Goal: Transaction & Acquisition: Download file/media

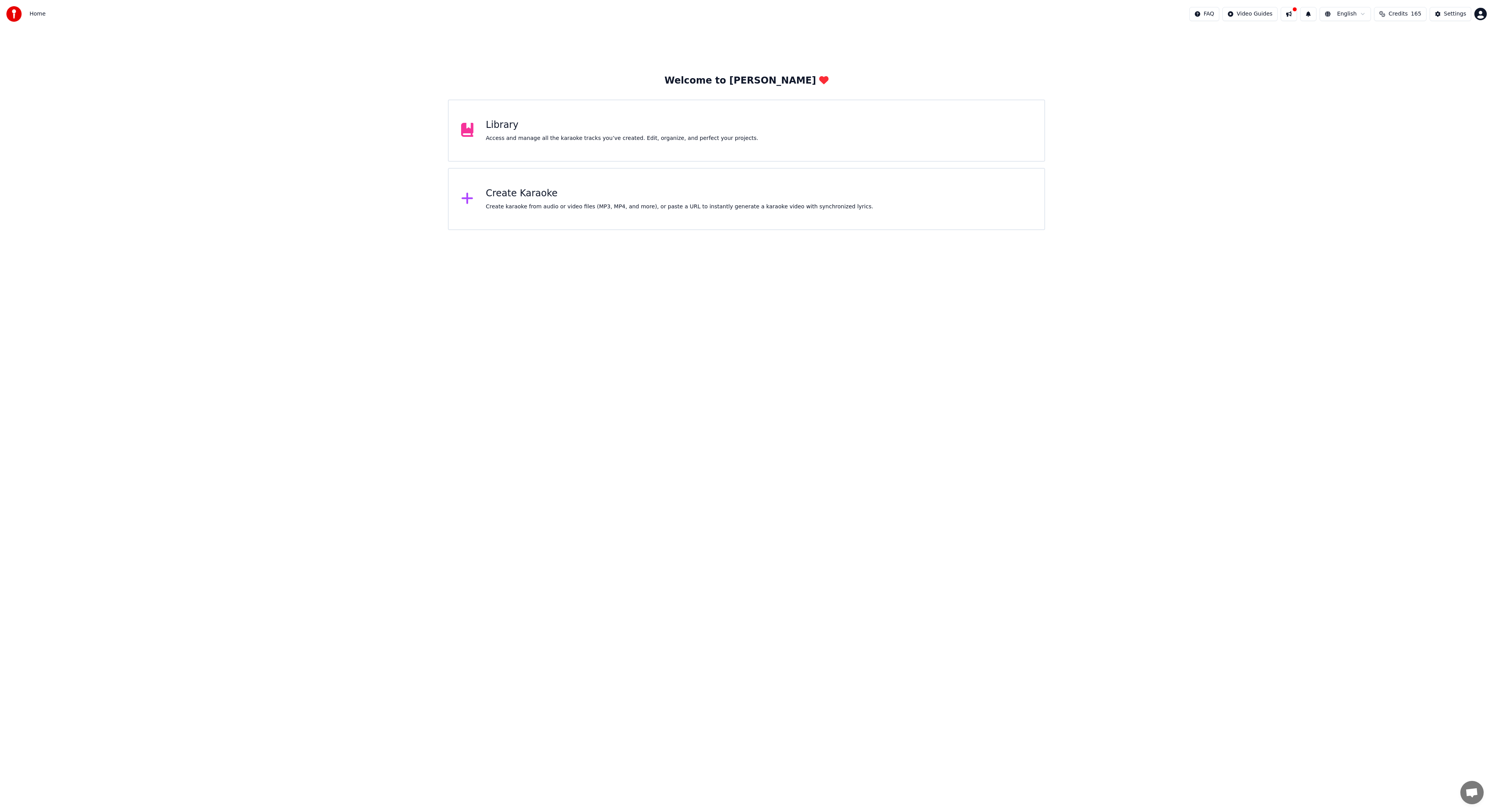
click at [539, 125] on div "Library" at bounding box center [622, 125] width 272 height 12
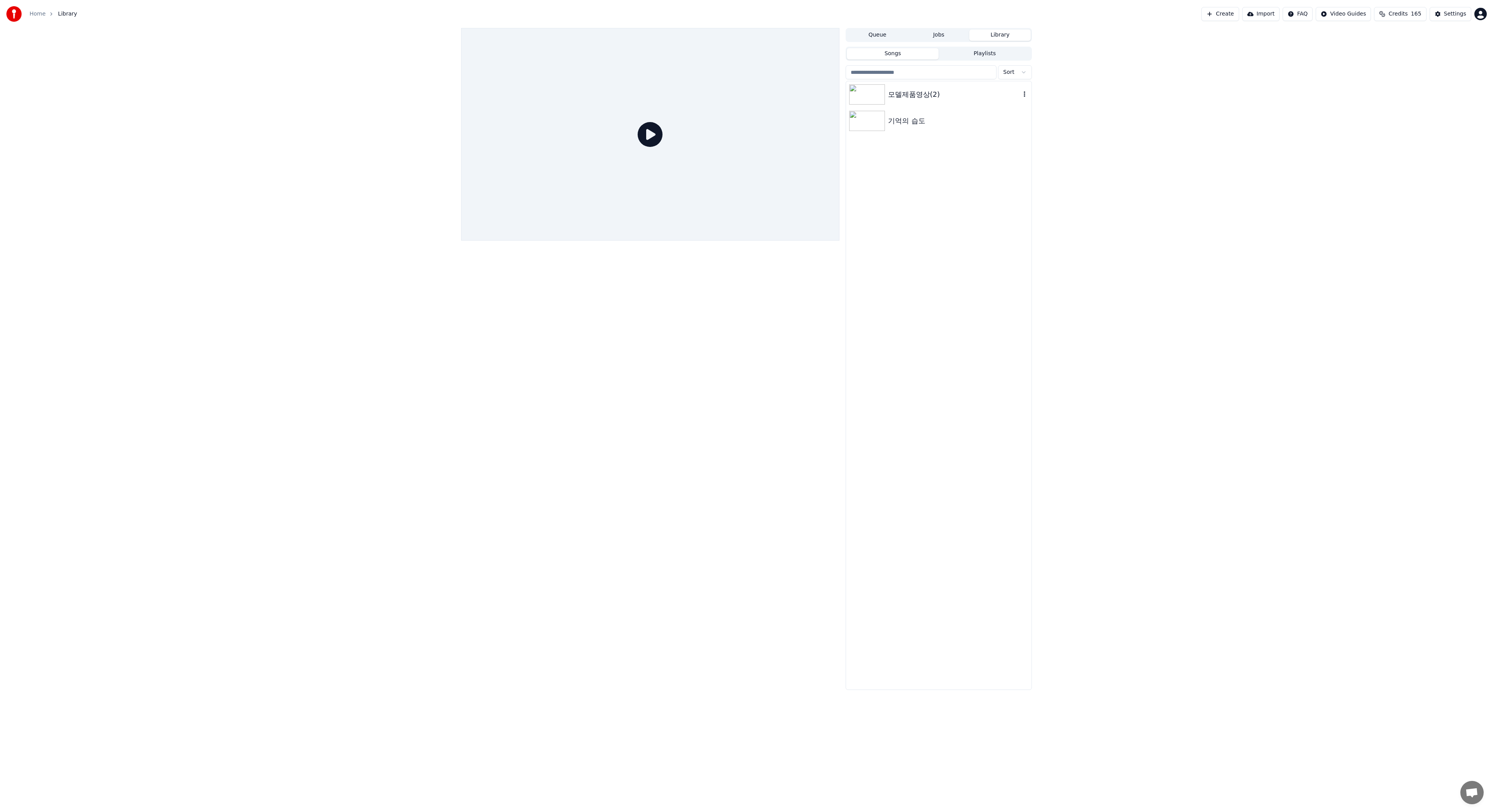
click at [916, 99] on div "모델제품영상(2)" at bounding box center [954, 94] width 133 height 11
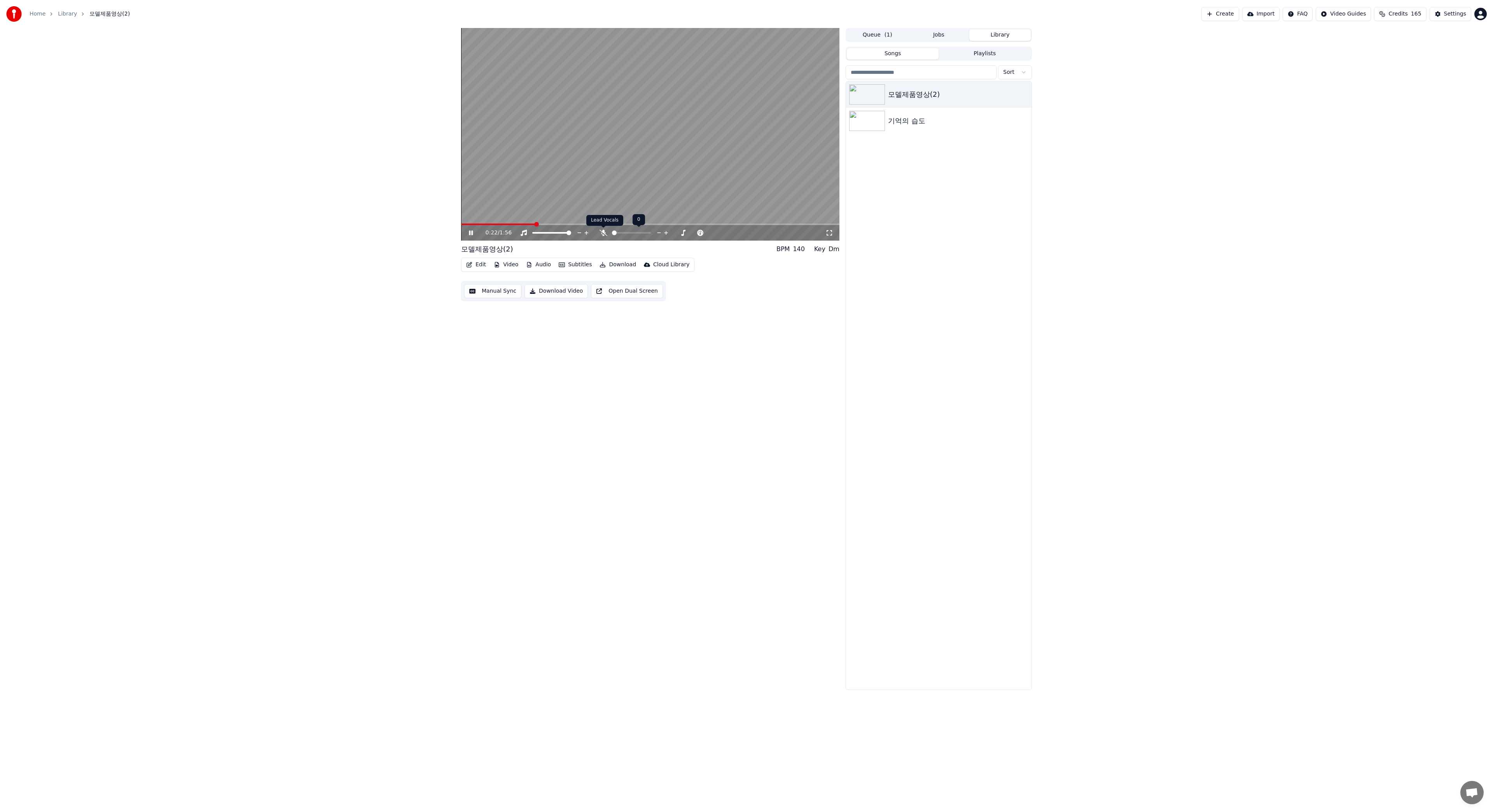
click at [600, 231] on icon at bounding box center [603, 232] width 8 height 6
click at [475, 265] on button "Edit" at bounding box center [476, 264] width 26 height 11
click at [496, 323] on div "Style Editor" at bounding box center [494, 322] width 31 height 8
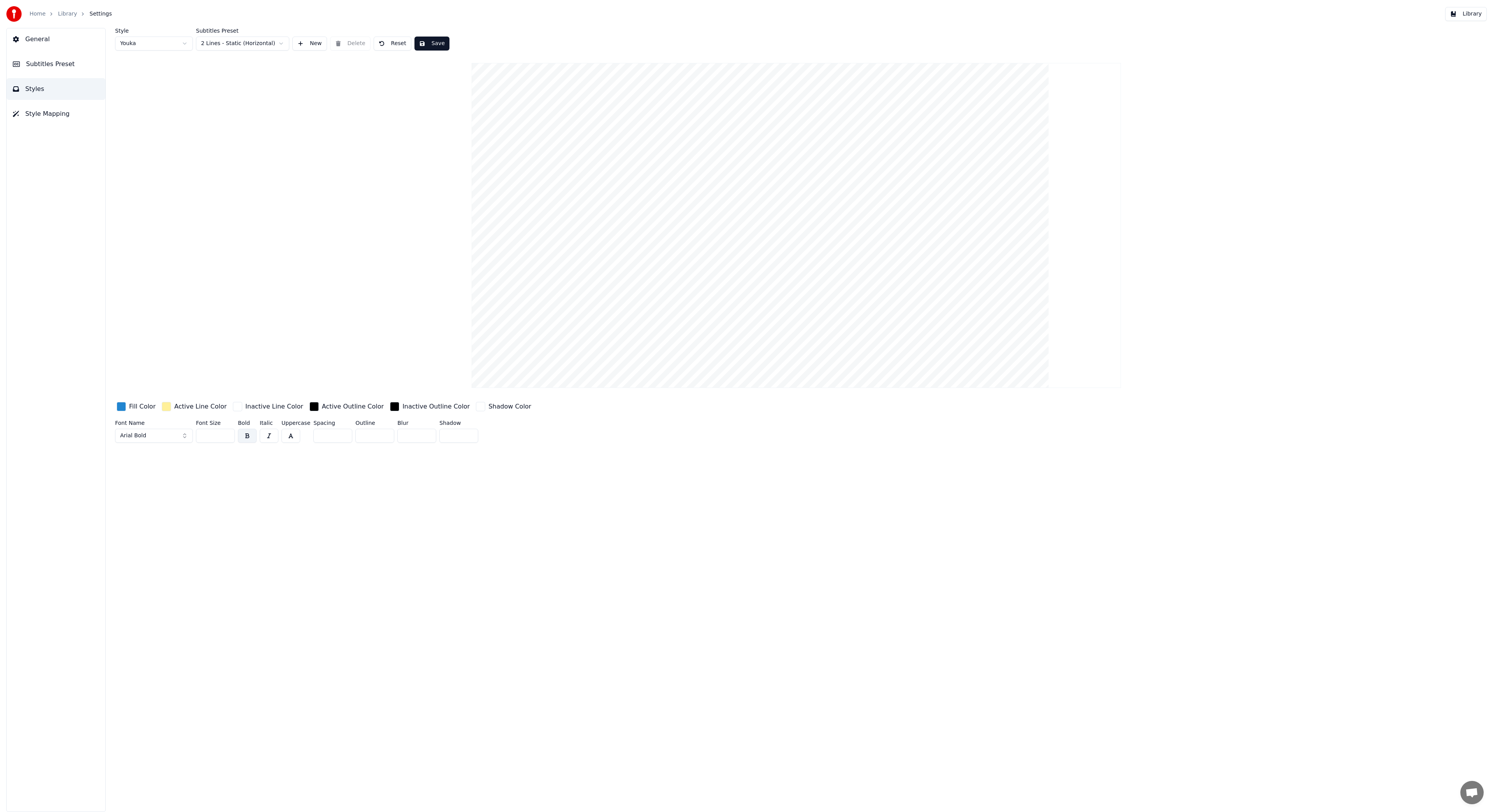
click at [265, 42] on html "Home Library Settings Library General Subtitles Preset Styles Style Mapping Sty…" at bounding box center [746, 406] width 1493 height 812
click at [307, 44] on html "Home Library Settings Library General Subtitles Preset Styles Style Mapping Sty…" at bounding box center [746, 406] width 1493 height 812
click at [307, 44] on button "New" at bounding box center [309, 43] width 35 height 14
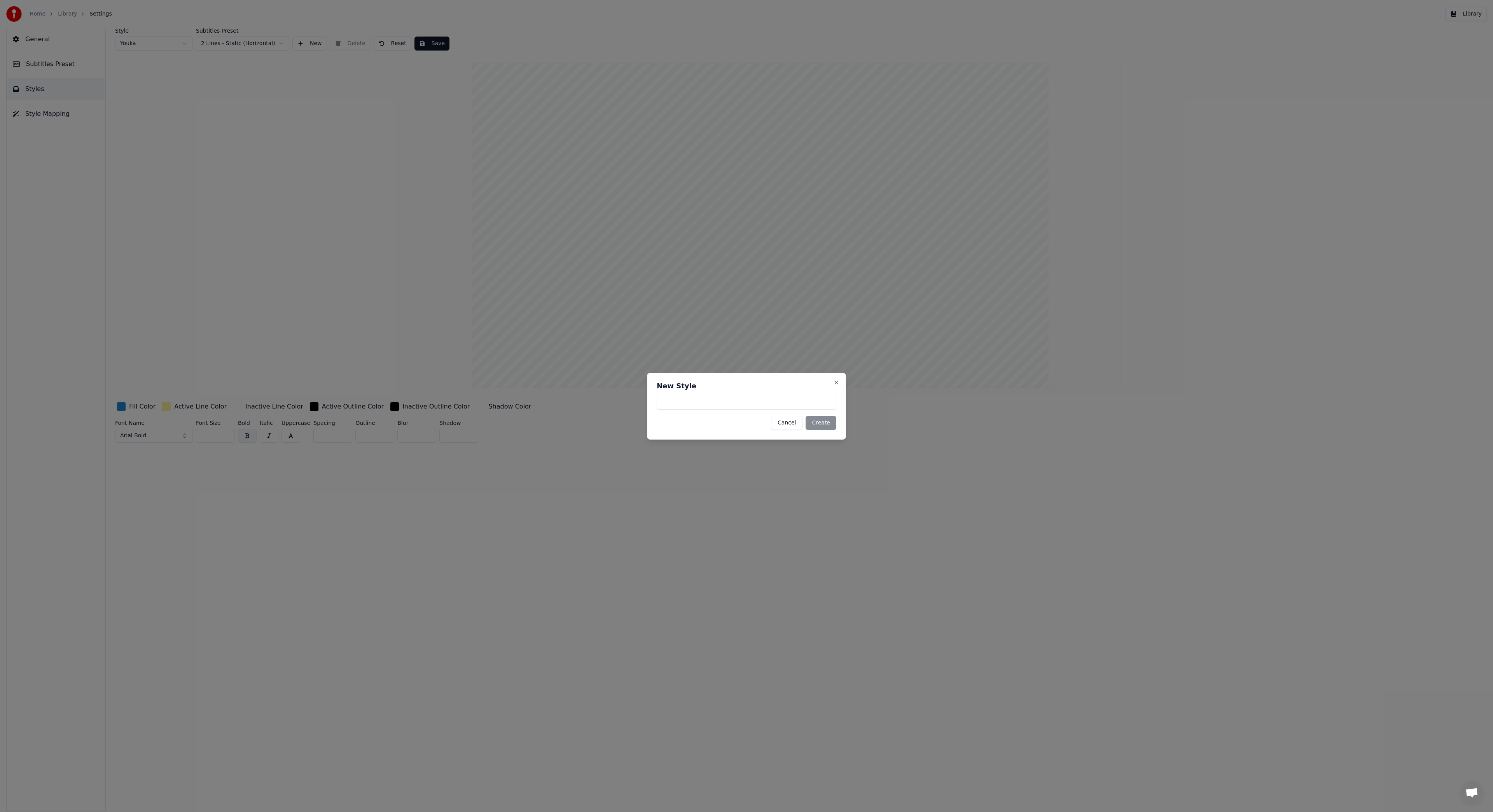
click at [792, 424] on button "Cancel" at bounding box center [786, 423] width 31 height 14
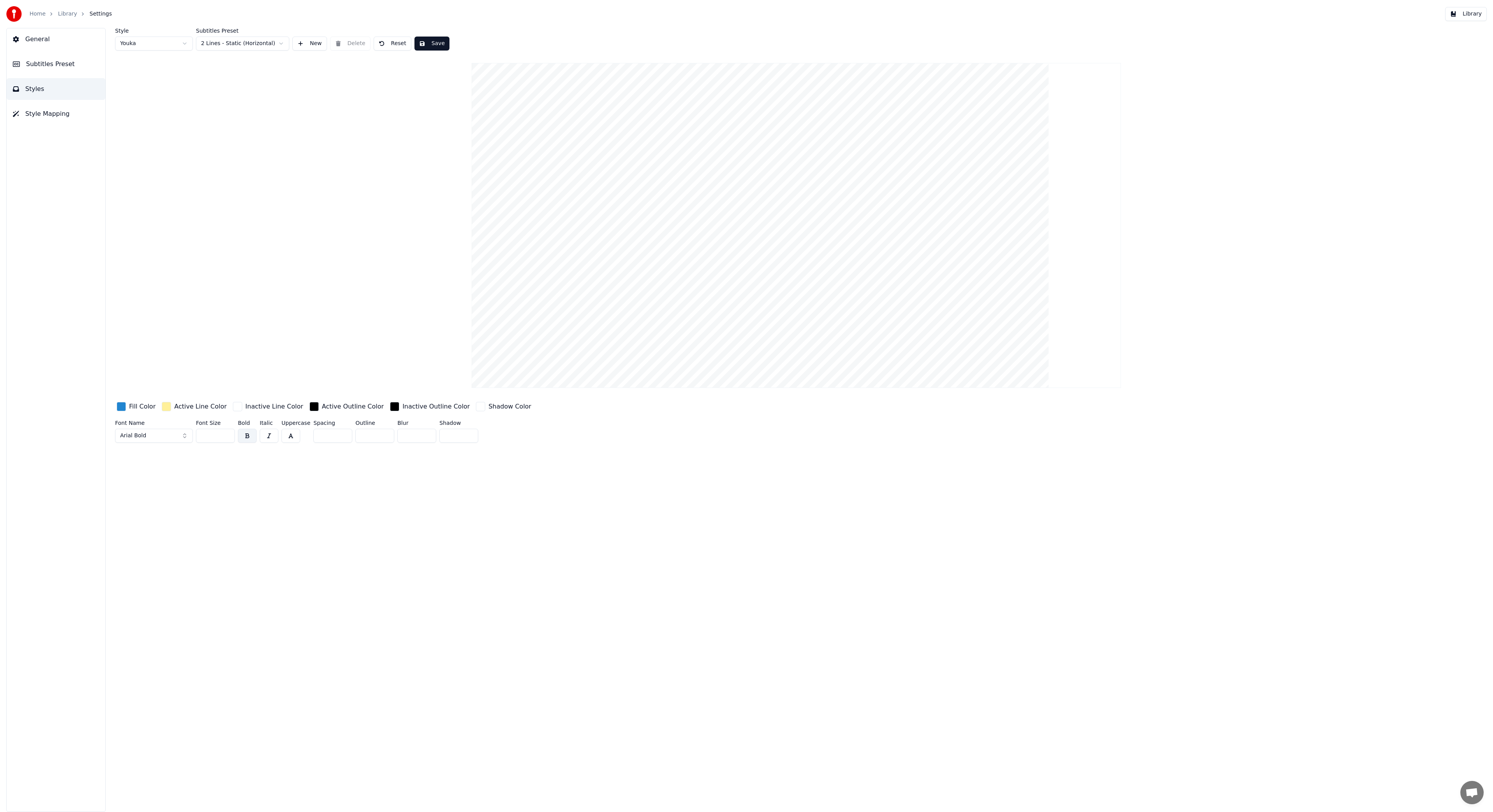
click at [281, 43] on html "Home Library Settings Library General Subtitles Preset Styles Style Mapping Sty…" at bounding box center [746, 406] width 1493 height 812
click at [324, 57] on html "Home Library Settings Library General Subtitles Preset Styles Style Mapping Sty…" at bounding box center [746, 406] width 1493 height 812
click at [163, 49] on html "Home Library Settings Library General Subtitles Preset Styles Style Mapping Sty…" at bounding box center [746, 406] width 1493 height 812
click at [256, 45] on html "Home Library Settings Library General Subtitles Preset Styles Style Mapping Sty…" at bounding box center [746, 406] width 1493 height 812
click at [167, 41] on html "Home Library Settings Library General Subtitles Preset Styles Style Mapping Sty…" at bounding box center [746, 406] width 1493 height 812
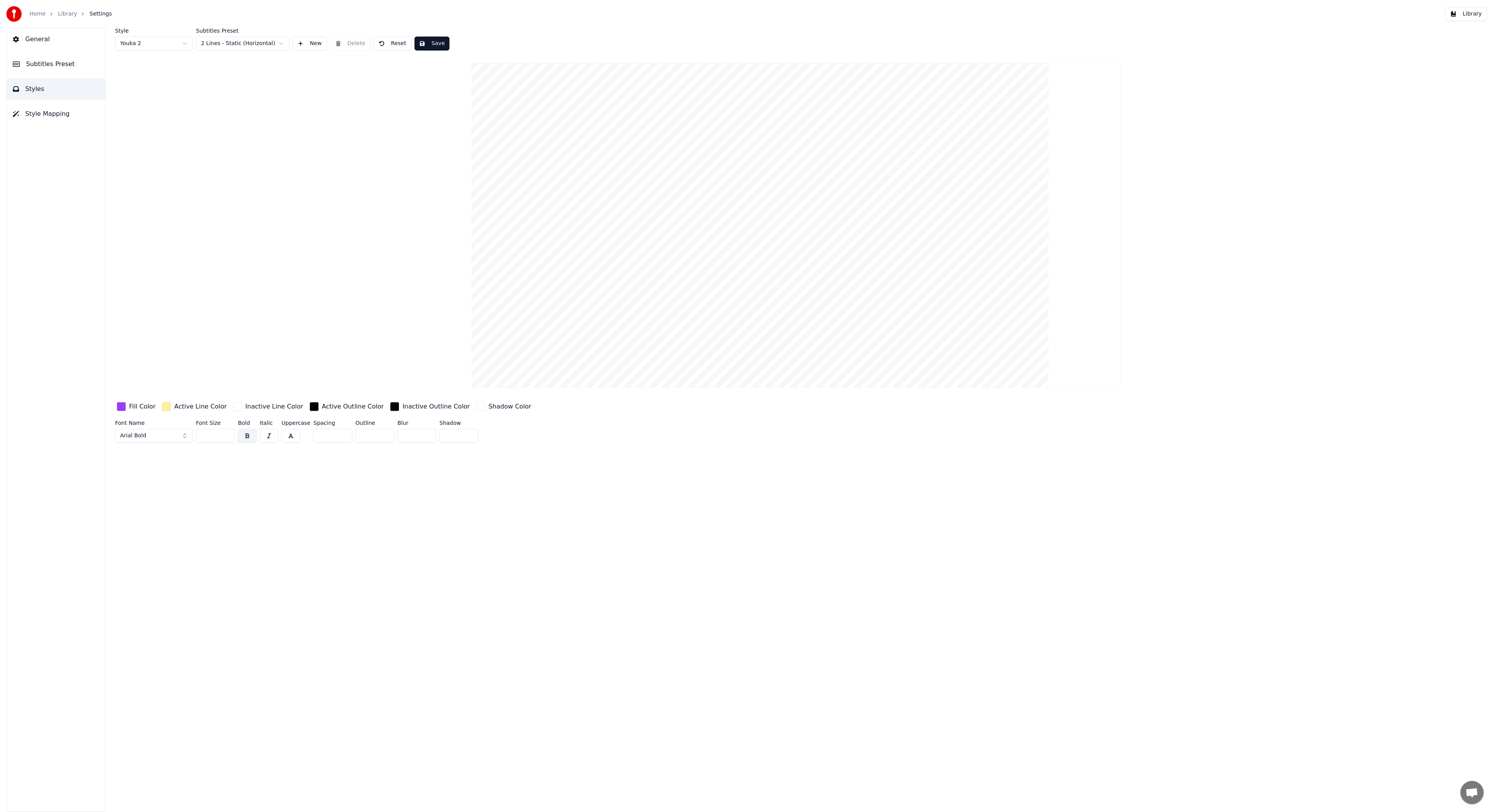
click at [167, 43] on html "Home Library Settings Library General Subtitles Preset Styles Style Mapping Sty…" at bounding box center [746, 406] width 1493 height 812
click at [256, 44] on html "Home Library Settings Library General Subtitles Preset Styles Style Mapping Sty…" at bounding box center [746, 406] width 1493 height 812
click at [391, 87] on html "Home Library Settings Library General Subtitles Preset Styles Style Mapping Sty…" at bounding box center [746, 406] width 1493 height 812
click at [53, 60] on span "Subtitles Preset" at bounding box center [50, 64] width 49 height 9
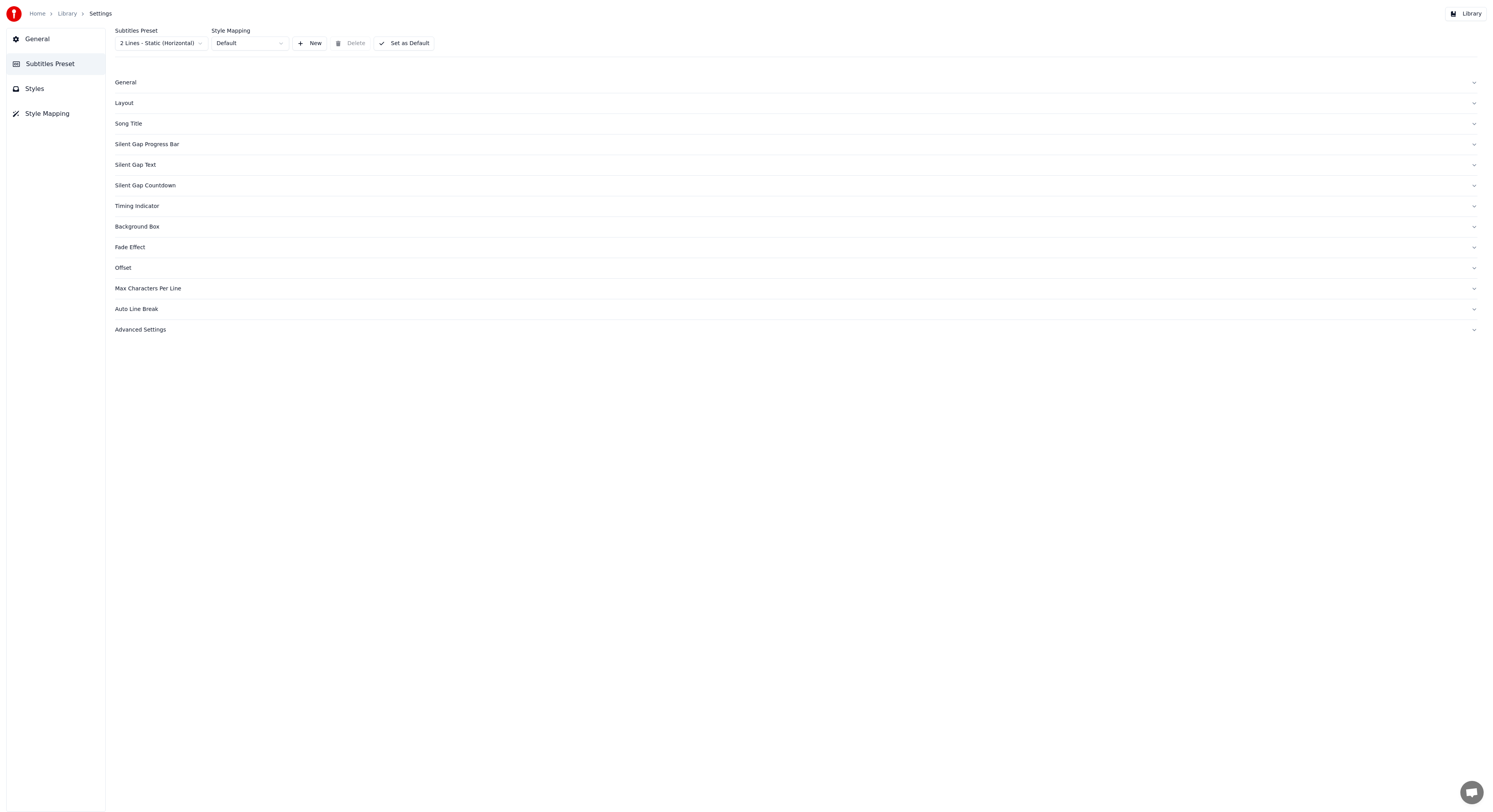
click at [128, 81] on div "General" at bounding box center [790, 82] width 1350 height 8
click at [152, 107] on html "Home Library Settings Library General Subtitles Preset Styles Style Mapping Sub…" at bounding box center [746, 406] width 1493 height 812
click at [256, 97] on html "Home Library Settings Library General Subtitles Preset Styles Style Mapping Sub…" at bounding box center [746, 406] width 1493 height 812
click at [178, 164] on div "Layout" at bounding box center [790, 163] width 1350 height 8
click at [136, 596] on div "Song Title" at bounding box center [790, 595] width 1350 height 8
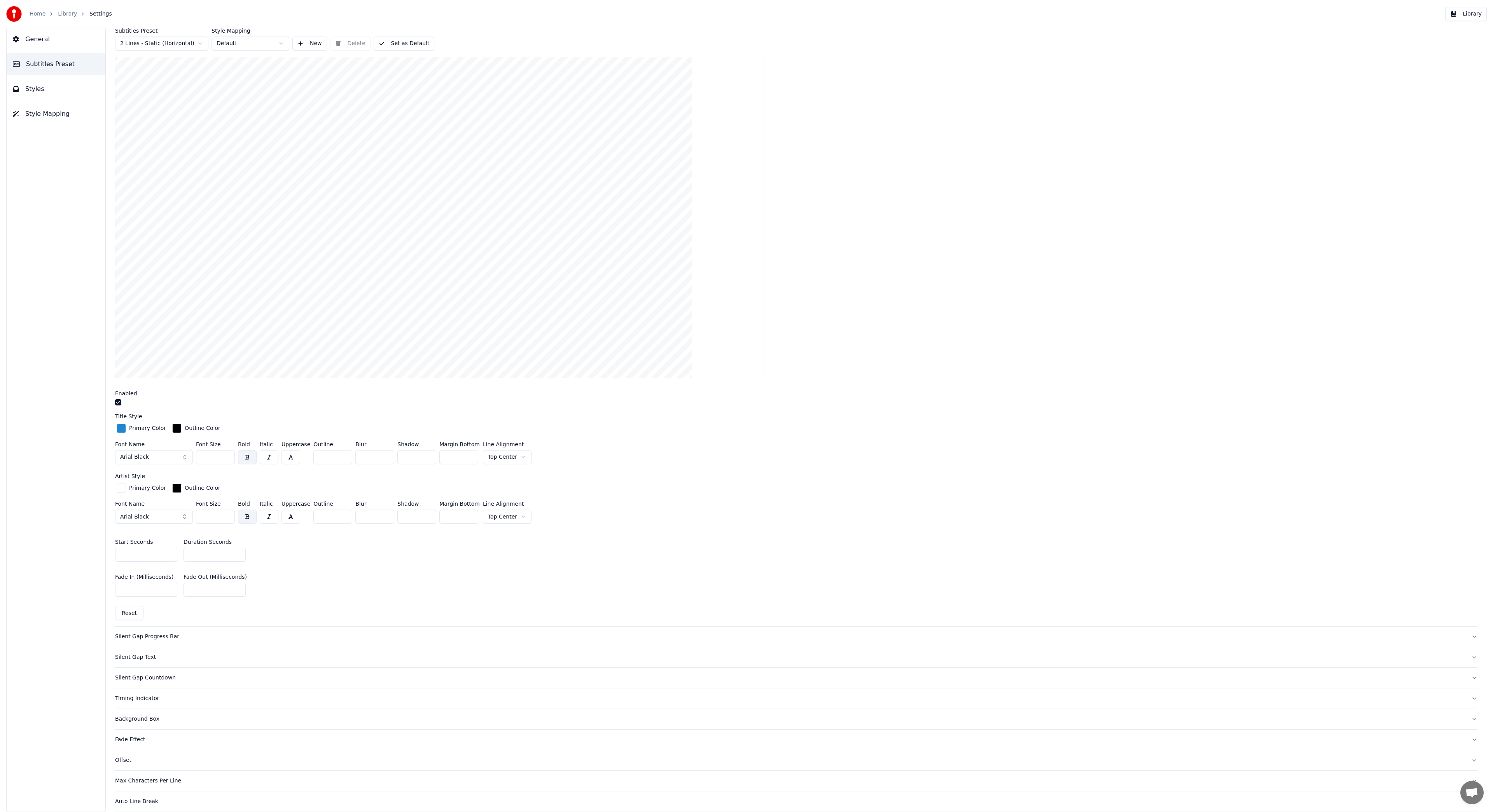
scroll to position [123, 0]
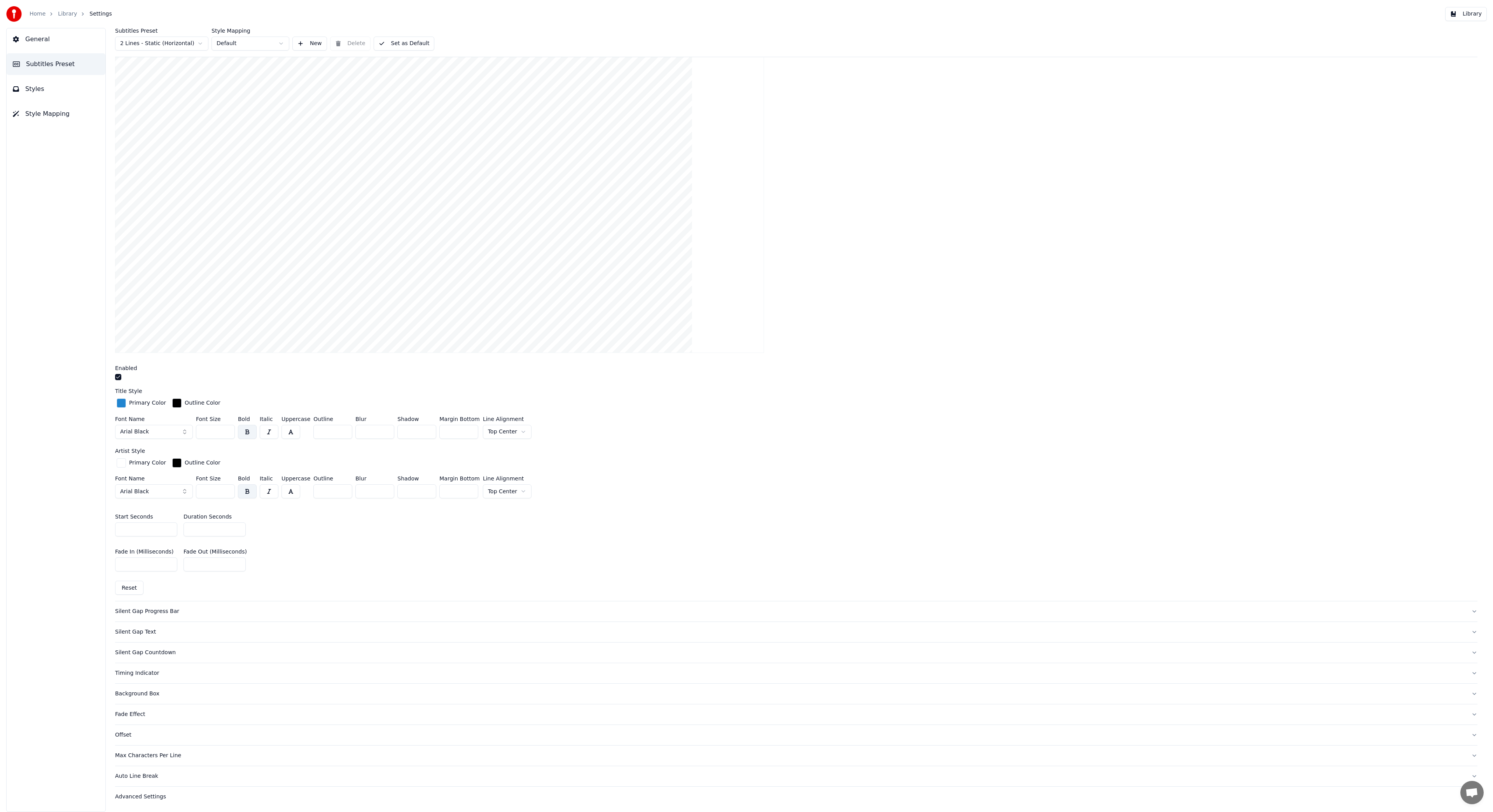
click at [145, 610] on div "Silent Gap Progress Bar" at bounding box center [790, 611] width 1350 height 8
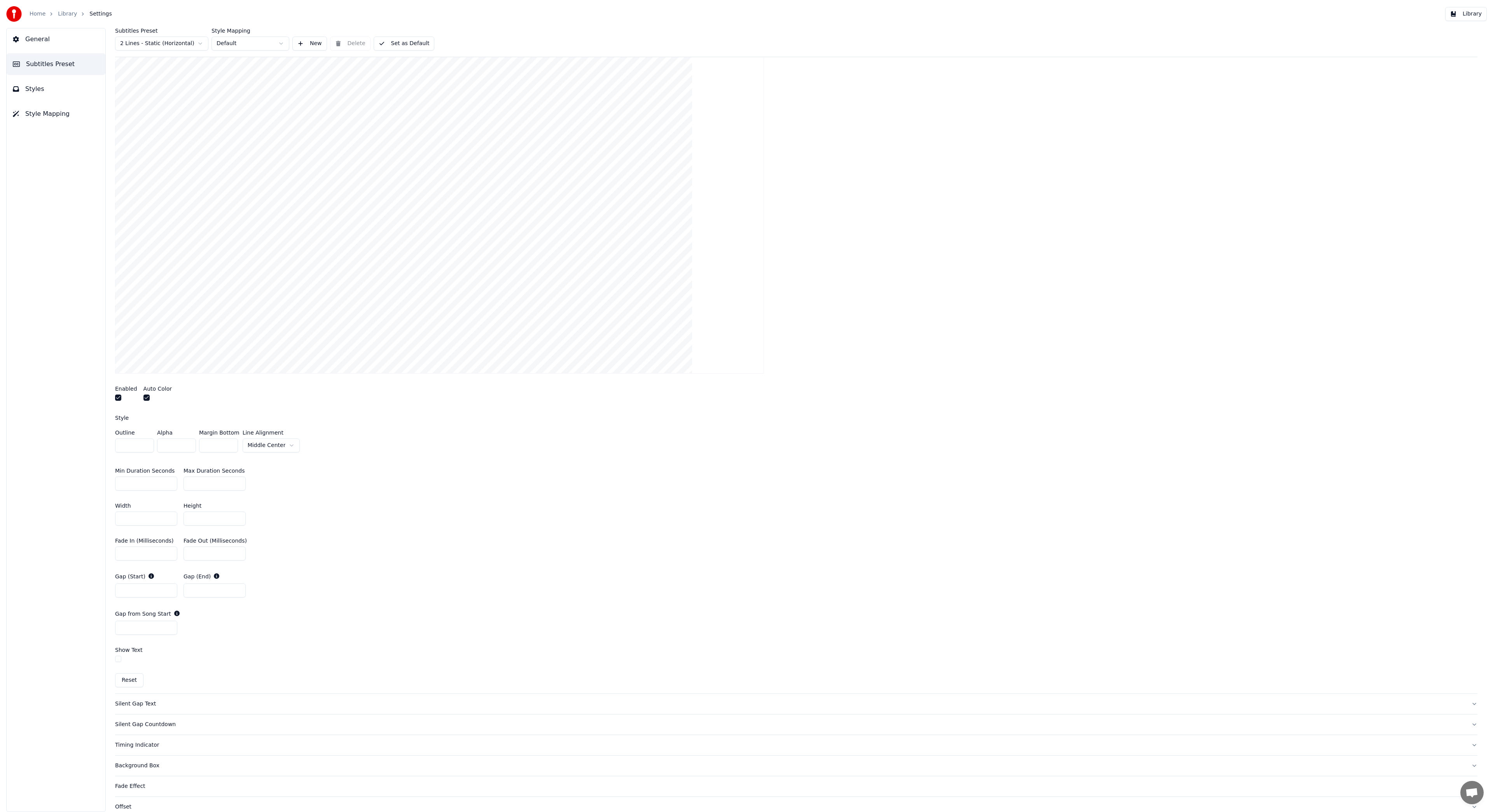
click at [141, 702] on div "Silent Gap Text" at bounding box center [790, 704] width 1350 height 8
click at [32, 89] on span "Styles" at bounding box center [35, 89] width 19 height 9
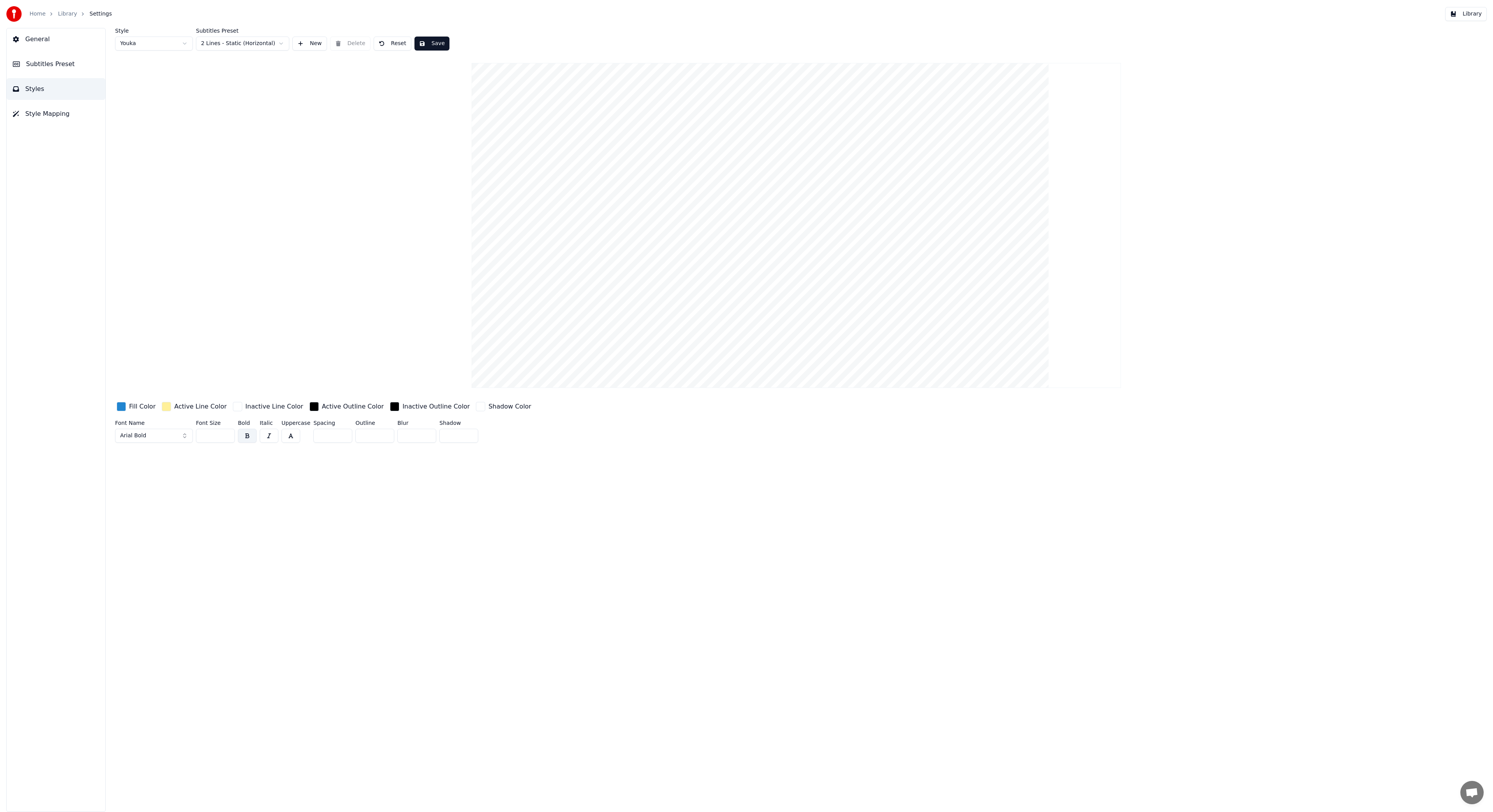
scroll to position [0, 0]
click at [244, 45] on html "Home Library Settings Library General Subtitles Preset Styles Style Mapping Sty…" at bounding box center [746, 406] width 1493 height 812
click at [306, 44] on html "Home Library Settings Library General Subtitles Preset Styles Style Mapping Sty…" at bounding box center [746, 406] width 1493 height 812
click at [306, 44] on button "New" at bounding box center [309, 43] width 35 height 14
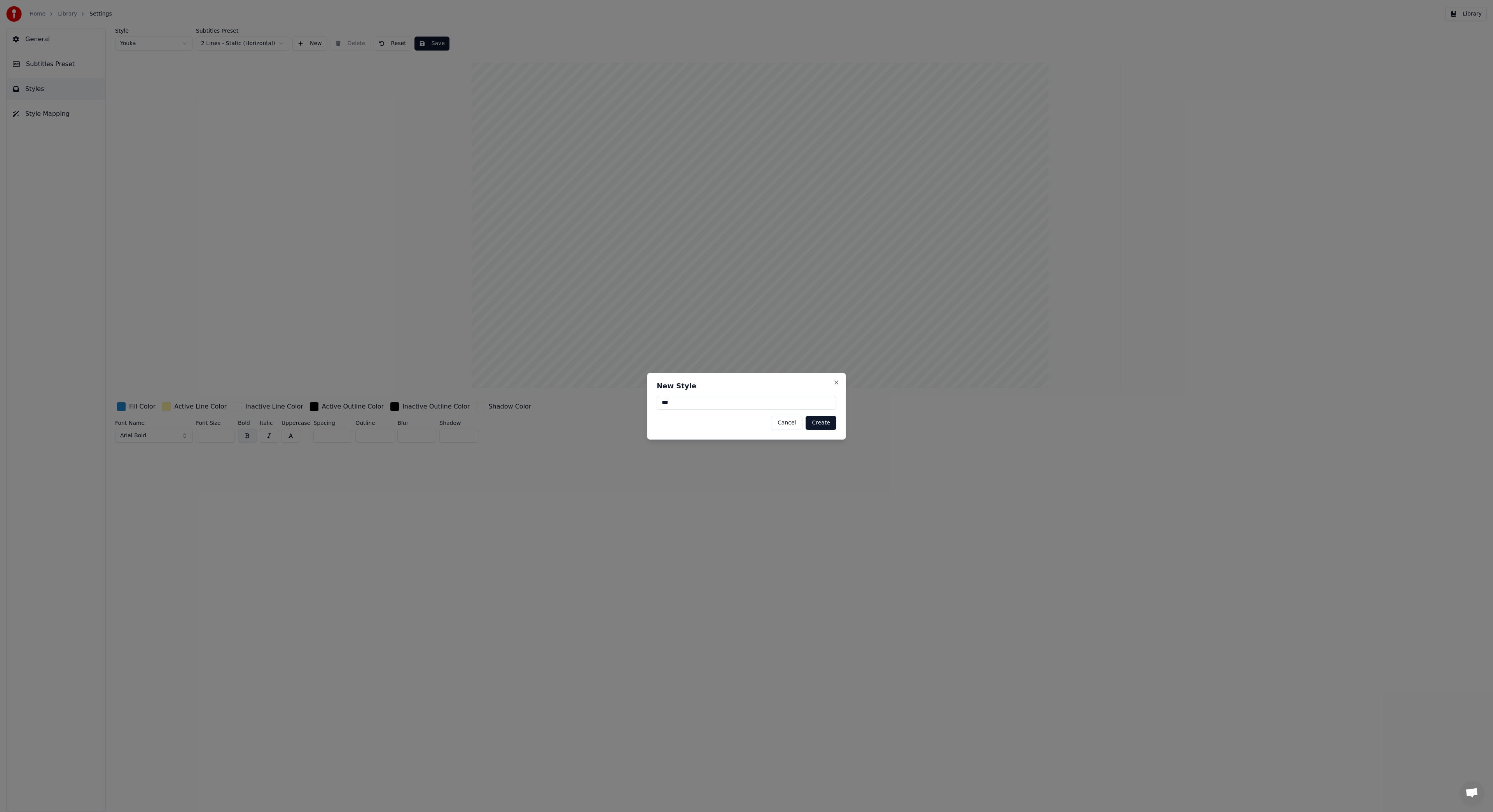
type input "***"
click at [826, 421] on button "Create" at bounding box center [821, 423] width 31 height 14
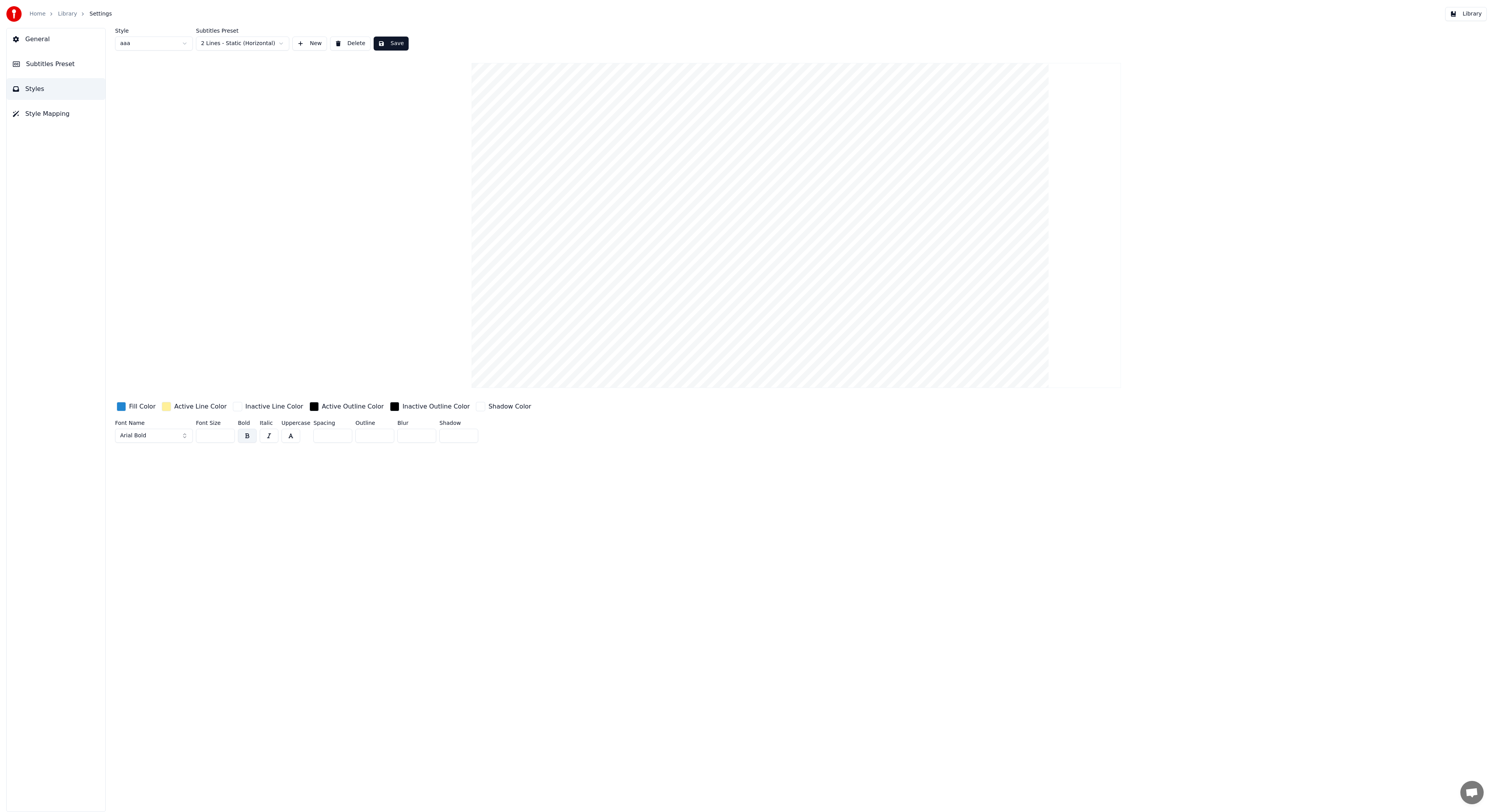
click at [268, 45] on html "Home Library Settings Library General Subtitles Preset Styles Style Mapping Sty…" at bounding box center [746, 406] width 1493 height 812
click at [351, 230] on html "Home Library Settings Library General Subtitles Preset Styles Style Mapping Sty…" at bounding box center [746, 406] width 1493 height 812
click at [165, 408] on div "button" at bounding box center [166, 407] width 9 height 9
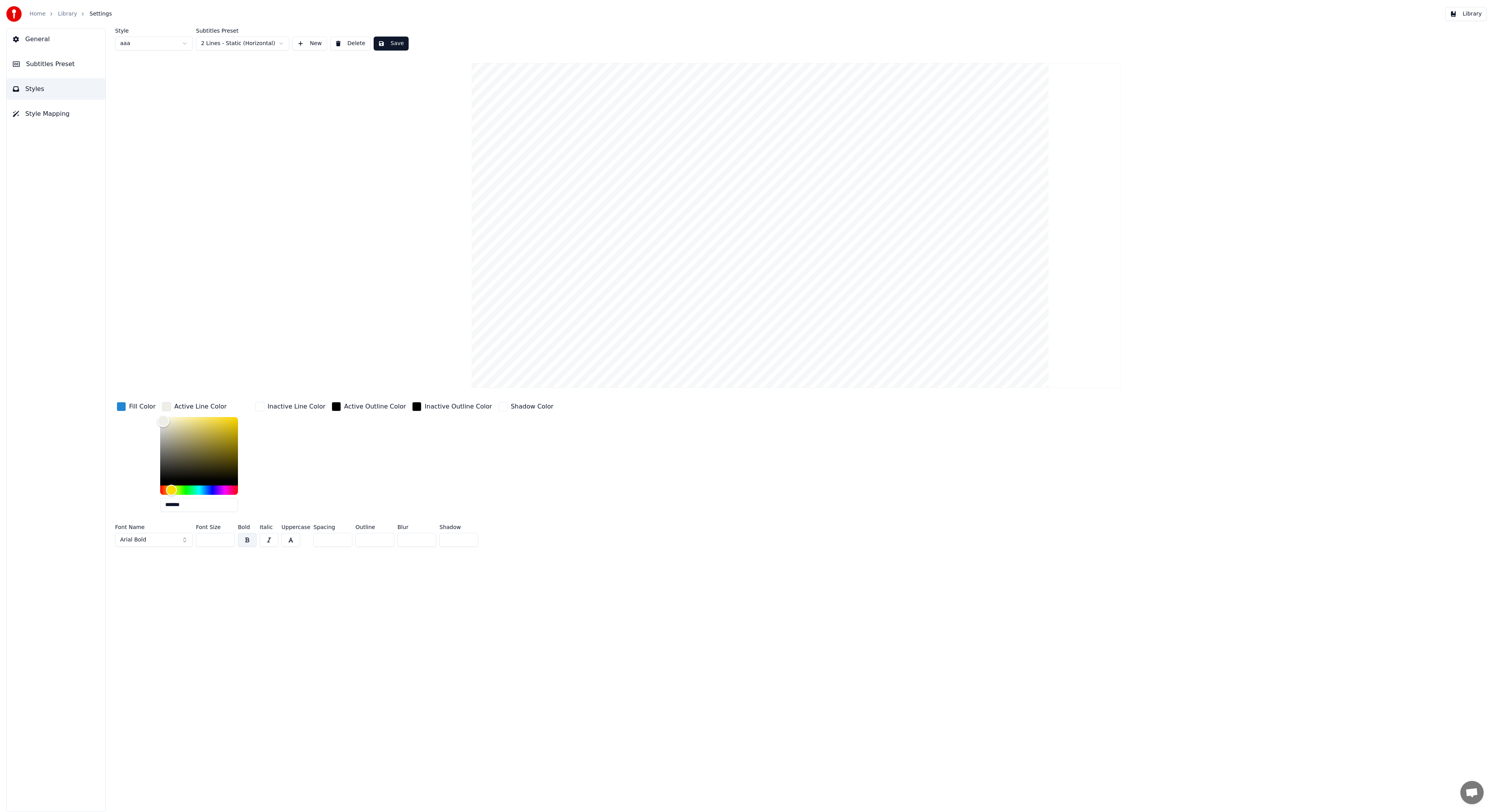
click at [162, 421] on div "Color" at bounding box center [199, 449] width 78 height 64
type input "*******"
drag, startPoint x: 162, startPoint y: 421, endPoint x: 161, endPoint y: 416, distance: 5.1
click at [161, 416] on div "Color" at bounding box center [162, 417] width 12 height 12
click at [123, 406] on div "button" at bounding box center [121, 407] width 9 height 9
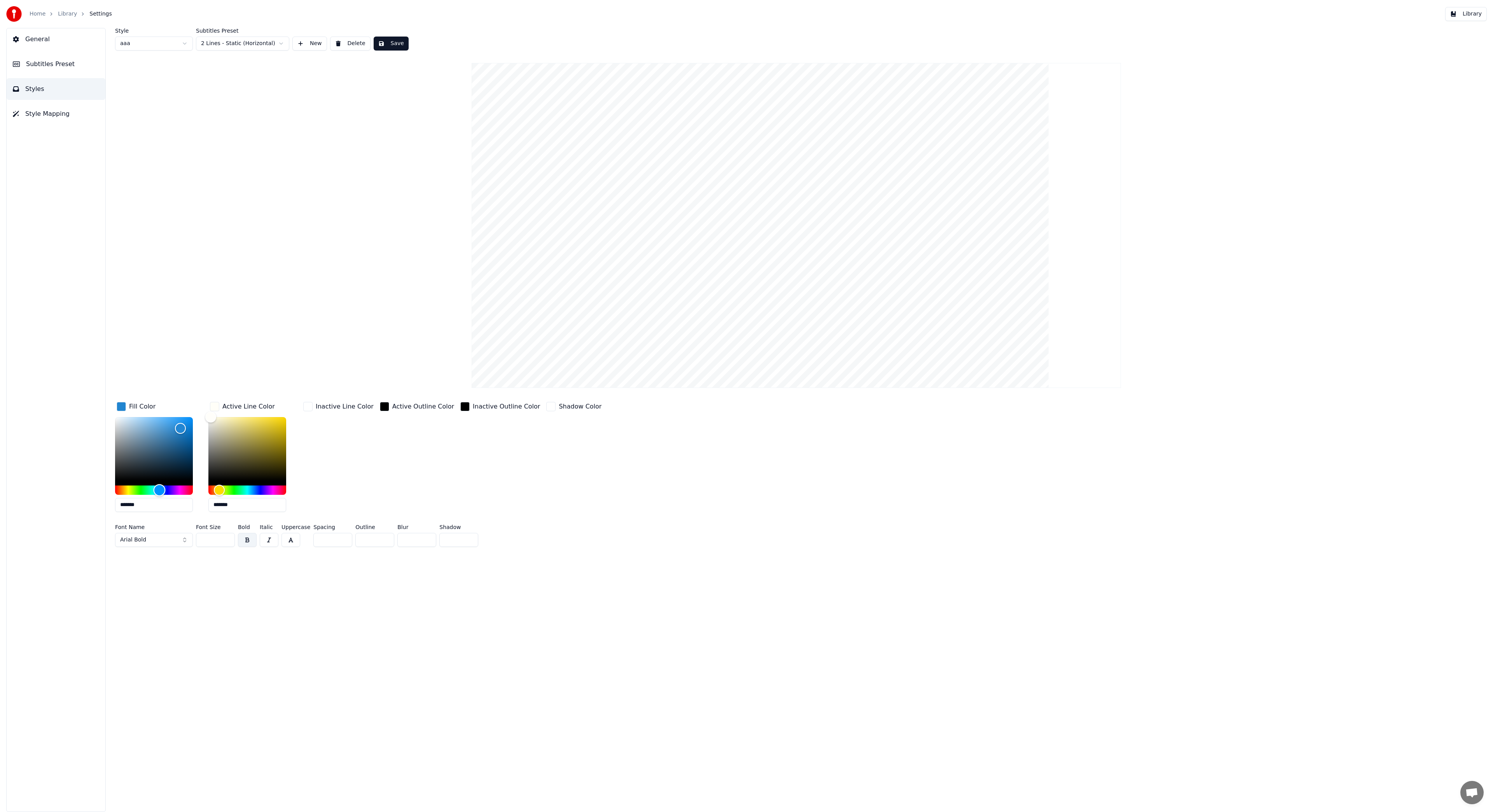
type input "*******"
click at [175, 488] on div "Hue" at bounding box center [154, 490] width 78 height 9
click at [472, 458] on div "Inactive Outline Color" at bounding box center [500, 459] width 83 height 118
click at [460, 406] on div "button" at bounding box center [465, 407] width 9 height 9
click at [591, 453] on div "Shadow Color" at bounding box center [581, 459] width 59 height 118
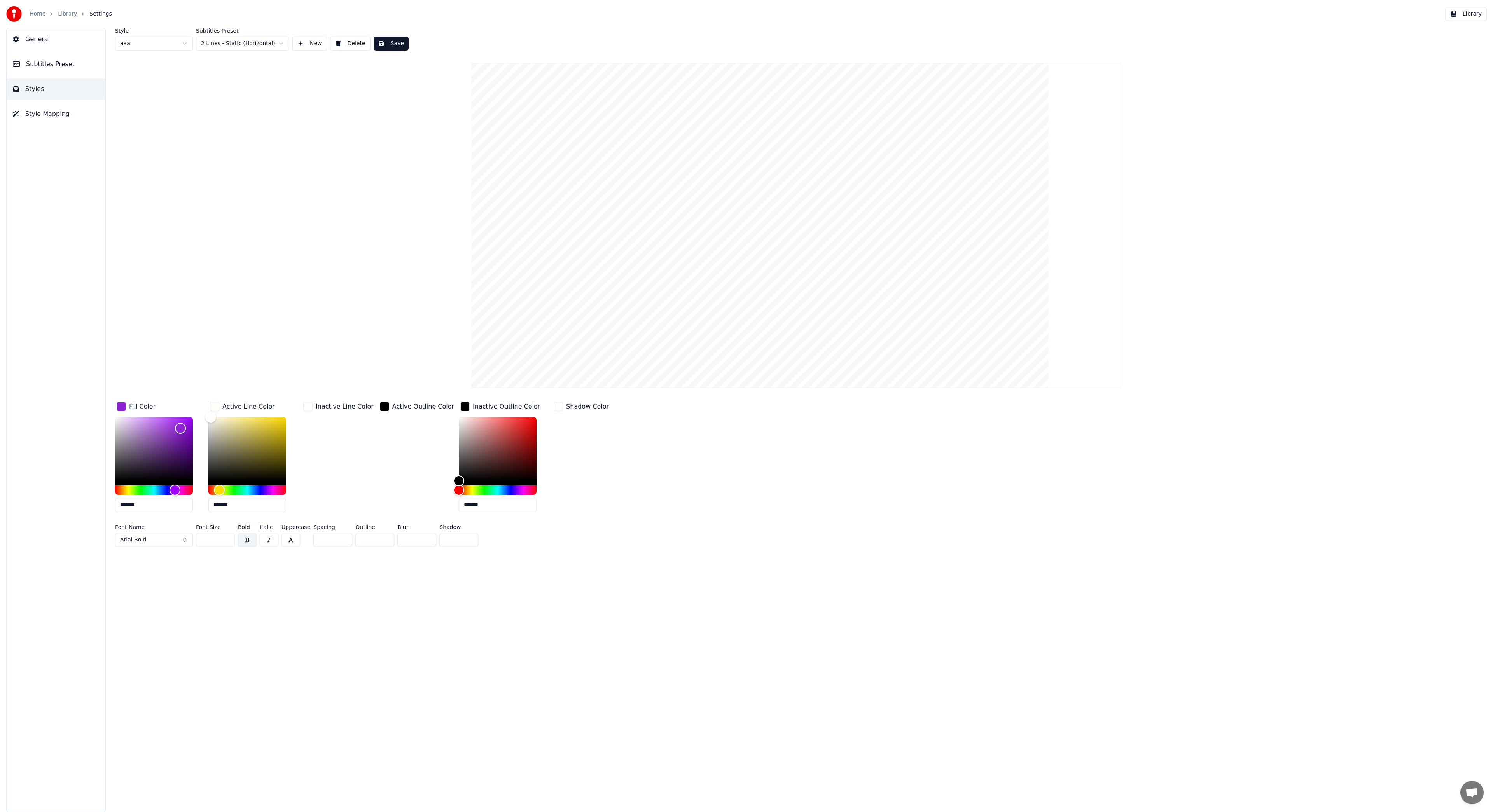
click at [347, 435] on div "Inactive Line Color" at bounding box center [338, 459] width 74 height 118
click at [308, 589] on div "Style aaa Subtitles Preset 2 Lines - Static (Horizontal) New Delete Save Fill C…" at bounding box center [796, 420] width 1393 height 784
click at [225, 541] on input "**" at bounding box center [215, 540] width 39 height 14
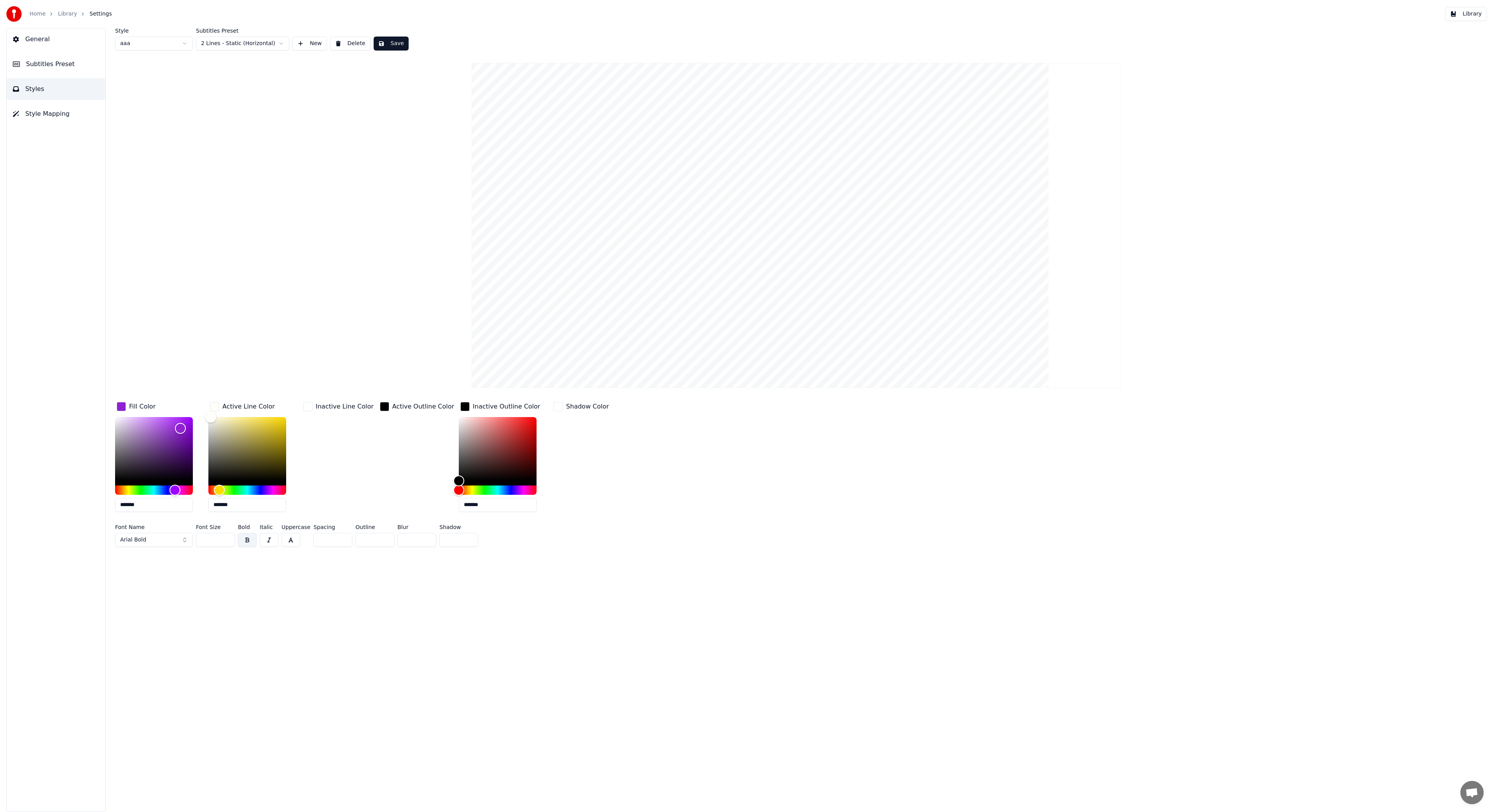
click at [225, 541] on input "**" at bounding box center [215, 540] width 39 height 14
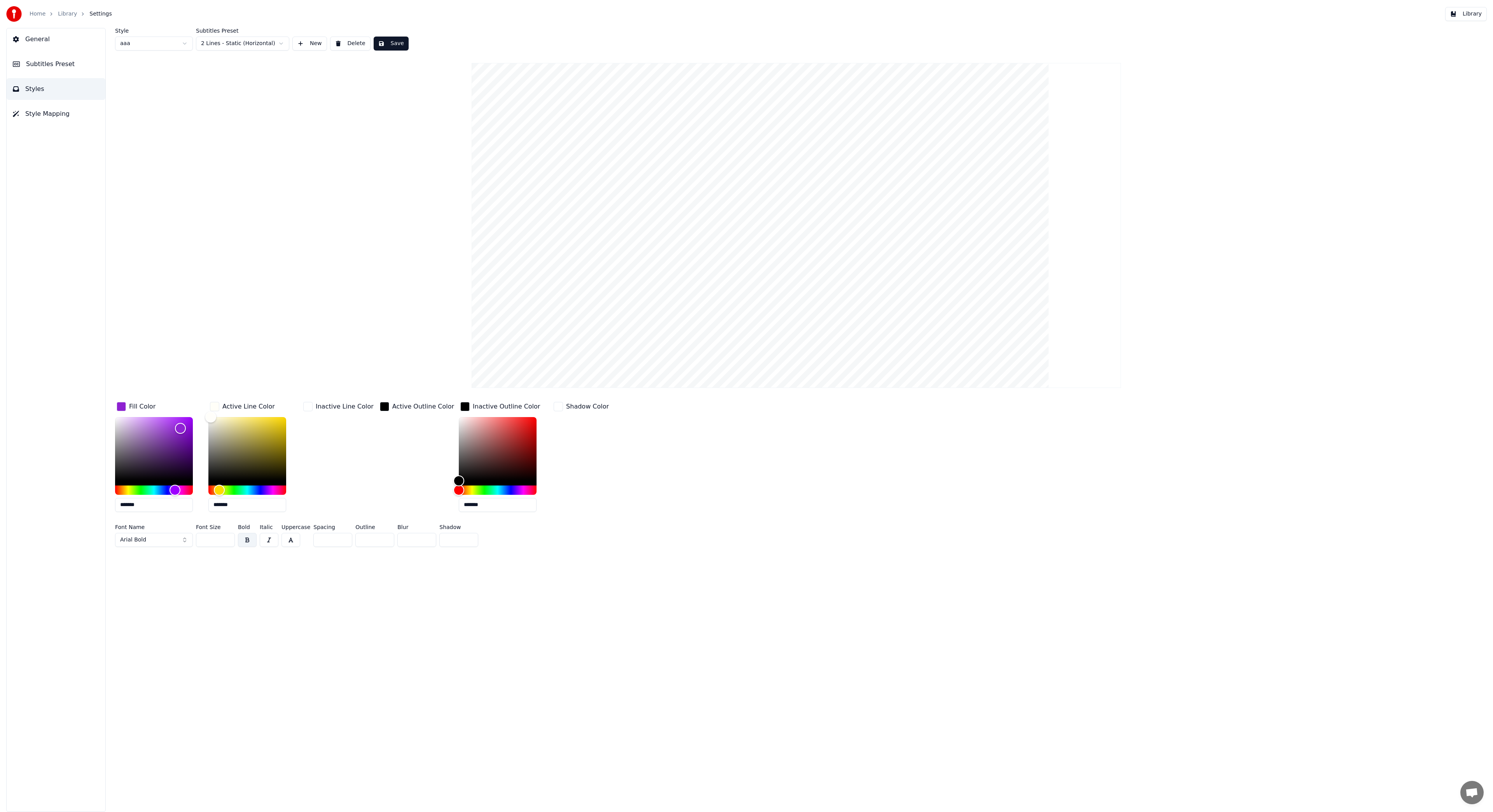
click at [225, 541] on input "**" at bounding box center [215, 540] width 39 height 14
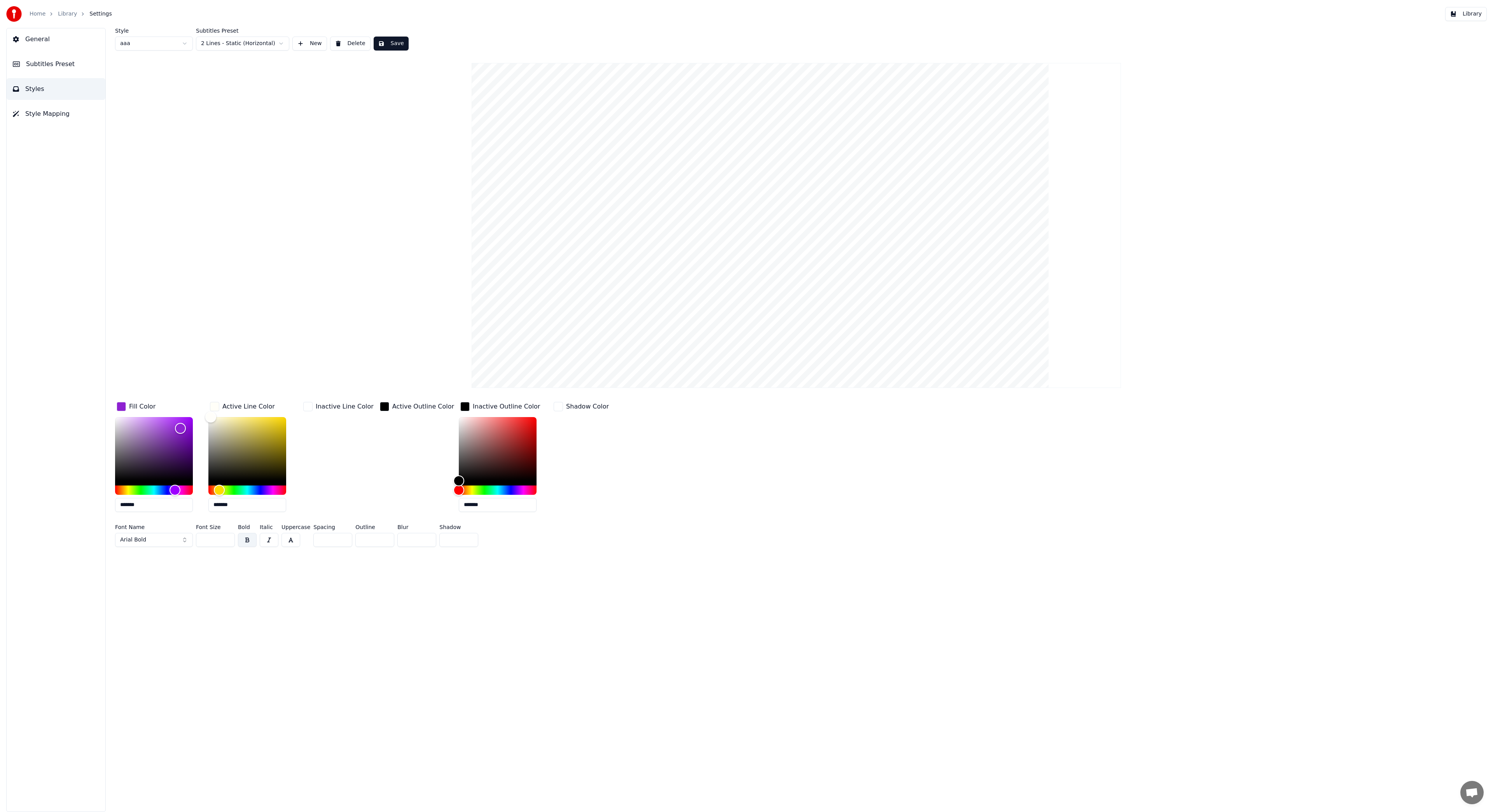
click at [225, 541] on input "**" at bounding box center [215, 540] width 39 height 14
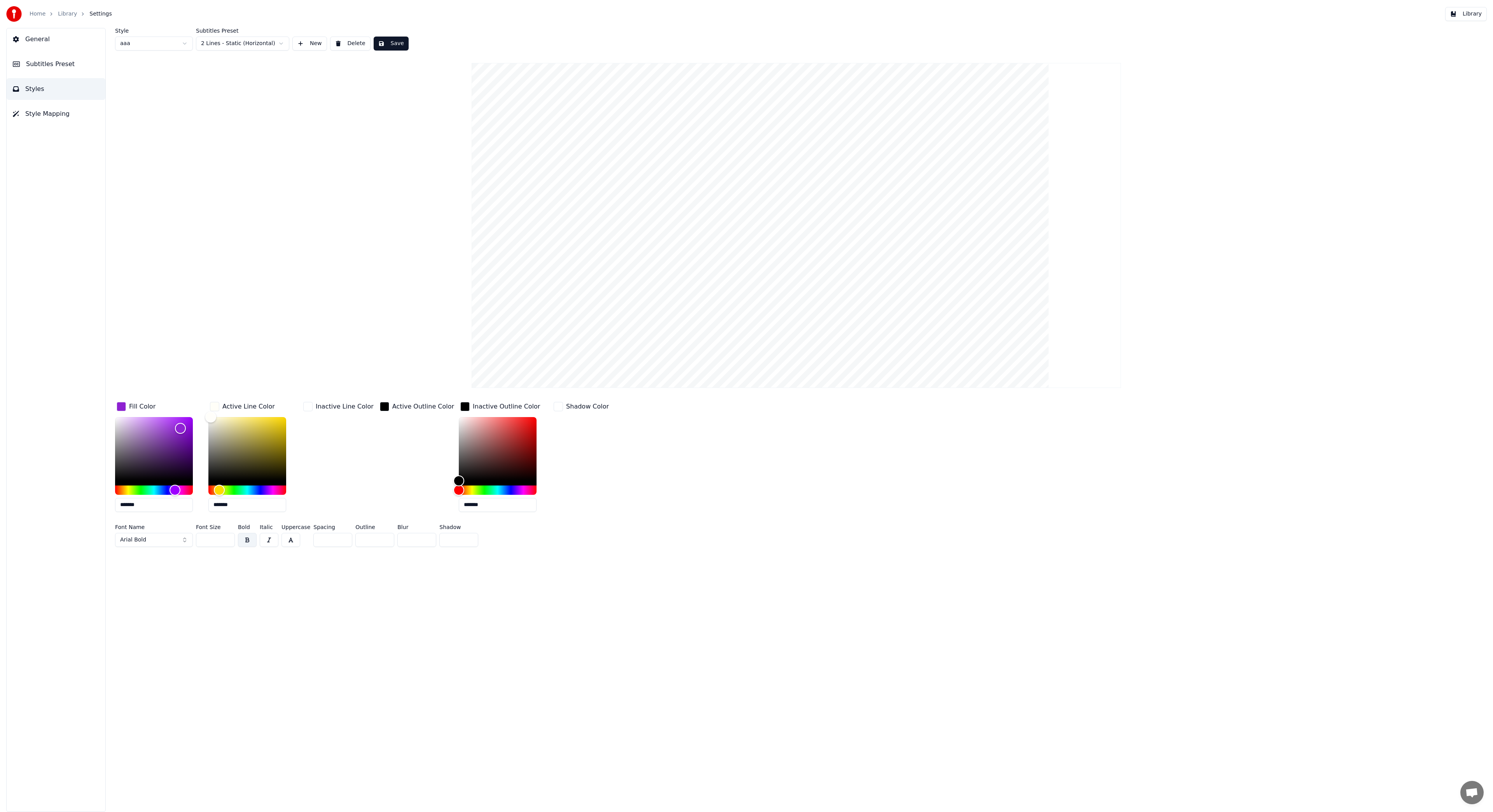
click at [225, 541] on input "**" at bounding box center [215, 540] width 39 height 14
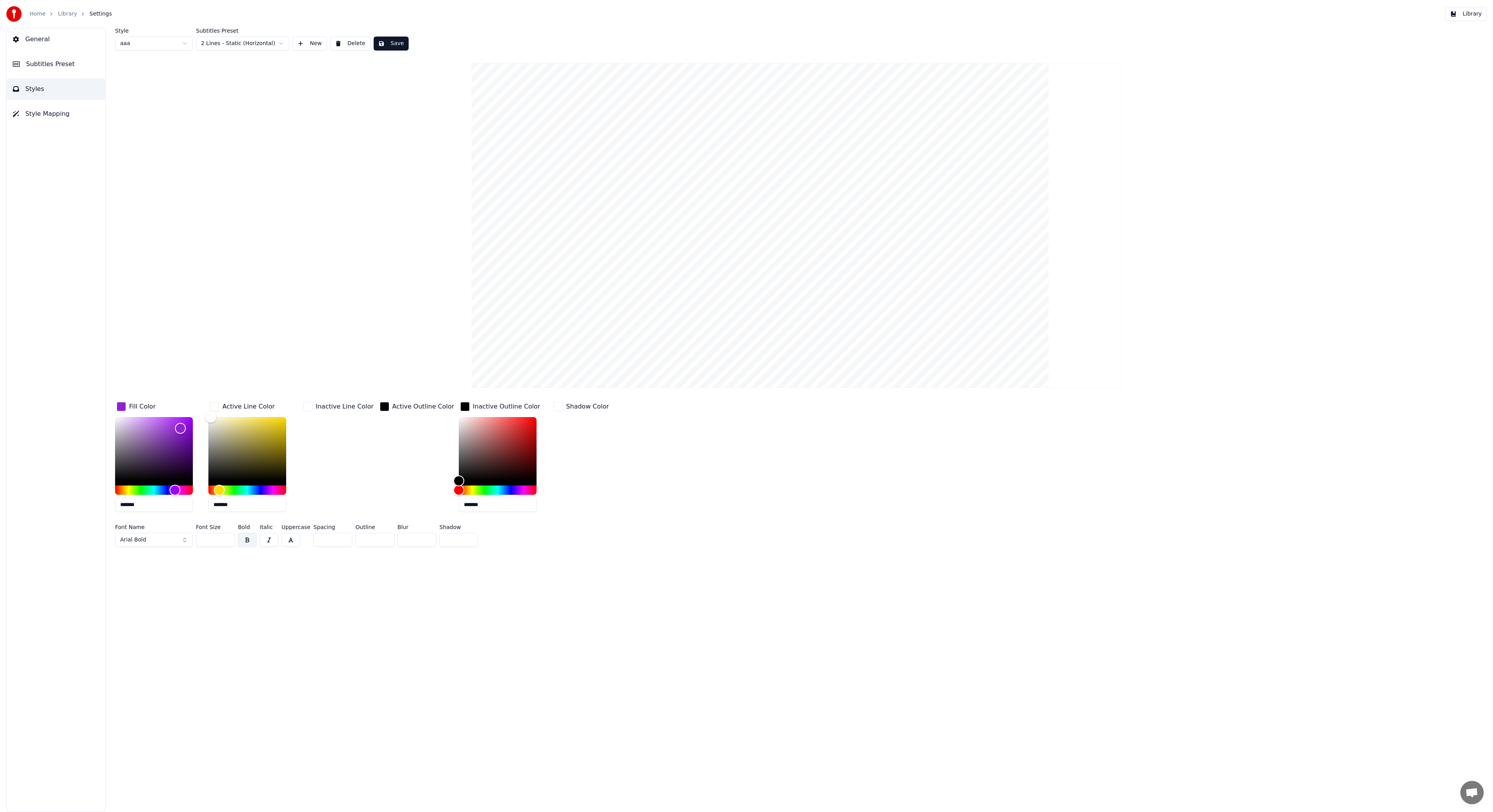
click at [225, 541] on input "**" at bounding box center [215, 540] width 39 height 14
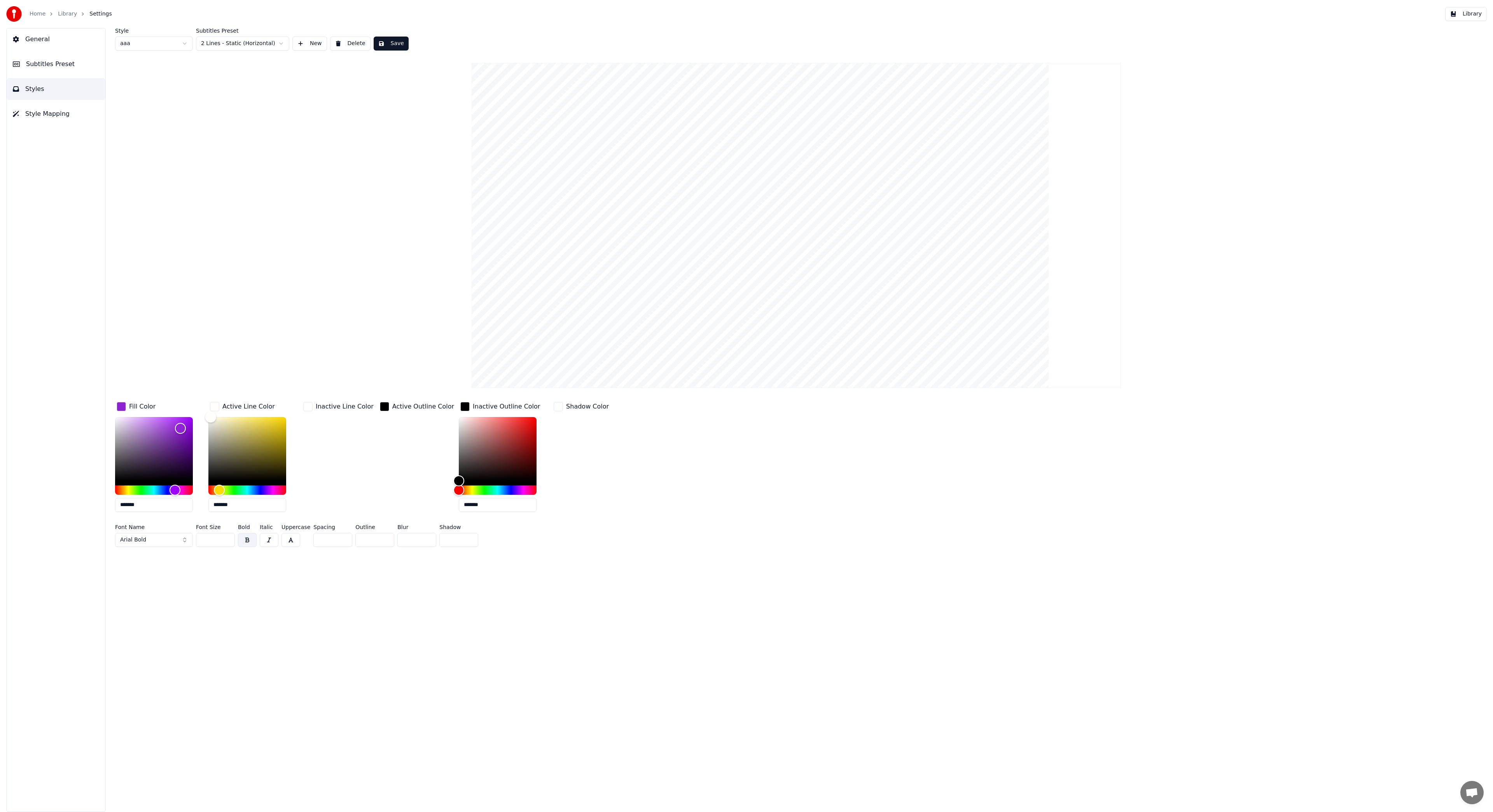
click at [225, 541] on input "**" at bounding box center [215, 540] width 39 height 14
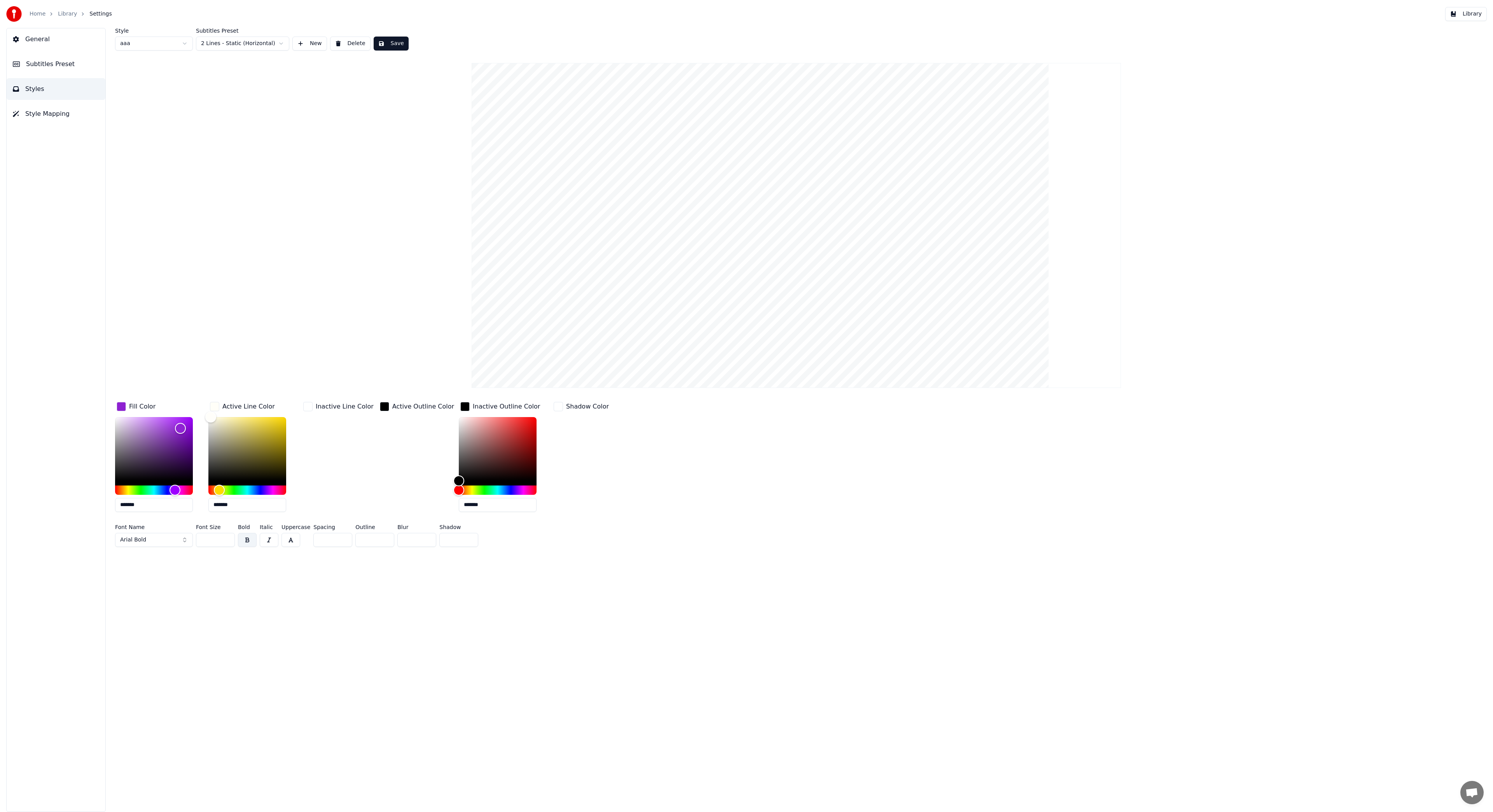
click at [225, 541] on input "**" at bounding box center [215, 540] width 39 height 14
type input "**"
click at [225, 541] on input "**" at bounding box center [215, 540] width 39 height 14
click at [392, 41] on button "Save" at bounding box center [391, 43] width 35 height 14
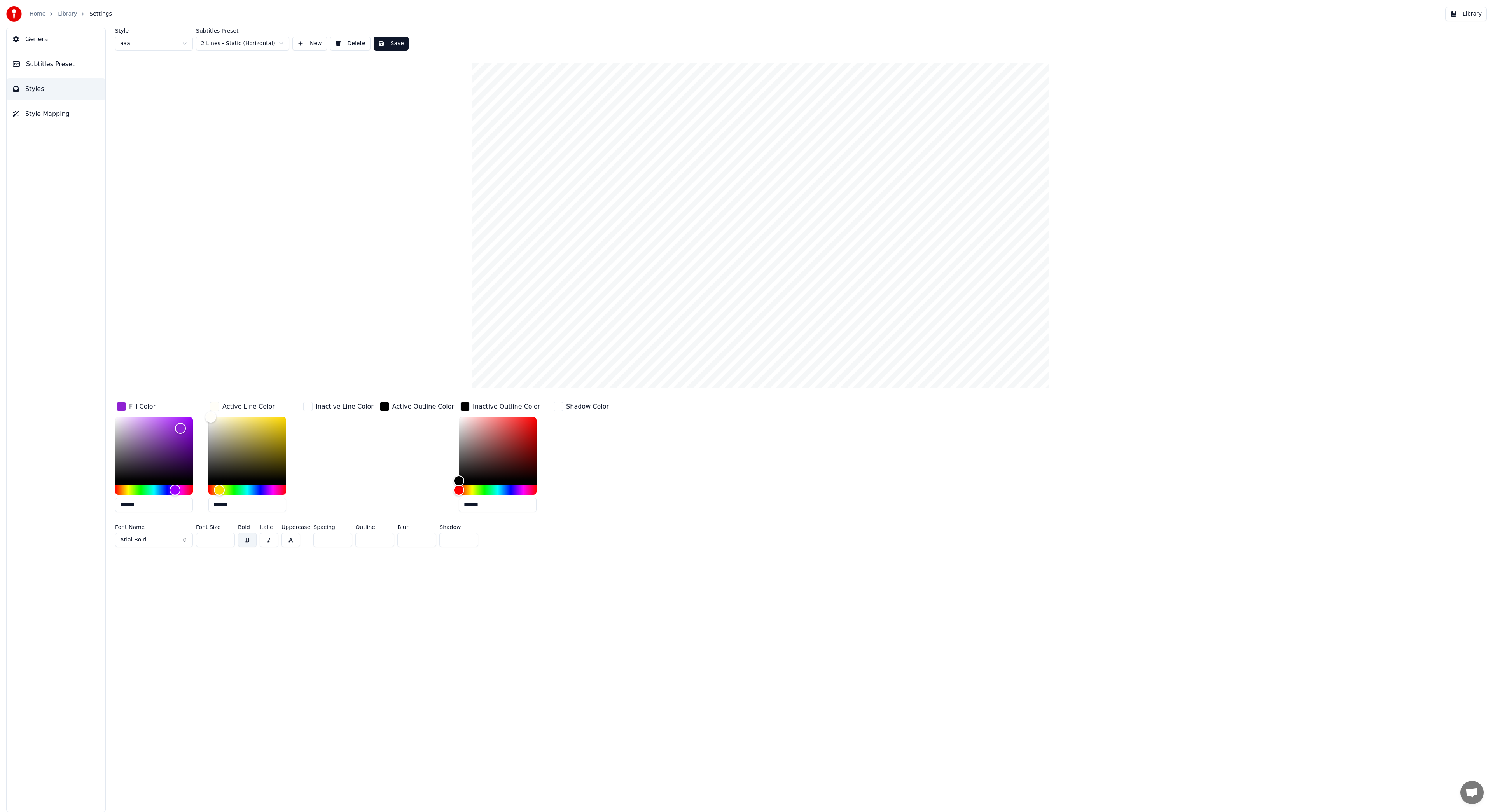
click at [1479, 17] on button "Library" at bounding box center [1466, 14] width 42 height 14
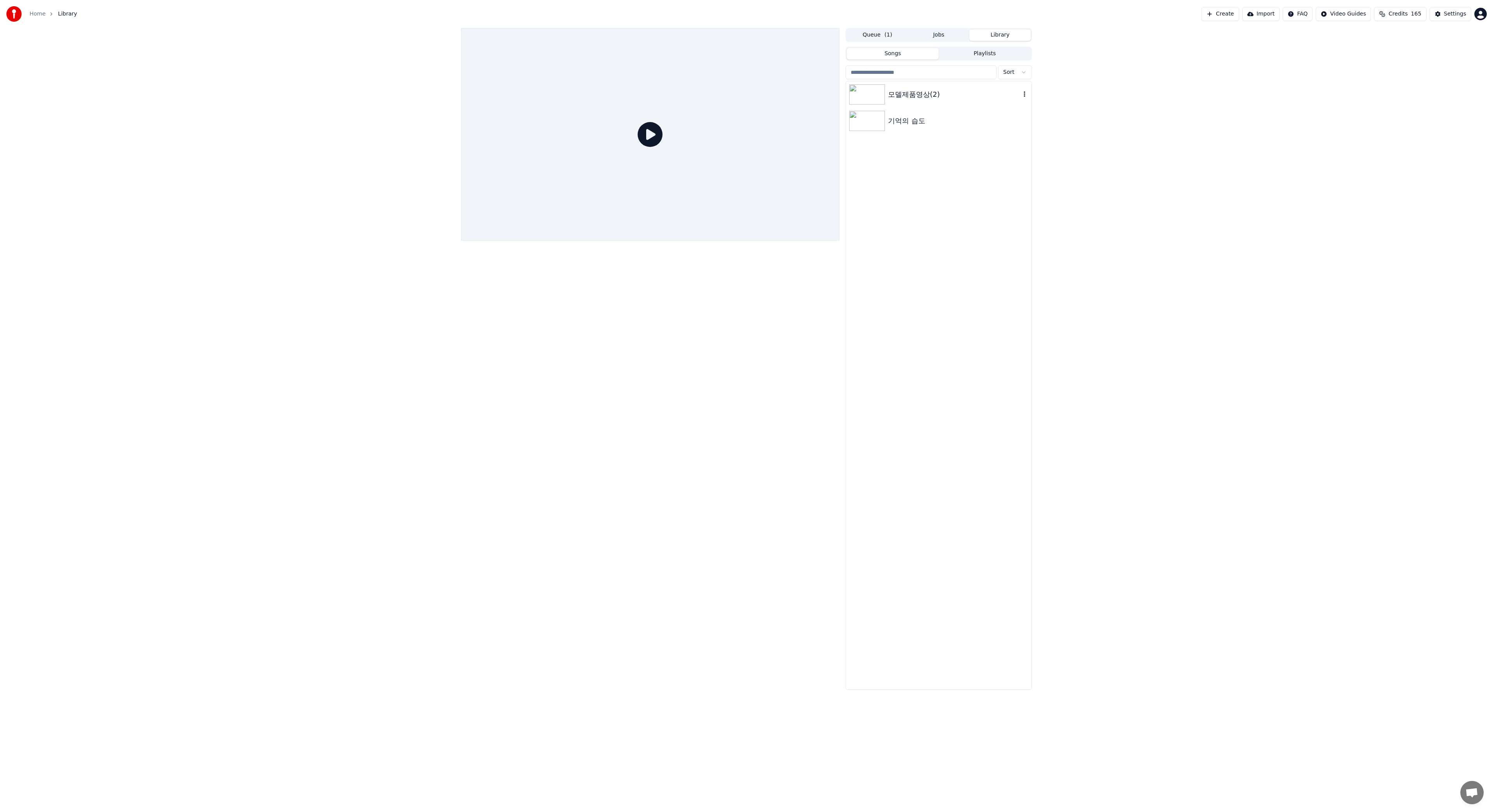
click at [919, 98] on div "모델제품영상(2)" at bounding box center [954, 94] width 133 height 11
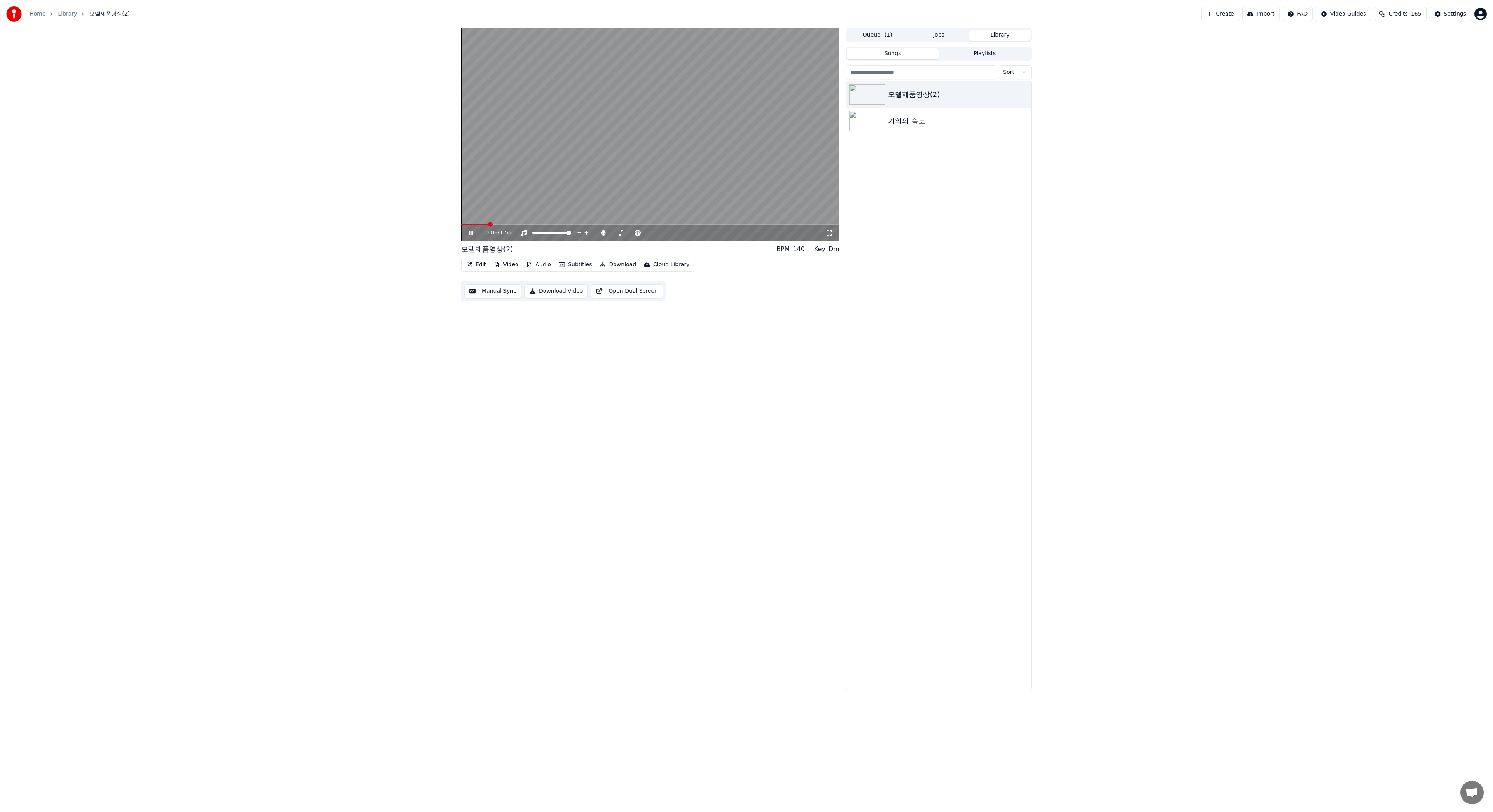
click at [935, 36] on button "Jobs" at bounding box center [939, 35] width 61 height 11
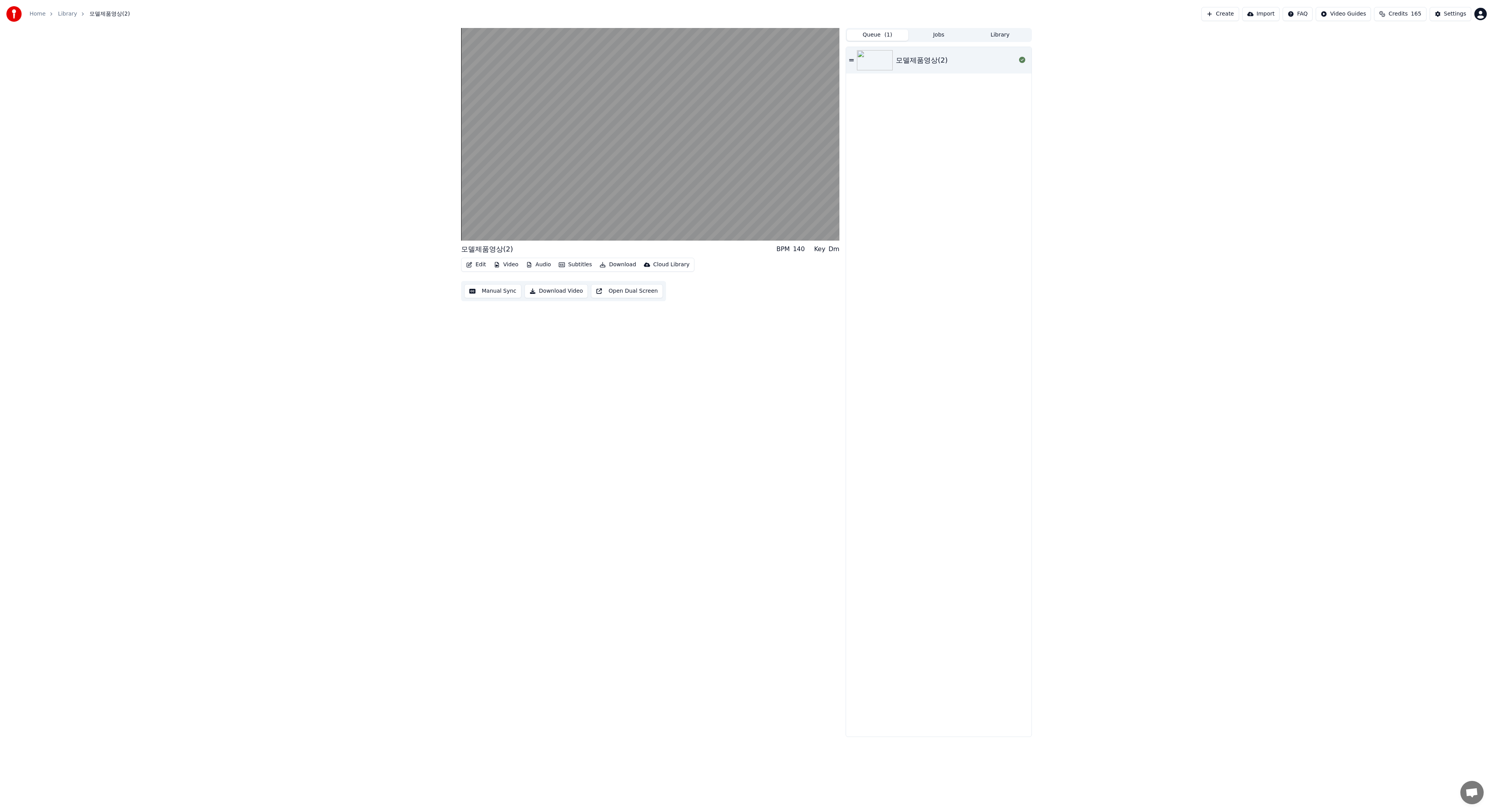
click at [890, 37] on span "( 1 )" at bounding box center [888, 35] width 8 height 8
click at [927, 59] on div "모델제품영상(2)" at bounding box center [922, 60] width 52 height 11
click at [578, 266] on button "Subtitles" at bounding box center [576, 264] width 39 height 11
click at [569, 308] on div "Off" at bounding box center [603, 306] width 100 height 12
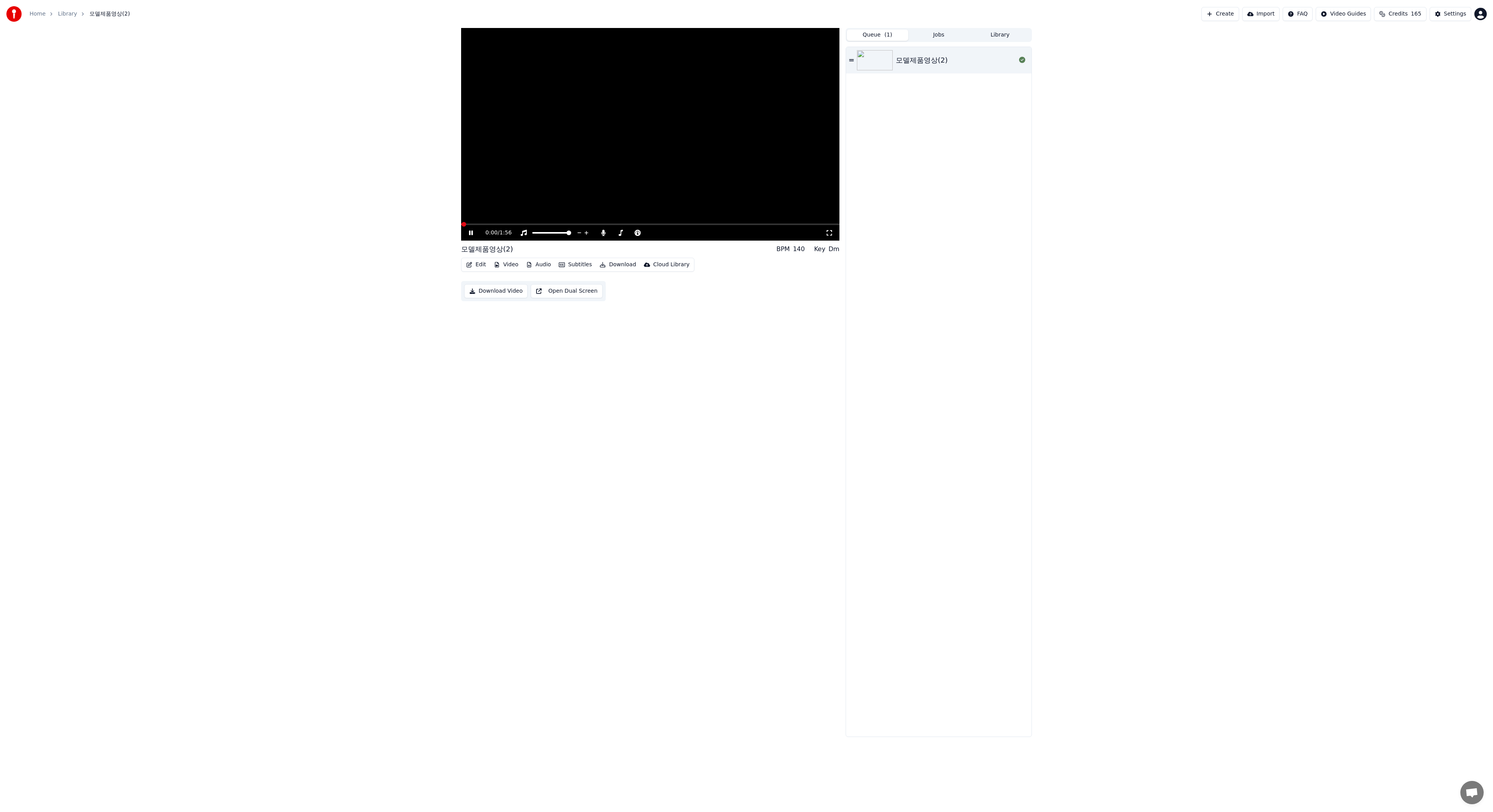
click at [472, 233] on icon at bounding box center [471, 233] width 4 height 5
click at [472, 233] on icon at bounding box center [471, 232] width 5 height 5
click at [469, 223] on video at bounding box center [650, 134] width 378 height 213
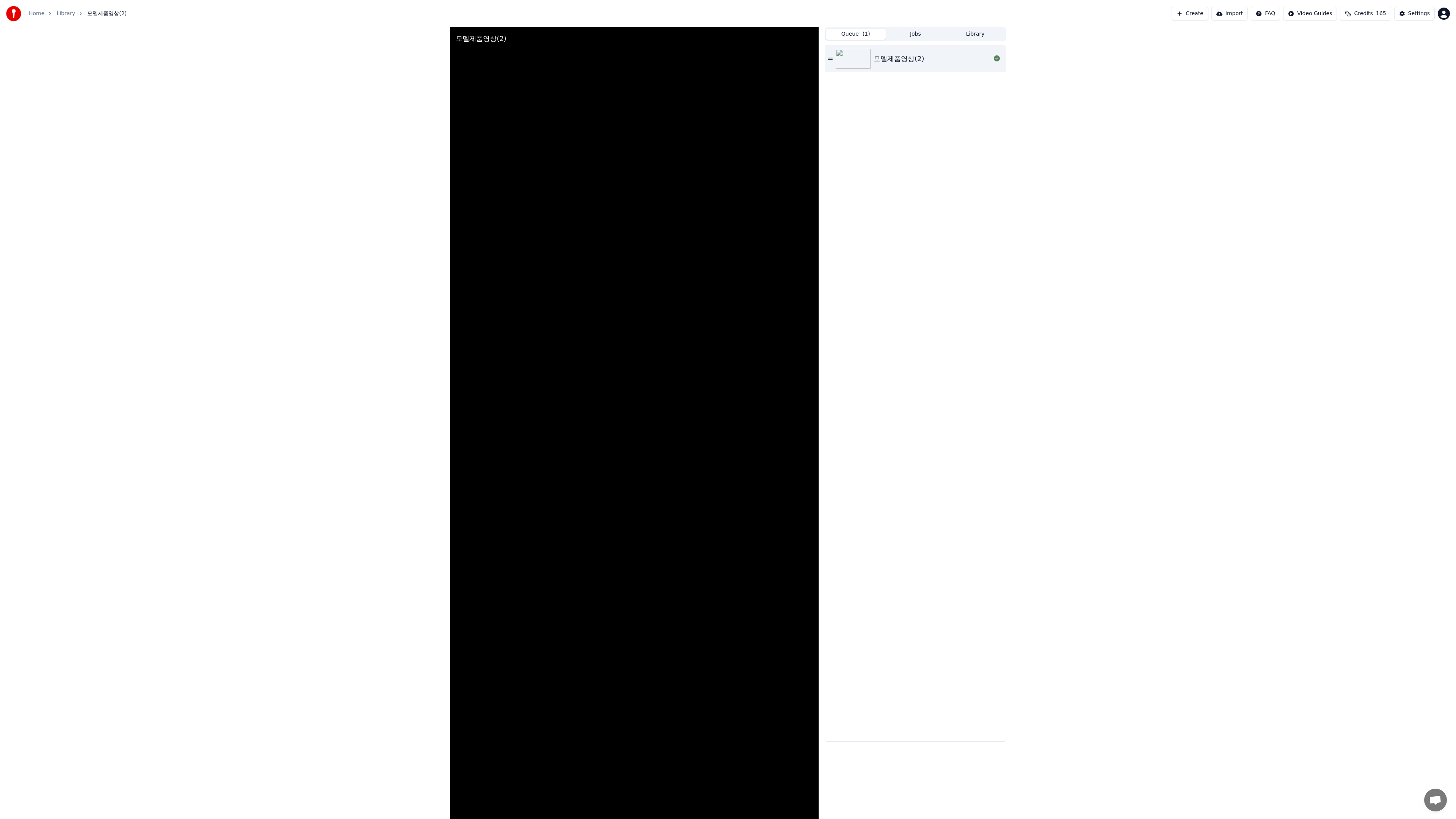
click at [495, 306] on video at bounding box center [634, 436] width 369 height 819
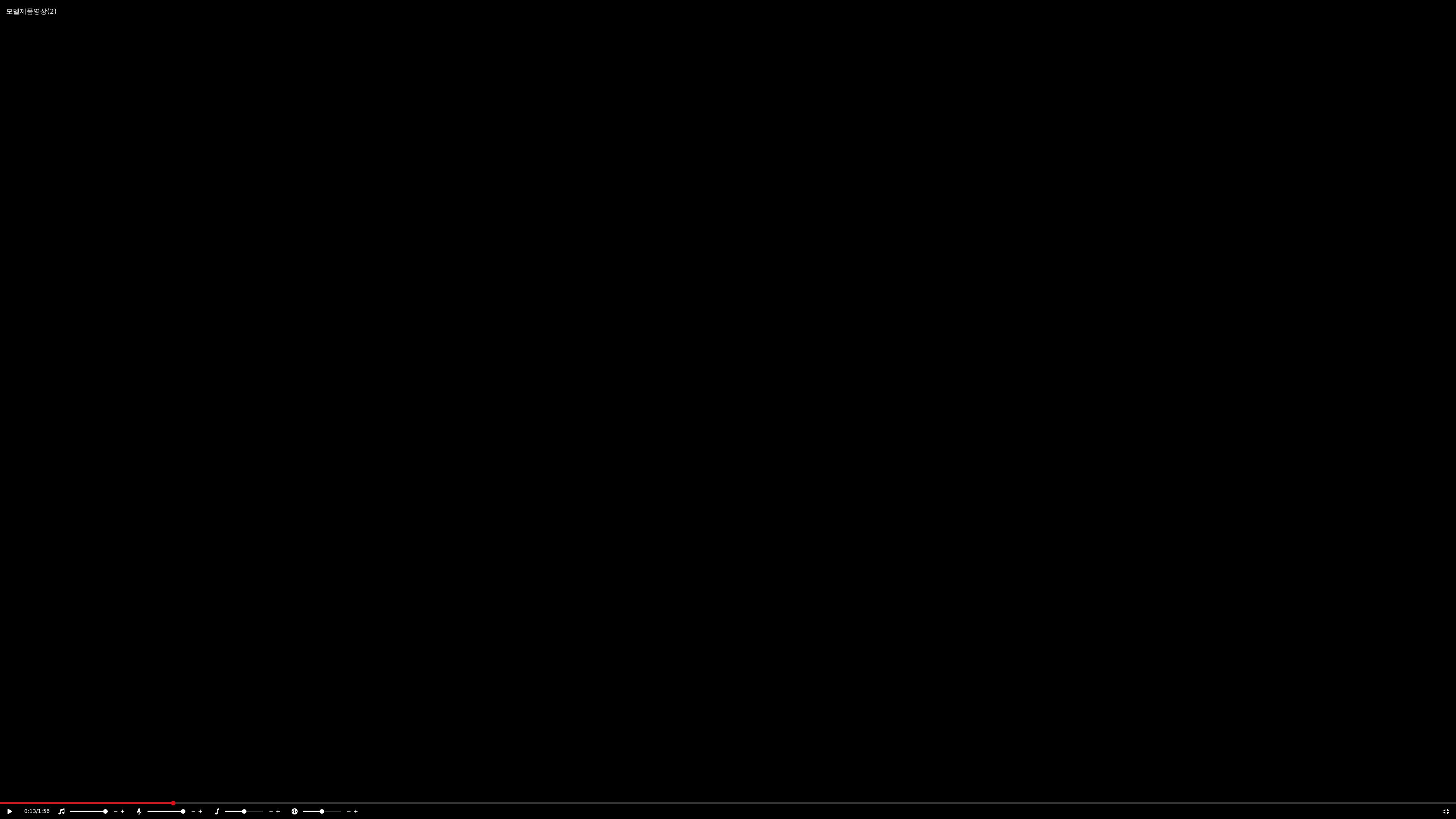
click at [495, 306] on video at bounding box center [728, 409] width 1456 height 819
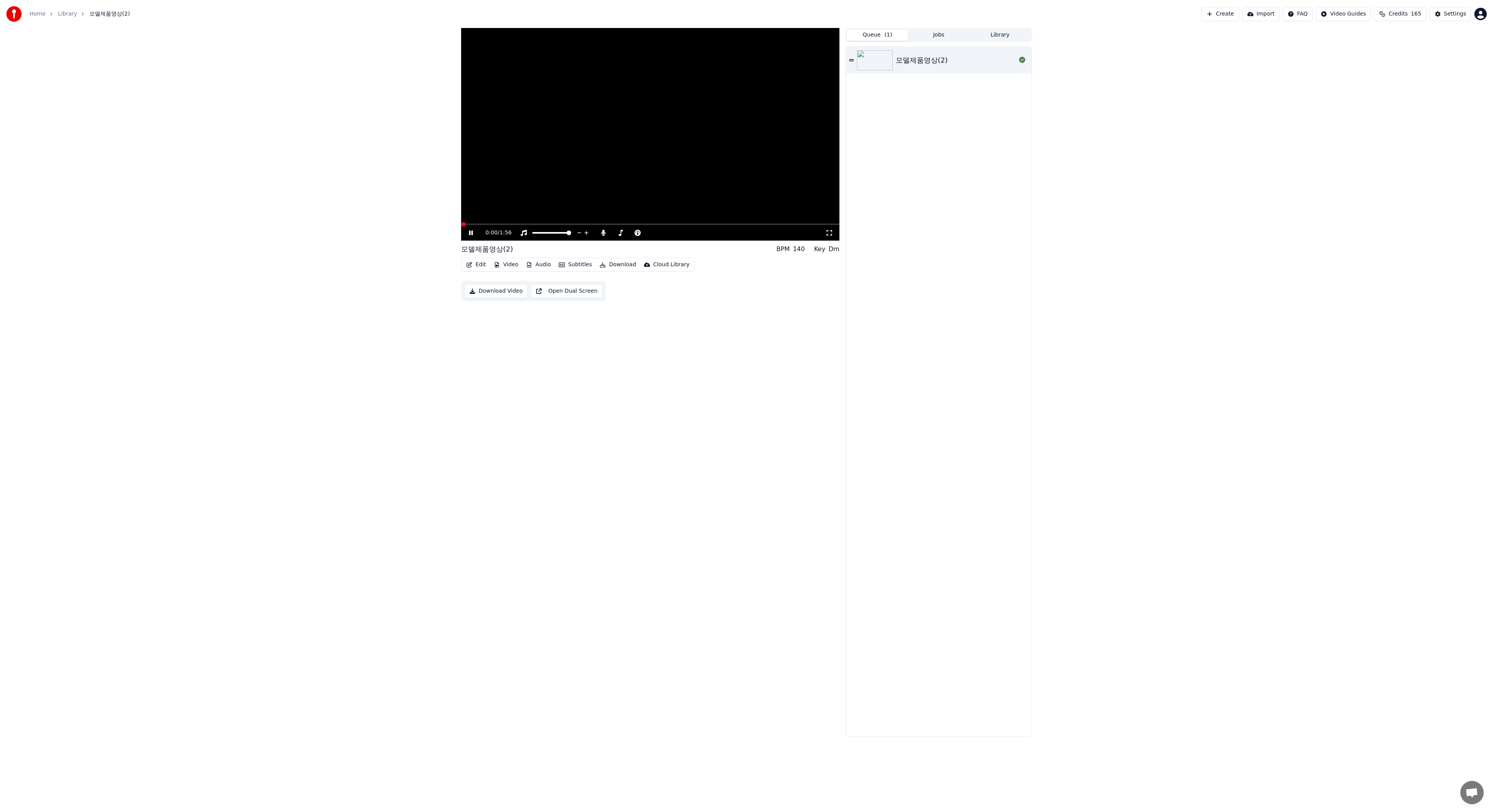
click at [463, 226] on span at bounding box center [464, 224] width 5 height 5
click at [486, 223] on video at bounding box center [650, 134] width 378 height 213
click at [485, 224] on span at bounding box center [650, 224] width 378 height 2
click at [472, 232] on icon at bounding box center [471, 232] width 5 height 5
click at [464, 225] on span at bounding box center [467, 224] width 5 height 5
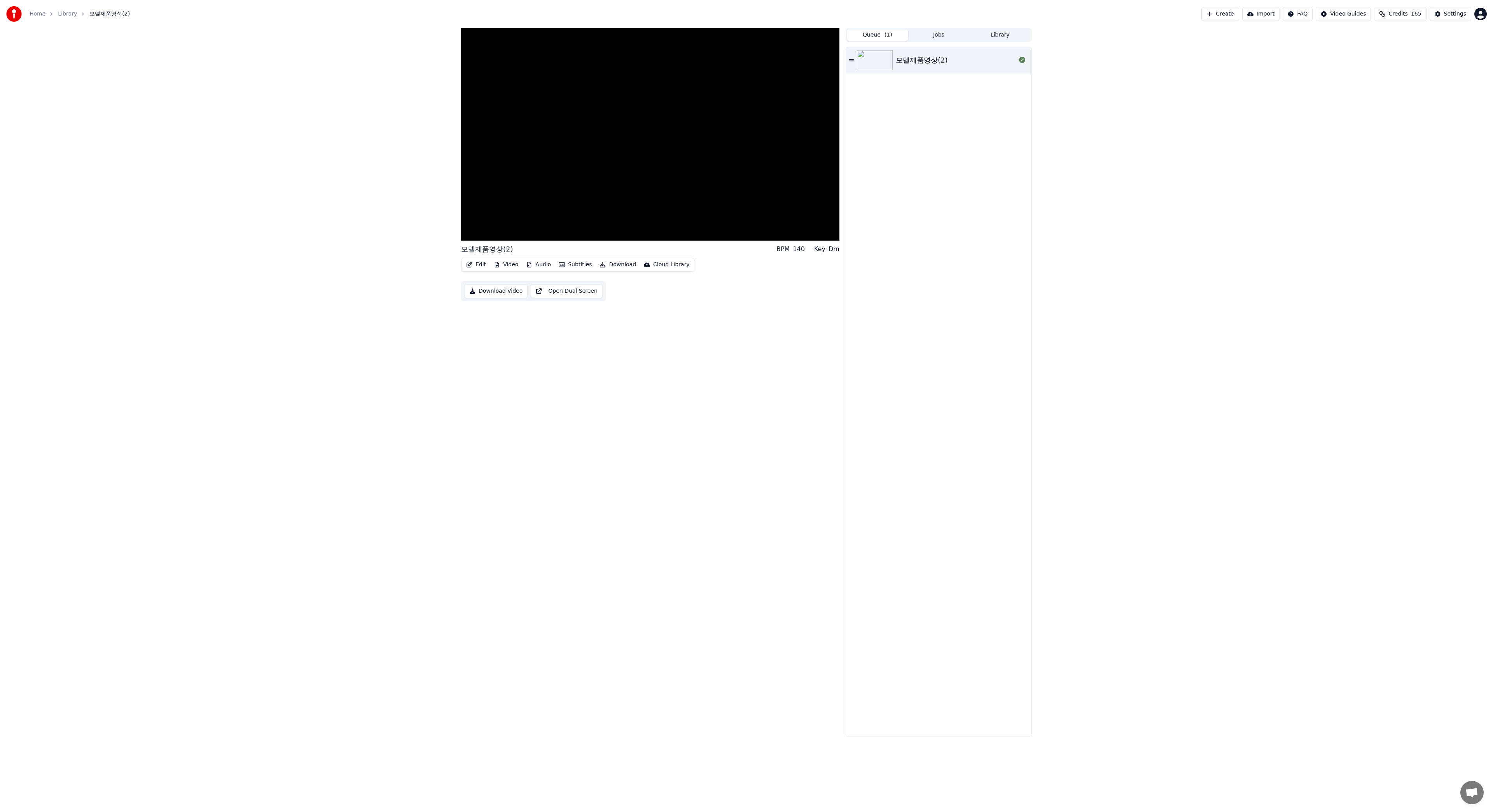
click at [475, 267] on button "Edit" at bounding box center [476, 264] width 26 height 11
click at [501, 362] on div "Manual Line Sync" at bounding box center [502, 359] width 48 height 8
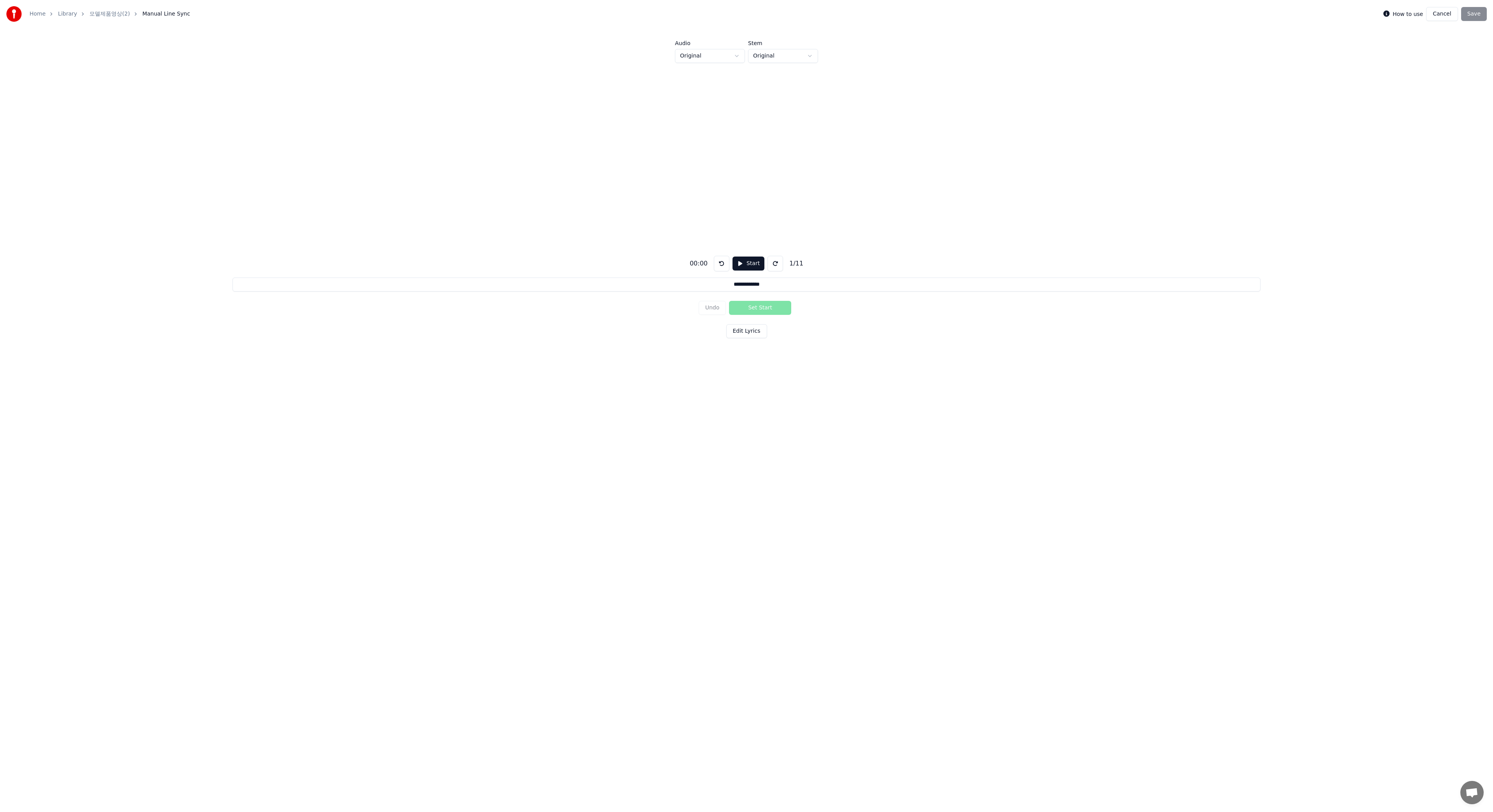
click at [1443, 16] on button "Cancel" at bounding box center [1442, 14] width 31 height 14
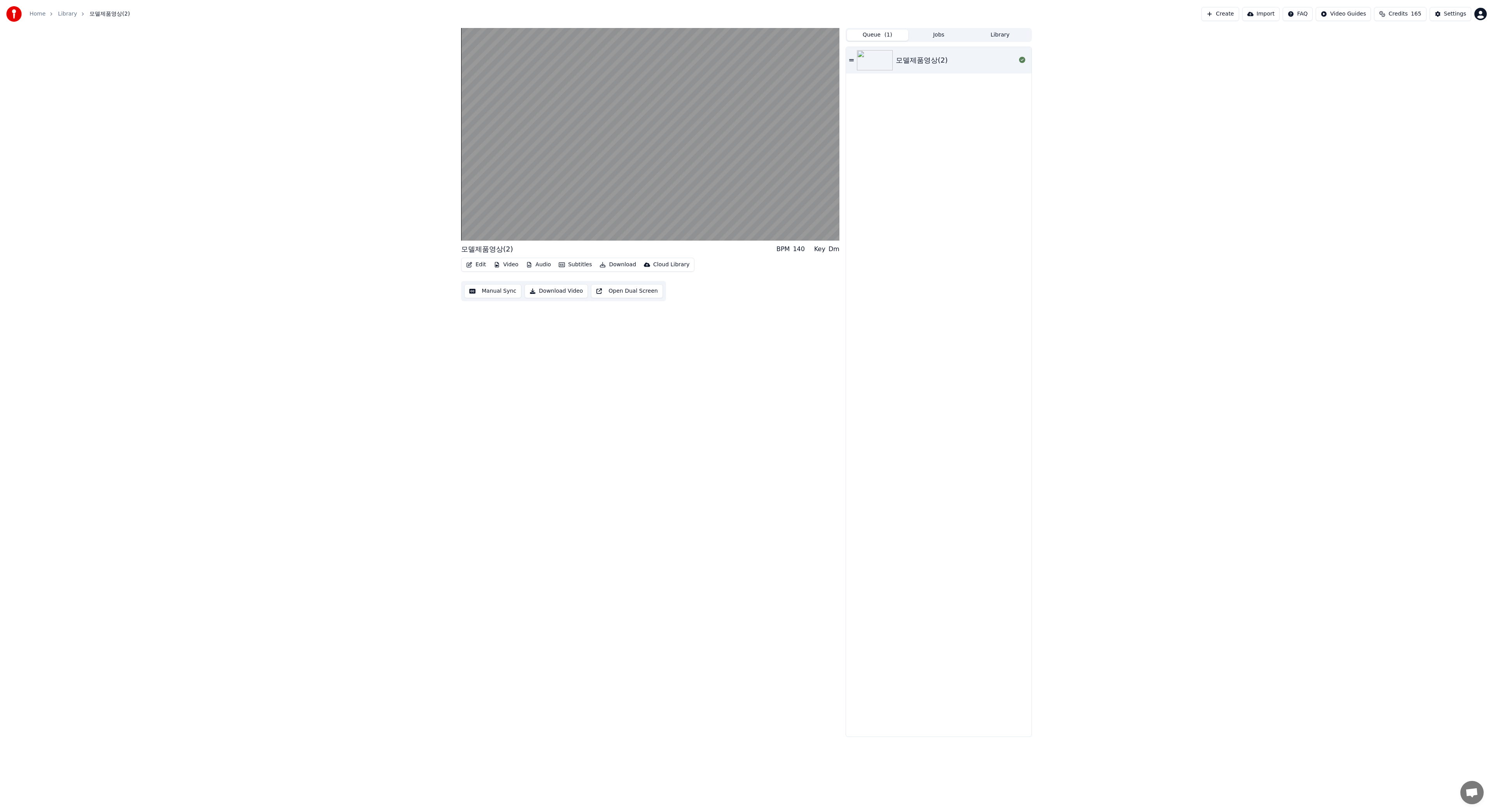
click at [570, 265] on button "Subtitles" at bounding box center [576, 264] width 39 height 11
click at [567, 308] on div "Off" at bounding box center [603, 306] width 100 height 12
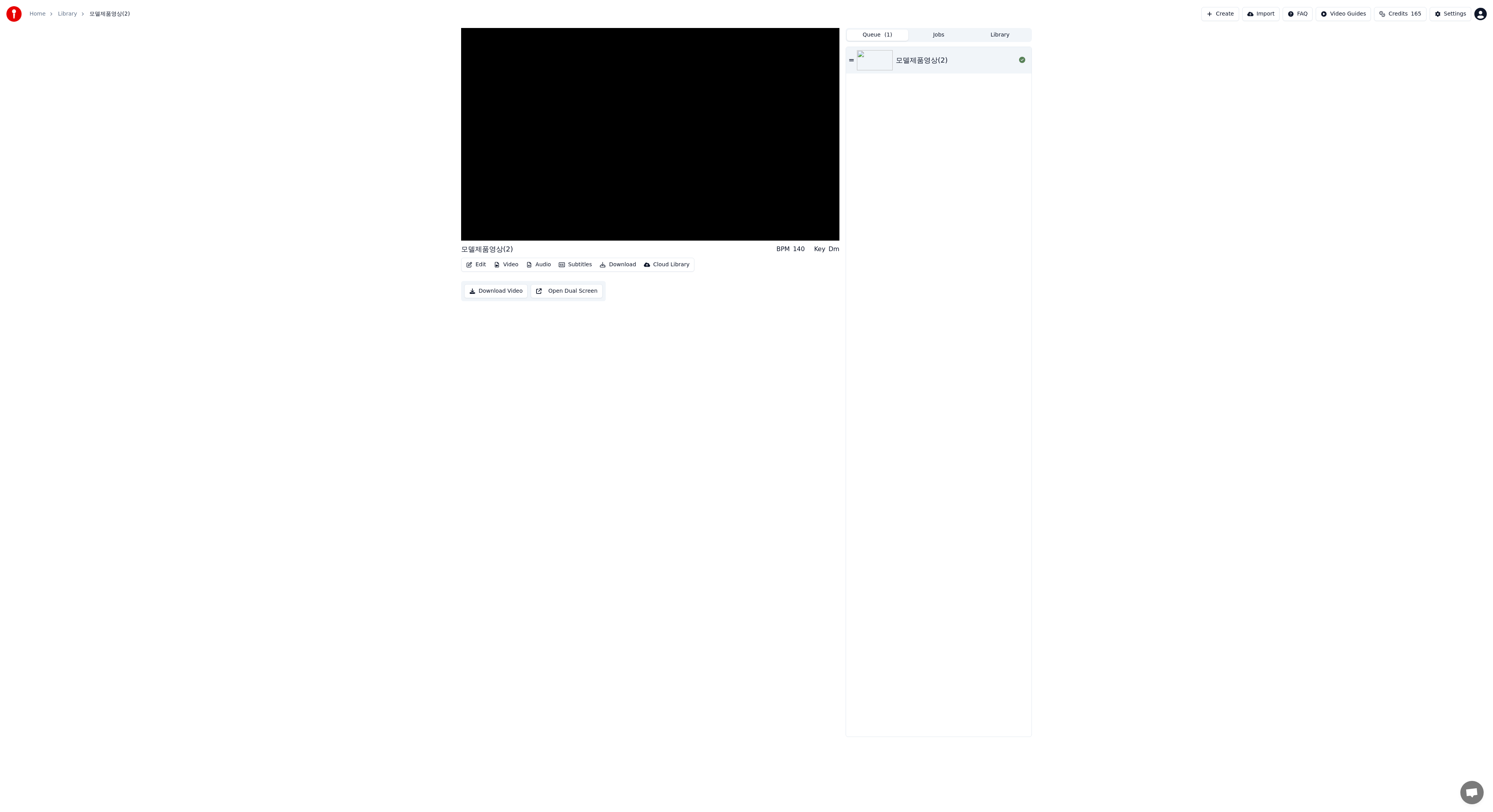
click at [570, 266] on button "Subtitles" at bounding box center [576, 264] width 39 height 11
click at [503, 298] on div "모델제품영상(2) BPM 140 Key Dm Edit Video Audio Subtitles Download Cloud Library Down…" at bounding box center [650, 383] width 378 height 709
click at [882, 61] on img at bounding box center [875, 60] width 36 height 20
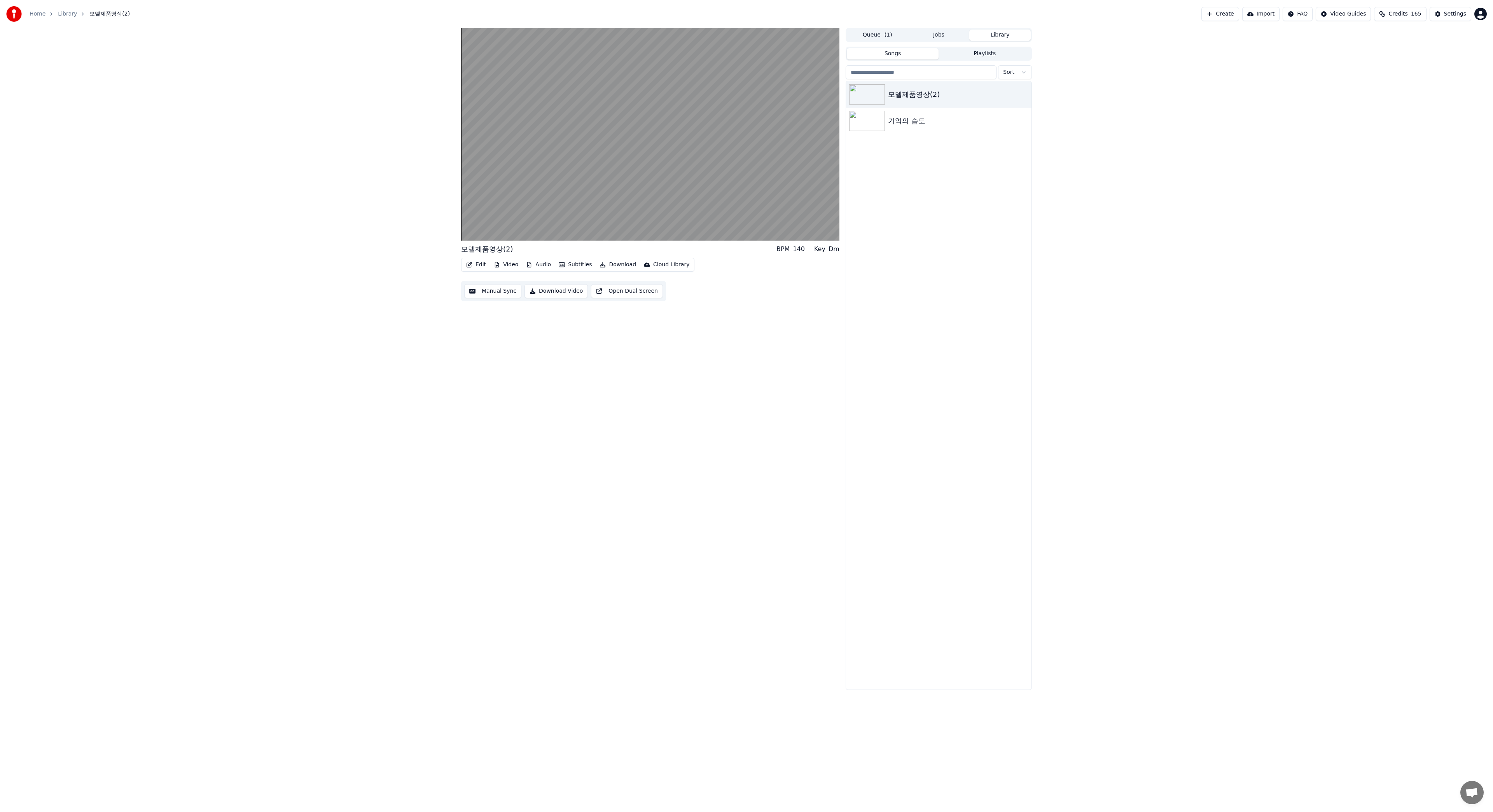
click at [1009, 39] on button "Library" at bounding box center [1000, 35] width 61 height 11
click at [933, 88] on div "모델제품영상(2)" at bounding box center [939, 94] width 185 height 27
click at [573, 264] on button "Subtitles" at bounding box center [576, 264] width 39 height 11
click at [570, 307] on div "Off" at bounding box center [603, 306] width 100 height 12
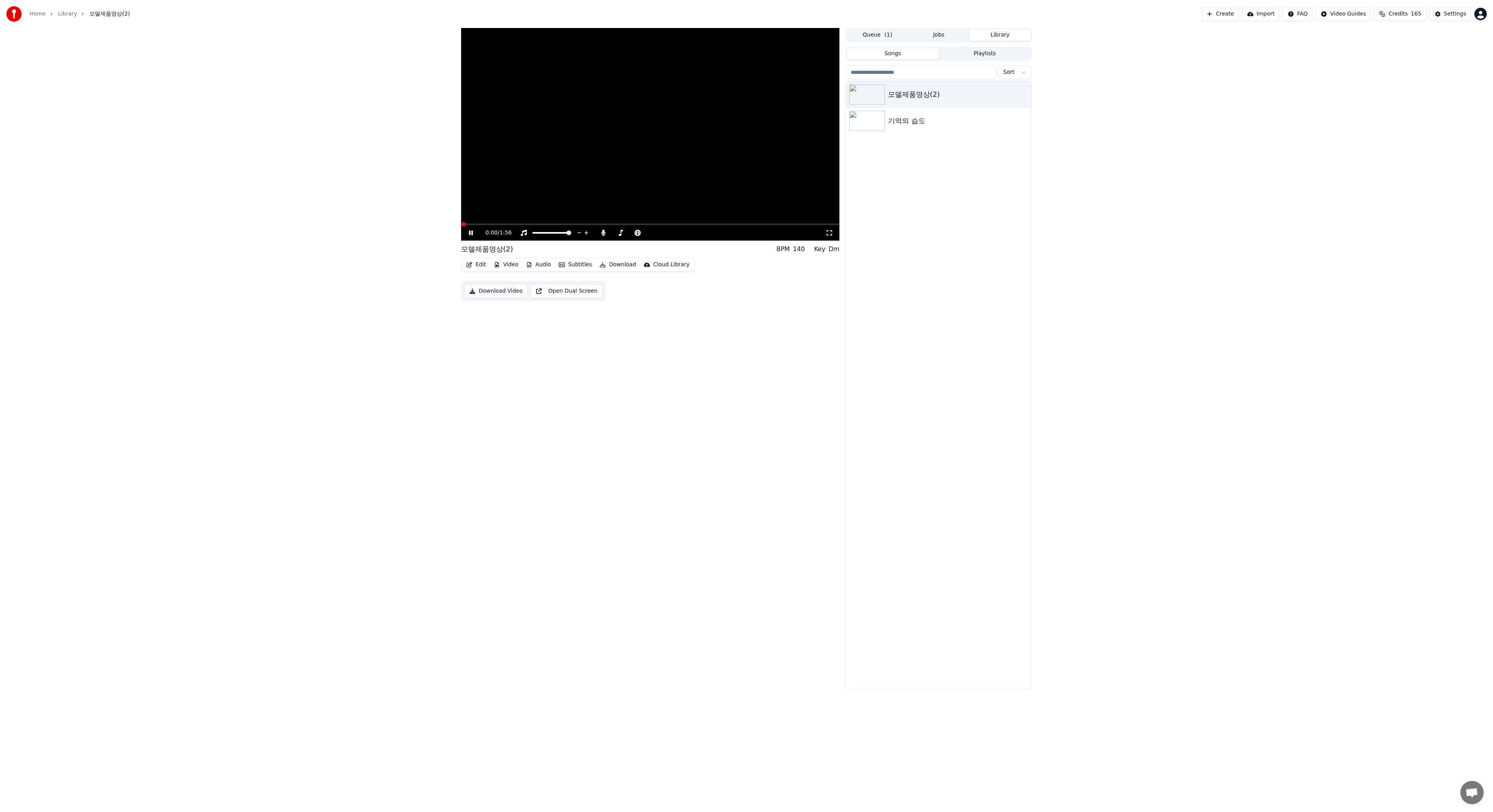
click at [519, 224] on span at bounding box center [650, 224] width 378 height 2
click at [538, 224] on span at bounding box center [650, 224] width 378 height 2
click at [572, 224] on span at bounding box center [650, 224] width 378 height 2
click at [594, 224] on span at bounding box center [650, 224] width 378 height 2
click at [920, 114] on div "기억의 습도" at bounding box center [939, 121] width 185 height 27
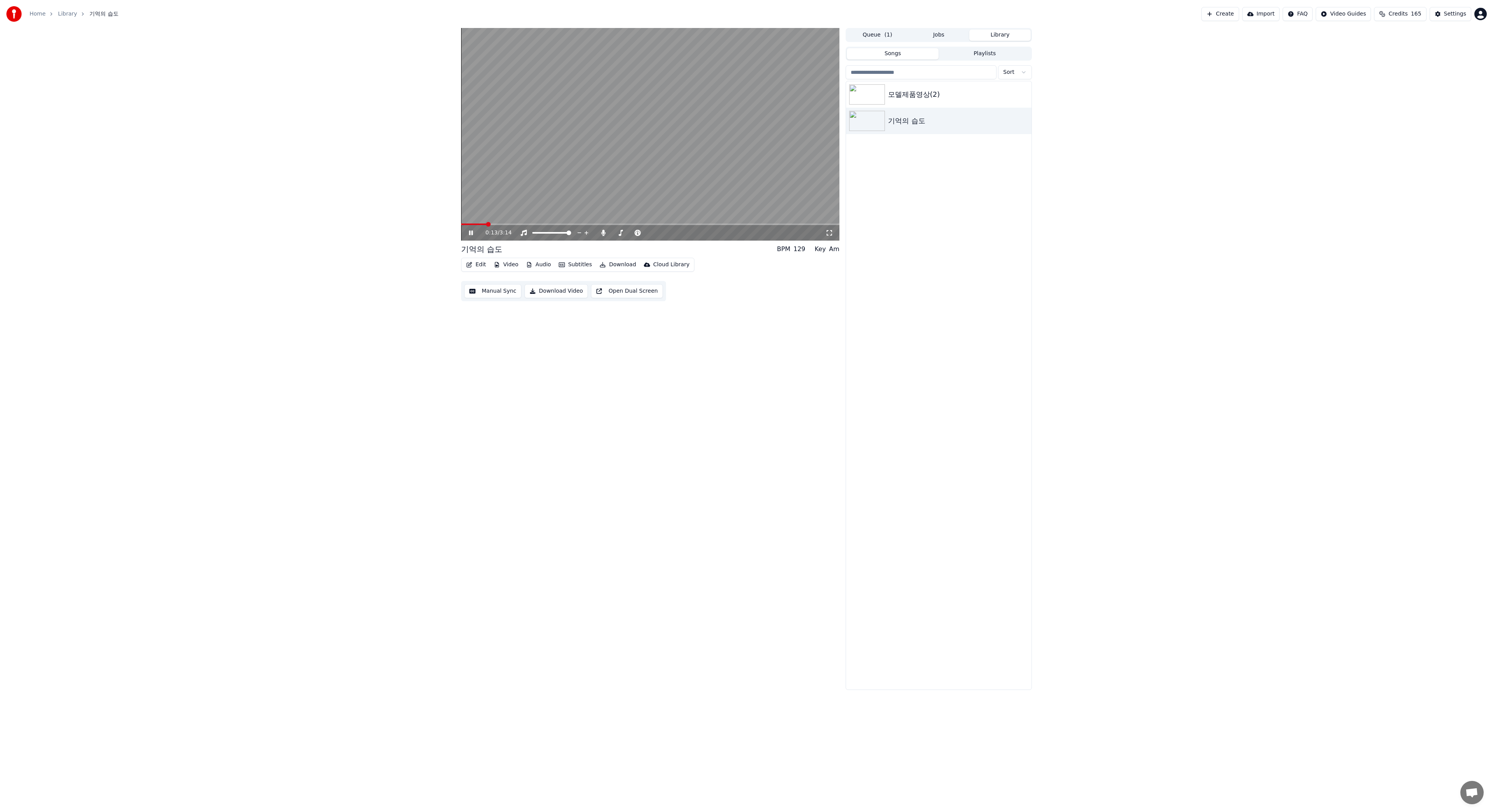
click at [486, 224] on span at bounding box center [650, 224] width 378 height 2
click at [922, 89] on div "모델제품영상(2)" at bounding box center [954, 94] width 133 height 11
click at [580, 268] on button "Subtitles" at bounding box center [576, 264] width 39 height 11
click at [584, 305] on div "Off" at bounding box center [603, 306] width 100 height 12
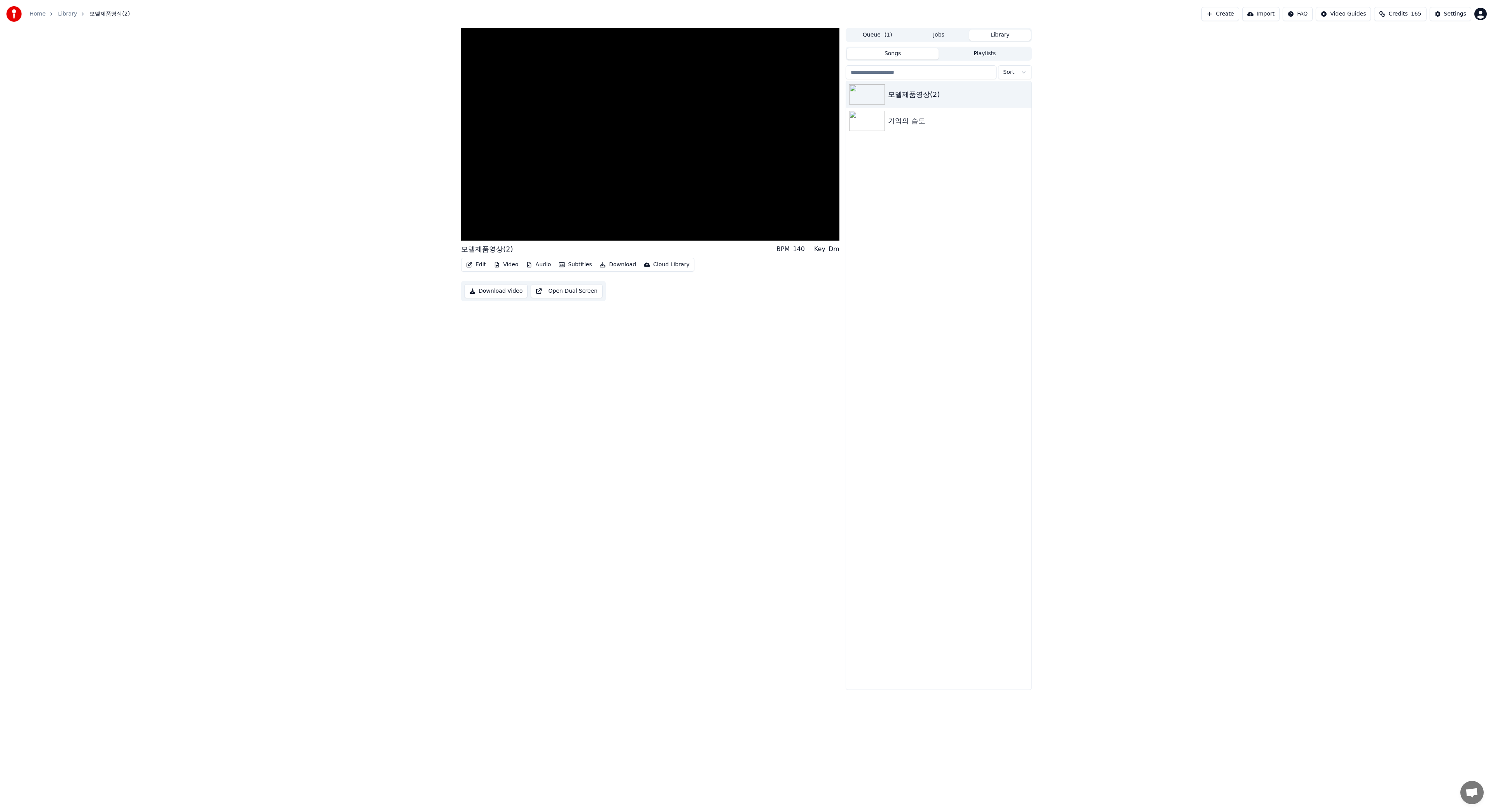
click at [485, 266] on button "Edit" at bounding box center [476, 264] width 26 height 11
click at [494, 284] on div "Edit Lyrics" at bounding box center [493, 281] width 28 height 8
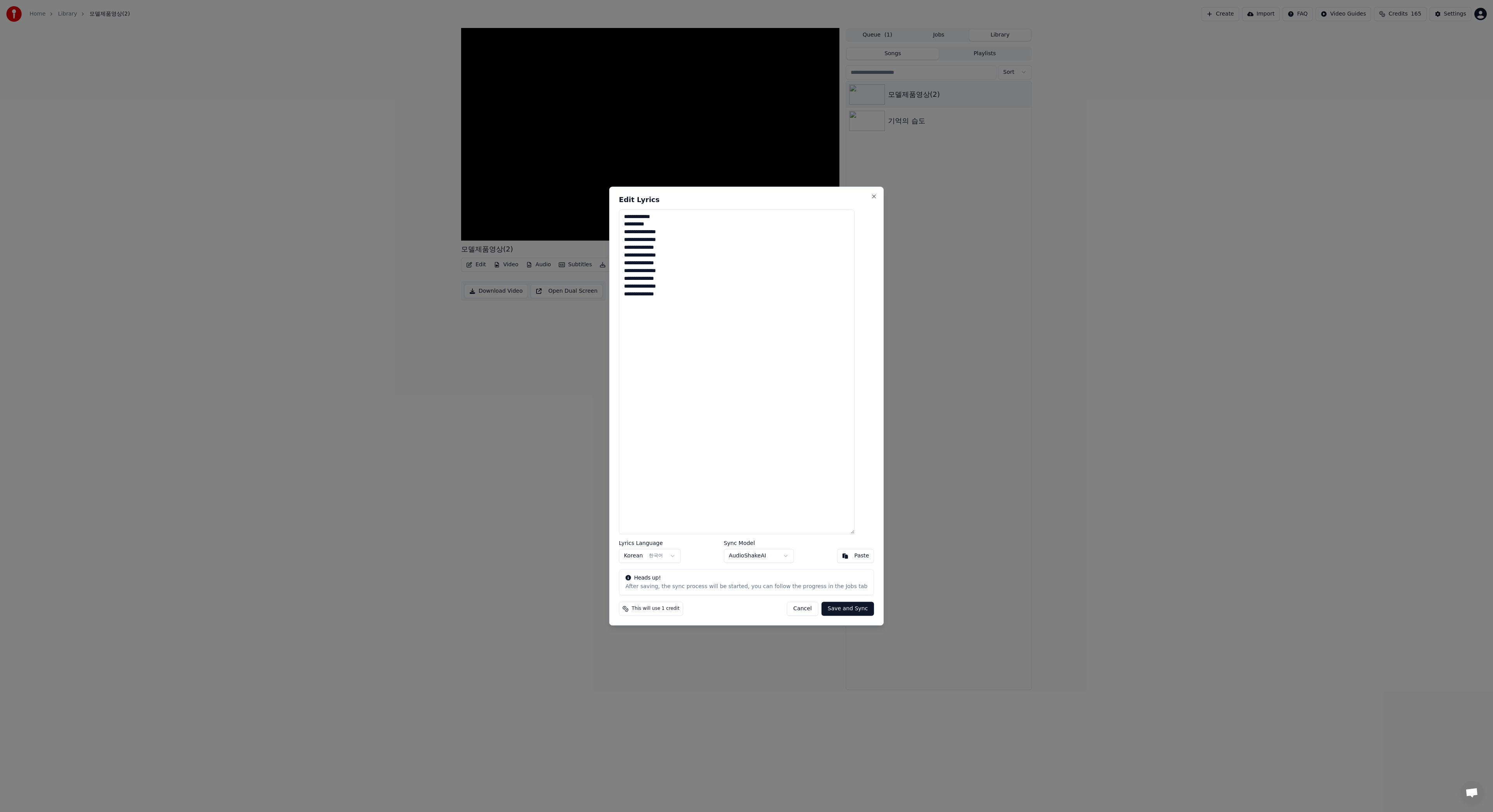
click at [850, 608] on button "Save and Sync" at bounding box center [847, 609] width 53 height 14
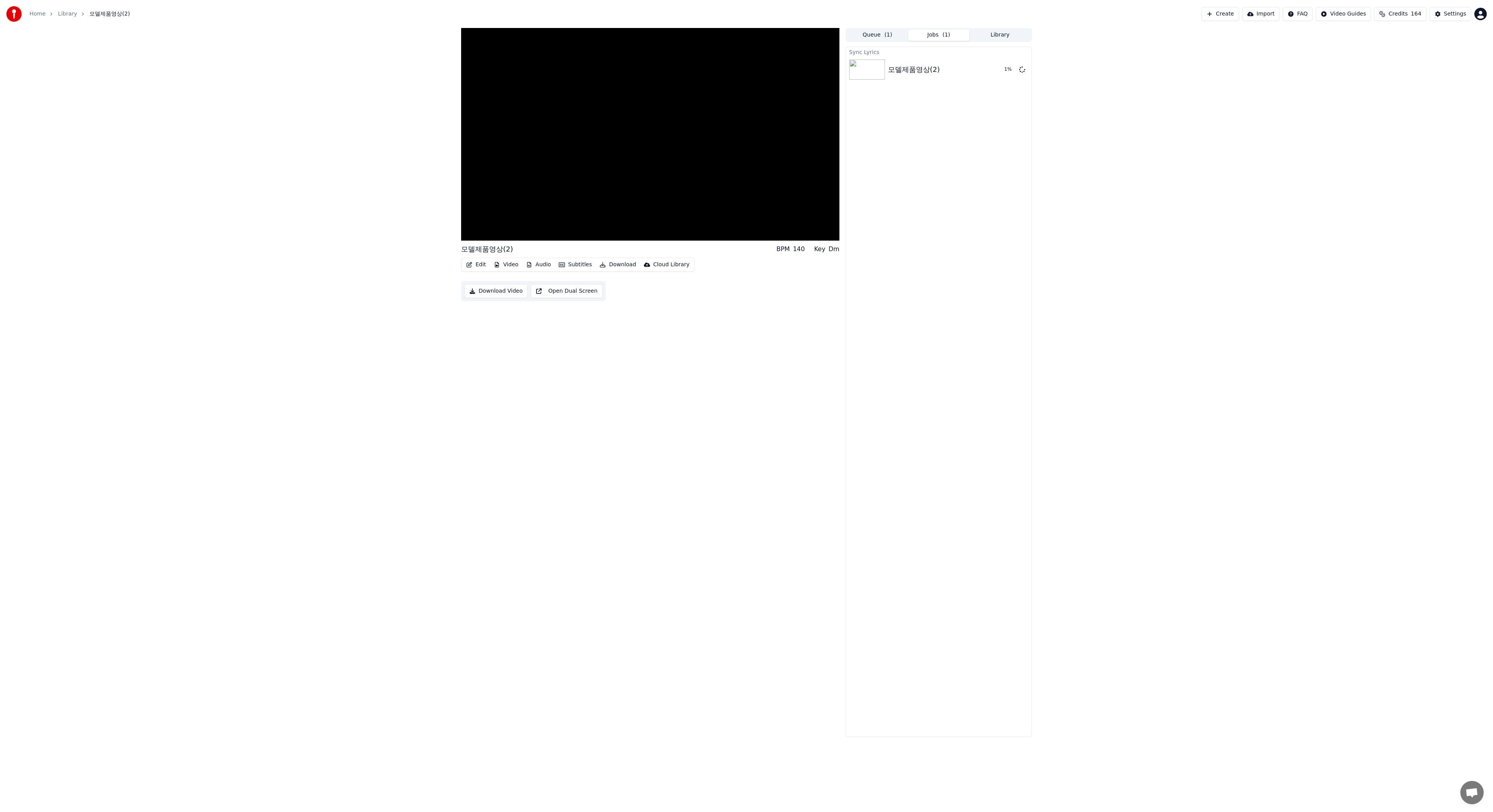
click at [509, 265] on button "Video" at bounding box center [506, 264] width 31 height 11
click at [480, 264] on button "Edit" at bounding box center [476, 264] width 26 height 11
click at [499, 292] on div "Edit Metadata" at bounding box center [498, 293] width 38 height 8
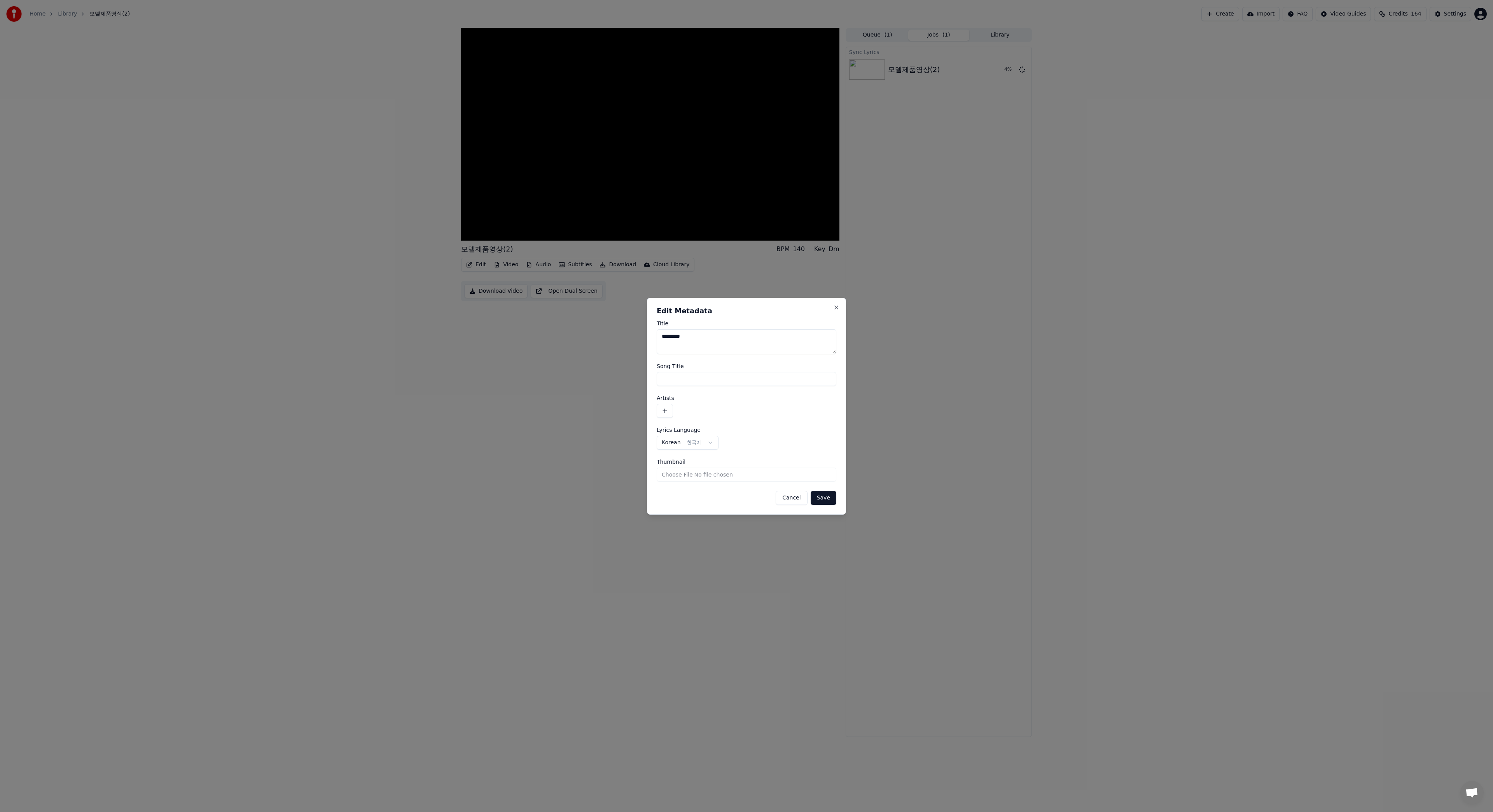
drag, startPoint x: 701, startPoint y: 337, endPoint x: 649, endPoint y: 338, distance: 52.0
click at [649, 338] on div "**********" at bounding box center [746, 406] width 199 height 217
click at [818, 493] on button "Save" at bounding box center [824, 498] width 26 height 14
click at [835, 302] on button "Close" at bounding box center [836, 302] width 6 height 6
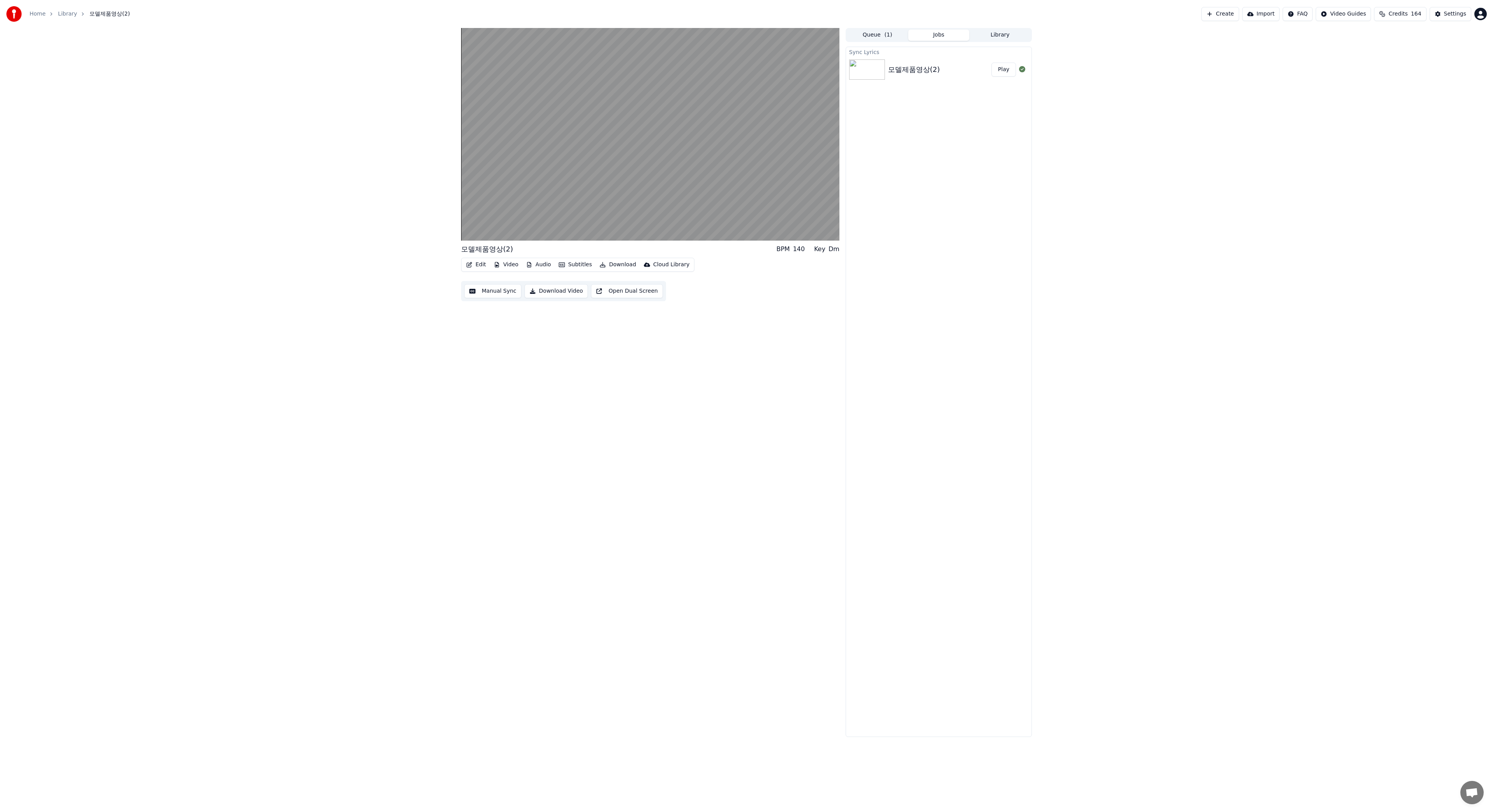
click at [491, 293] on button "Manual Sync" at bounding box center [493, 291] width 57 height 14
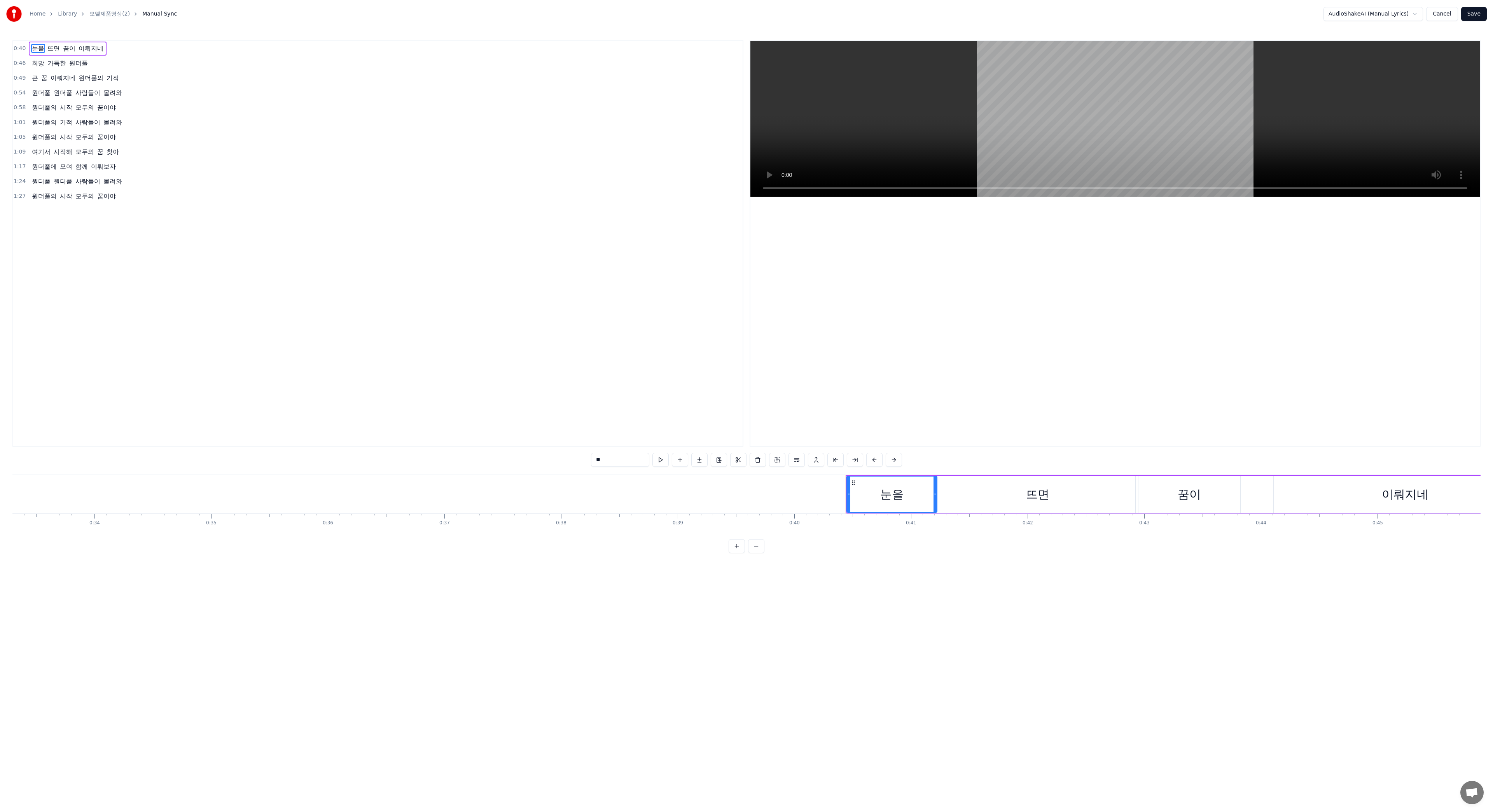
scroll to position [0, 4678]
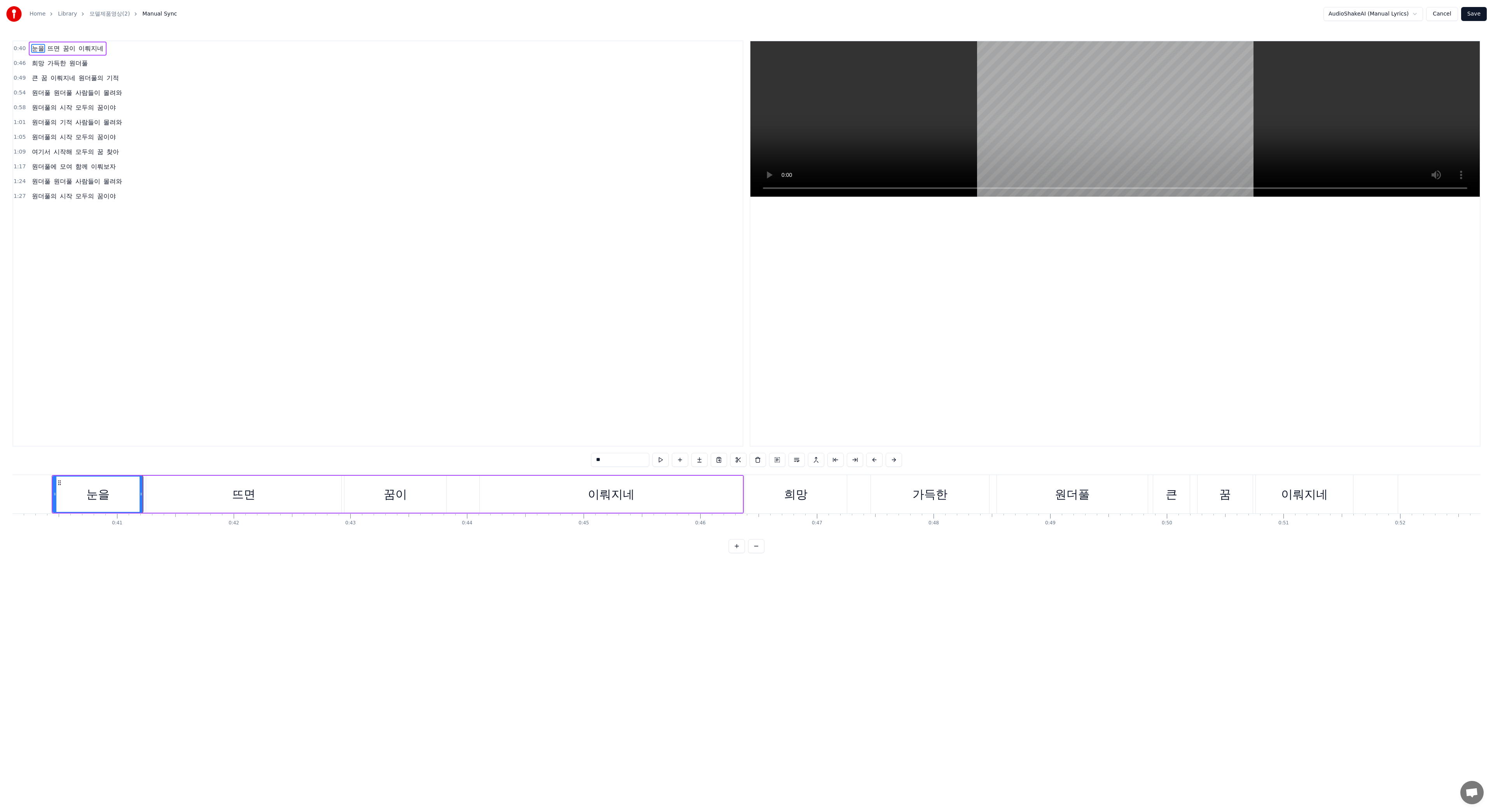
click at [1445, 19] on button "Cancel" at bounding box center [1442, 14] width 31 height 14
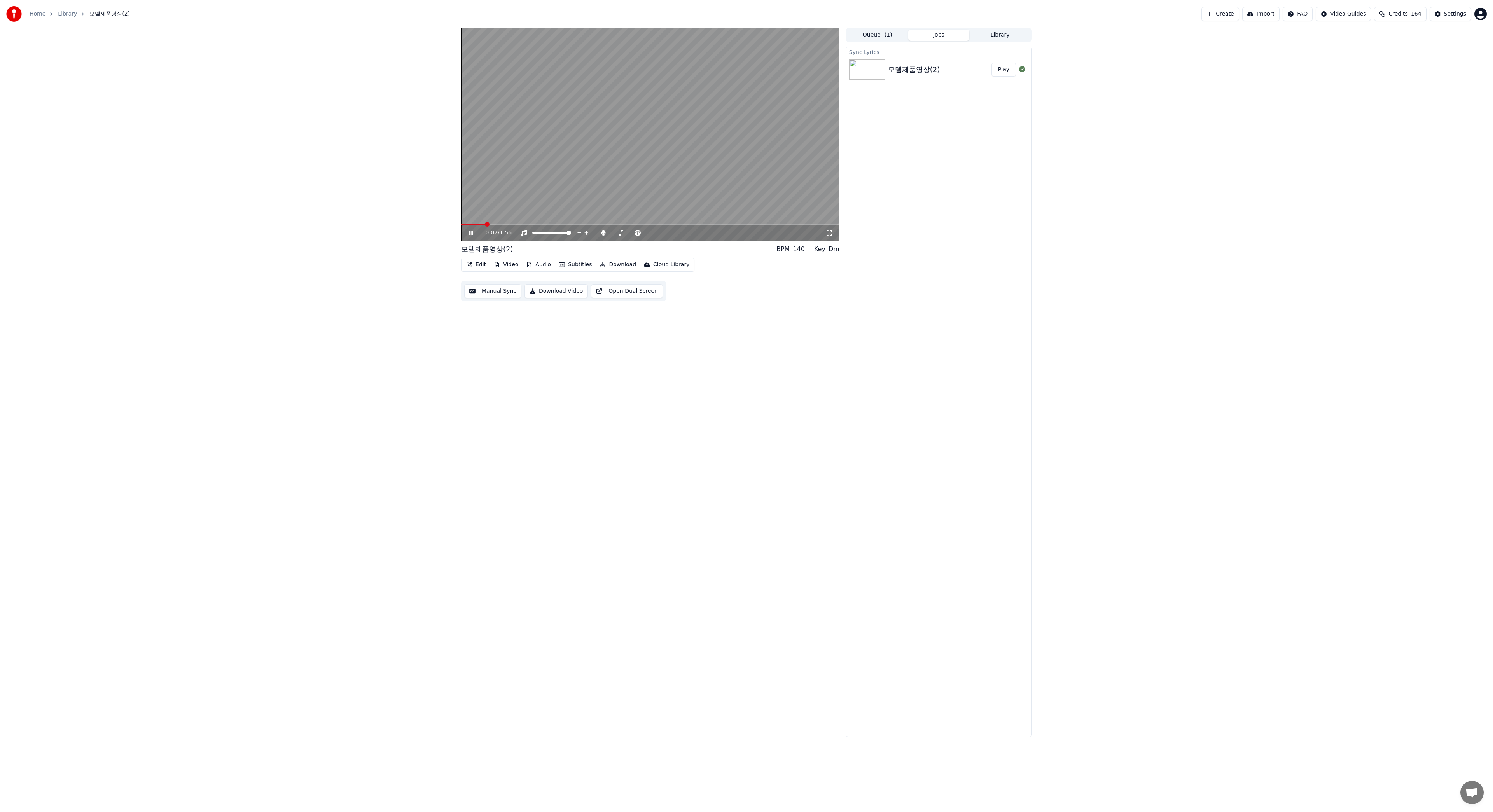
click at [1000, 76] on button "Play" at bounding box center [1004, 70] width 24 height 14
click at [1004, 71] on button "Play" at bounding box center [1004, 70] width 24 height 14
click at [992, 63] on button "Play" at bounding box center [1004, 70] width 24 height 14
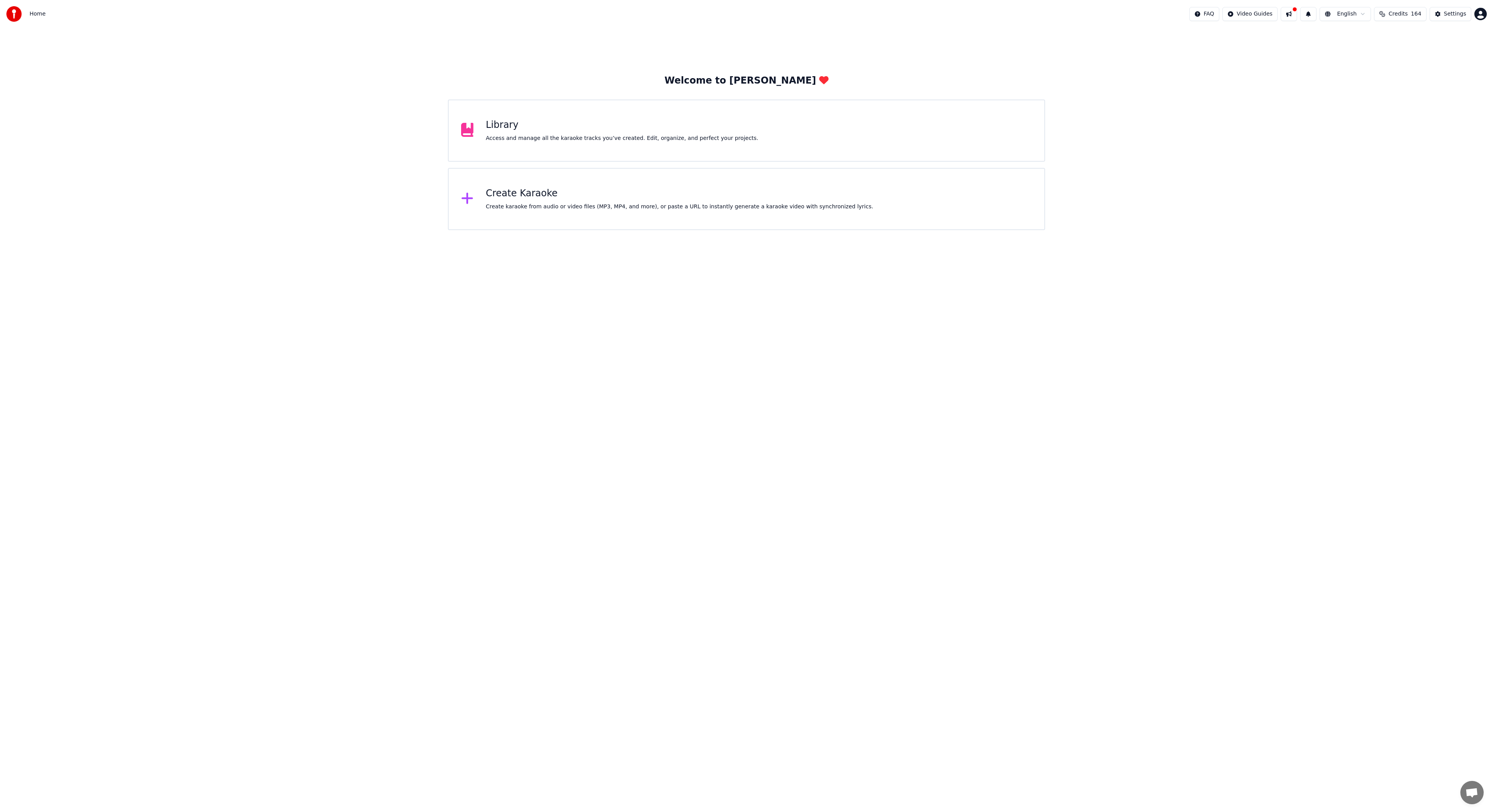
click at [583, 205] on div "Create karaoke from audio or video files (MP3, MP4, and more), or paste a URL t…" at bounding box center [680, 206] width 387 height 8
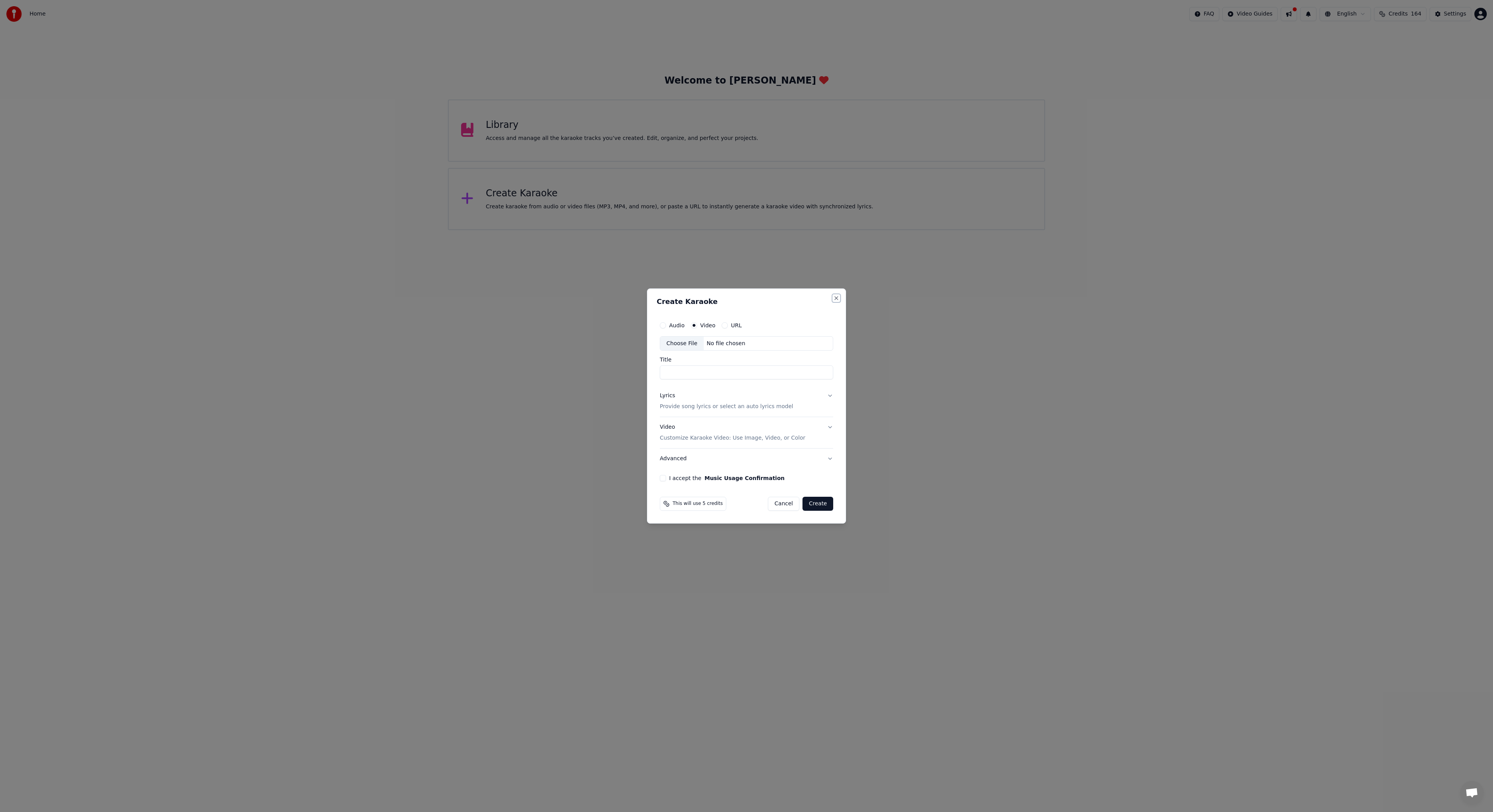
click at [836, 298] on button "Close" at bounding box center [836, 298] width 6 height 6
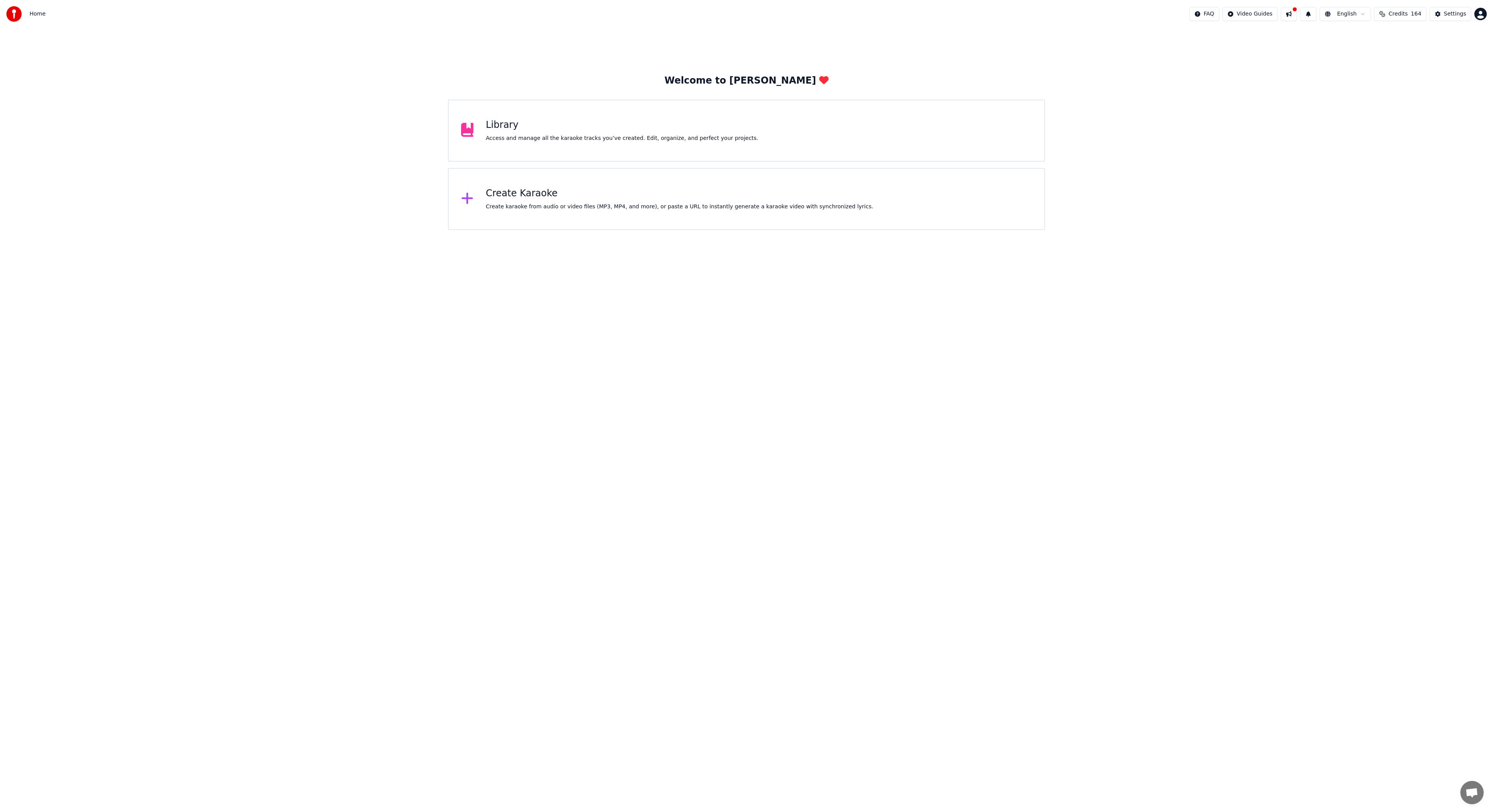
click at [623, 134] on div "Library Access and manage all the karaoke tracks you’ve created. Edit, organize…" at bounding box center [622, 130] width 272 height 23
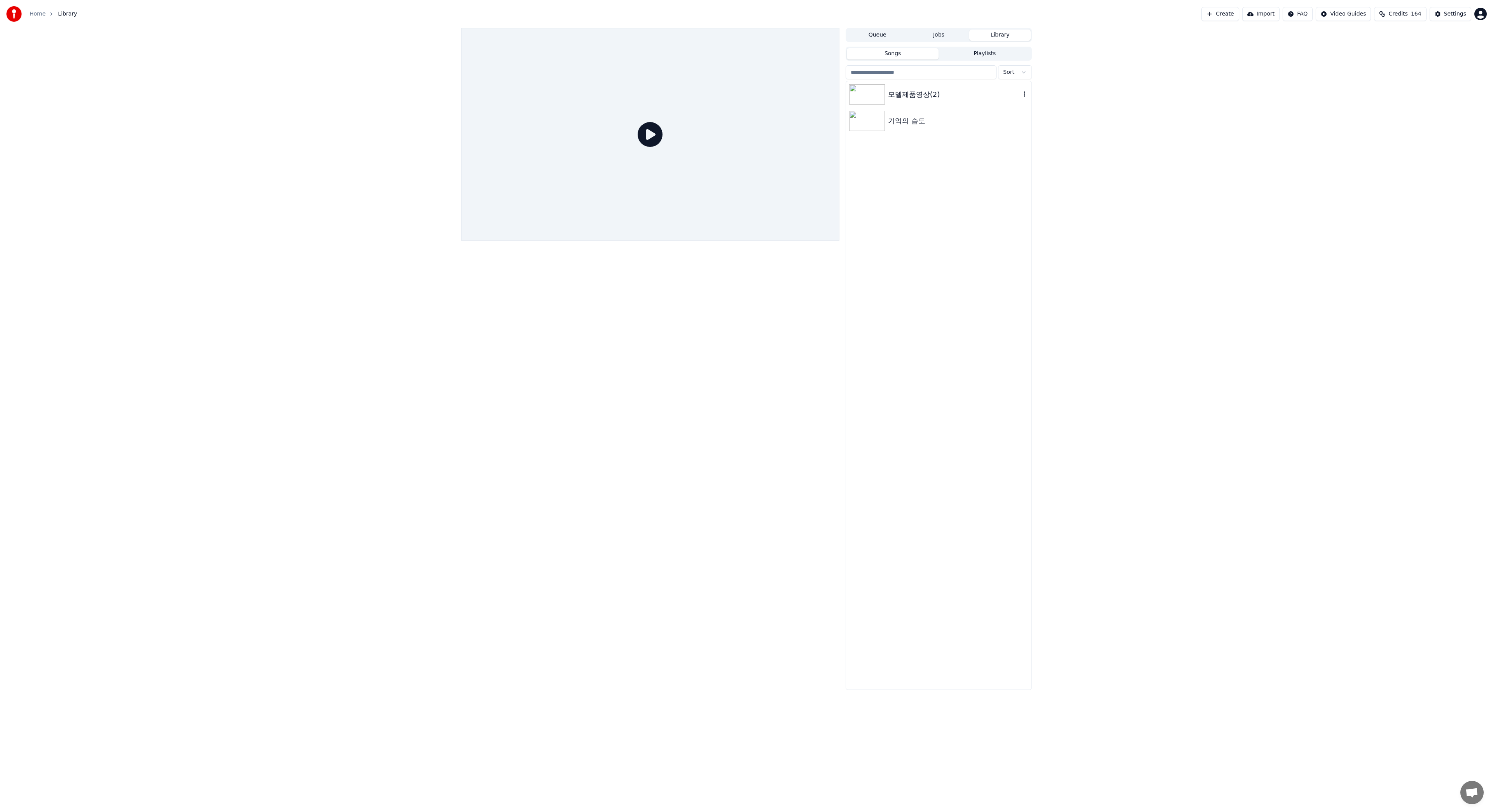
click at [893, 93] on div "모델제품영상(2)" at bounding box center [954, 94] width 133 height 11
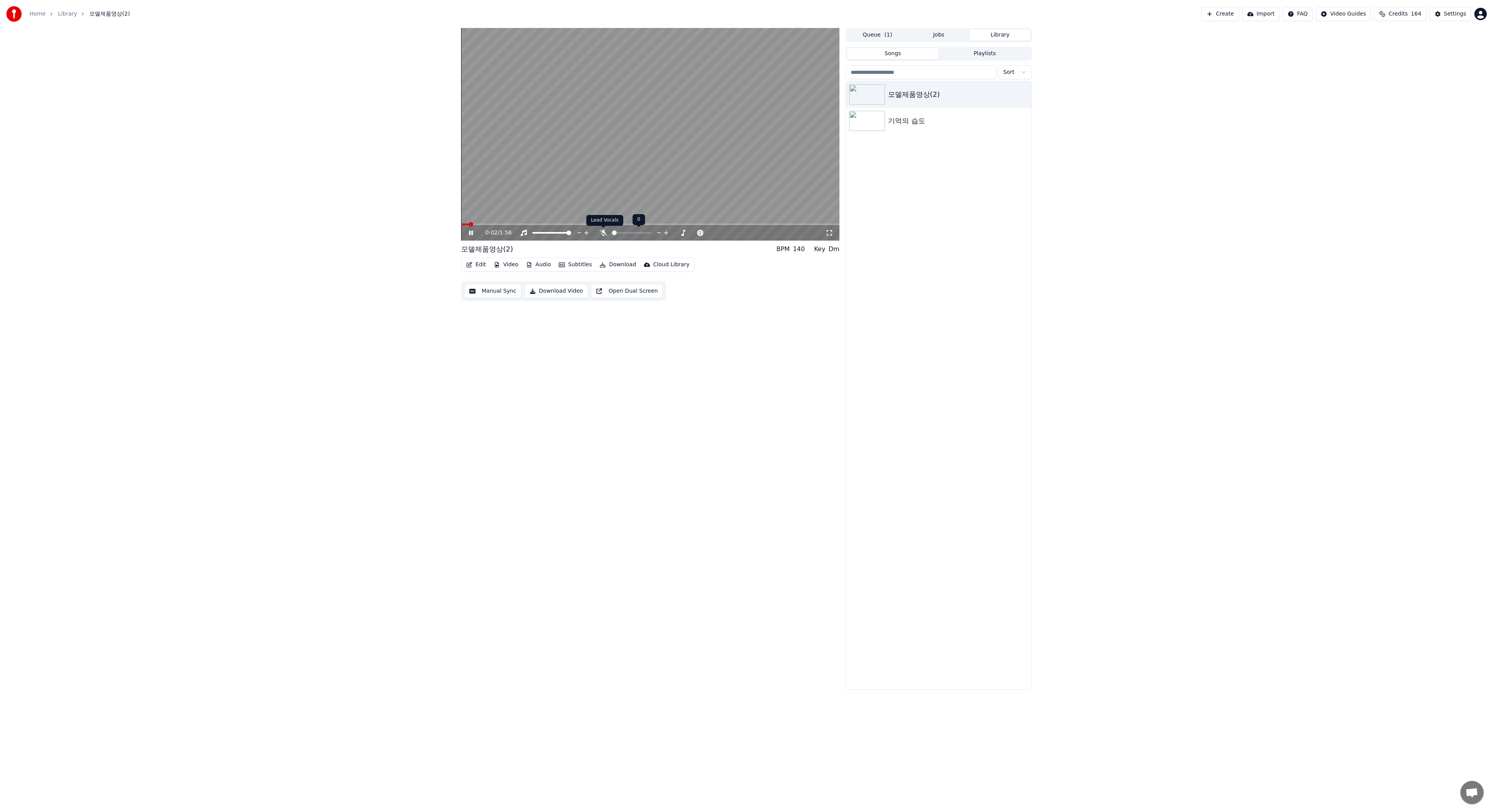
click at [603, 231] on icon at bounding box center [603, 232] width 8 height 6
click at [478, 264] on button "Edit" at bounding box center [476, 264] width 26 height 11
click at [507, 319] on div "Style Editor" at bounding box center [508, 322] width 60 height 8
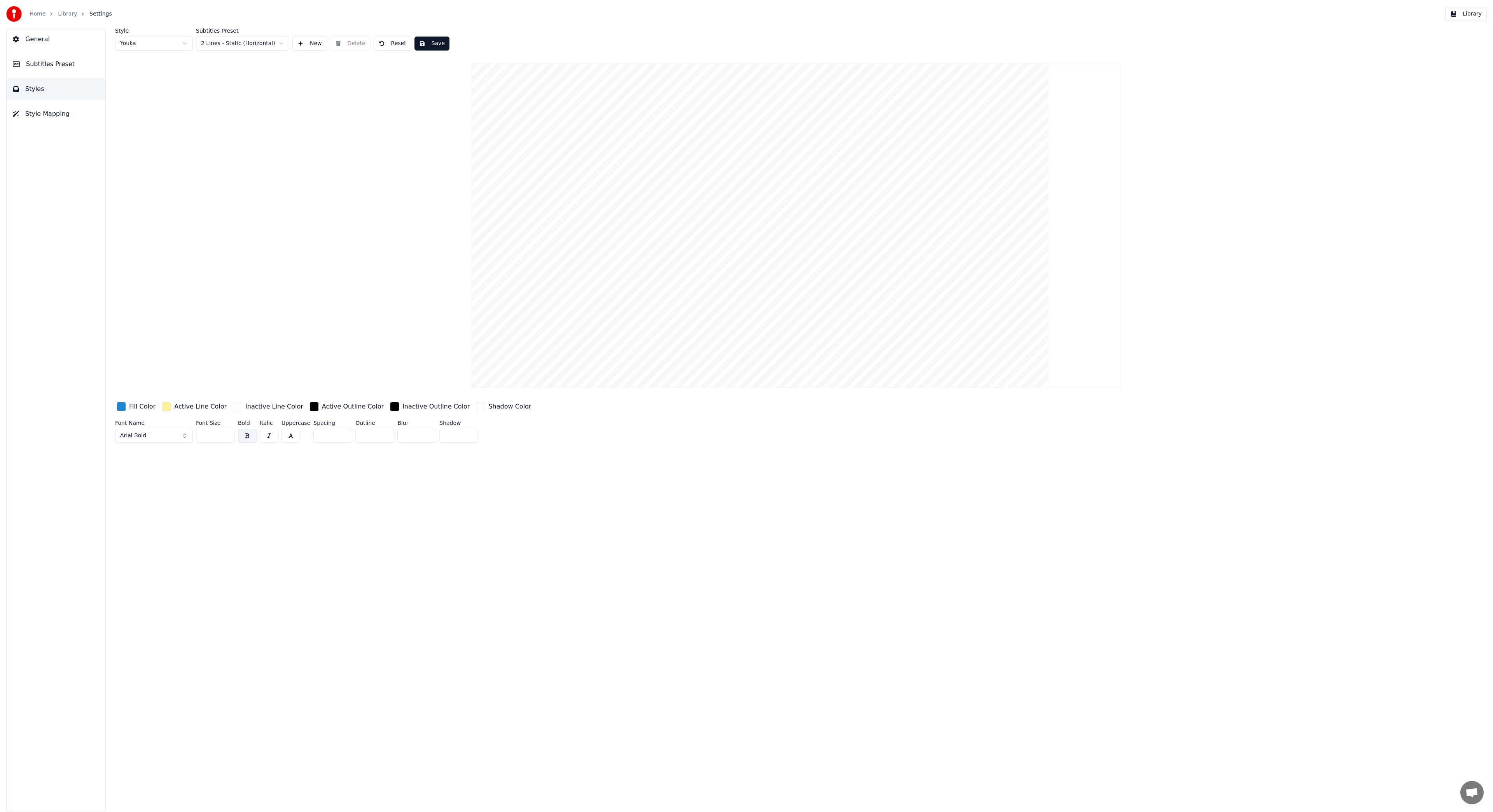
click at [228, 436] on input "**" at bounding box center [215, 436] width 39 height 14
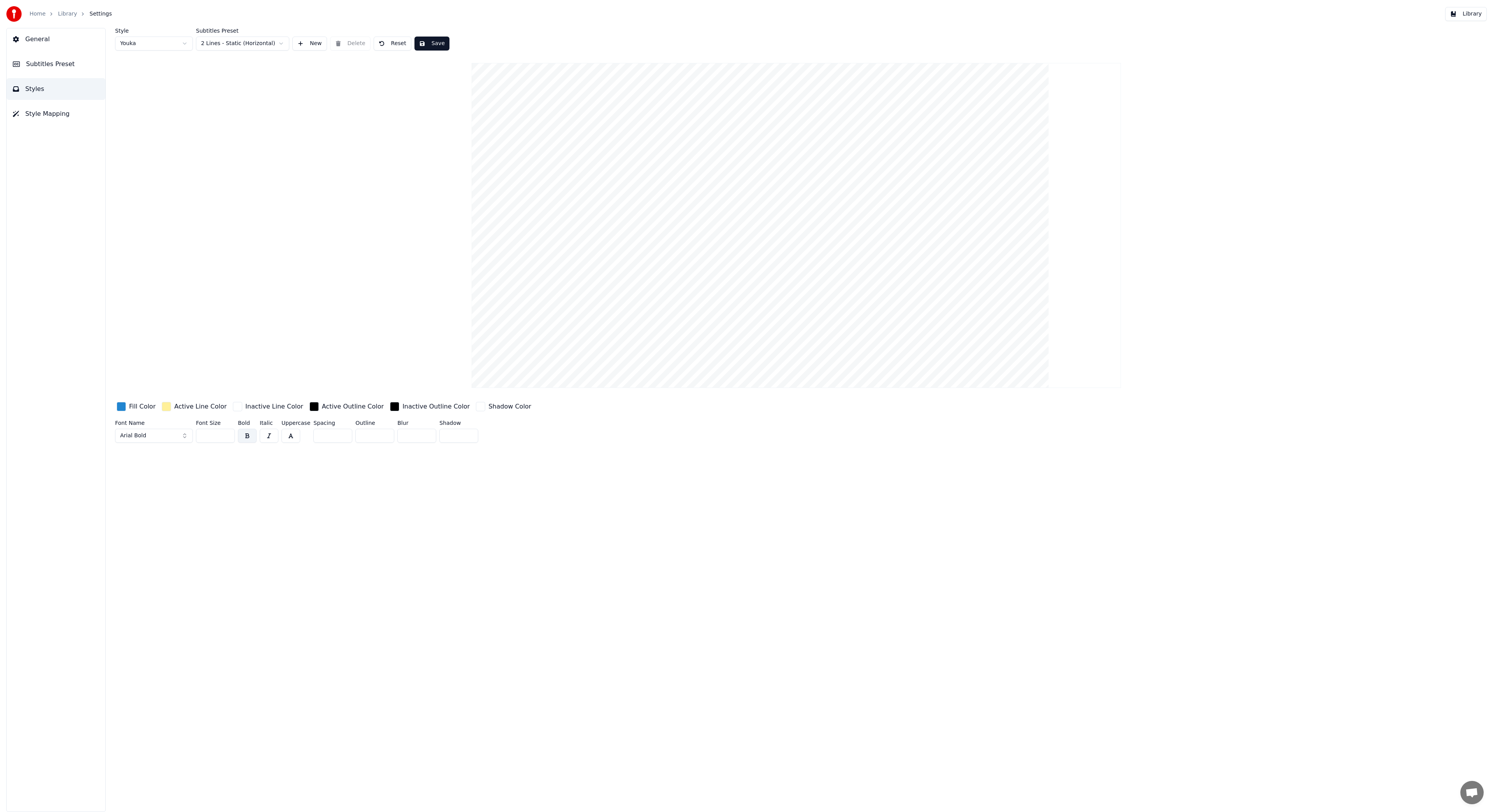
click at [228, 436] on input "**" at bounding box center [215, 436] width 39 height 14
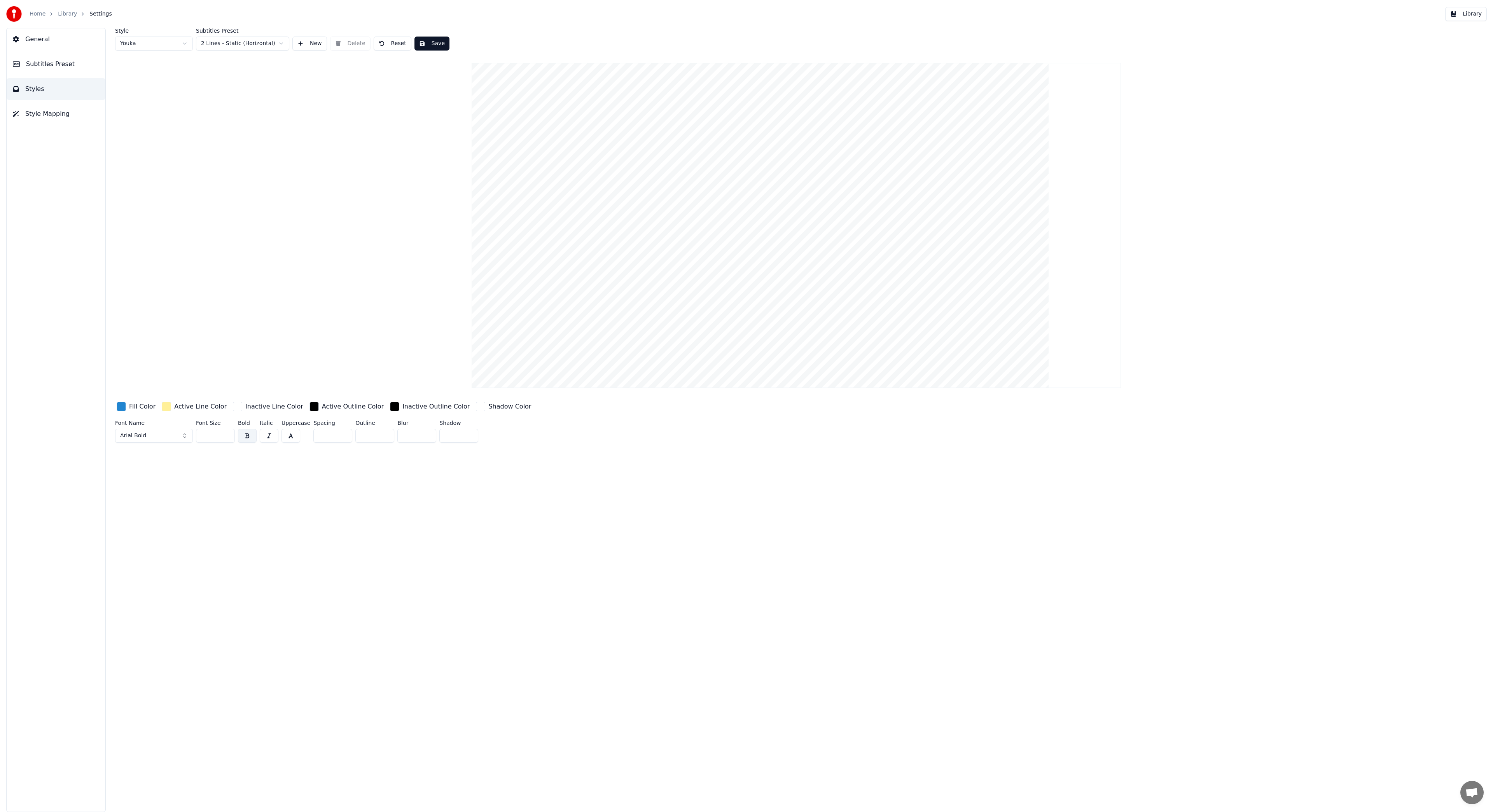
click at [228, 436] on input "**" at bounding box center [215, 436] width 39 height 14
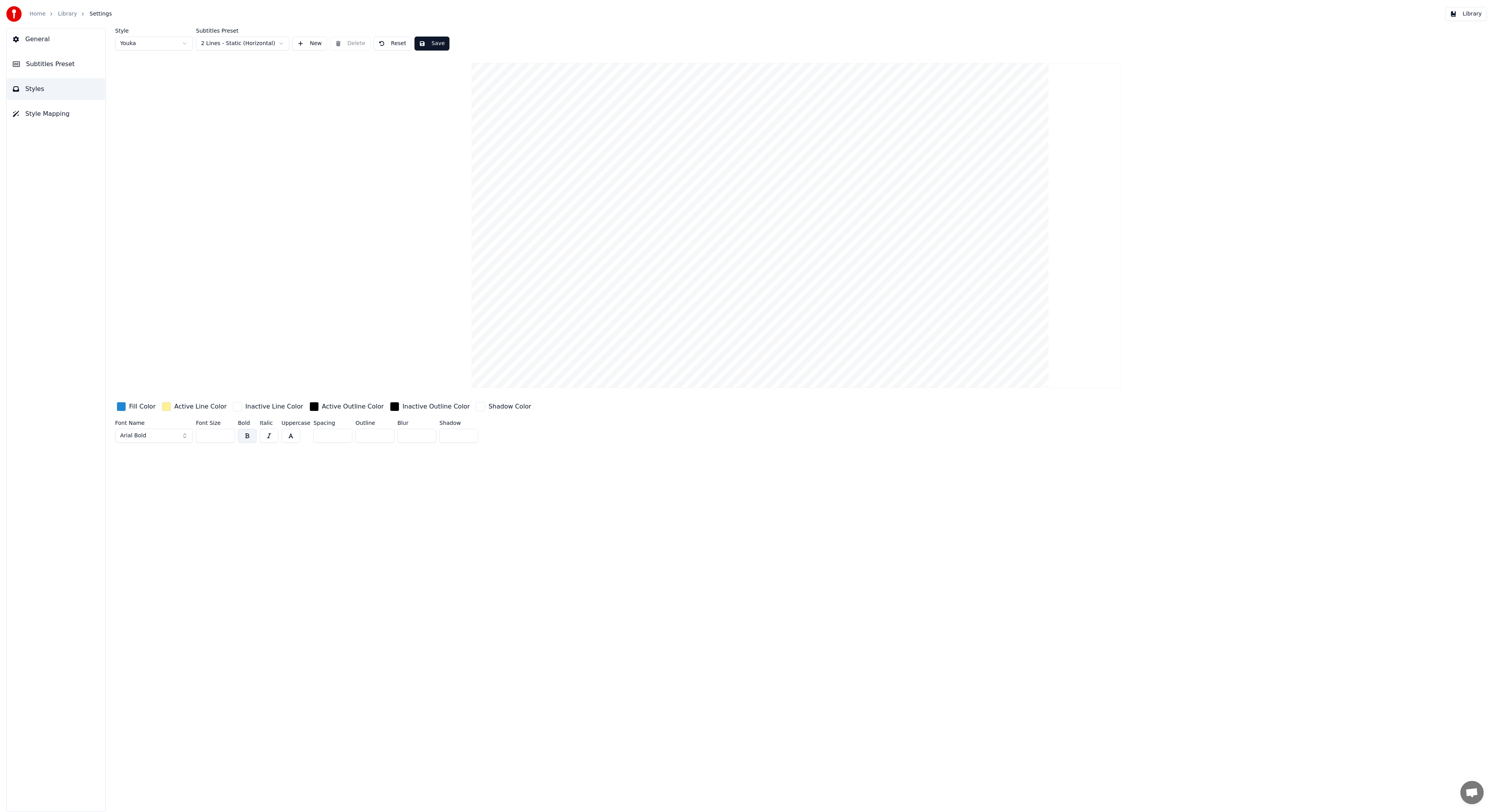
click at [228, 436] on input "**" at bounding box center [215, 436] width 39 height 14
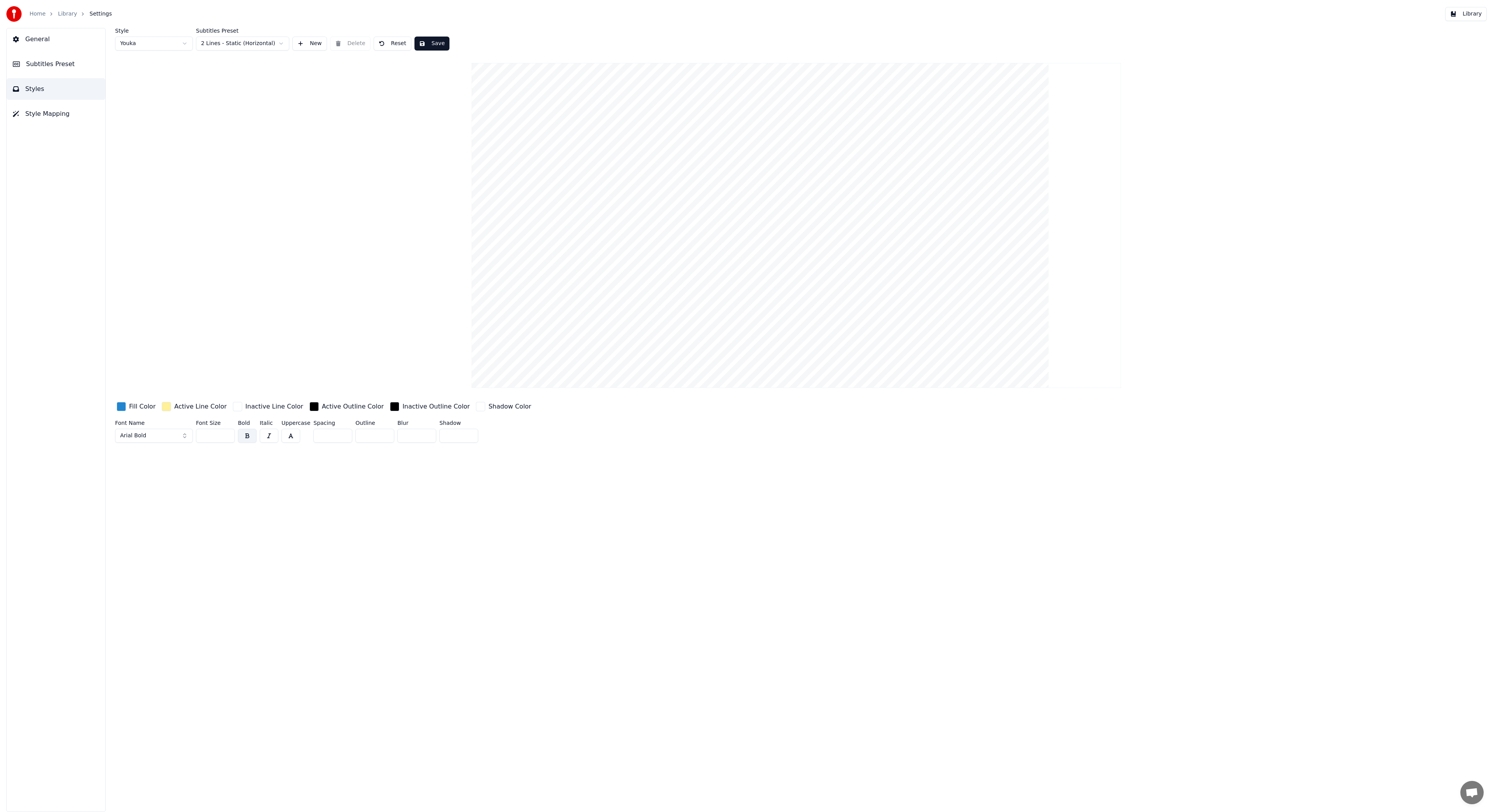
click at [228, 436] on input "**" at bounding box center [215, 436] width 39 height 14
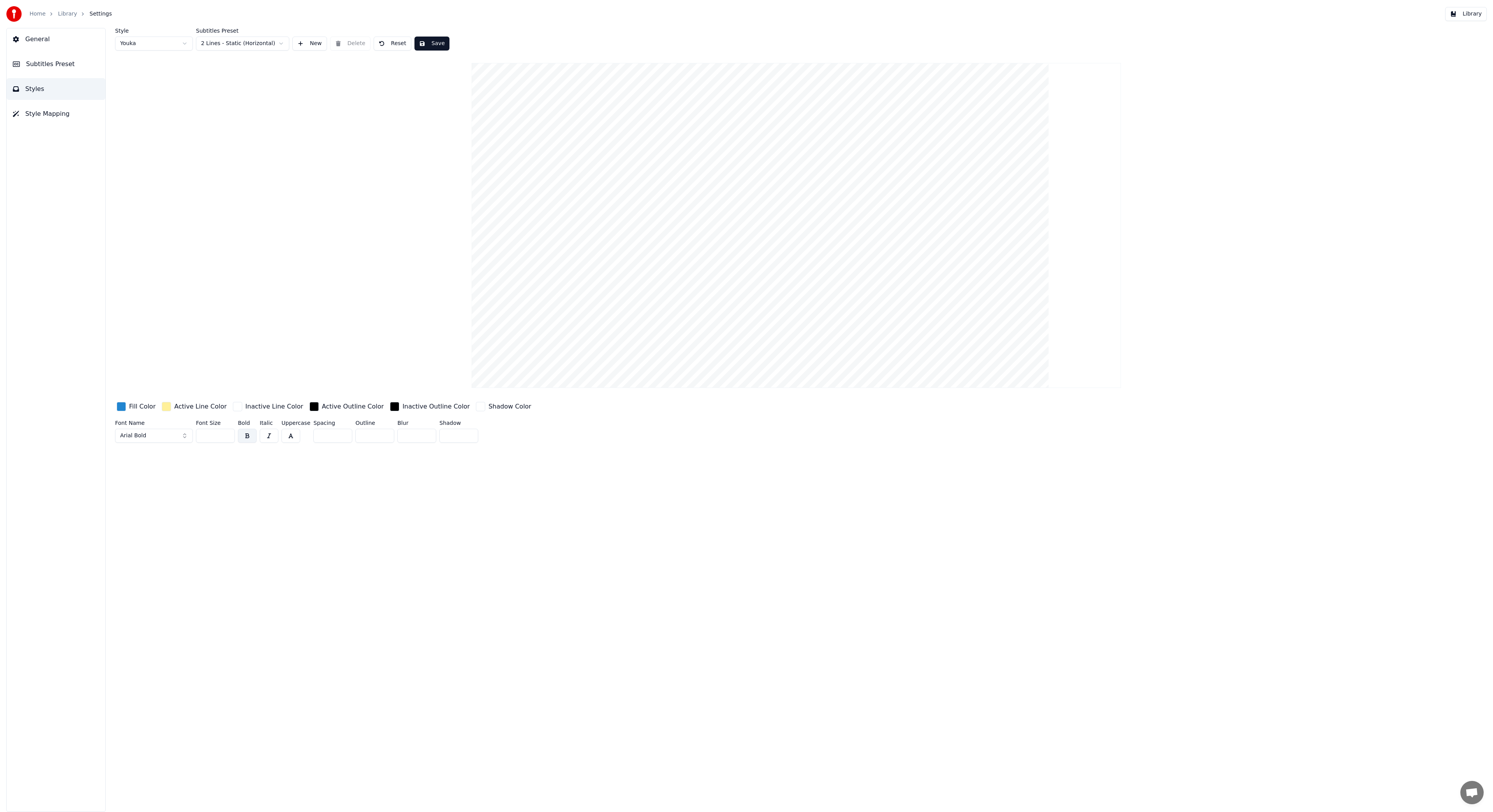
click at [228, 436] on input "**" at bounding box center [215, 436] width 39 height 14
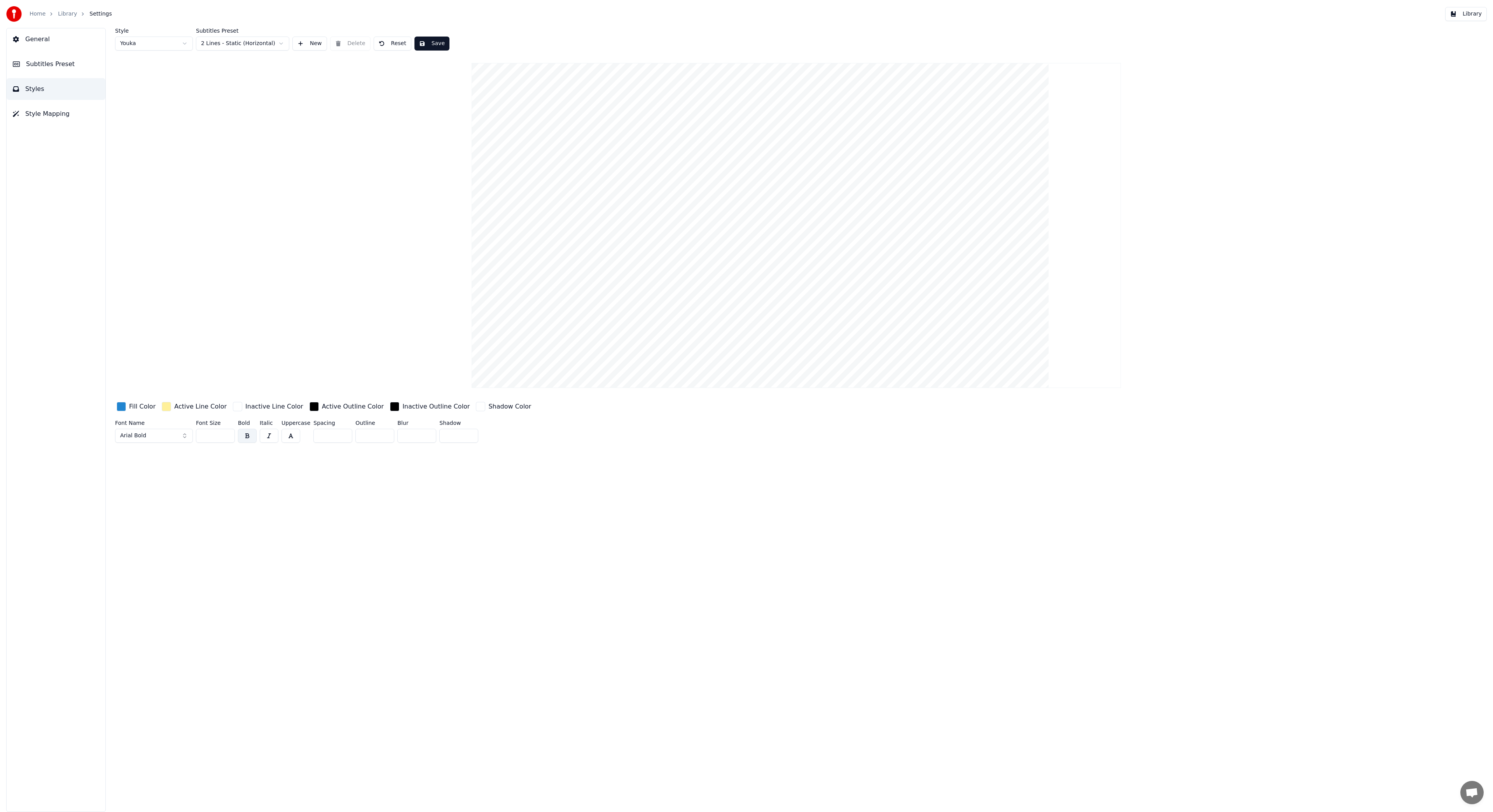
click at [228, 436] on input "**" at bounding box center [215, 436] width 39 height 14
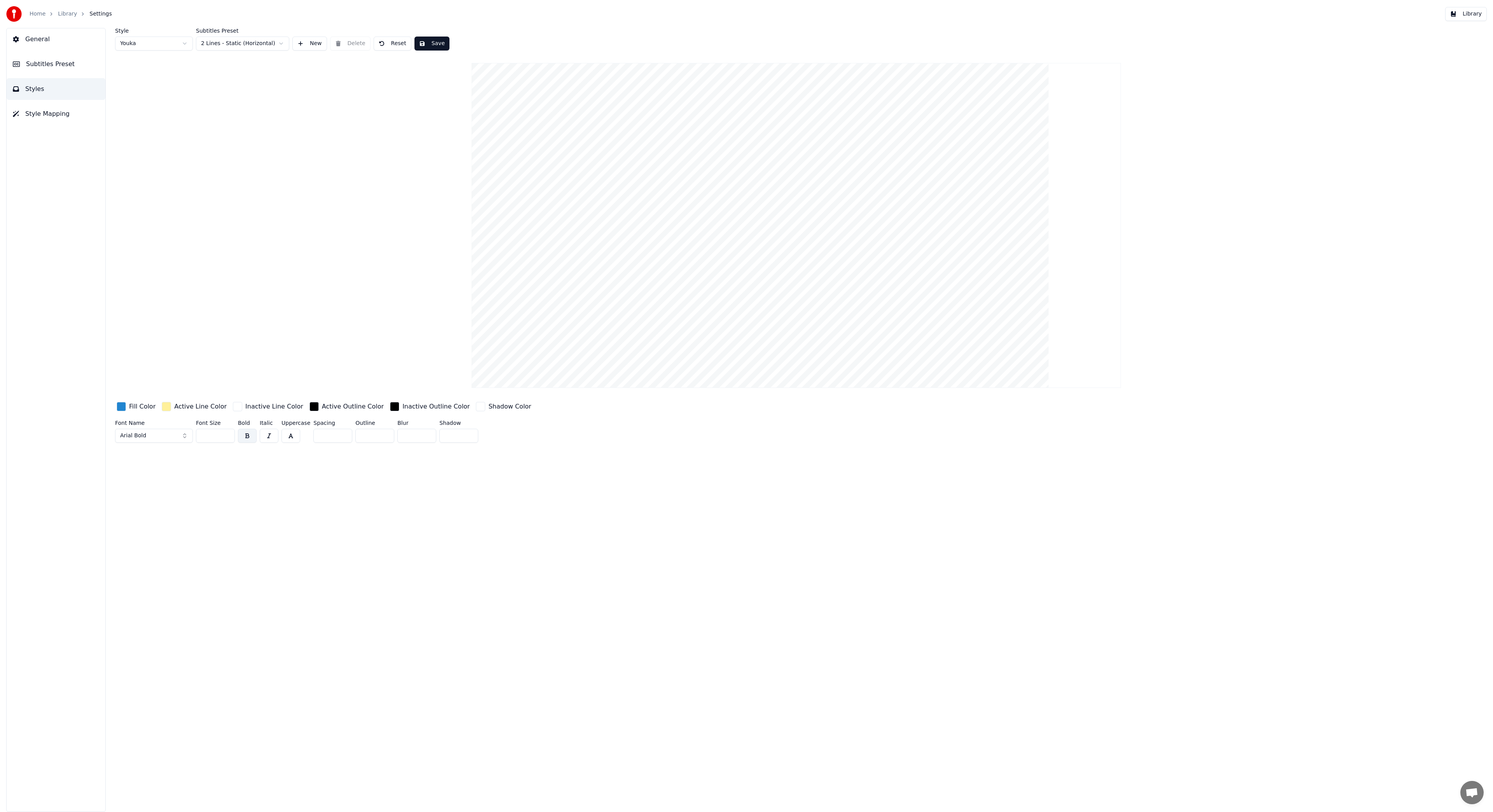
type input "**"
click at [228, 436] on input "**" at bounding box center [215, 436] width 39 height 14
click at [427, 44] on button "Save" at bounding box center [432, 43] width 35 height 14
click at [1462, 10] on button "Library" at bounding box center [1466, 14] width 42 height 14
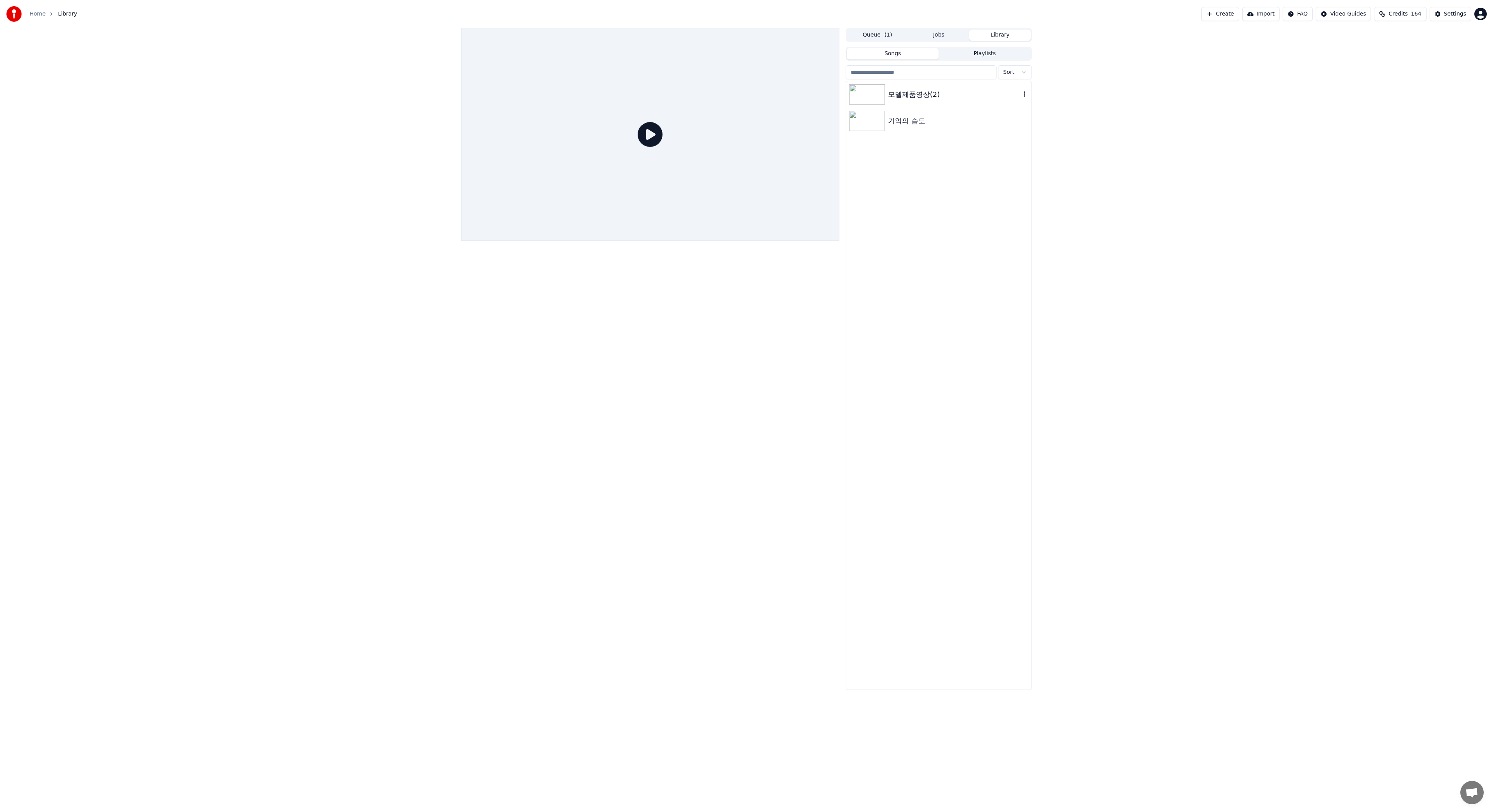
click at [916, 94] on div "모델제품영상(2)" at bounding box center [954, 94] width 133 height 11
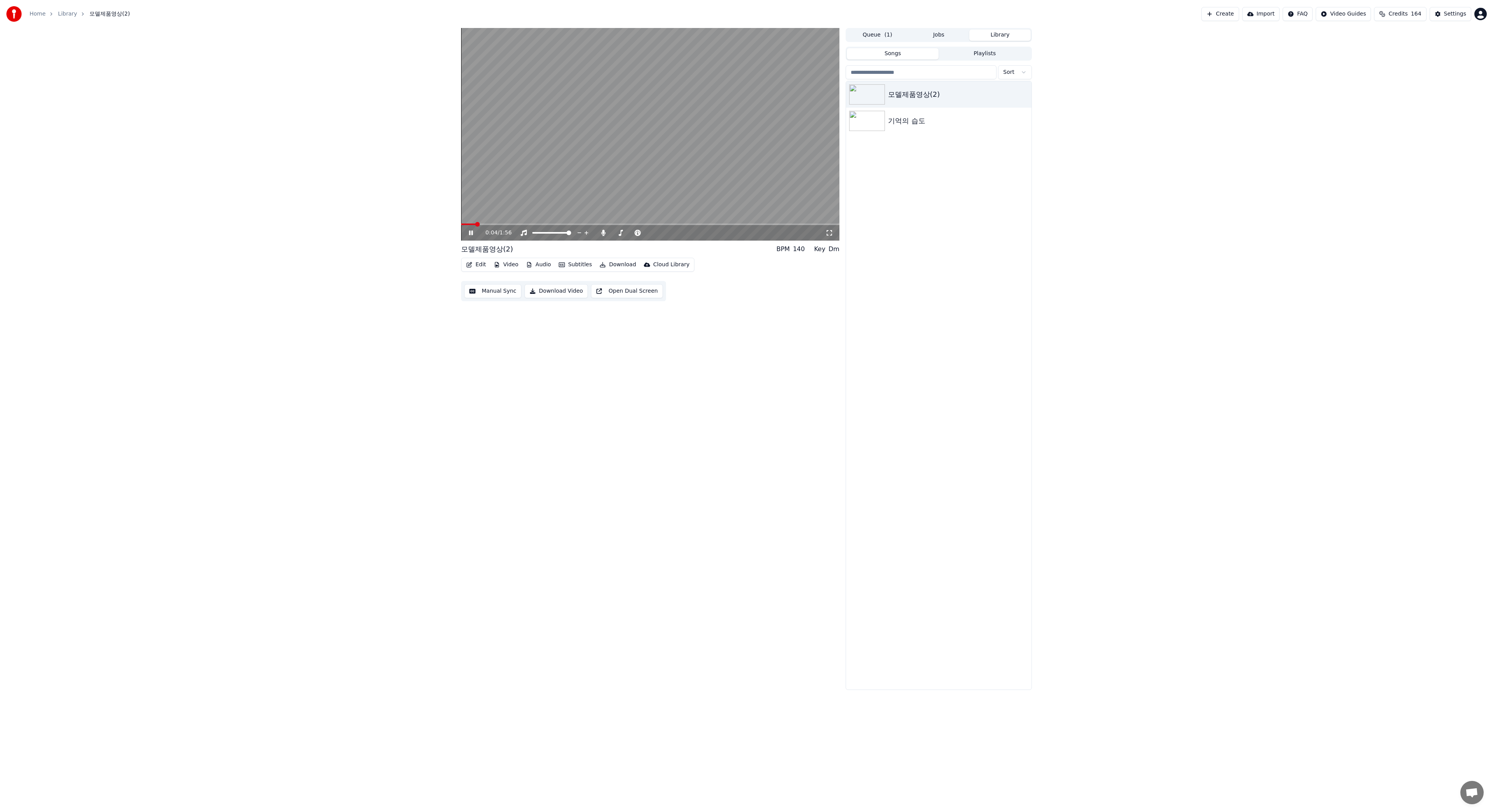
click at [510, 224] on span at bounding box center [650, 224] width 378 height 2
click at [461, 225] on span at bounding box center [461, 224] width 0 height 2
click at [471, 233] on icon at bounding box center [476, 232] width 19 height 6
click at [469, 233] on icon at bounding box center [471, 232] width 5 height 5
click at [475, 267] on button "Edit" at bounding box center [476, 264] width 26 height 11
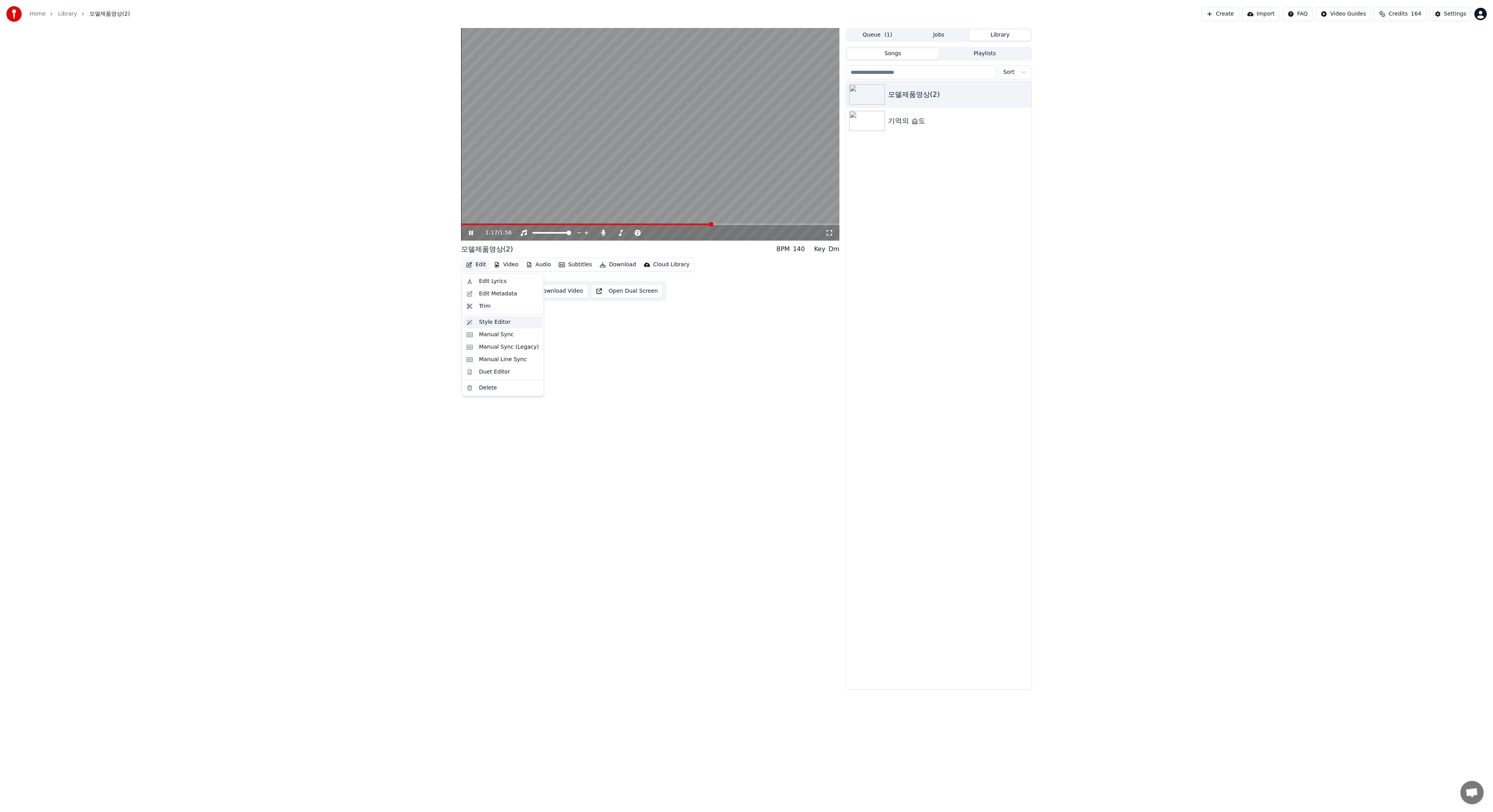
click at [502, 323] on div "Style Editor" at bounding box center [494, 322] width 31 height 8
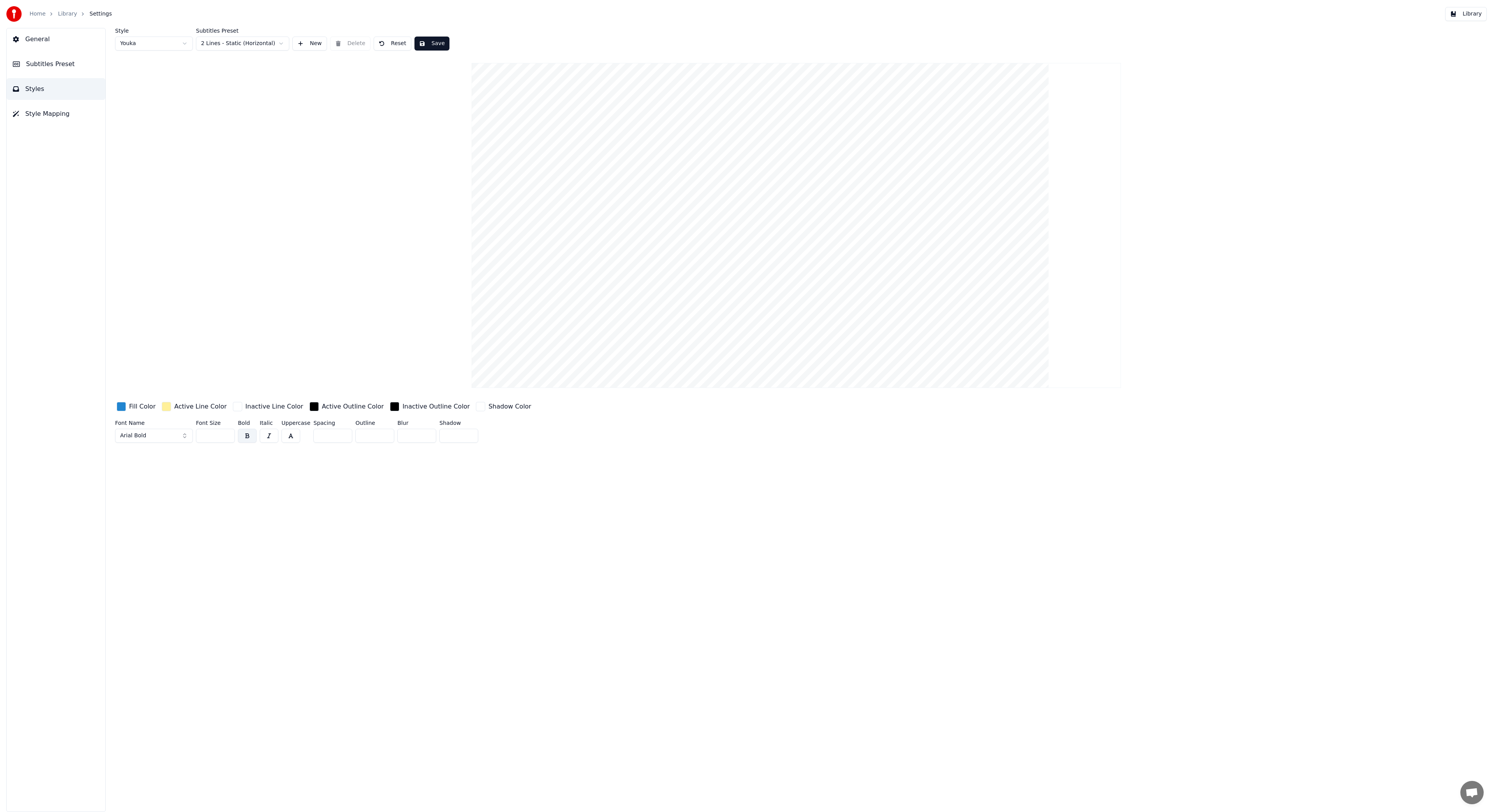
click at [384, 438] on input "*" at bounding box center [374, 436] width 39 height 14
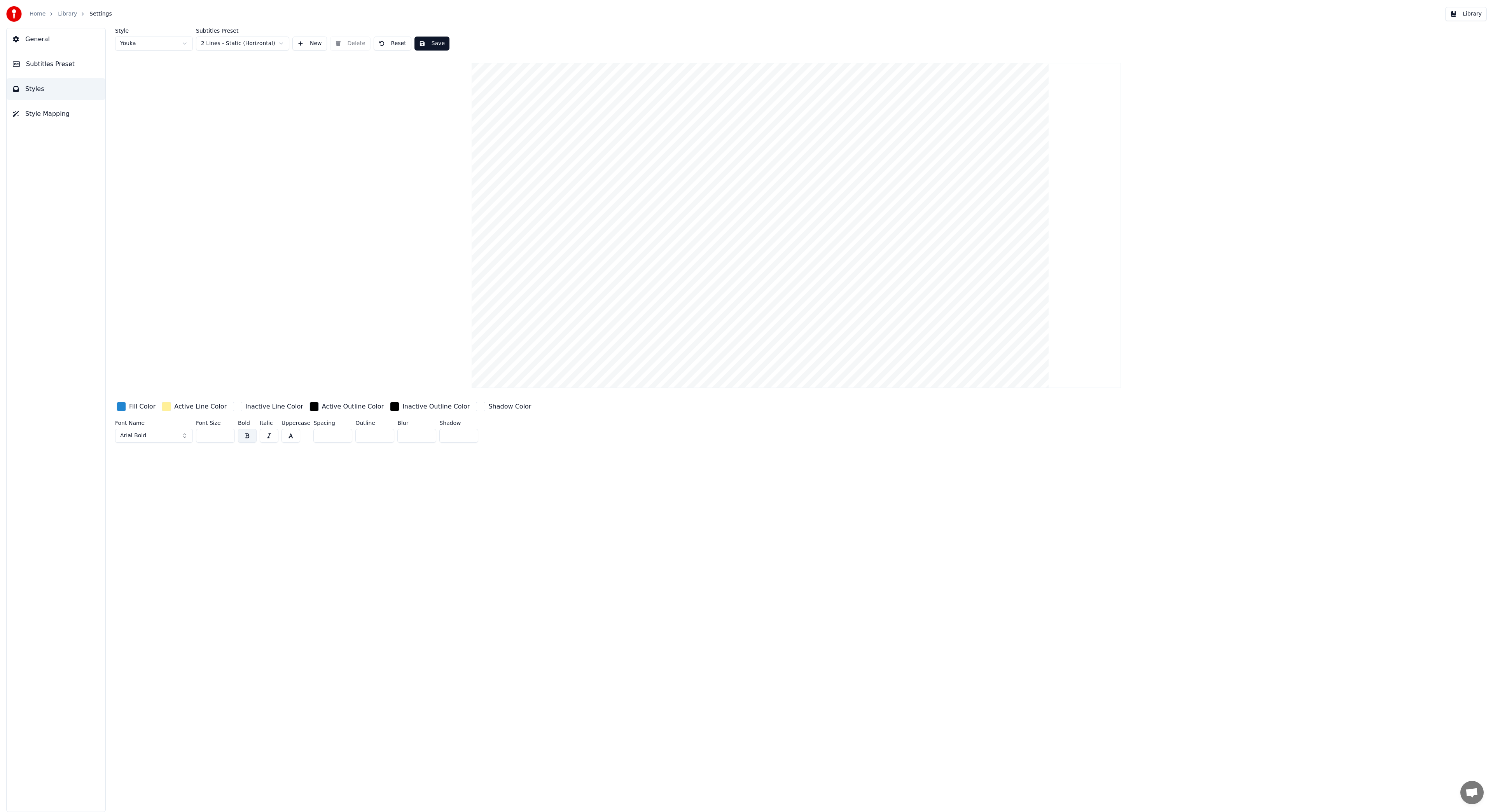
click at [384, 438] on input "*" at bounding box center [374, 436] width 39 height 14
type input "*"
click at [384, 438] on input "*" at bounding box center [374, 436] width 39 height 14
click at [251, 435] on button "button" at bounding box center [247, 436] width 19 height 14
click at [122, 406] on div "button" at bounding box center [121, 407] width 9 height 9
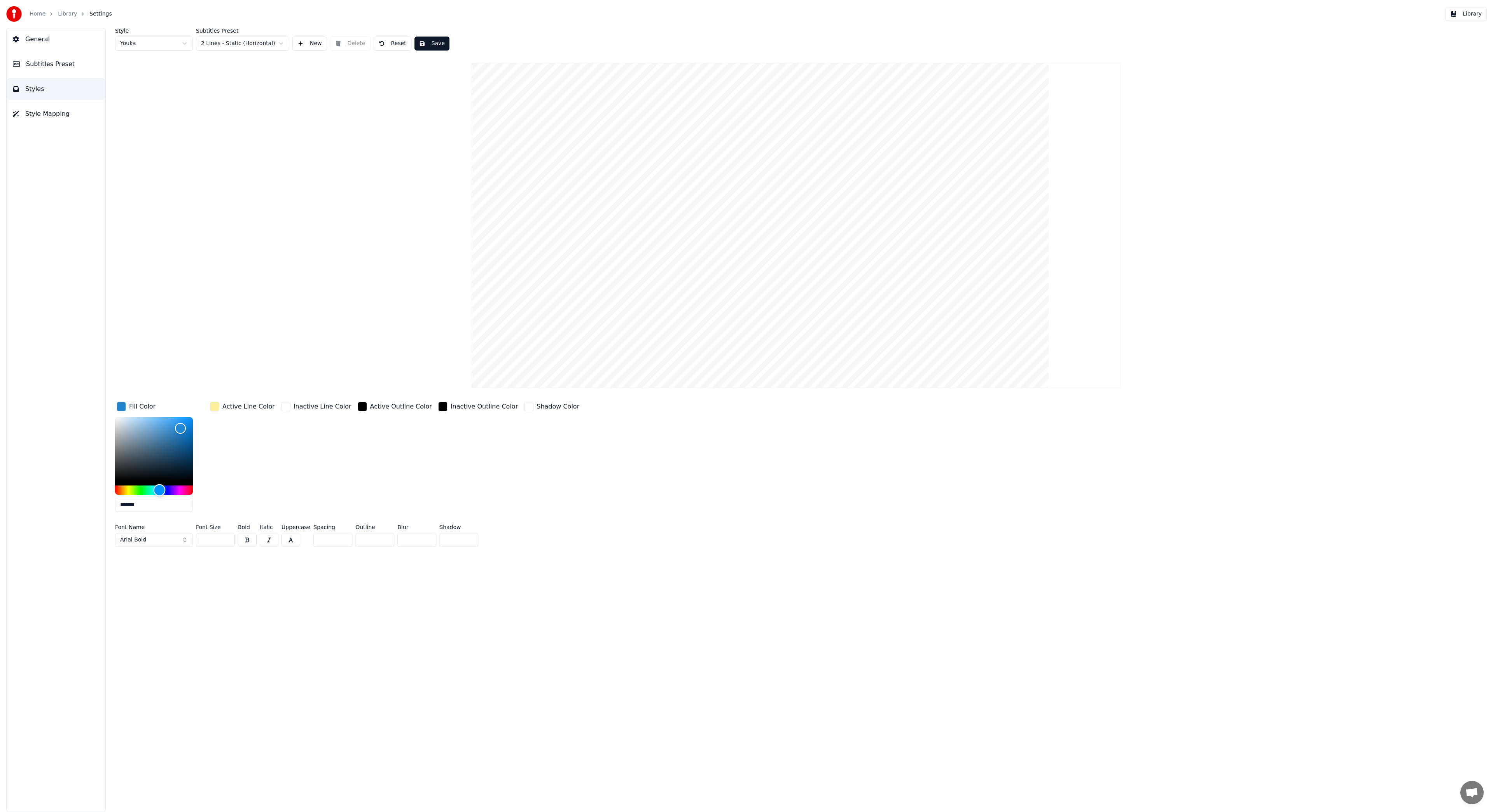
type input "*******"
click at [176, 490] on div "Hue" at bounding box center [154, 490] width 78 height 9
click at [159, 573] on div "Style Youka Subtitles Preset 2 Lines - Static (Horizontal) New Delete Reset Sav…" at bounding box center [796, 420] width 1393 height 784
click at [216, 409] on div "button" at bounding box center [214, 407] width 9 height 9
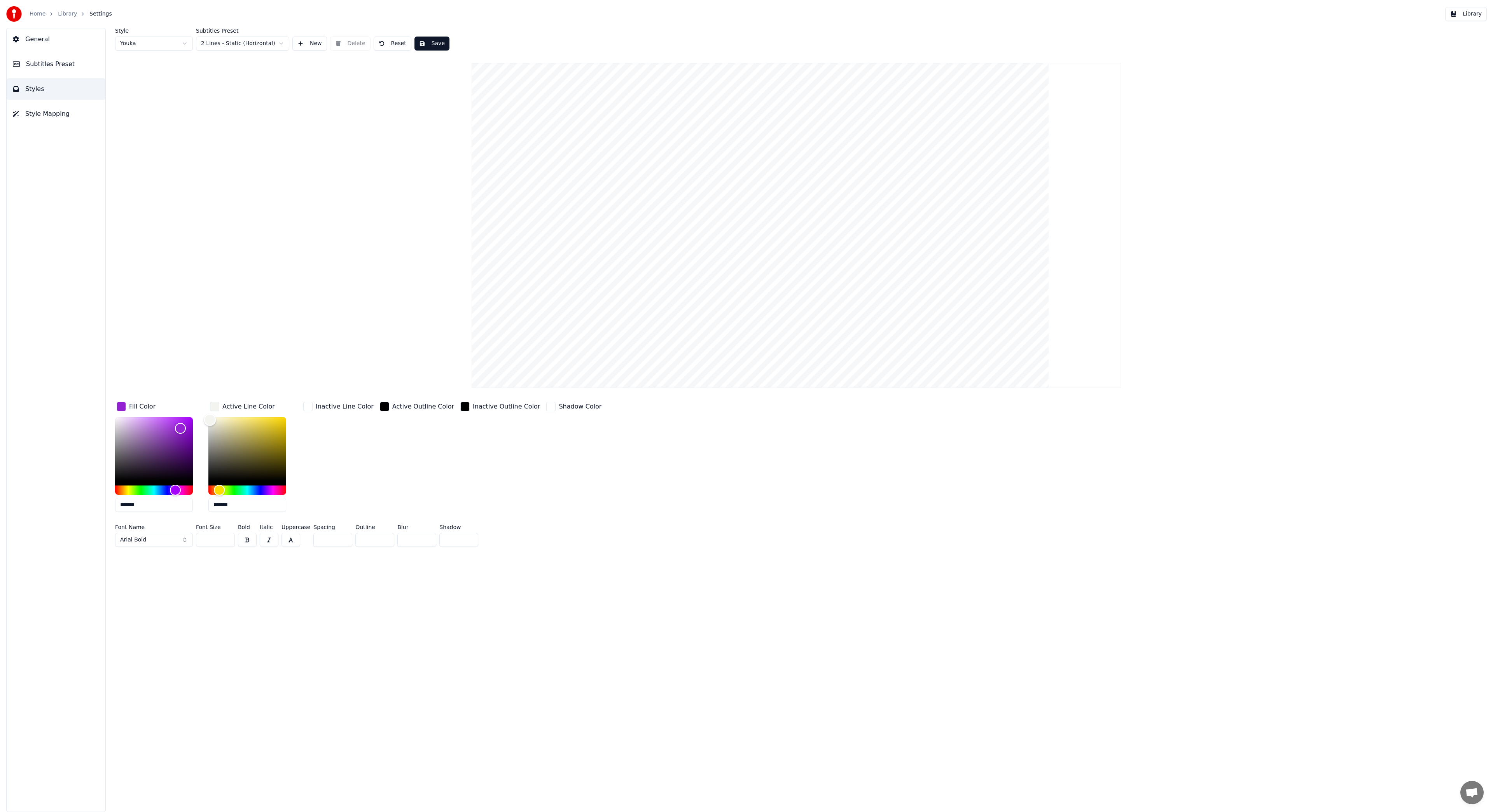
type input "*******"
drag, startPoint x: 214, startPoint y: 419, endPoint x: 205, endPoint y: 419, distance: 9.0
click at [209, 419] on div "Color" at bounding box center [247, 449] width 78 height 64
click at [286, 580] on div "Style Youka Subtitles Preset 2 Lines - Static (Horizontal) New Delete Reset Sav…" at bounding box center [796, 420] width 1393 height 784
click at [433, 48] on button "Save" at bounding box center [432, 43] width 35 height 14
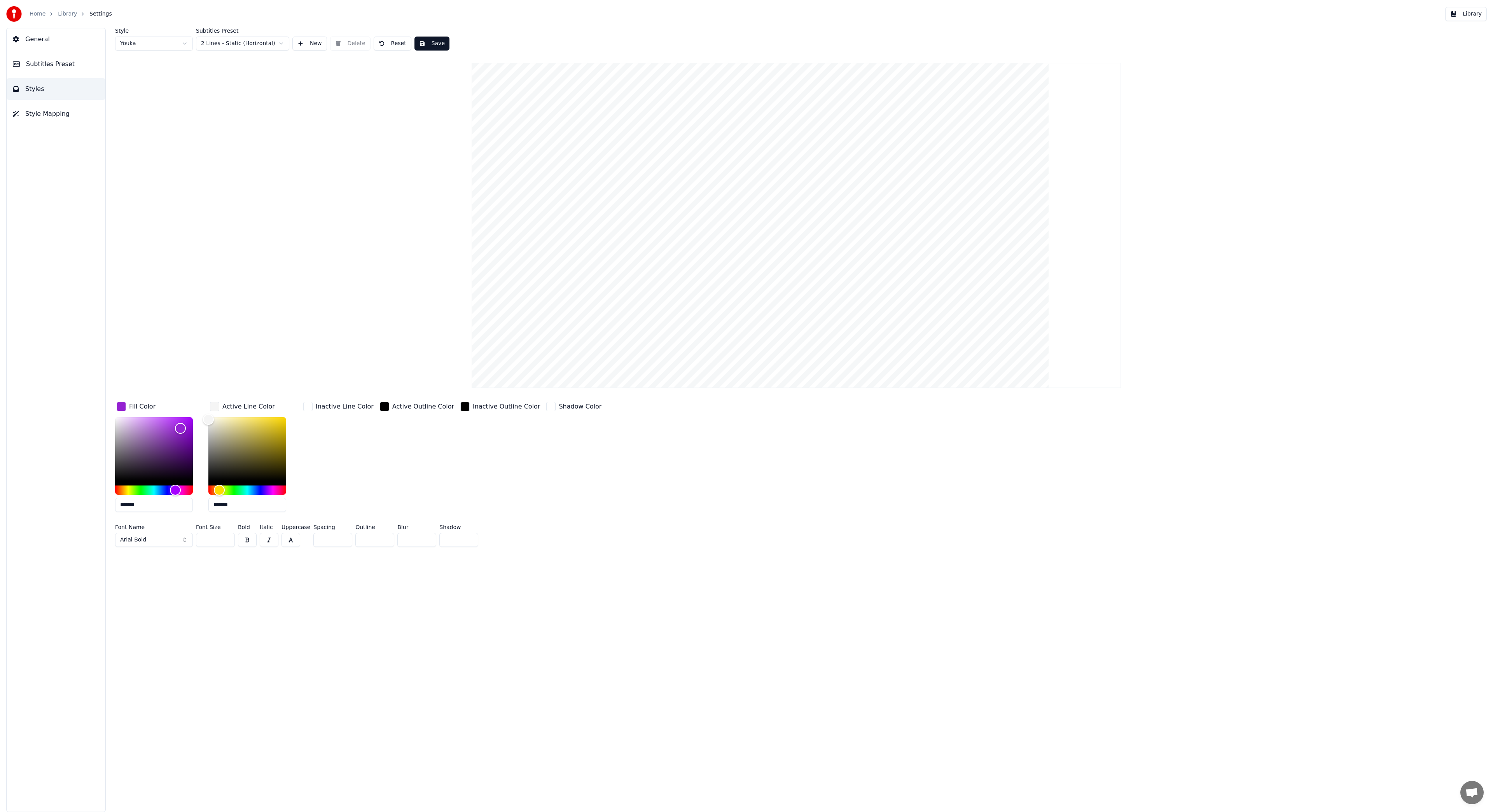
click at [1472, 14] on button "Library" at bounding box center [1466, 14] width 42 height 14
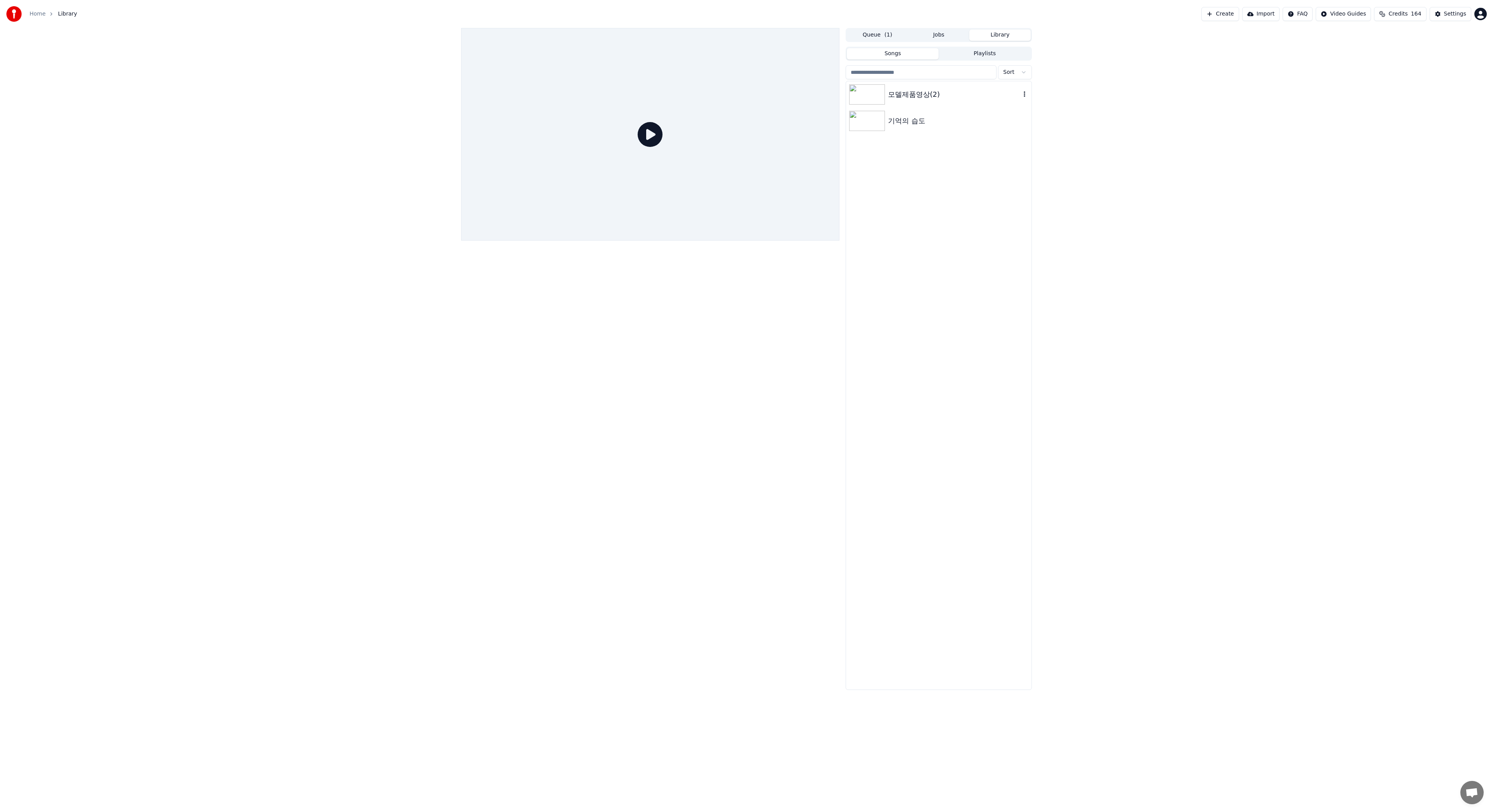
click at [934, 96] on div "모델제품영상(2)" at bounding box center [954, 94] width 133 height 11
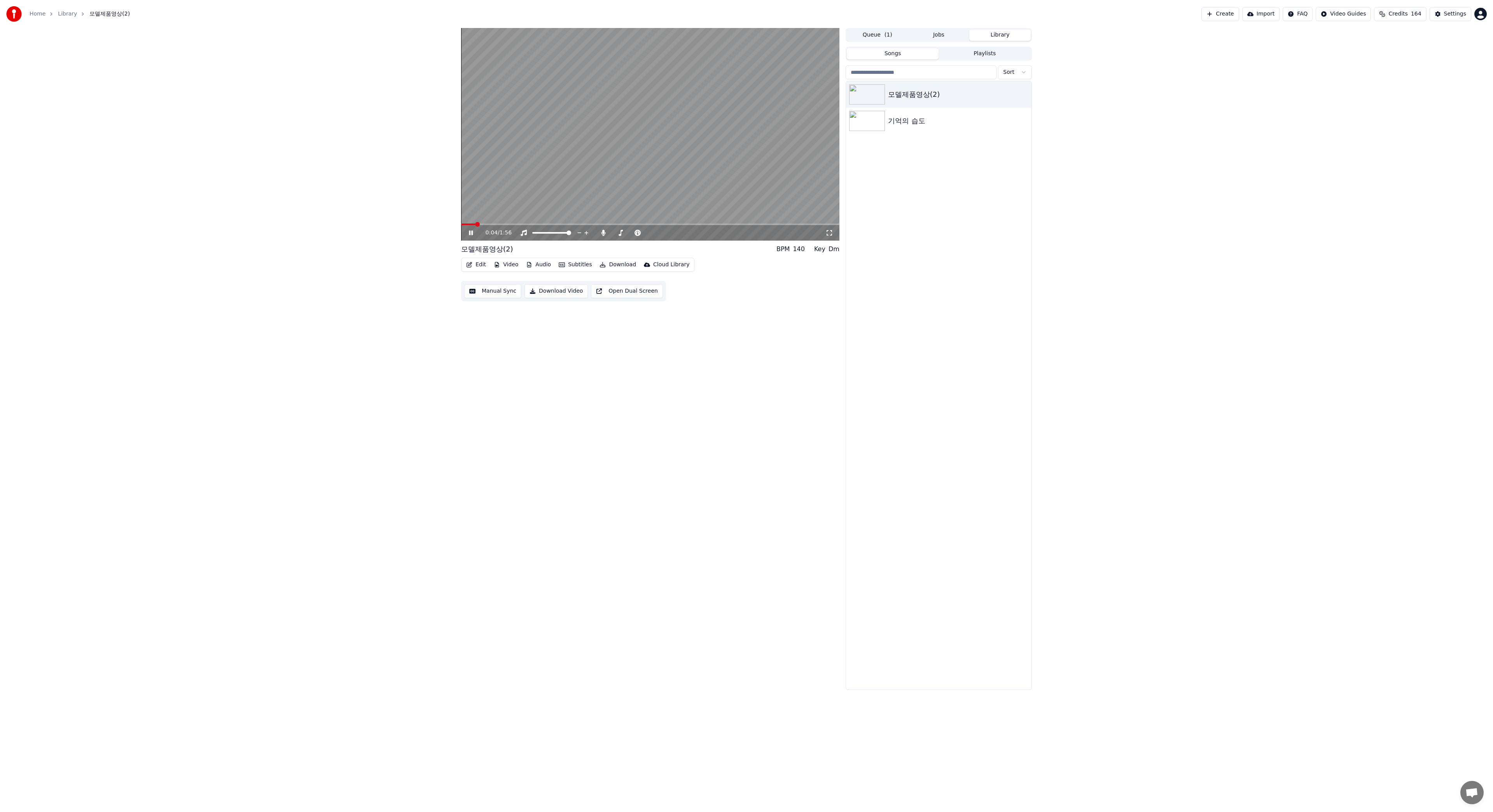
click at [570, 268] on button "Subtitles" at bounding box center [576, 264] width 39 height 11
click at [574, 318] on div "Off" at bounding box center [606, 318] width 107 height 12
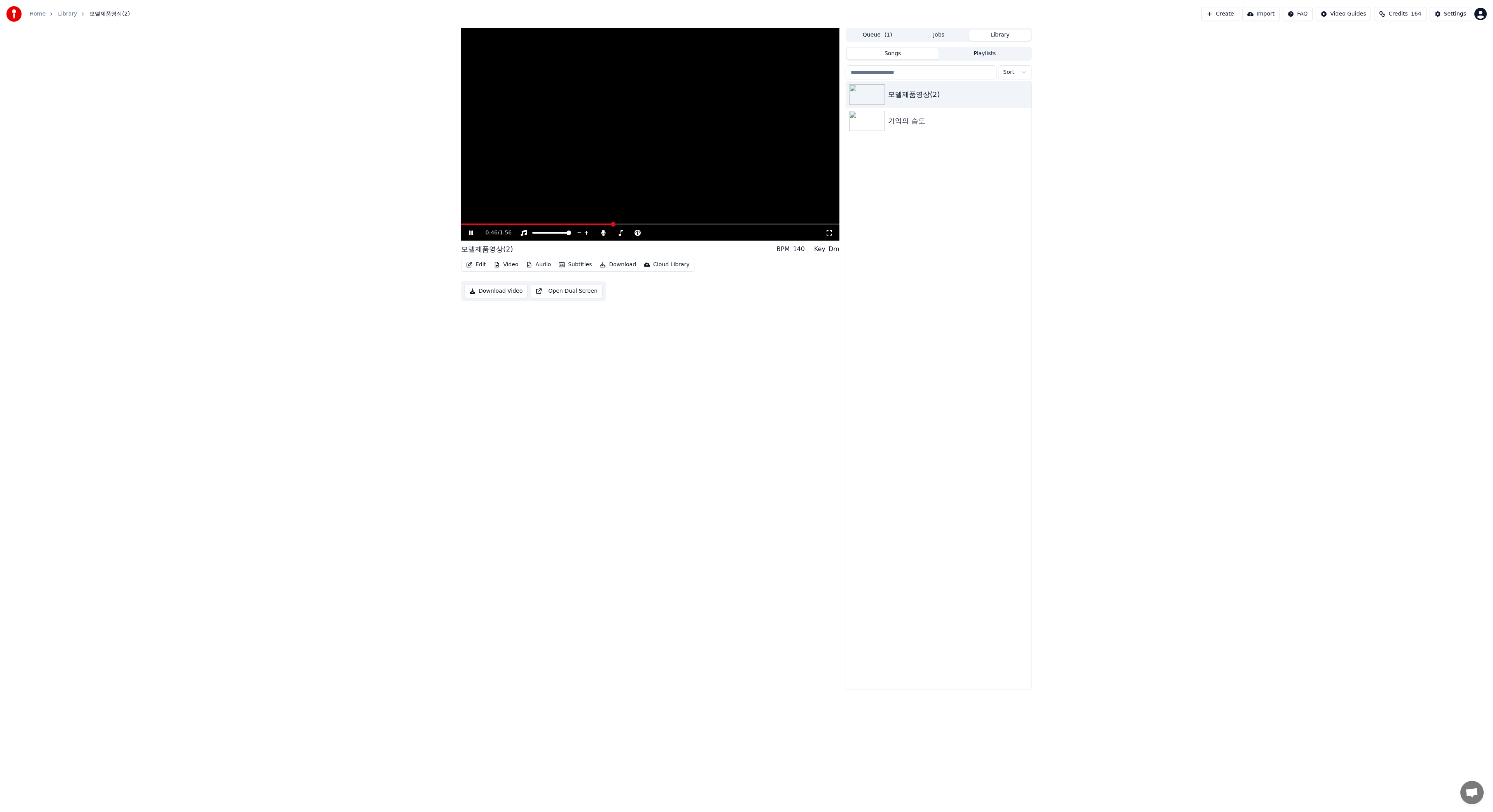
click at [875, 31] on button "Queue ( 1 )" at bounding box center [877, 35] width 61 height 11
click at [915, 59] on div "모델제품영상(2)" at bounding box center [922, 60] width 52 height 11
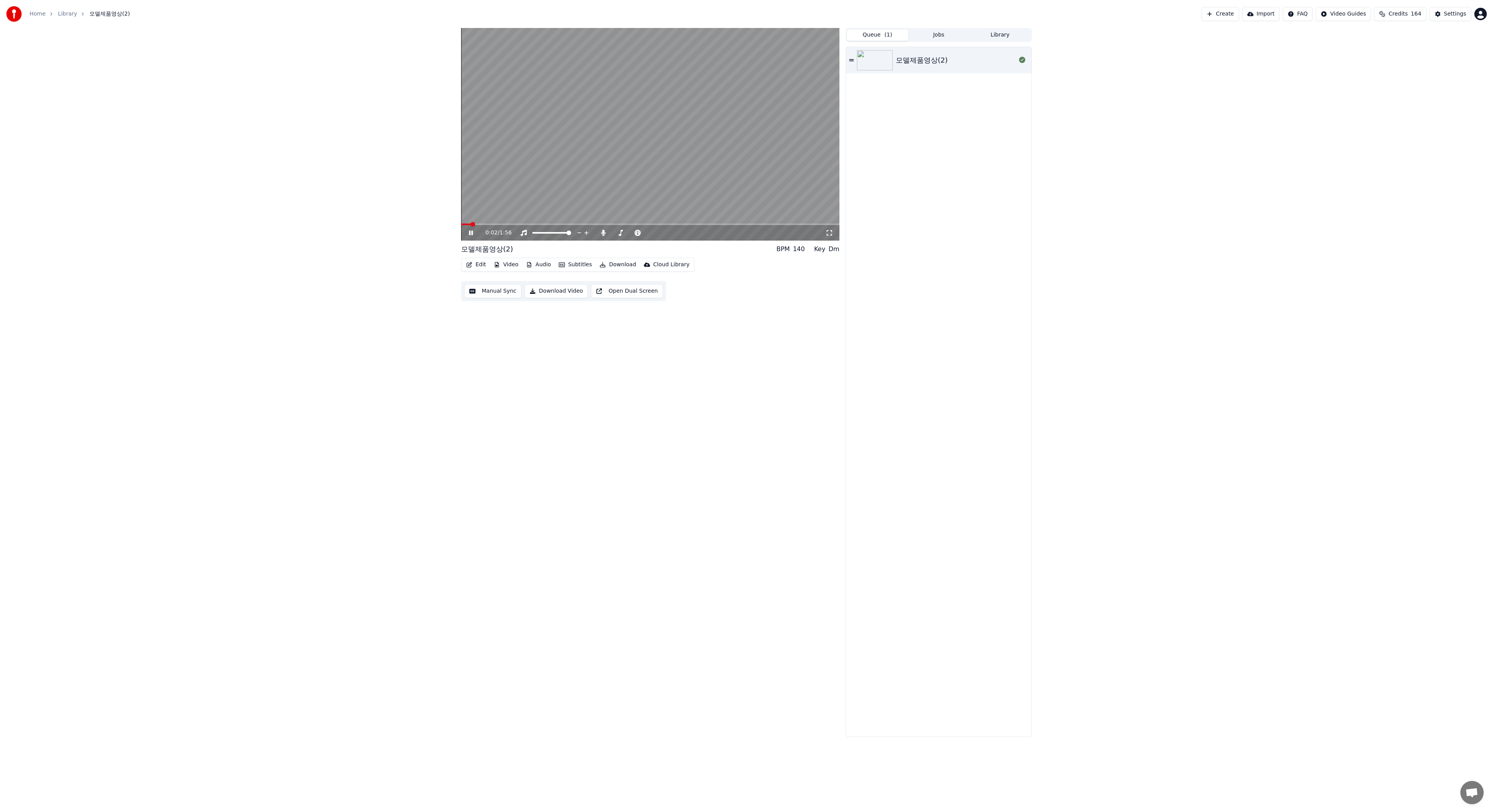
click at [572, 263] on button "Subtitles" at bounding box center [576, 264] width 39 height 11
click at [571, 317] on div "Off" at bounding box center [606, 318] width 107 height 12
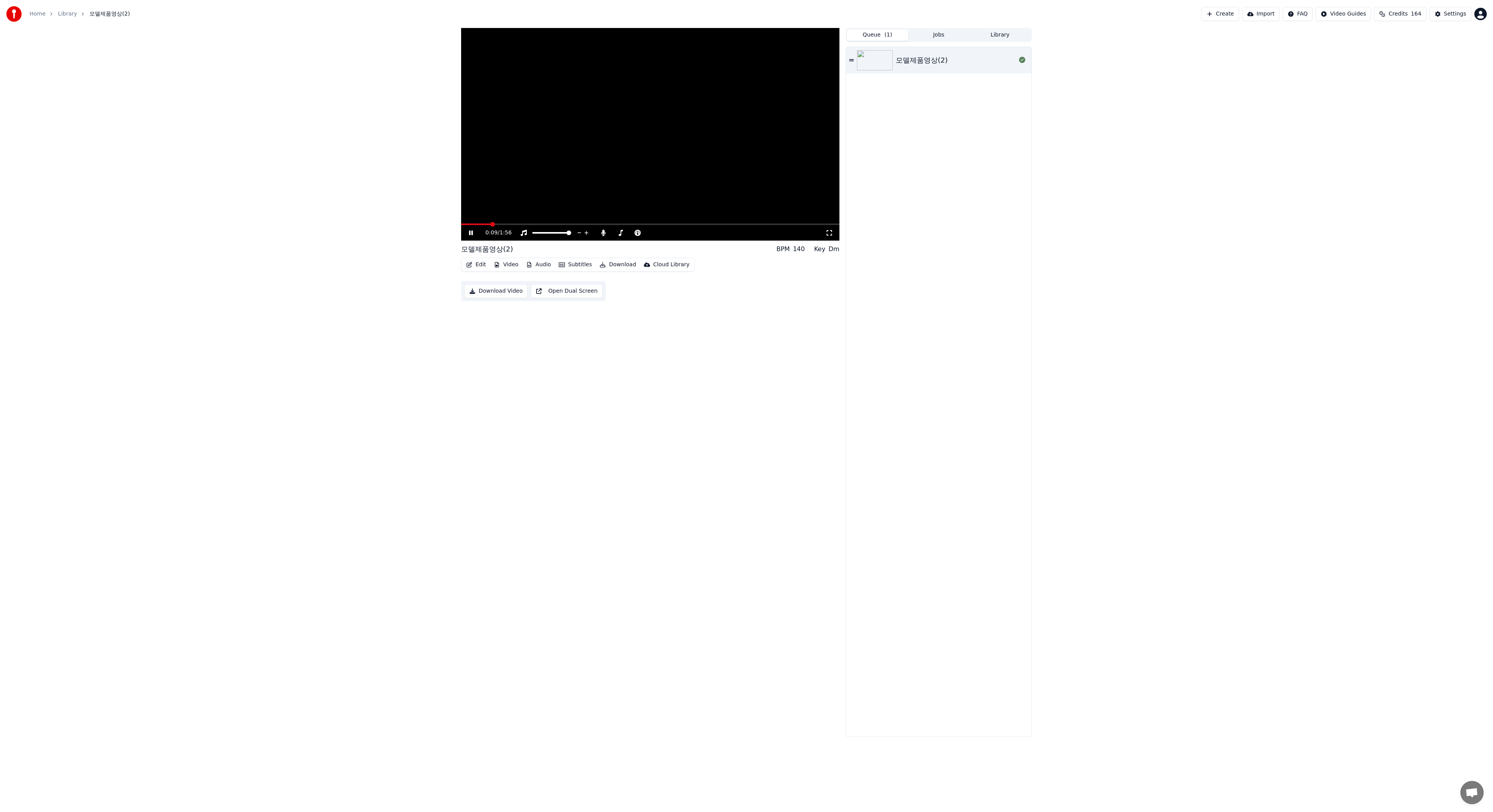
click at [938, 34] on button "Jobs" at bounding box center [939, 35] width 61 height 11
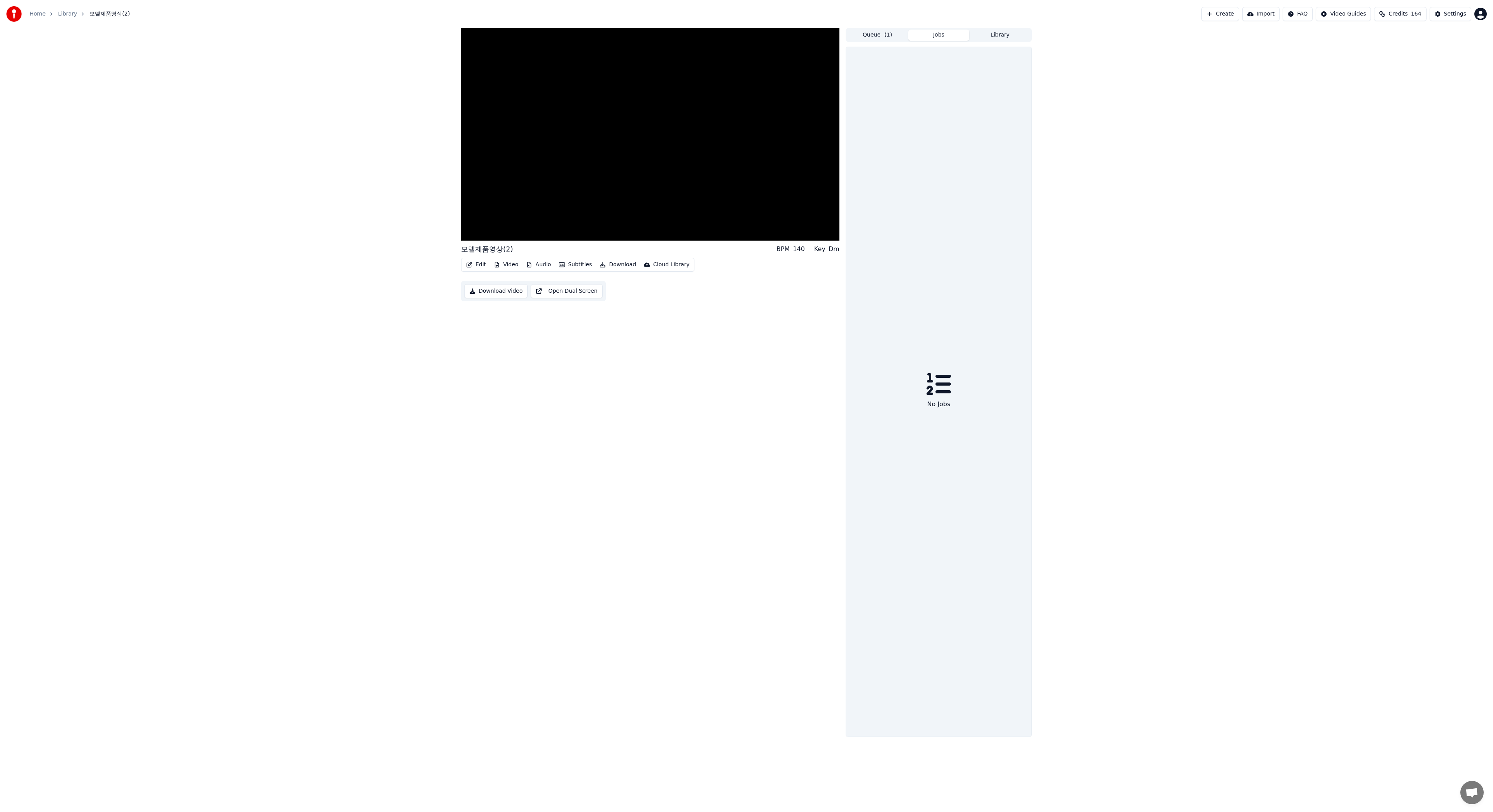
click at [991, 35] on button "Library" at bounding box center [1000, 35] width 61 height 11
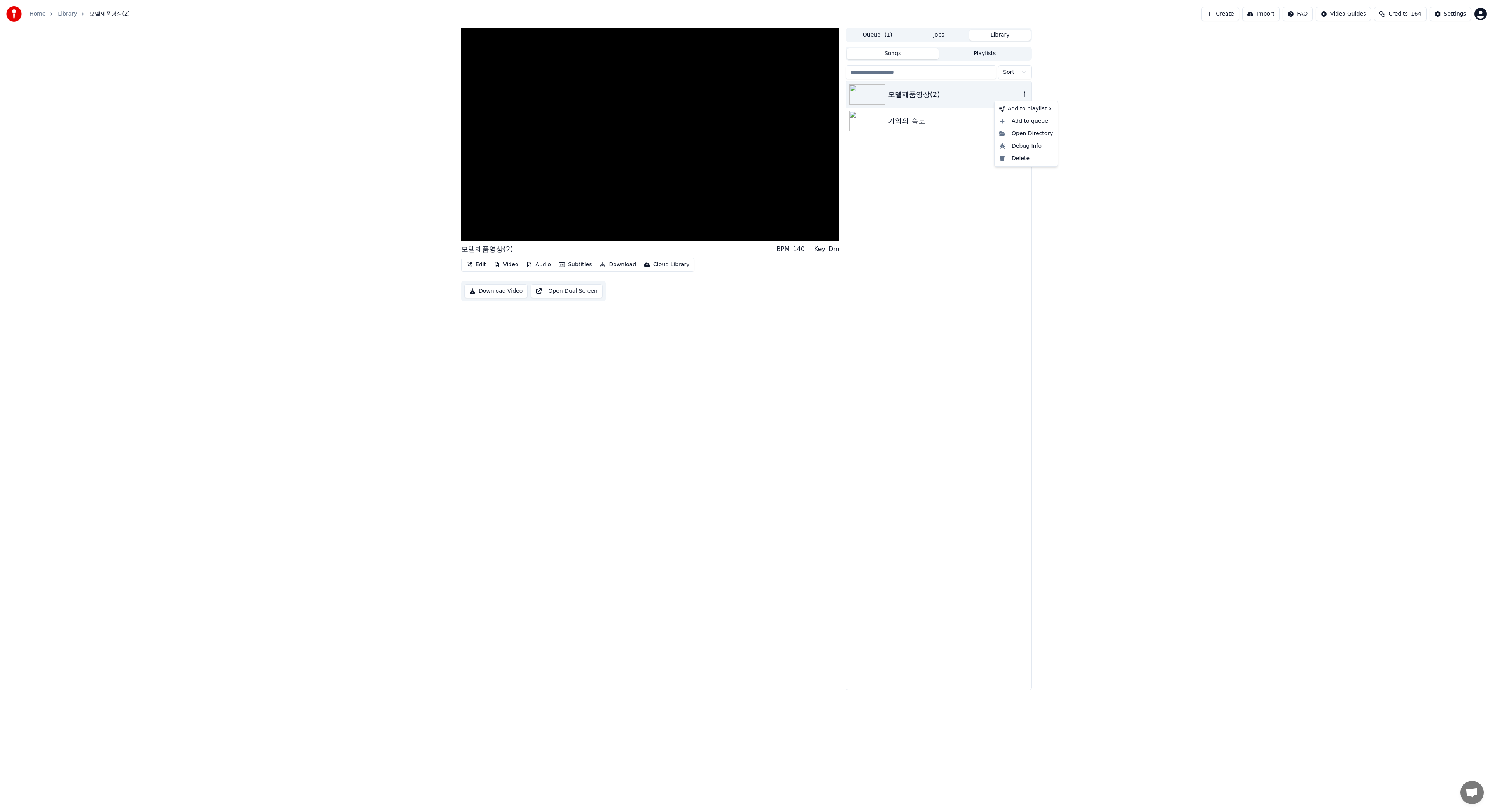
click at [1022, 95] on icon "button" at bounding box center [1024, 94] width 8 height 6
click at [476, 266] on button "Edit" at bounding box center [476, 264] width 26 height 11
click at [489, 322] on div "Style Editor" at bounding box center [494, 322] width 31 height 8
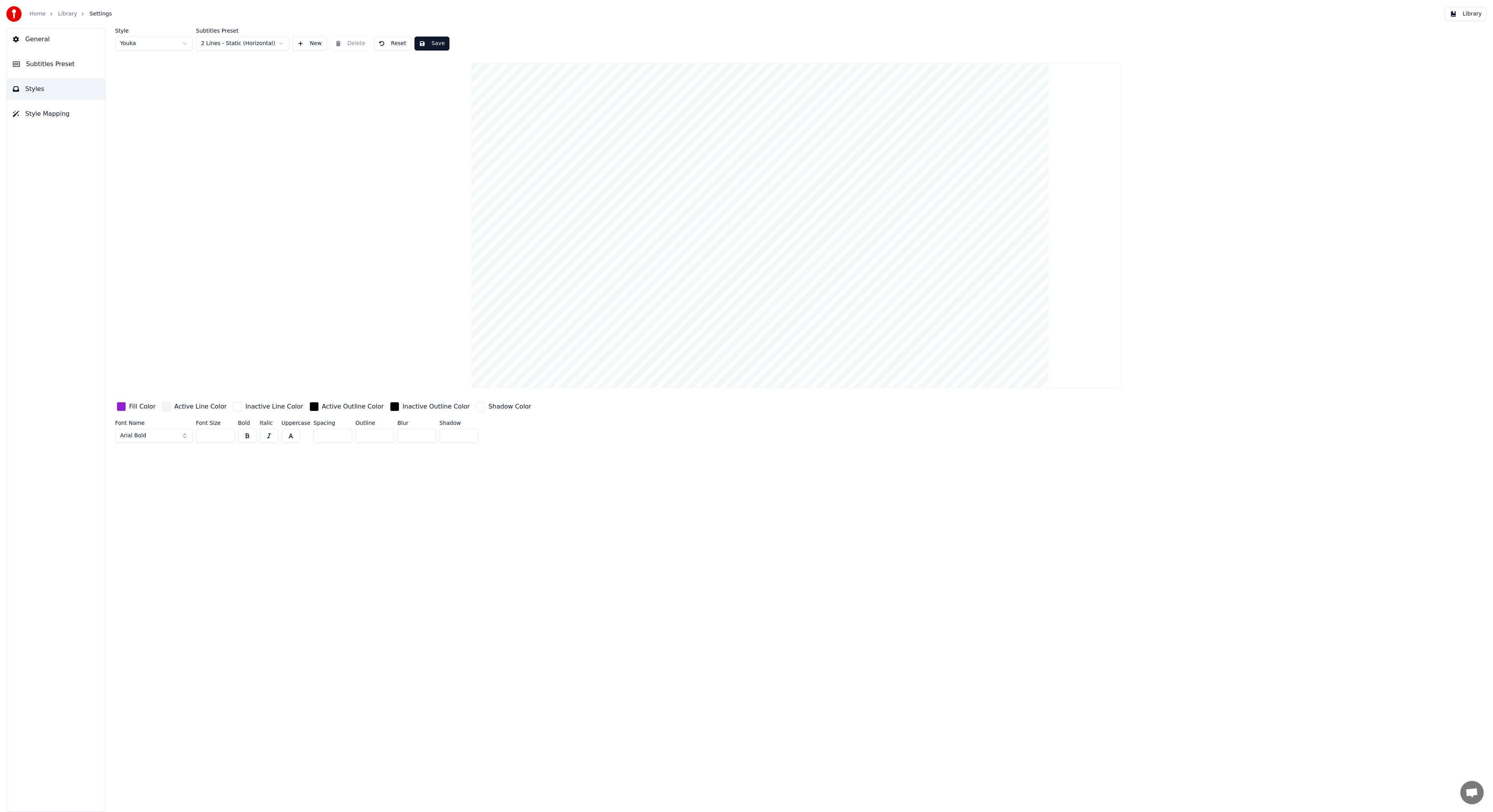
click at [423, 48] on button "Save" at bounding box center [432, 43] width 35 height 14
click at [53, 114] on span "Style Mapping" at bounding box center [48, 114] width 44 height 9
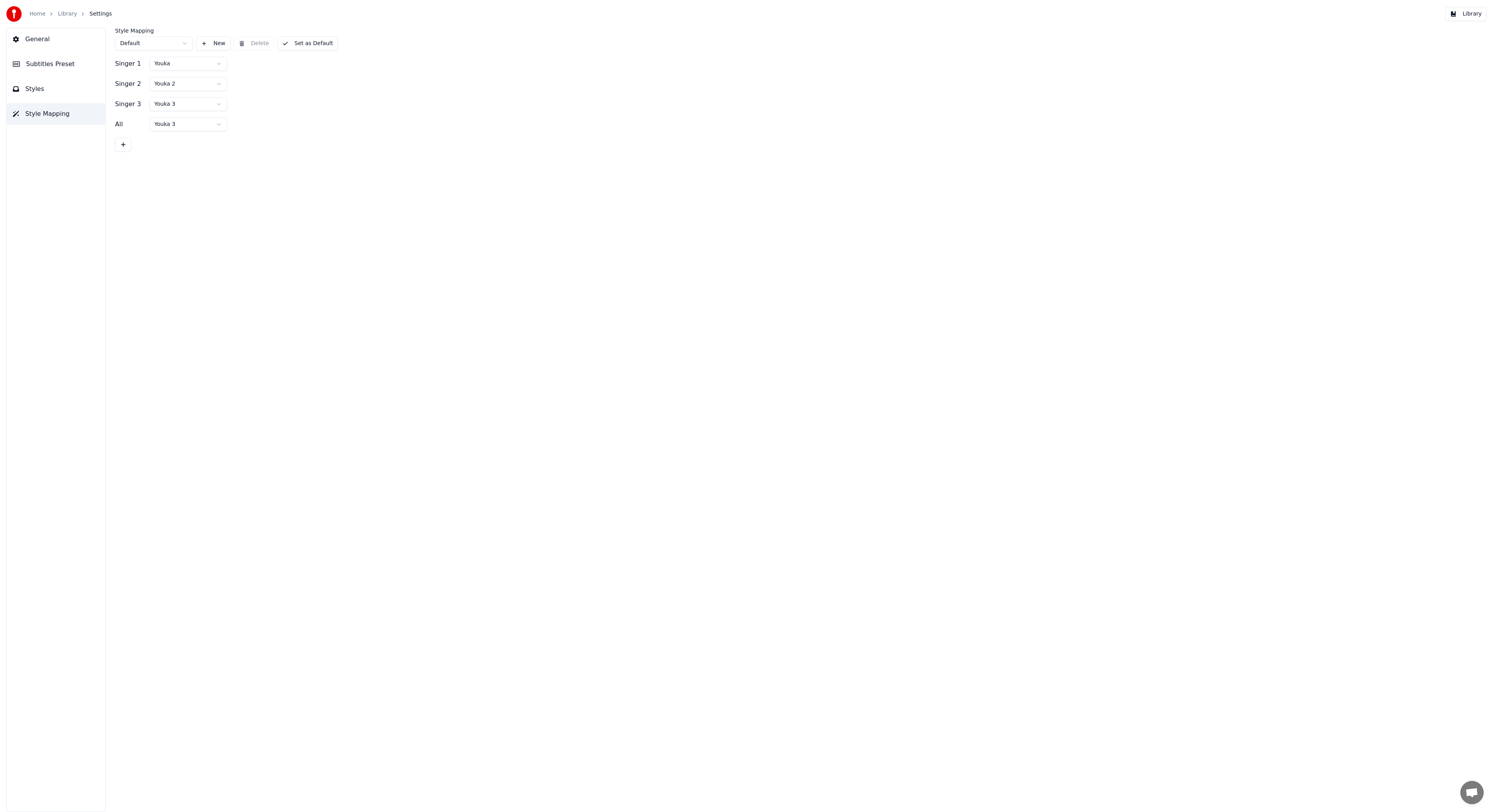
click at [216, 63] on html "Home Library Settings Library General Subtitles Preset Styles Style Mapping Sty…" at bounding box center [746, 406] width 1493 height 812
click at [35, 41] on span "General" at bounding box center [38, 39] width 24 height 9
click at [134, 39] on div "General" at bounding box center [790, 38] width 1350 height 8
click at [177, 126] on html "**********" at bounding box center [746, 406] width 1493 height 812
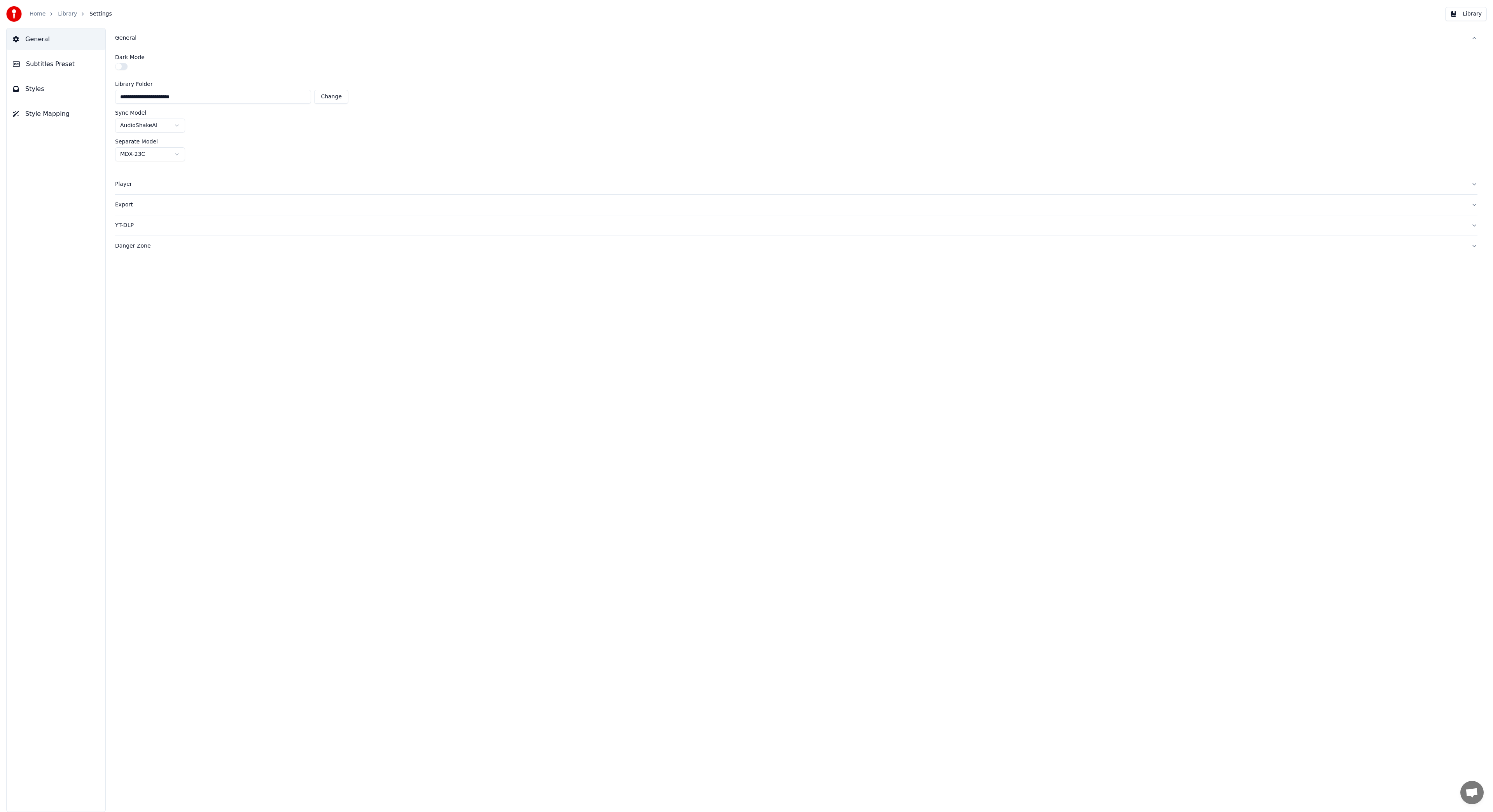
click at [127, 205] on div "Export" at bounding box center [790, 205] width 1350 height 8
click at [176, 174] on html "**********" at bounding box center [746, 406] width 1493 height 812
click at [232, 167] on div "yuv420p" at bounding box center [796, 174] width 1363 height 14
click at [1471, 16] on button "Library" at bounding box center [1466, 14] width 42 height 14
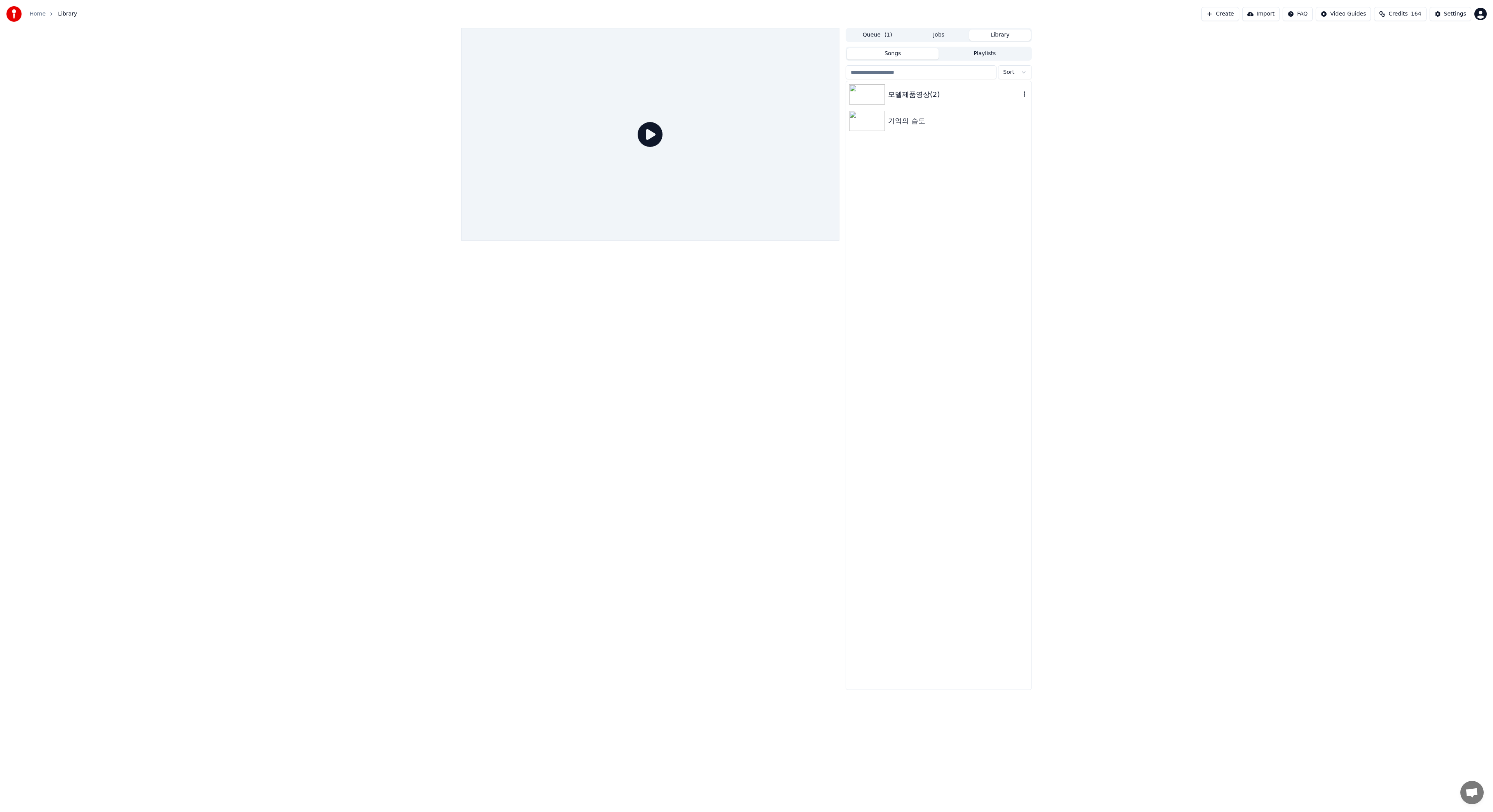
click at [861, 99] on img at bounding box center [867, 94] width 36 height 20
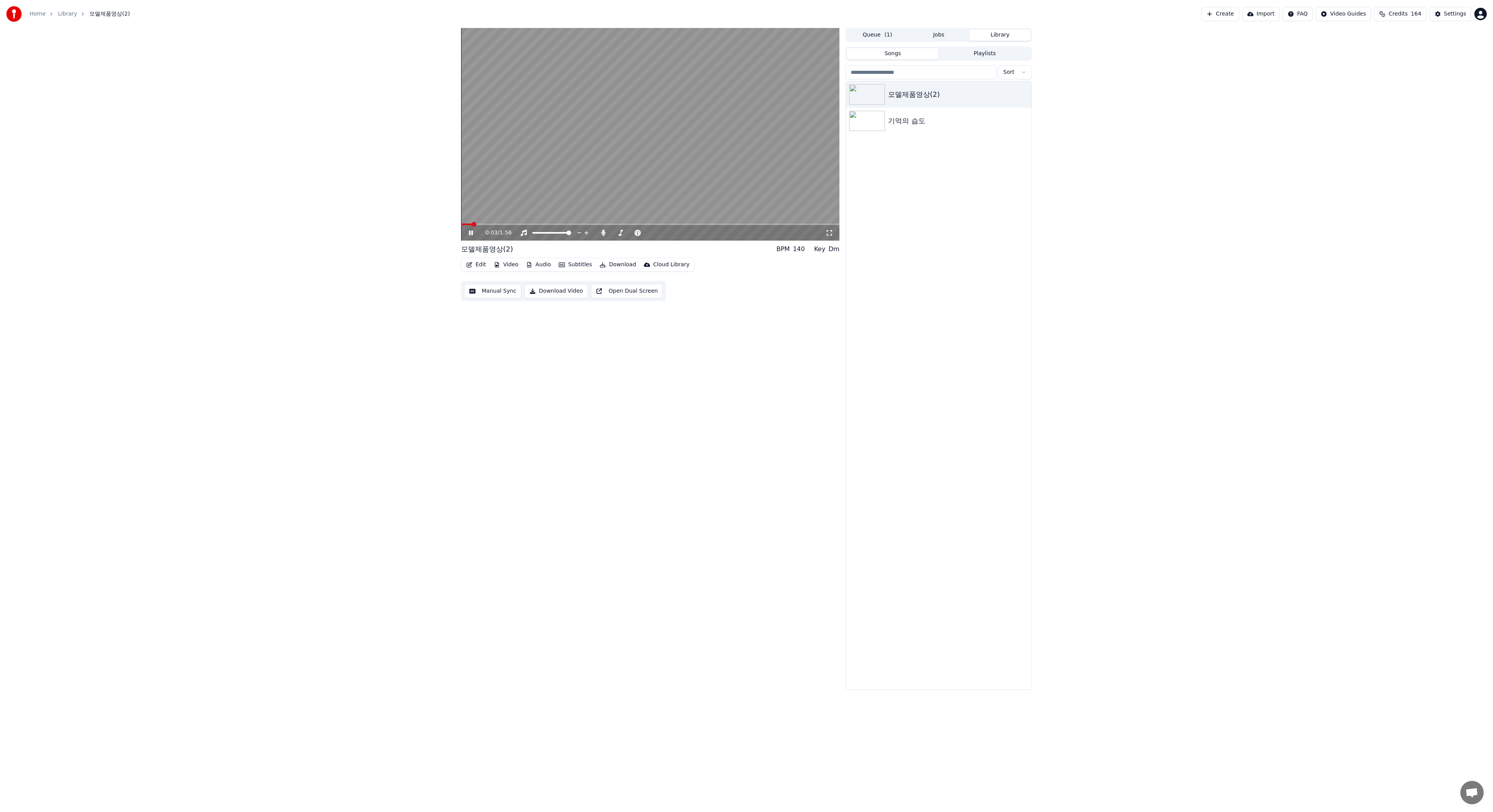
click at [574, 264] on button "Subtitles" at bounding box center [576, 264] width 39 height 11
click at [582, 319] on div "Off" at bounding box center [606, 318] width 107 height 12
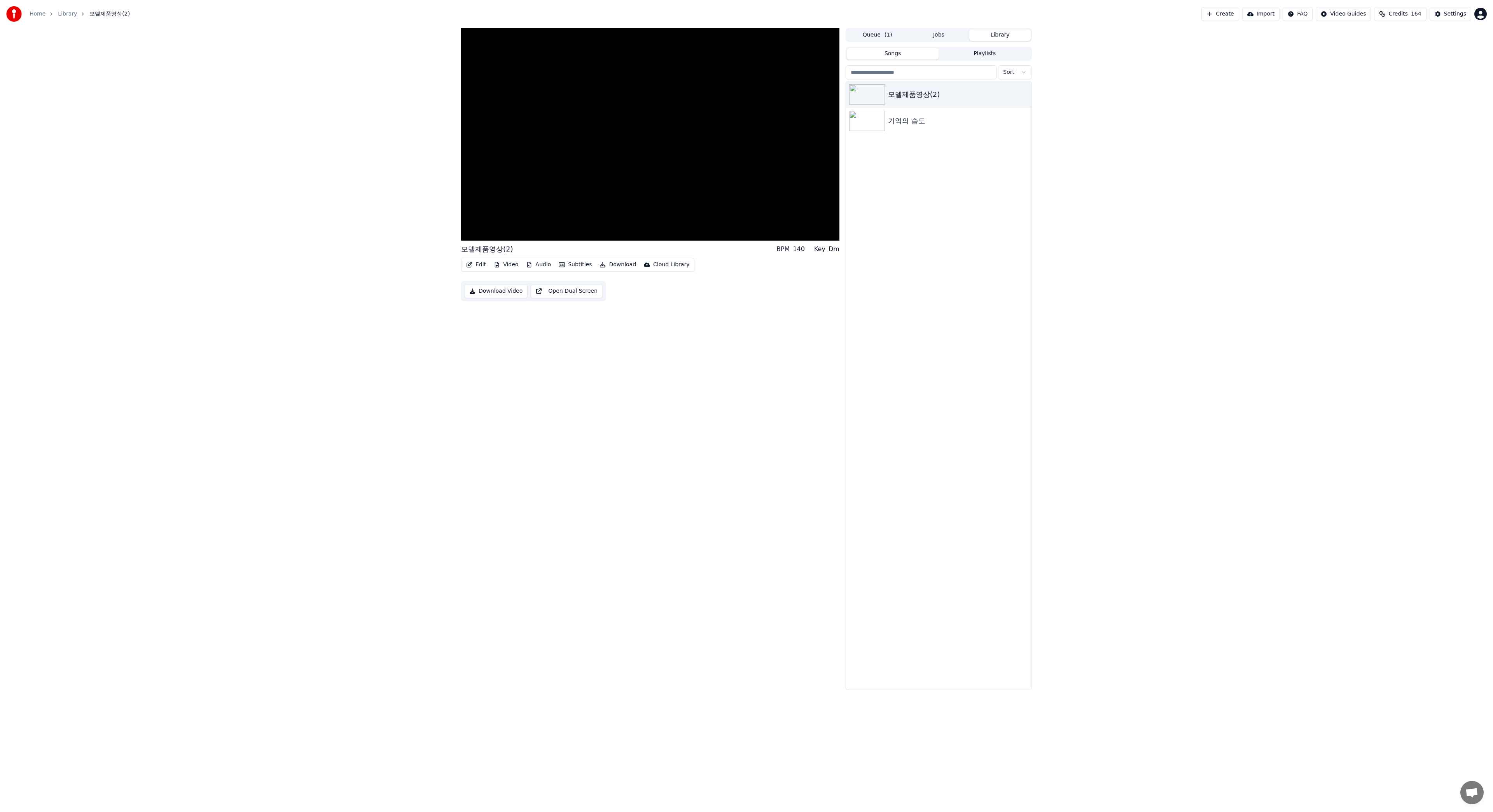
click at [571, 267] on button "Subtitles" at bounding box center [576, 264] width 39 height 11
click at [592, 224] on span at bounding box center [650, 224] width 378 height 2
click at [1024, 94] on icon "button" at bounding box center [1024, 94] width 8 height 6
click at [1022, 72] on html "Home Library 모델제품영상(2) Create Import FAQ Video Guides Credits 164 Settings 모델제품…" at bounding box center [746, 406] width 1493 height 812
click at [875, 33] on html "Home Library 모델제품영상(2) Create Import FAQ Video Guides Credits 164 Settings 모델제품…" at bounding box center [746, 406] width 1493 height 812
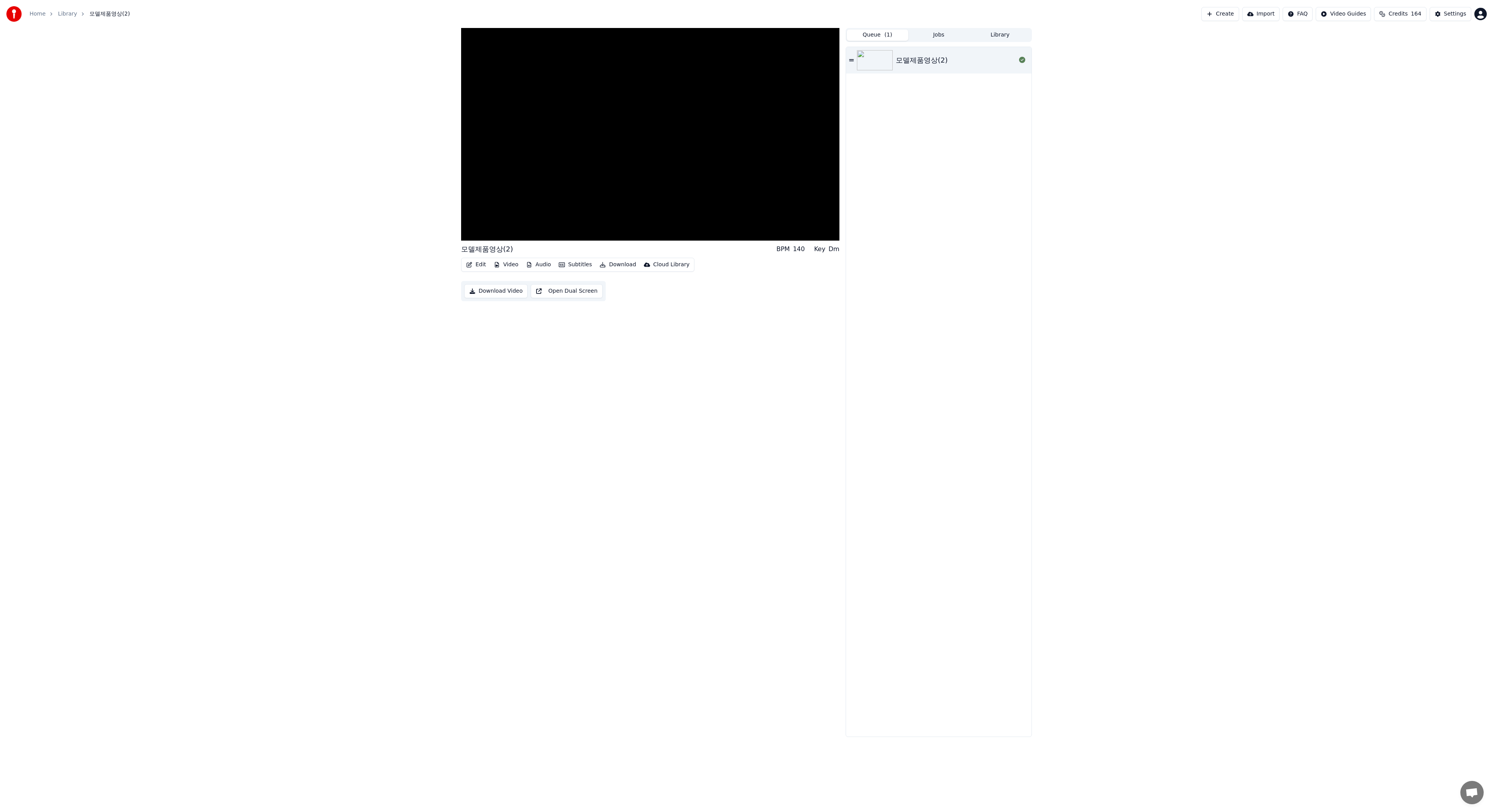
click at [870, 37] on button "Queue ( 1 )" at bounding box center [877, 35] width 61 height 11
click at [852, 57] on icon at bounding box center [851, 60] width 5 height 5
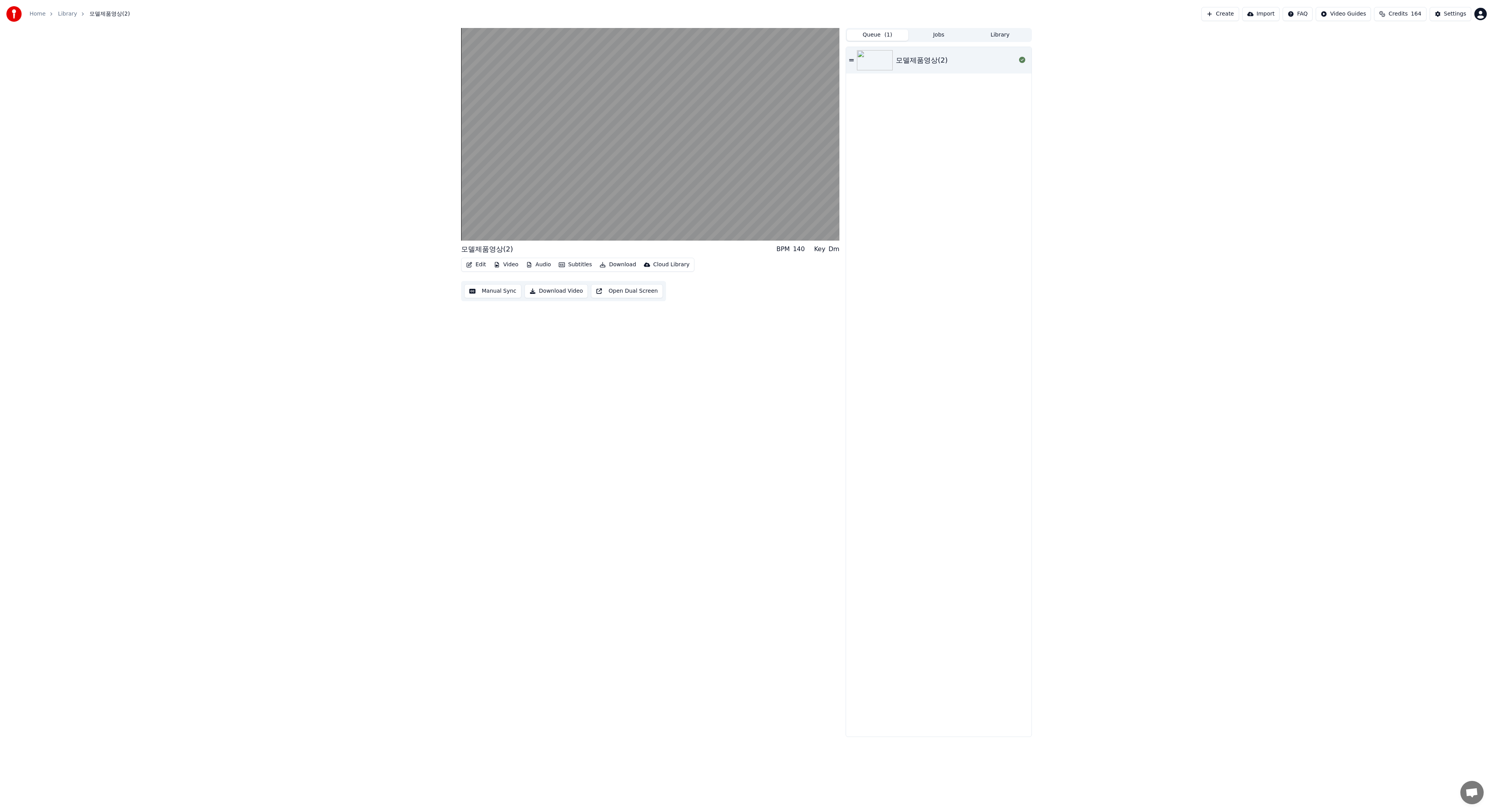
click at [941, 30] on button "Jobs" at bounding box center [939, 35] width 61 height 11
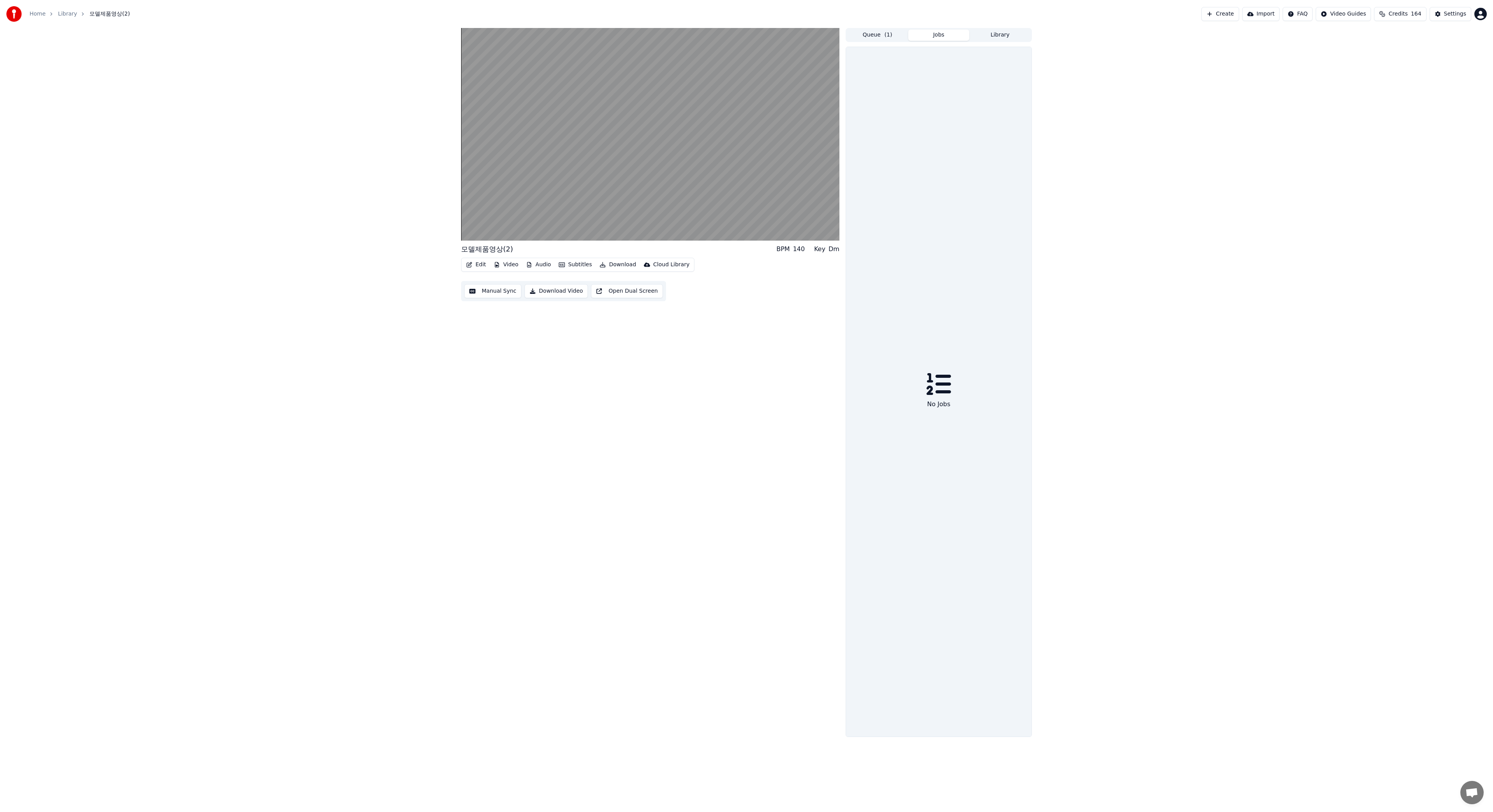
click at [868, 37] on button "Queue ( 1 )" at bounding box center [877, 35] width 61 height 11
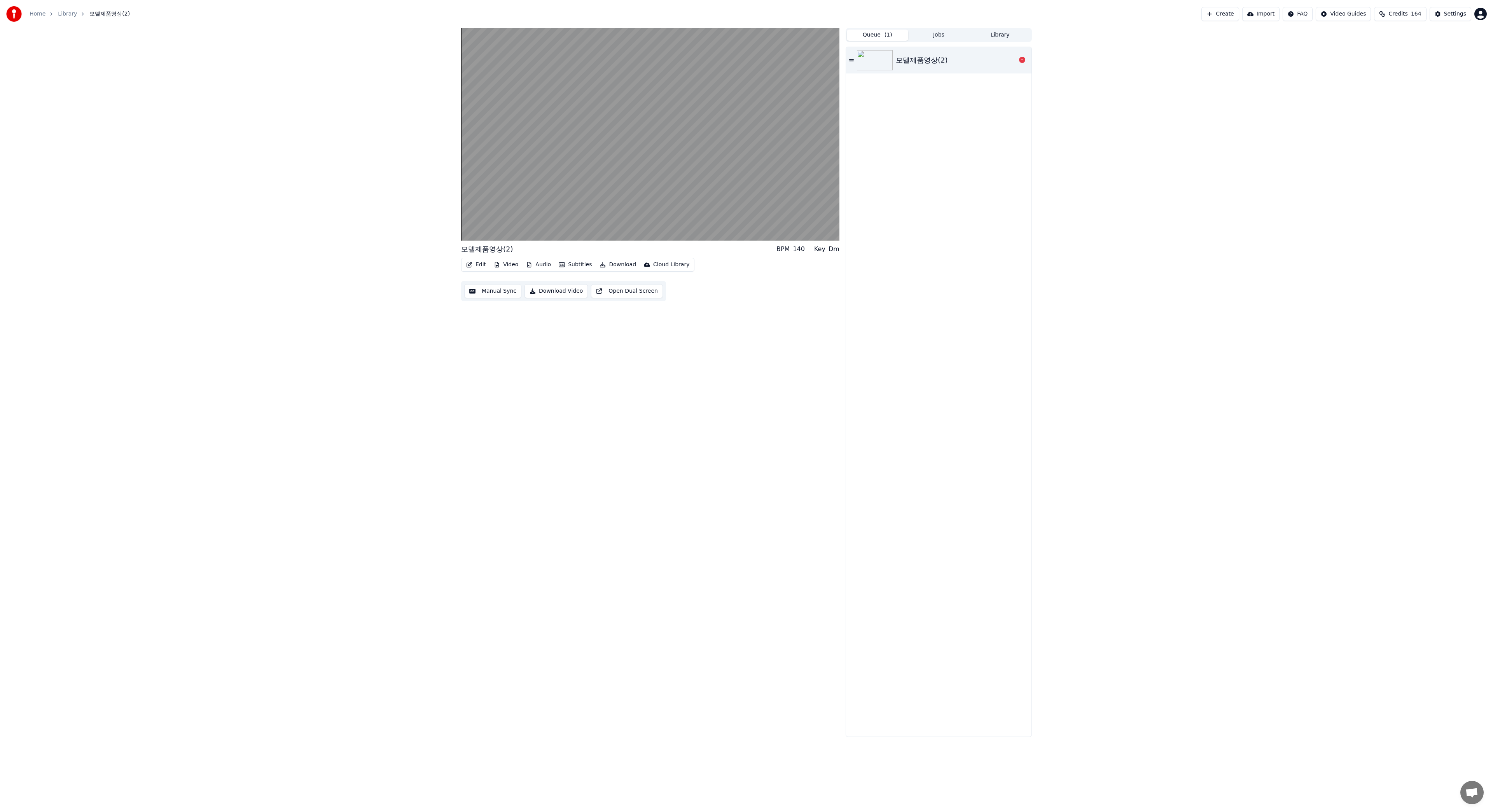
click at [933, 60] on div "모델제품영상(2)" at bounding box center [922, 60] width 52 height 11
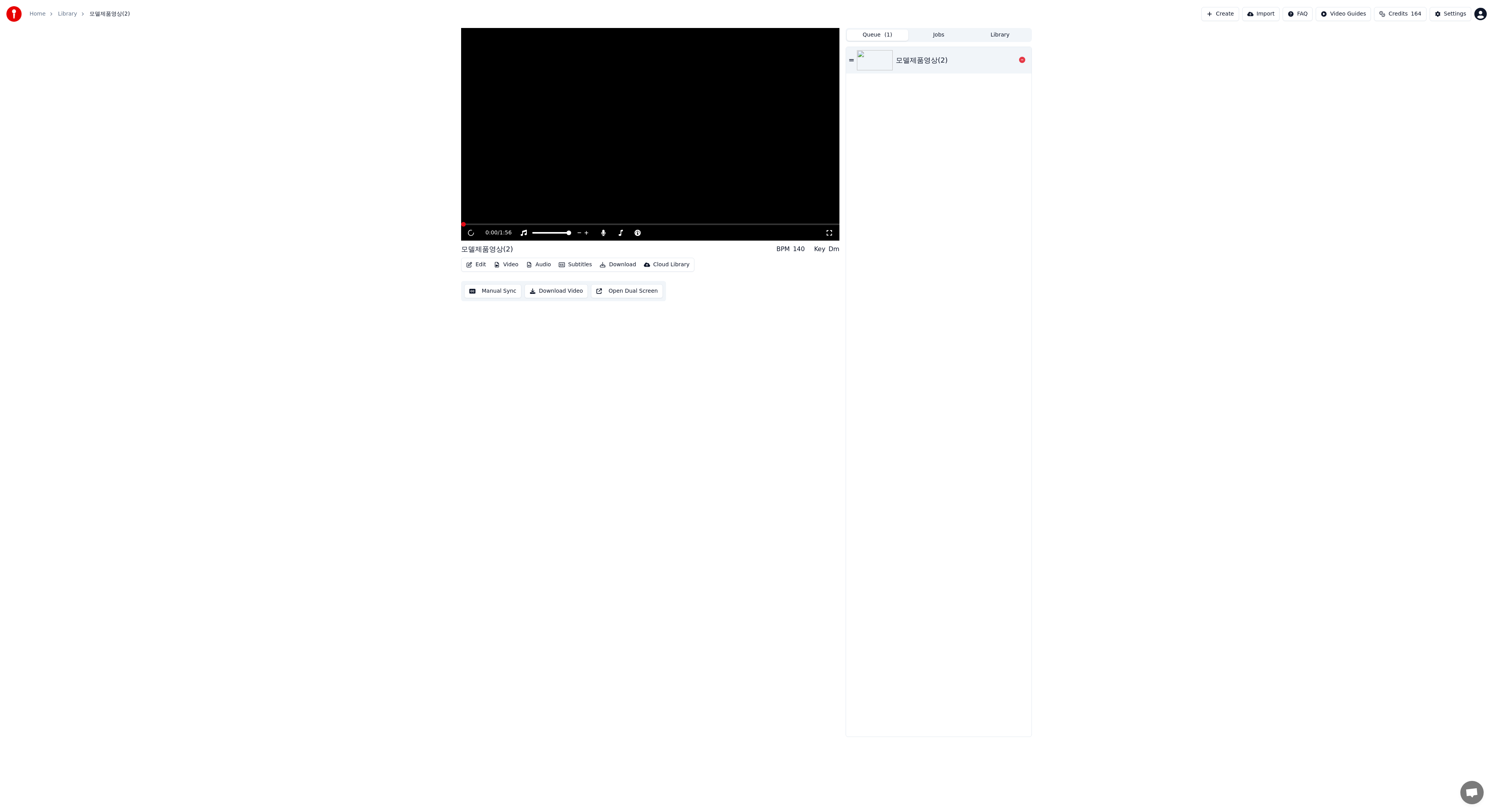
click at [933, 60] on div "모델제품영상(2)" at bounding box center [922, 60] width 52 height 11
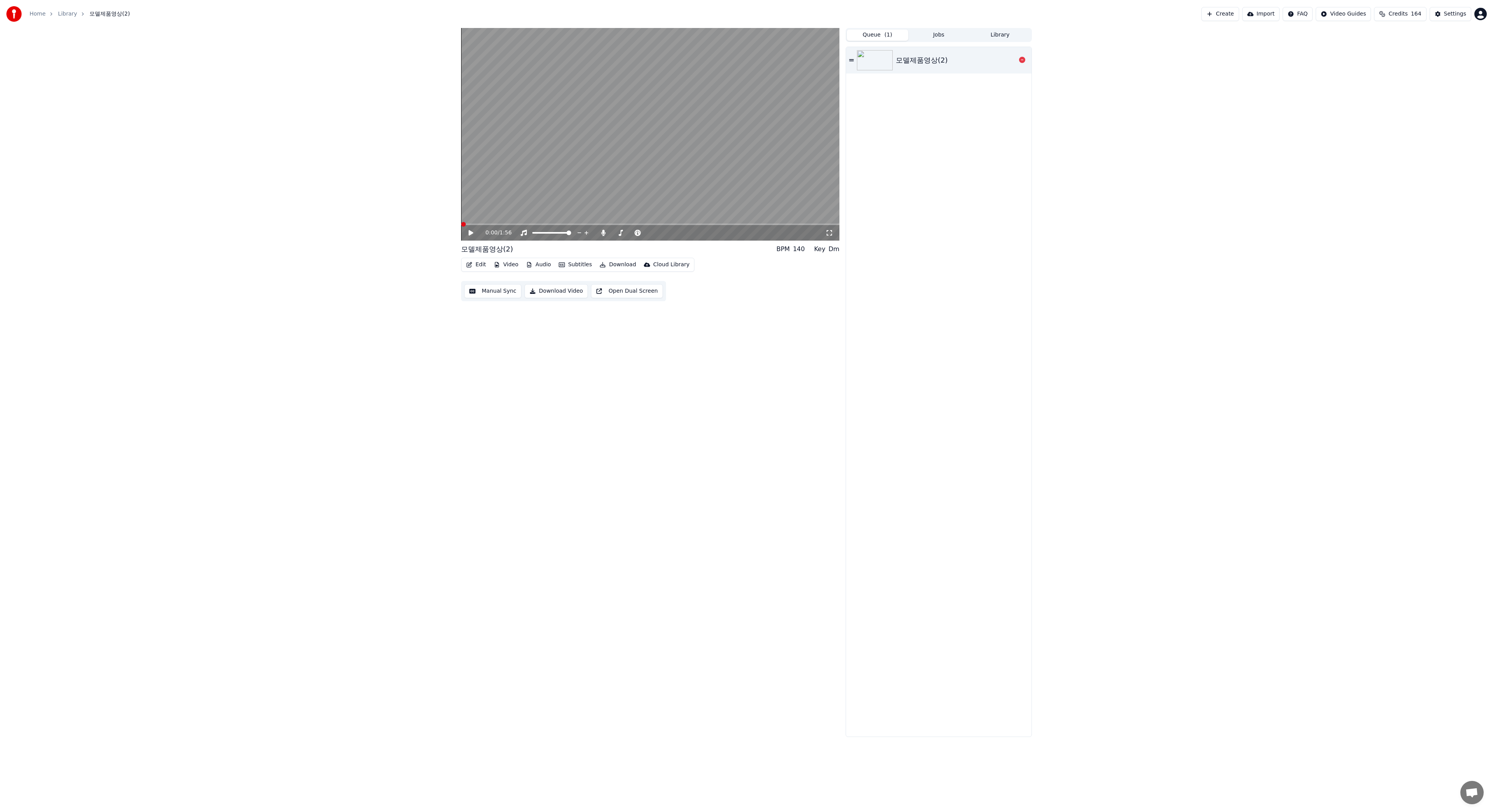
click at [853, 60] on icon at bounding box center [851, 60] width 5 height 2
click at [475, 264] on button "Edit" at bounding box center [476, 264] width 26 height 11
click at [483, 279] on div "Edit Lyrics" at bounding box center [493, 281] width 28 height 8
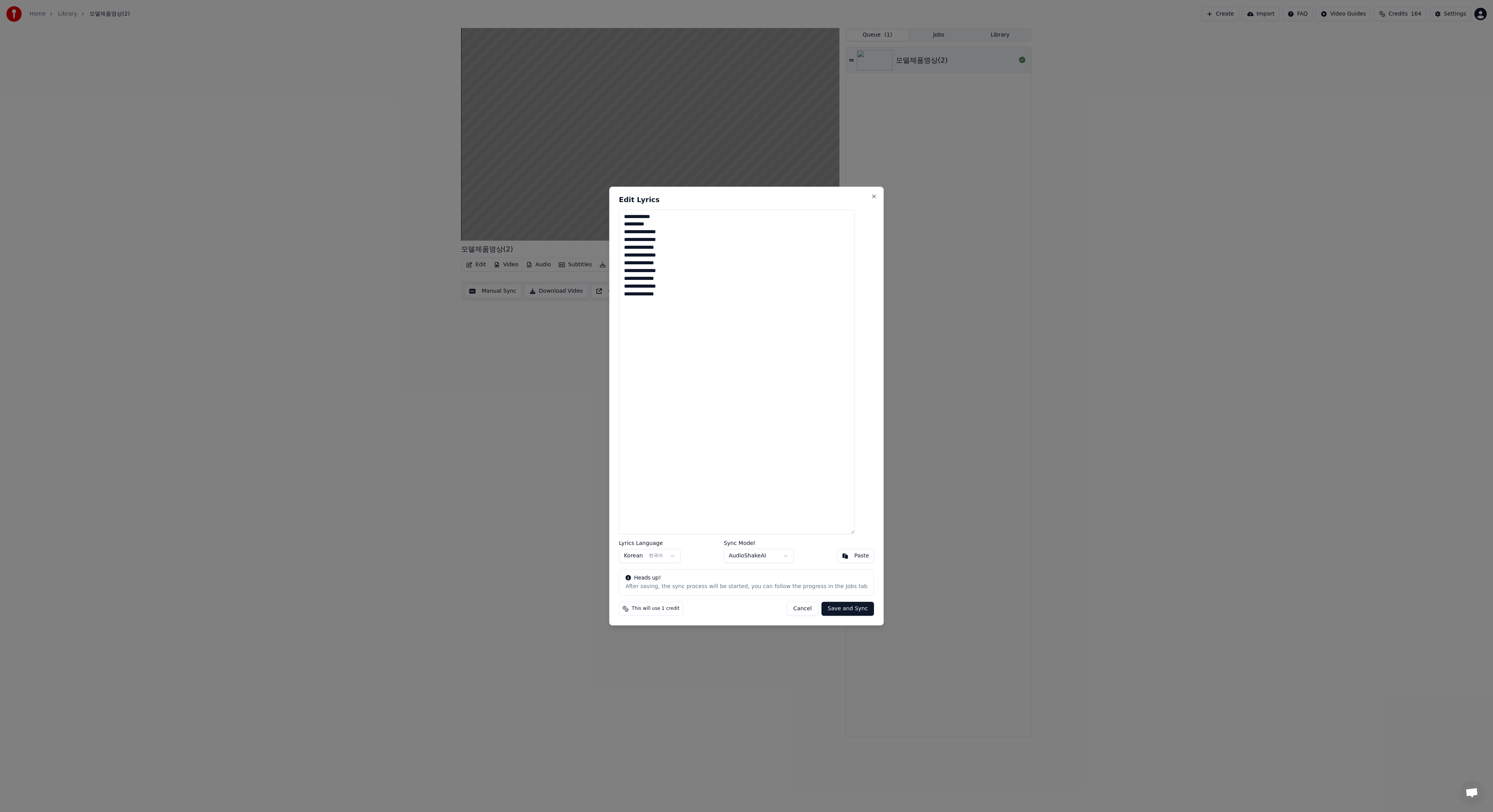
click at [840, 609] on button "Save and Sync" at bounding box center [847, 609] width 53 height 14
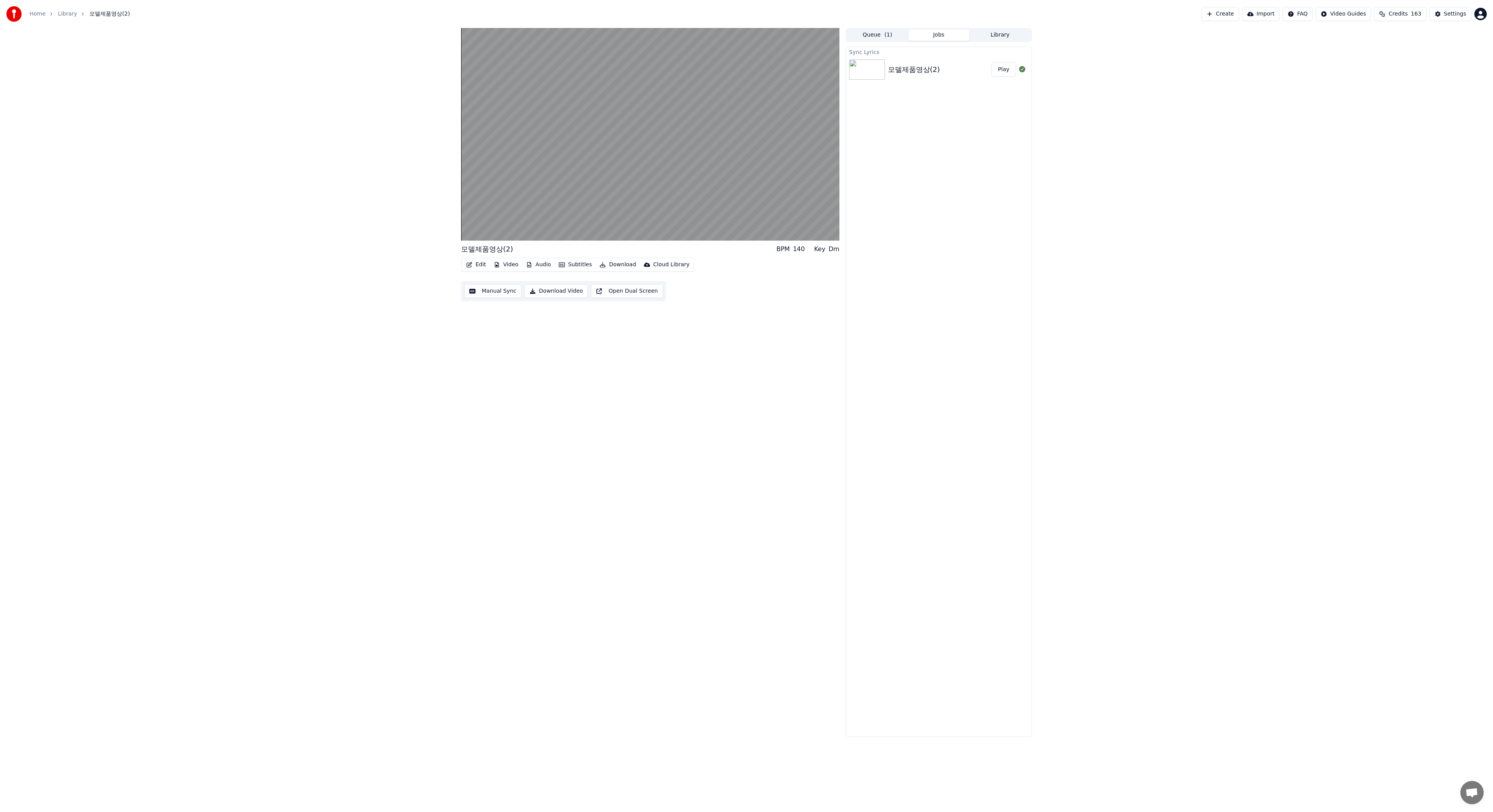
click at [472, 265] on button "Edit" at bounding box center [476, 264] width 26 height 11
click at [507, 361] on div "Manual Line Sync" at bounding box center [502, 359] width 48 height 8
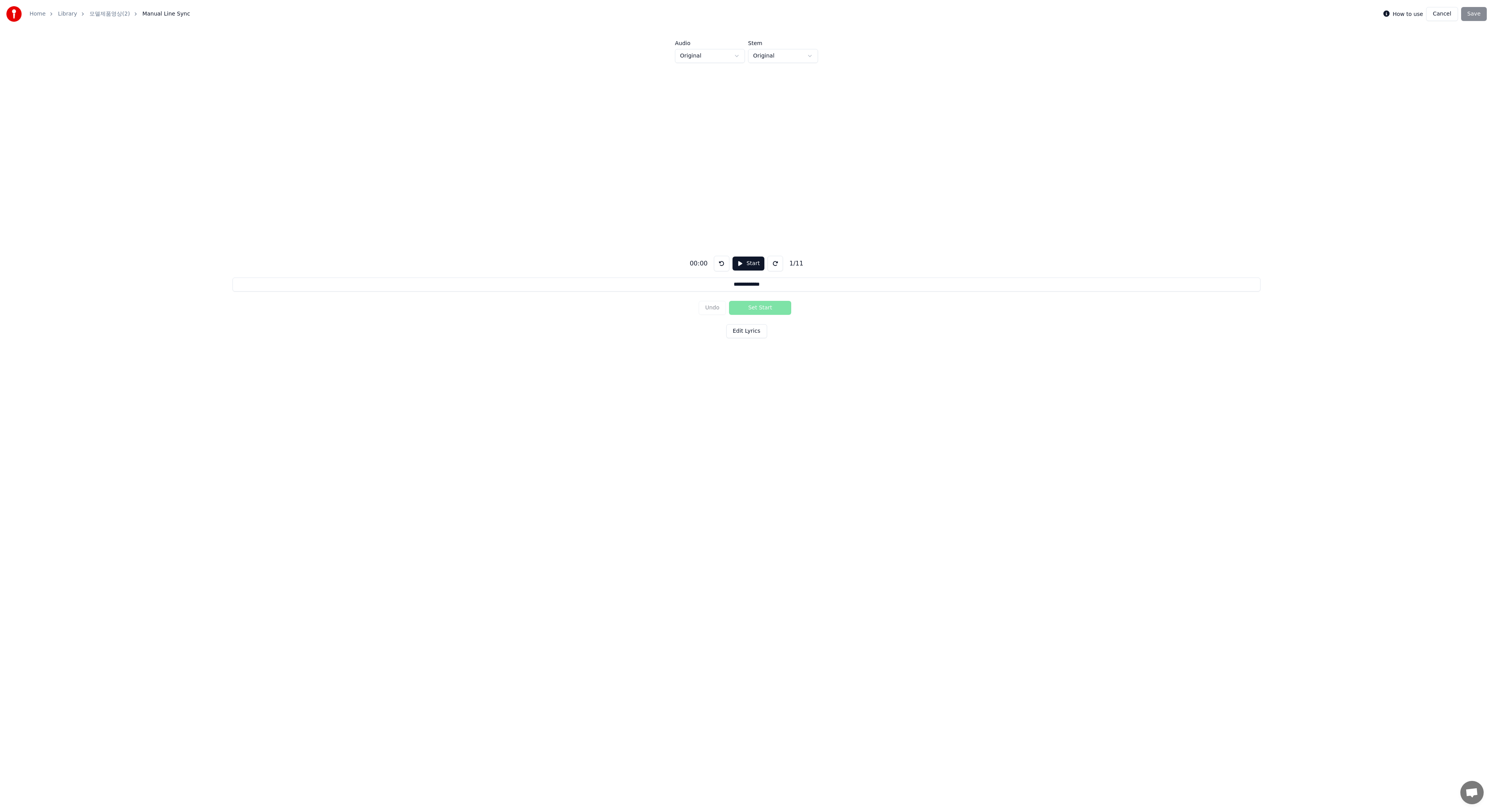
click at [749, 264] on button "Start" at bounding box center [748, 264] width 32 height 14
click at [1444, 16] on button "Cancel" at bounding box center [1442, 14] width 31 height 14
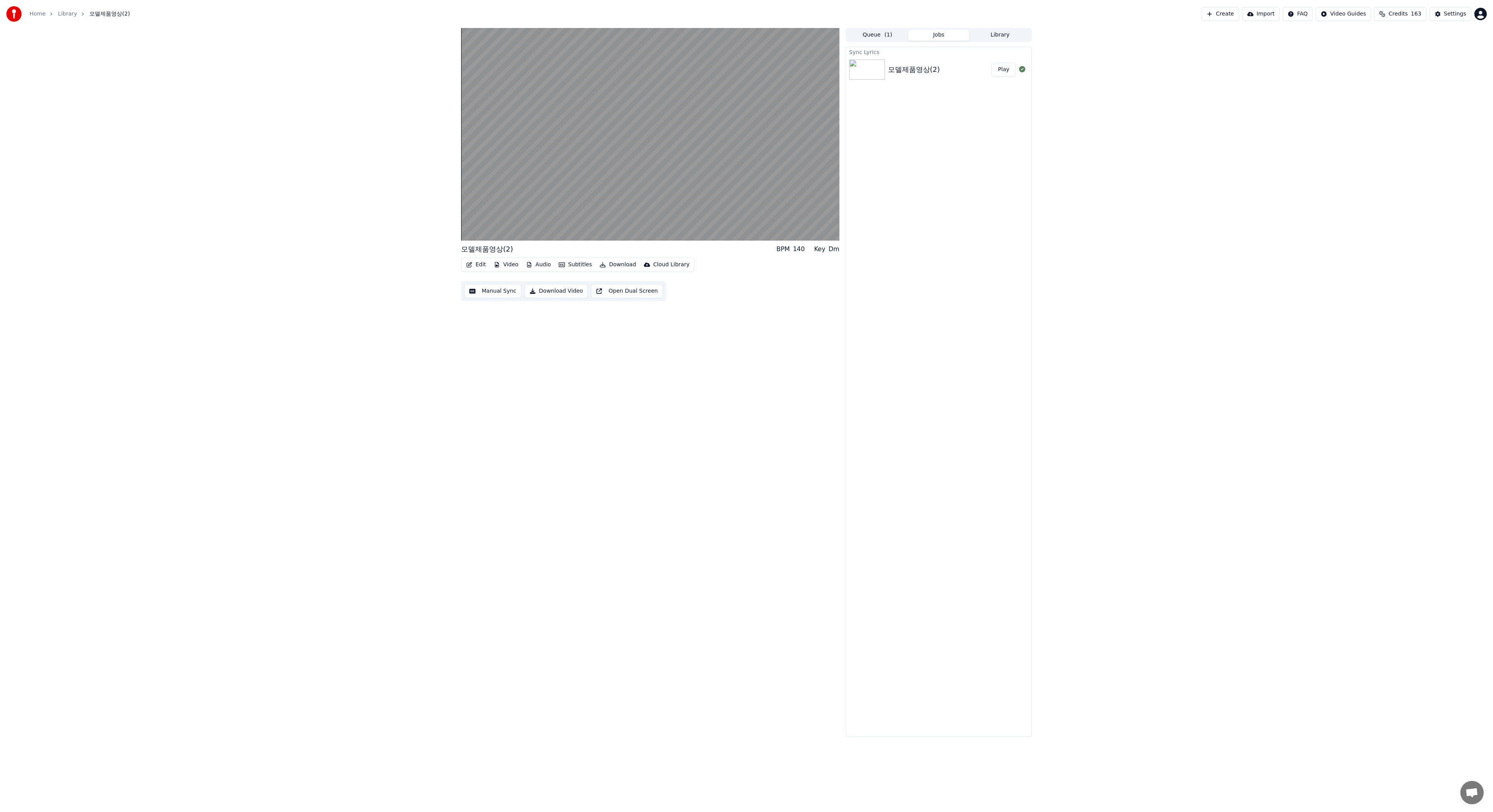
click at [480, 267] on button "Edit" at bounding box center [476, 264] width 26 height 11
click at [491, 307] on div "Trim" at bounding box center [508, 306] width 60 height 8
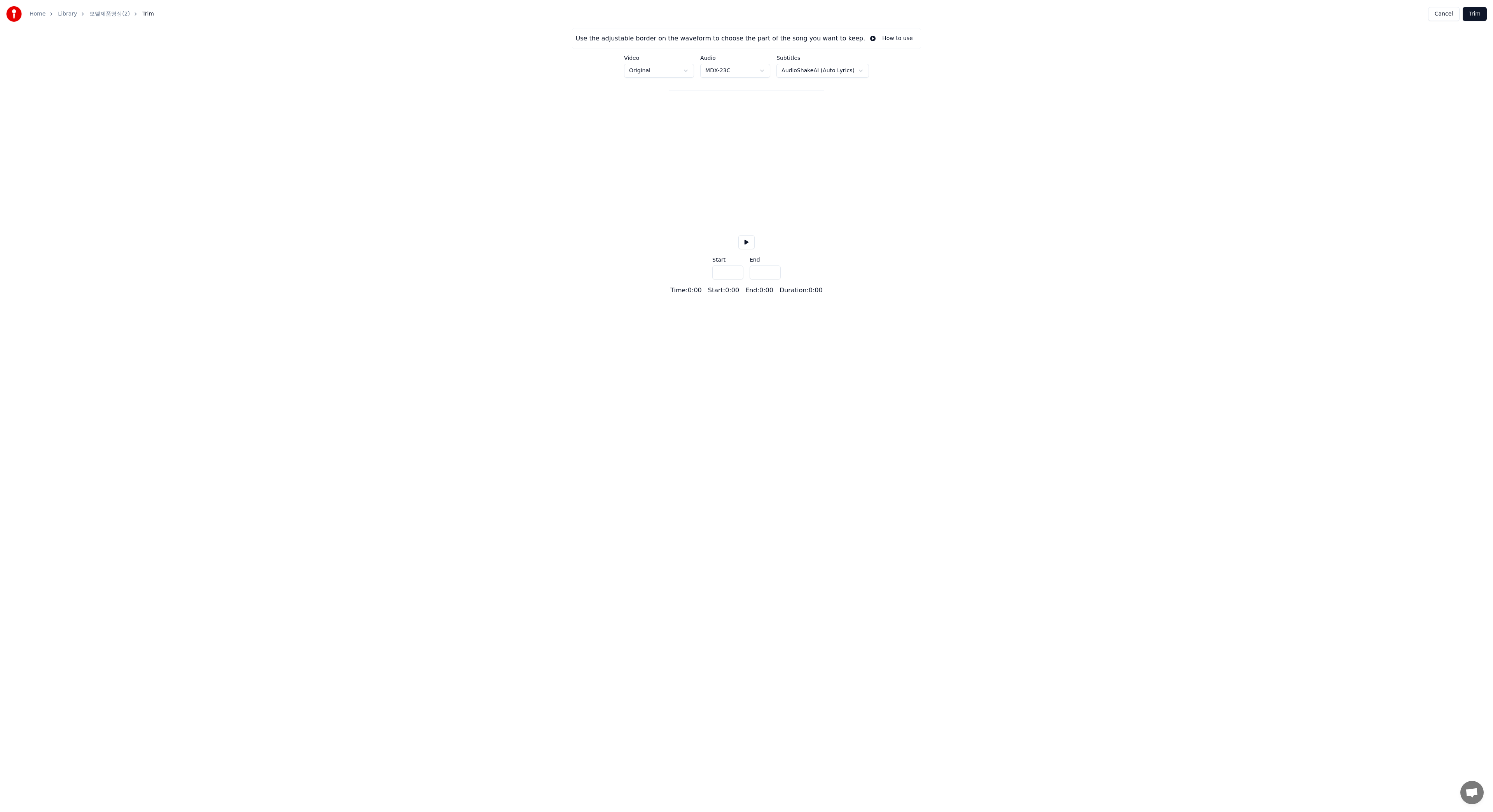
type input "*****"
click at [1443, 17] on button "Cancel" at bounding box center [1444, 14] width 31 height 14
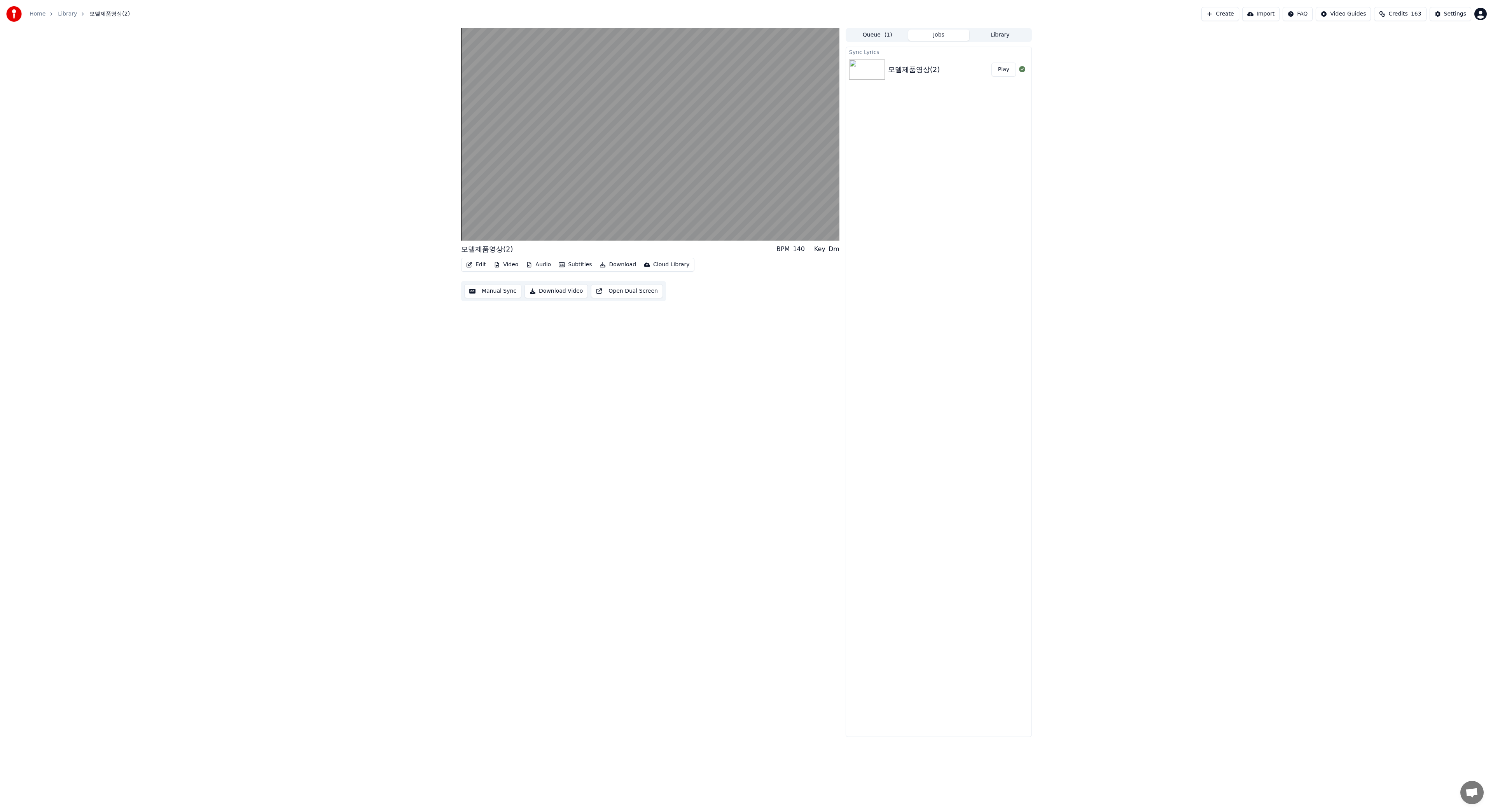
click at [576, 264] on button "Subtitles" at bounding box center [576, 264] width 39 height 11
click at [580, 319] on div "Off" at bounding box center [606, 318] width 107 height 12
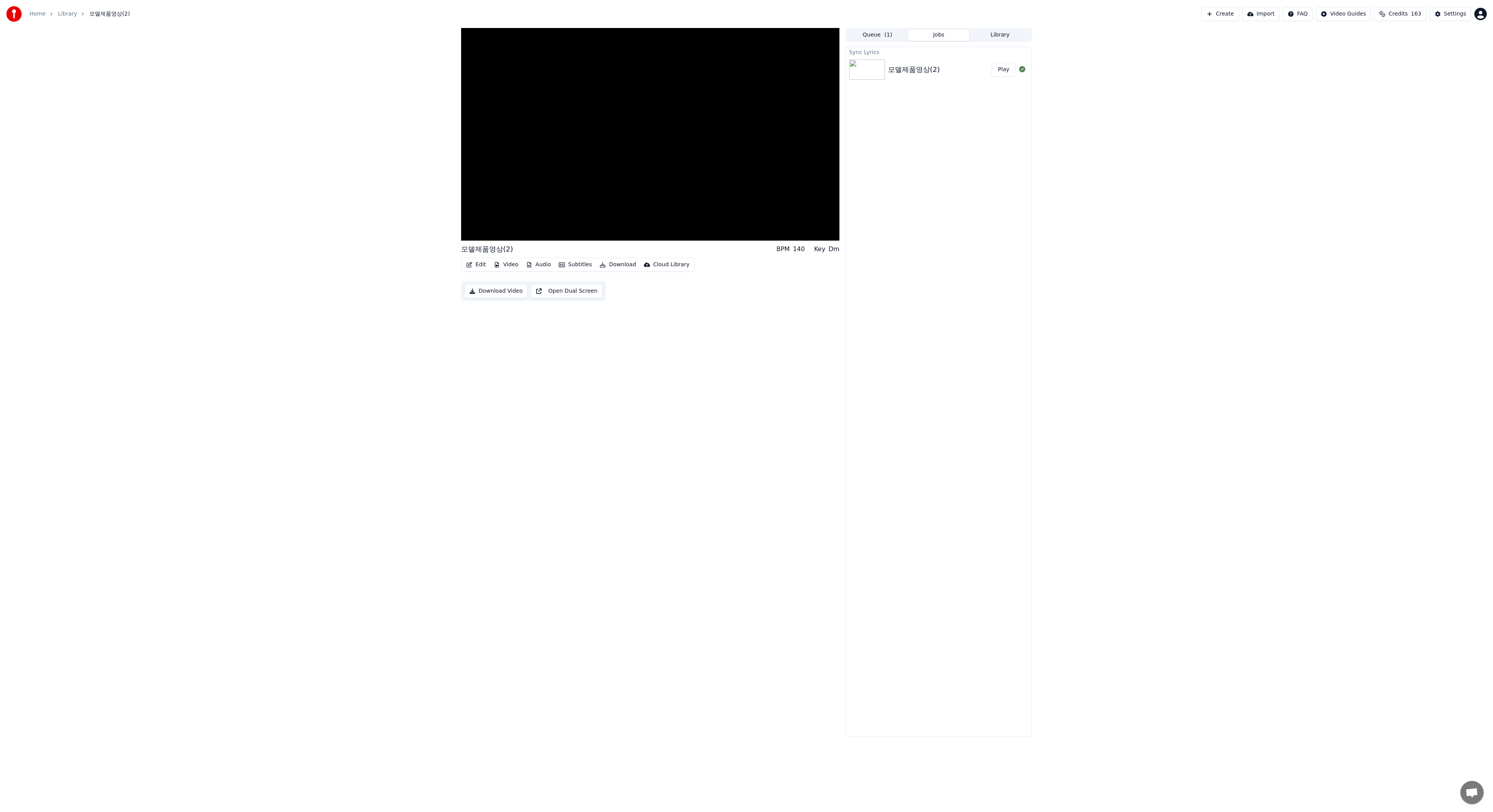
click at [603, 284] on button "Open Dual Screen" at bounding box center [567, 291] width 72 height 14
click at [527, 284] on button "Download Video" at bounding box center [496, 291] width 63 height 14
click at [571, 263] on button "Subtitles" at bounding box center [576, 264] width 39 height 11
click at [684, 335] on div "모델제품영상(2) BPM 140 Key Dm Edit Video Audio Subtitles Download Cloud Library Down…" at bounding box center [650, 383] width 378 height 709
click at [613, 263] on button "Download" at bounding box center [618, 264] width 43 height 11
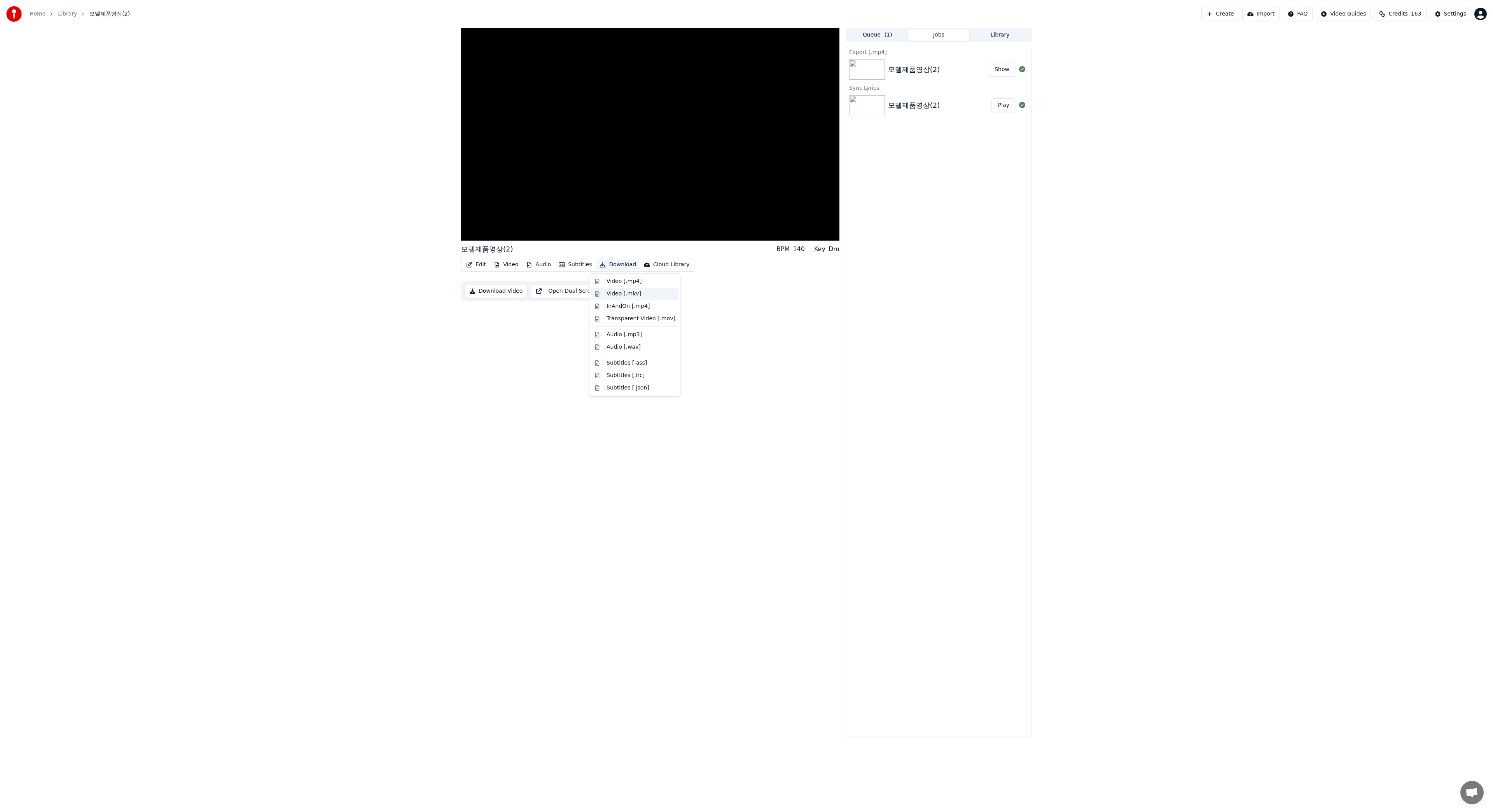
click at [630, 296] on div "Video [.mkv]" at bounding box center [624, 293] width 35 height 8
click at [1000, 67] on button "Show" at bounding box center [1002, 70] width 28 height 14
click at [650, 333] on div "모델제품영상(2) BPM 140 Key Dm Edit Video Audio Subtitles Download Cloud Library Down…" at bounding box center [650, 383] width 378 height 709
click at [471, 233] on icon at bounding box center [476, 232] width 19 height 6
click at [664, 302] on div "0:00 / 1:56 모델제품영상(2) BPM 140 Key Dm Edit Video Audio Subtitles Download Cloud …" at bounding box center [650, 383] width 378 height 709
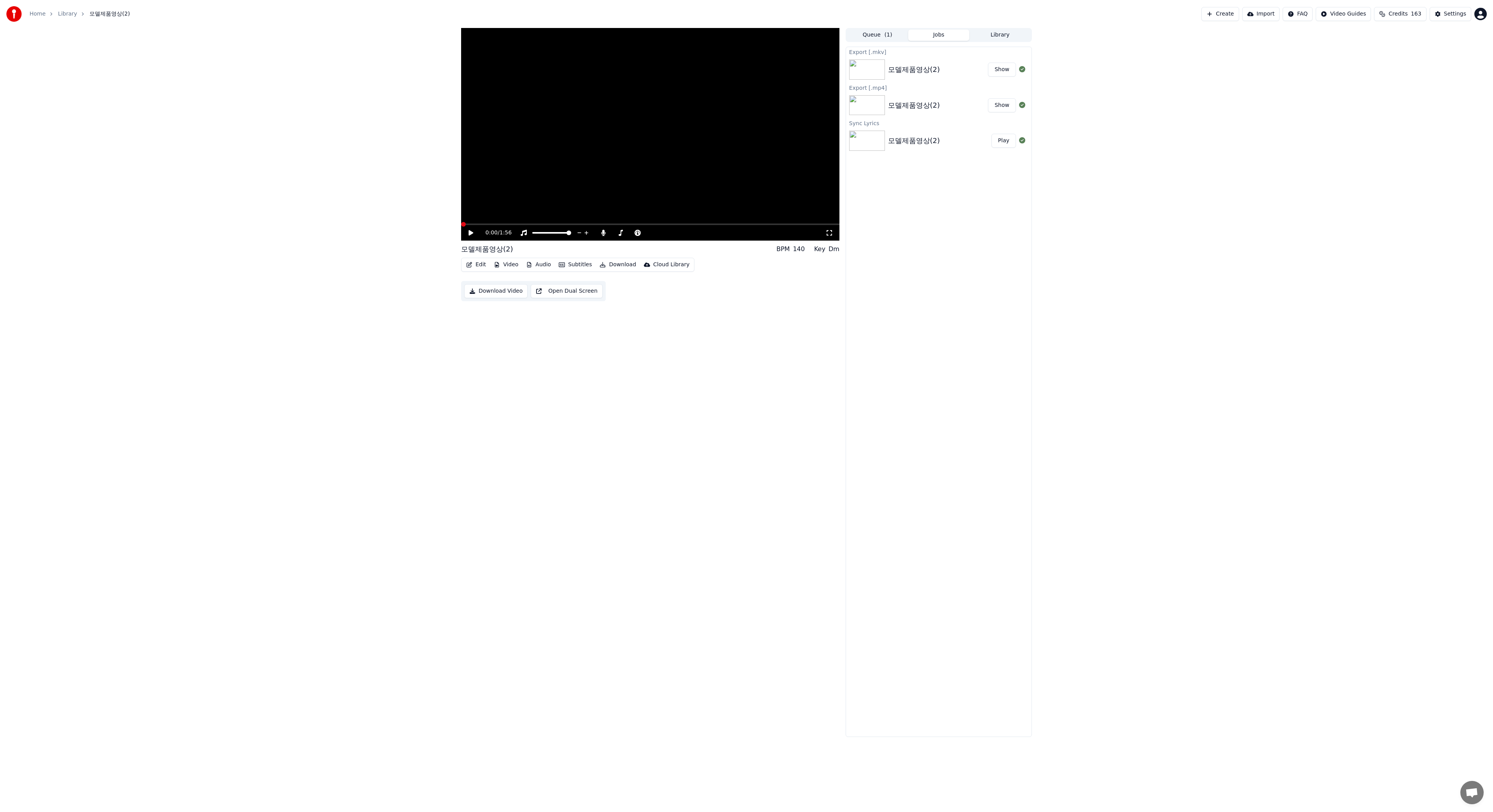
click at [614, 266] on button "Download" at bounding box center [618, 264] width 43 height 11
click at [715, 327] on div "0:00 / 1:56 모델제품영상(2) BPM 140 Key Dm Edit Video Audio Subtitles Download Cloud …" at bounding box center [650, 383] width 378 height 709
click at [482, 265] on button "Edit" at bounding box center [476, 264] width 26 height 11
click at [495, 284] on div "Edit Lyrics" at bounding box center [493, 281] width 28 height 8
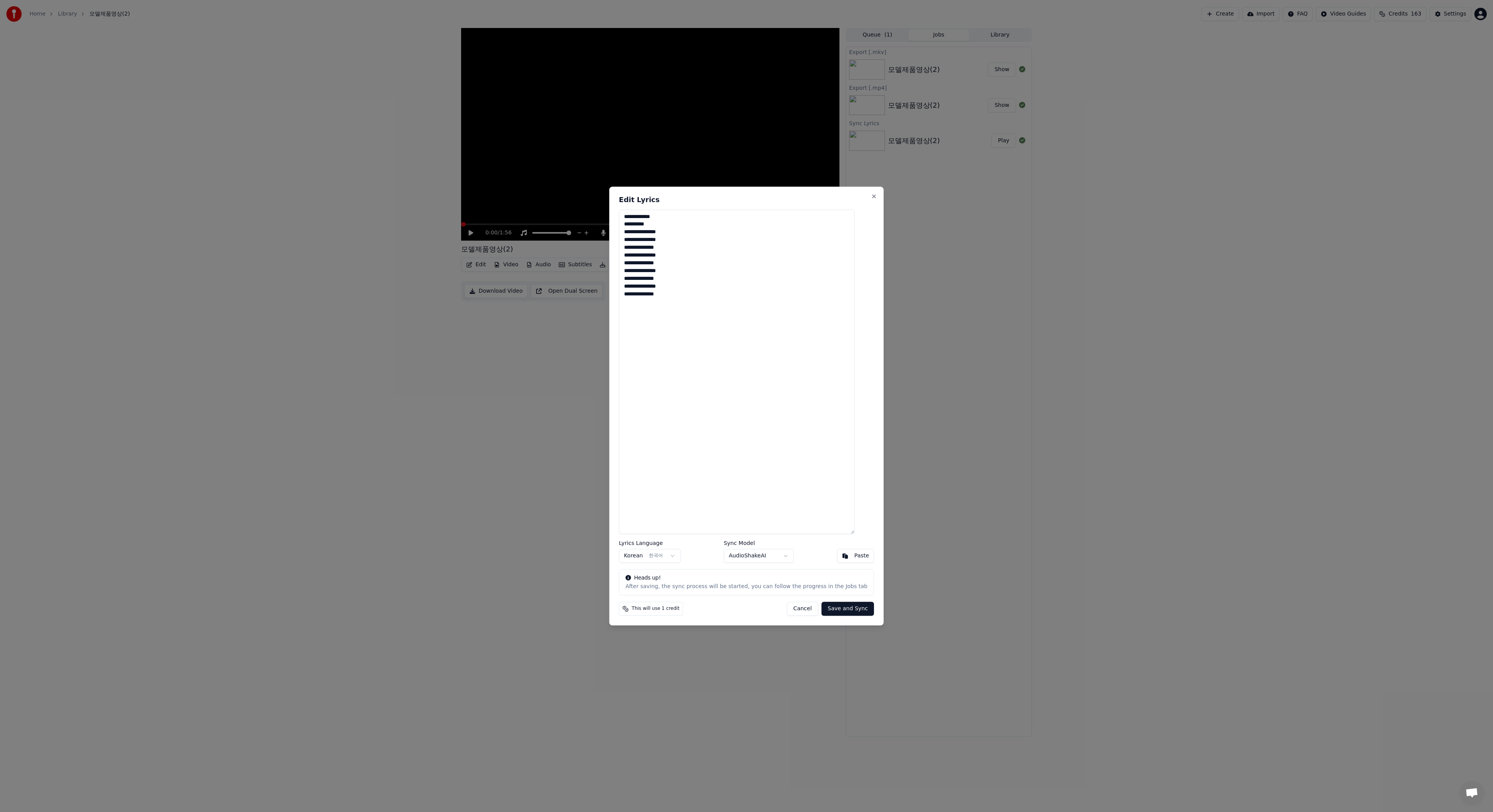
click at [836, 611] on button "Save and Sync" at bounding box center [847, 609] width 53 height 14
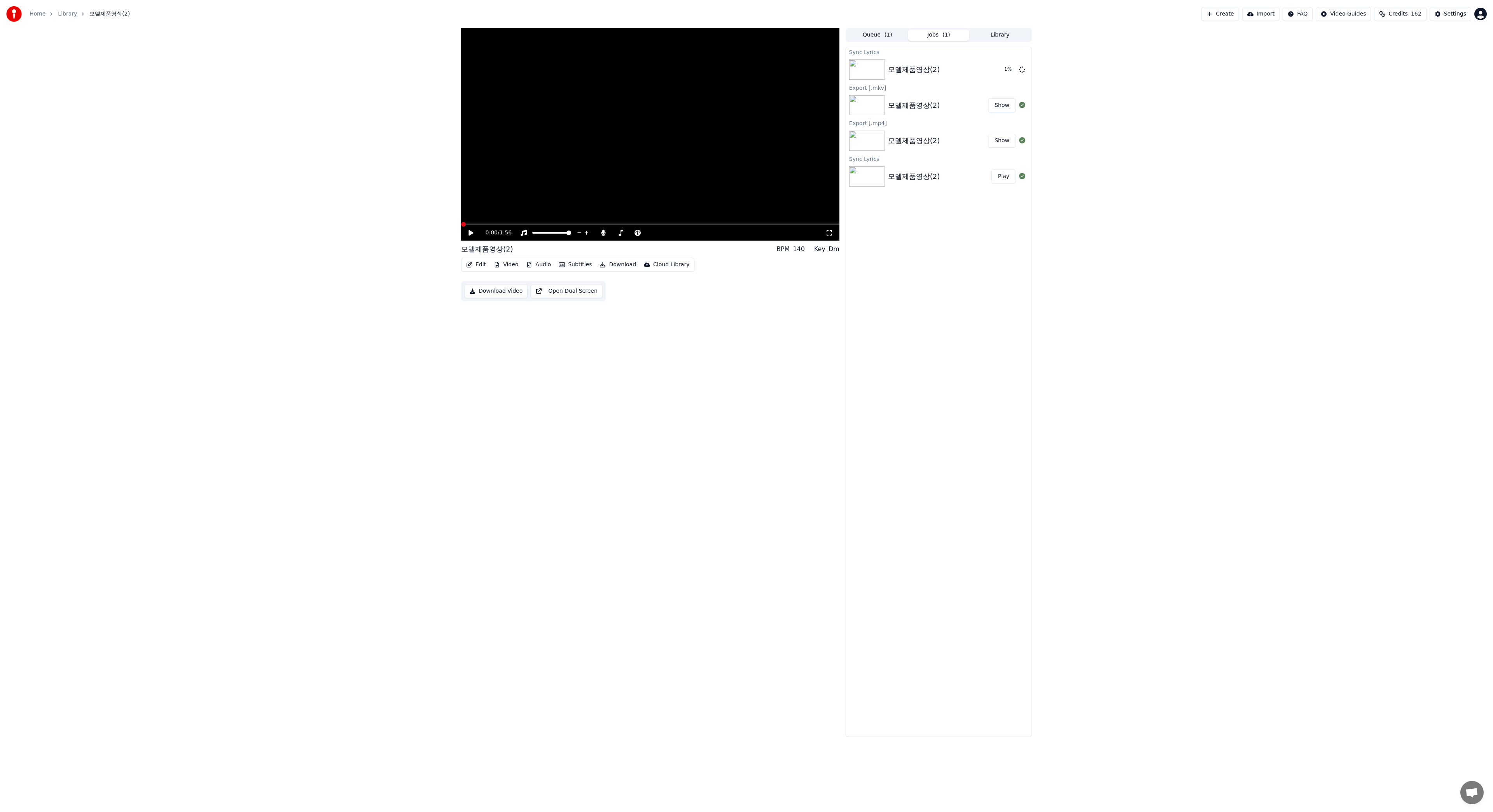
click at [472, 233] on icon at bounding box center [471, 232] width 5 height 5
click at [569, 224] on span at bounding box center [650, 224] width 378 height 2
click at [598, 224] on span at bounding box center [650, 224] width 378 height 2
click at [870, 177] on img at bounding box center [867, 176] width 36 height 20
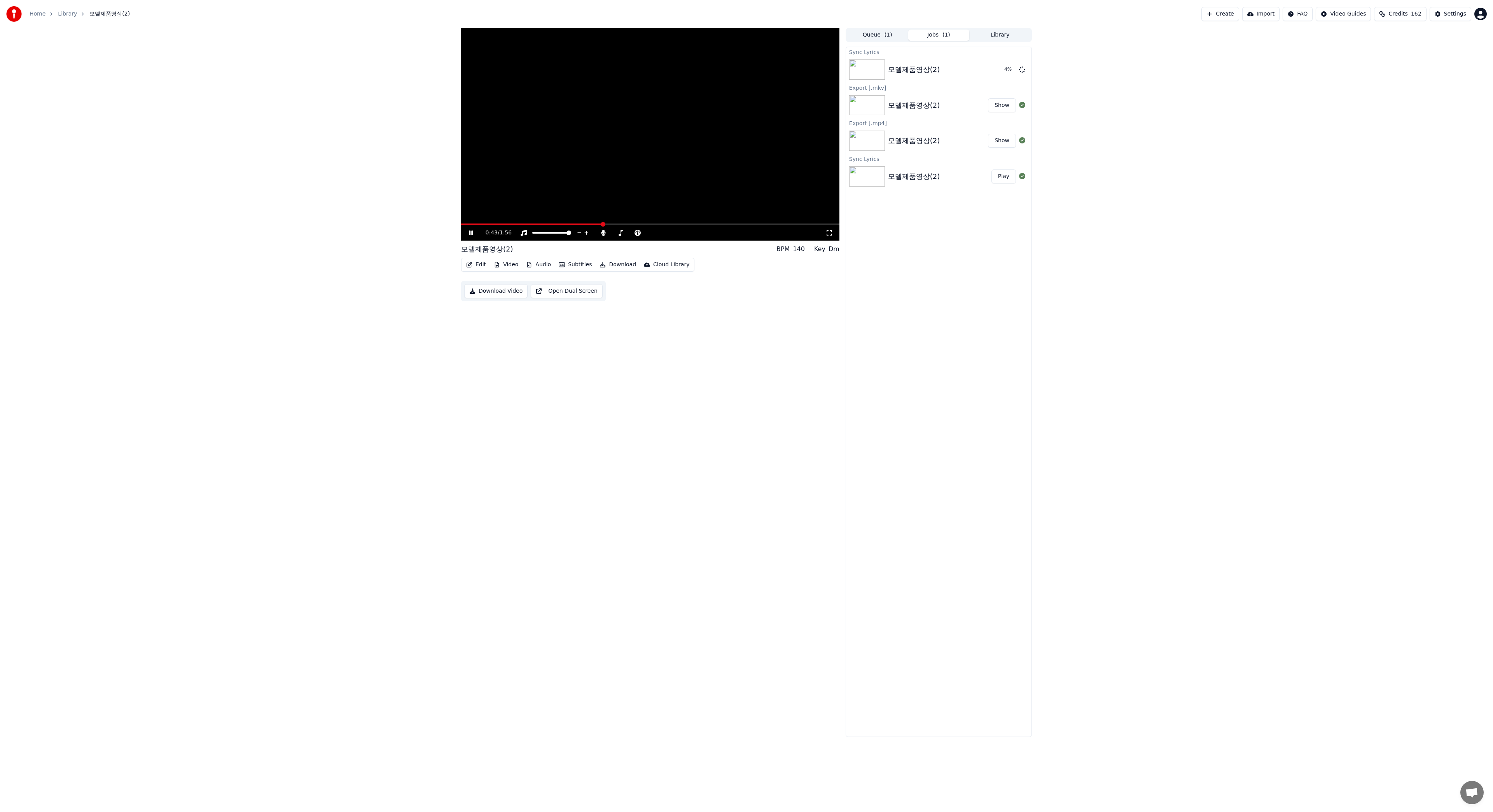
click at [870, 177] on img at bounding box center [867, 176] width 36 height 20
click at [1008, 176] on button "Play" at bounding box center [1004, 176] width 24 height 14
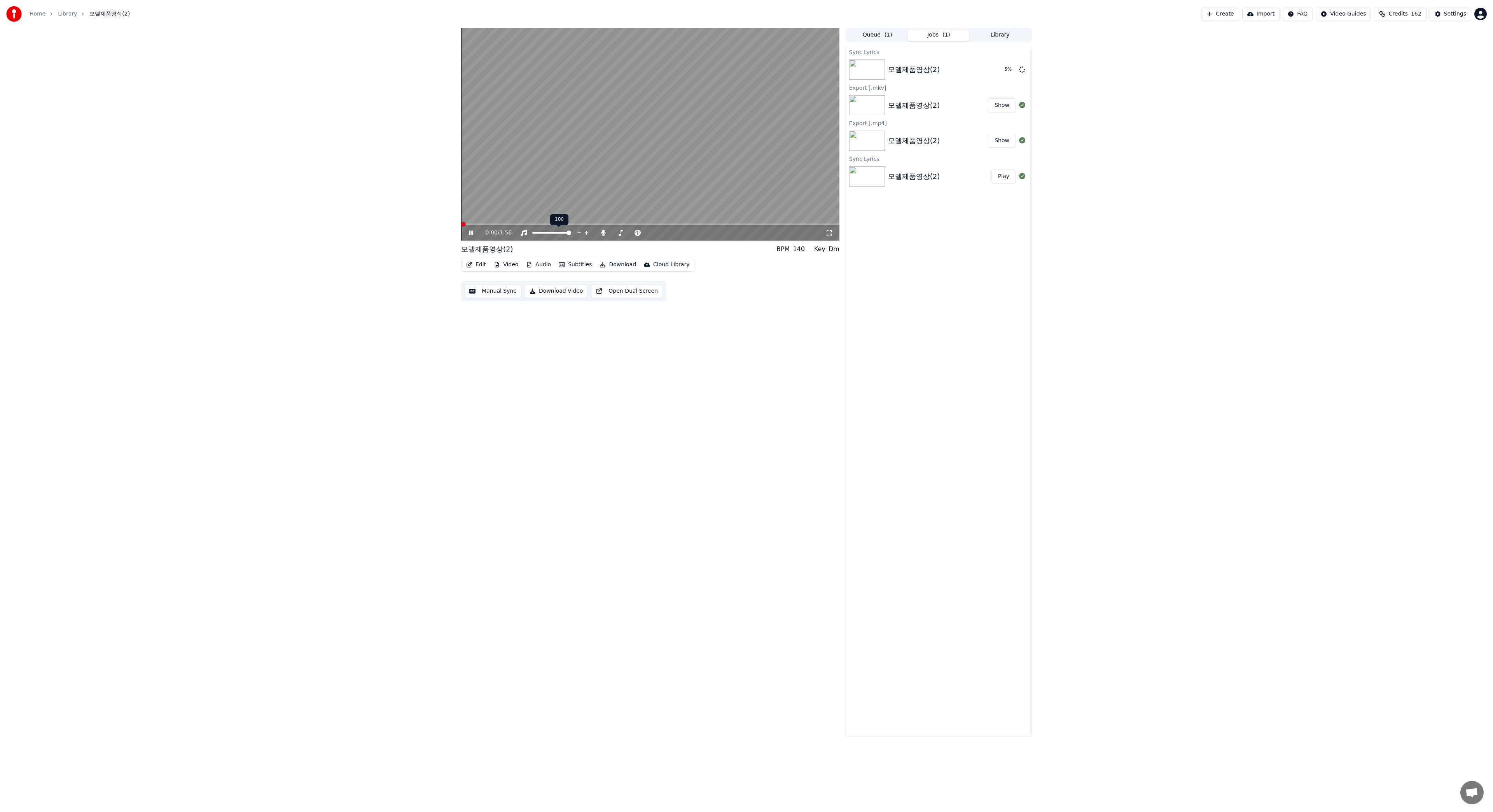
click at [552, 224] on div "100 100" at bounding box center [559, 220] width 19 height 11
click at [554, 225] on span at bounding box center [650, 224] width 378 height 2
click at [581, 224] on span at bounding box center [650, 224] width 378 height 2
click at [614, 223] on video at bounding box center [650, 134] width 378 height 213
click at [468, 232] on icon at bounding box center [476, 232] width 19 height 6
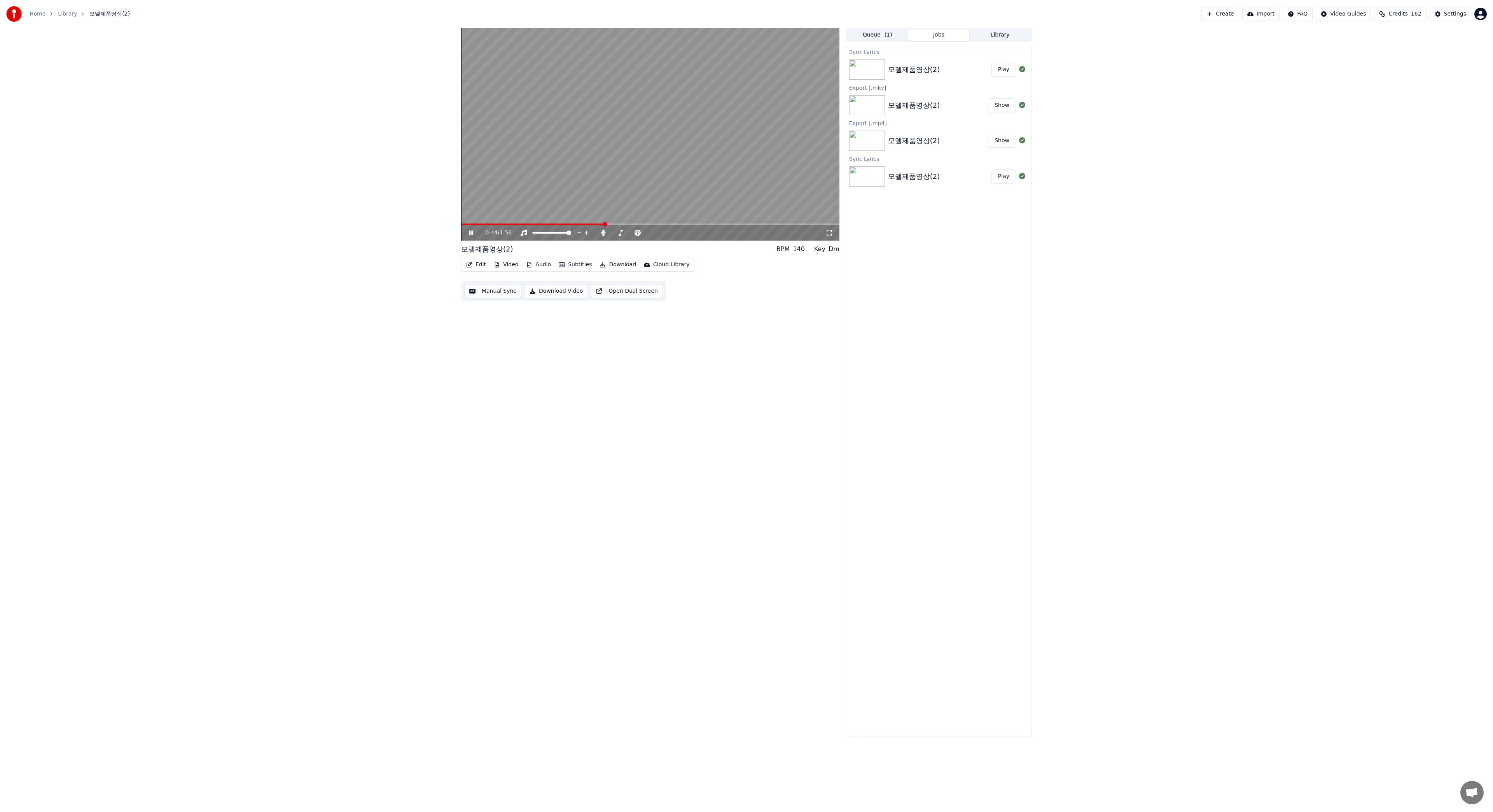
click at [468, 232] on icon at bounding box center [476, 232] width 19 height 6
click at [472, 265] on button "Edit" at bounding box center [476, 264] width 26 height 11
click at [492, 322] on div "Style Editor" at bounding box center [494, 322] width 31 height 8
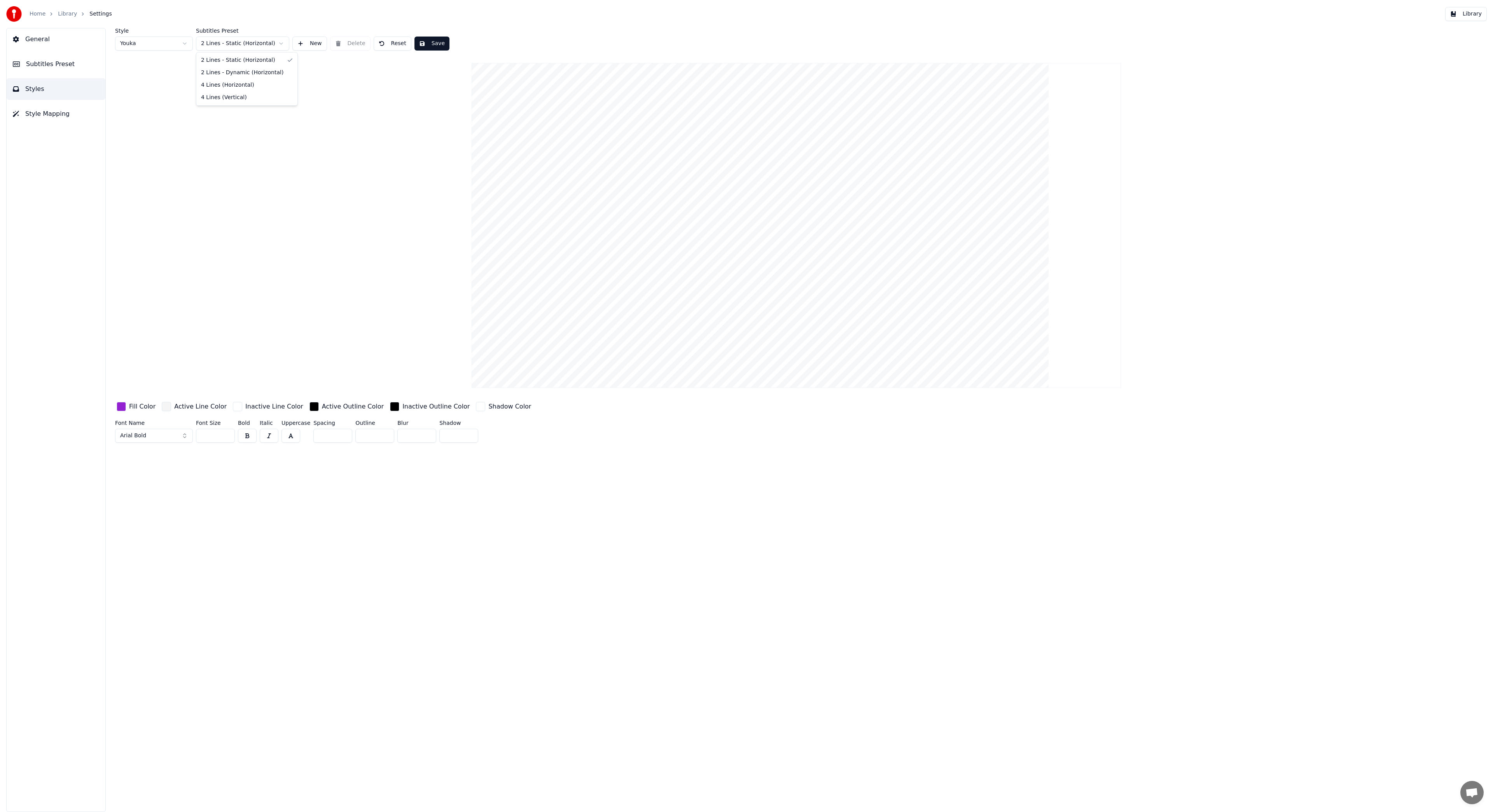
click at [267, 45] on html "Home Library Settings Library General Subtitles Preset Styles Style Mapping Sty…" at bounding box center [746, 406] width 1493 height 812
click at [256, 43] on html "Home Library Settings Library General Subtitles Preset Styles Style Mapping Sty…" at bounding box center [746, 406] width 1493 height 812
click at [1471, 16] on button "Library" at bounding box center [1466, 14] width 42 height 14
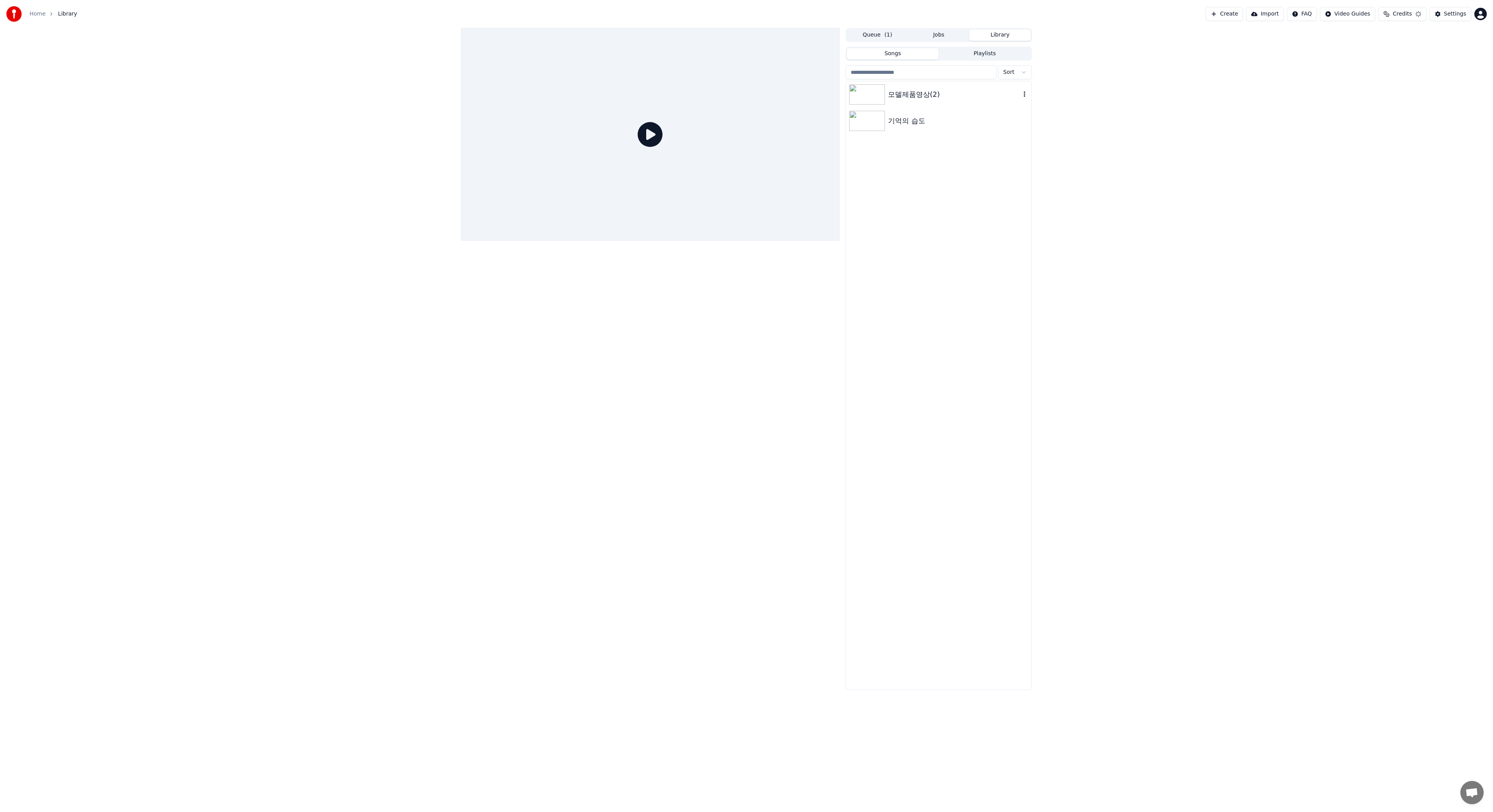
click at [903, 96] on div "모델제품영상(2)" at bounding box center [954, 94] width 133 height 11
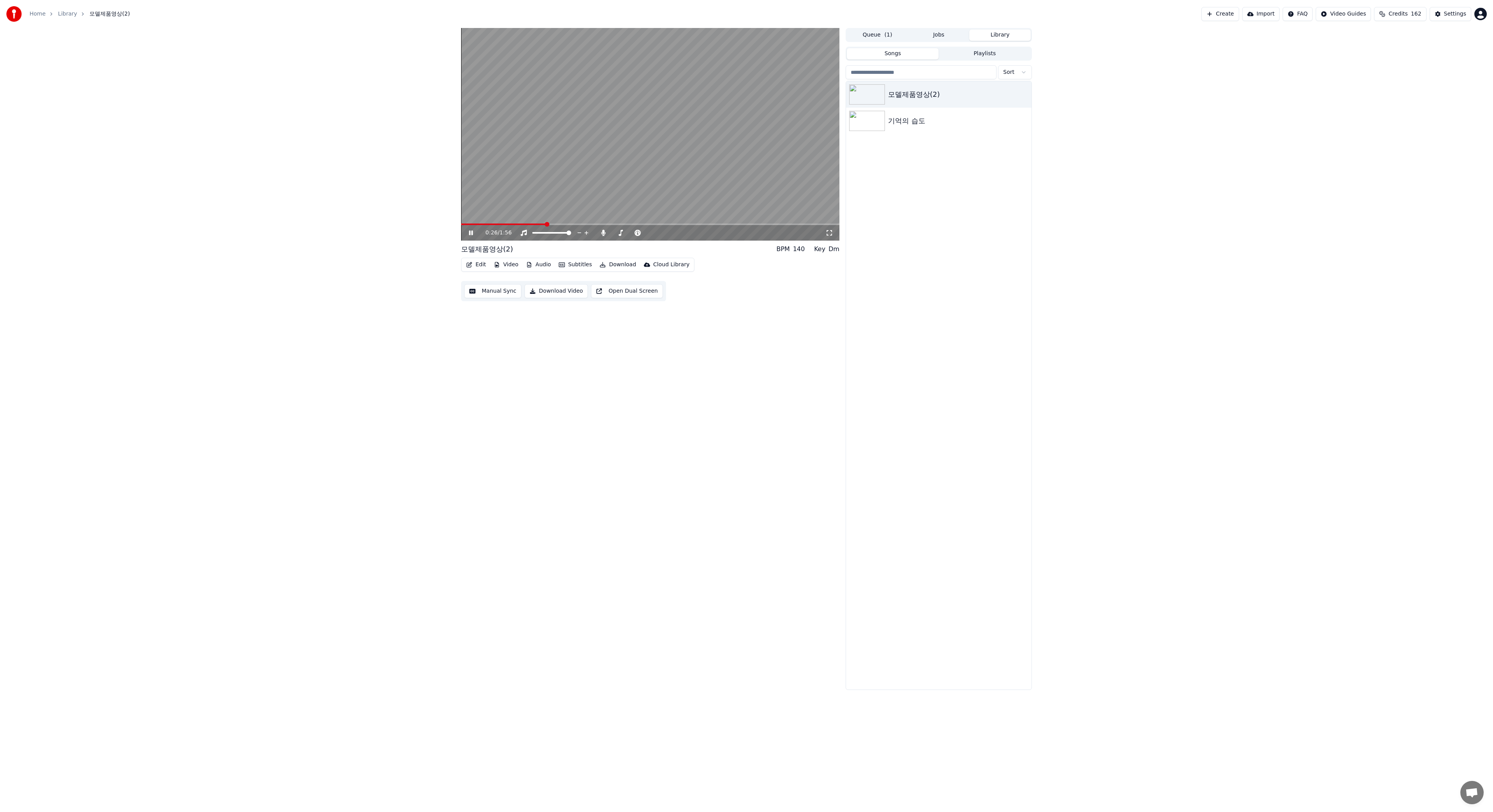
click at [547, 225] on span at bounding box center [650, 224] width 378 height 2
click at [925, 124] on div "기억의 습도" at bounding box center [954, 121] width 133 height 11
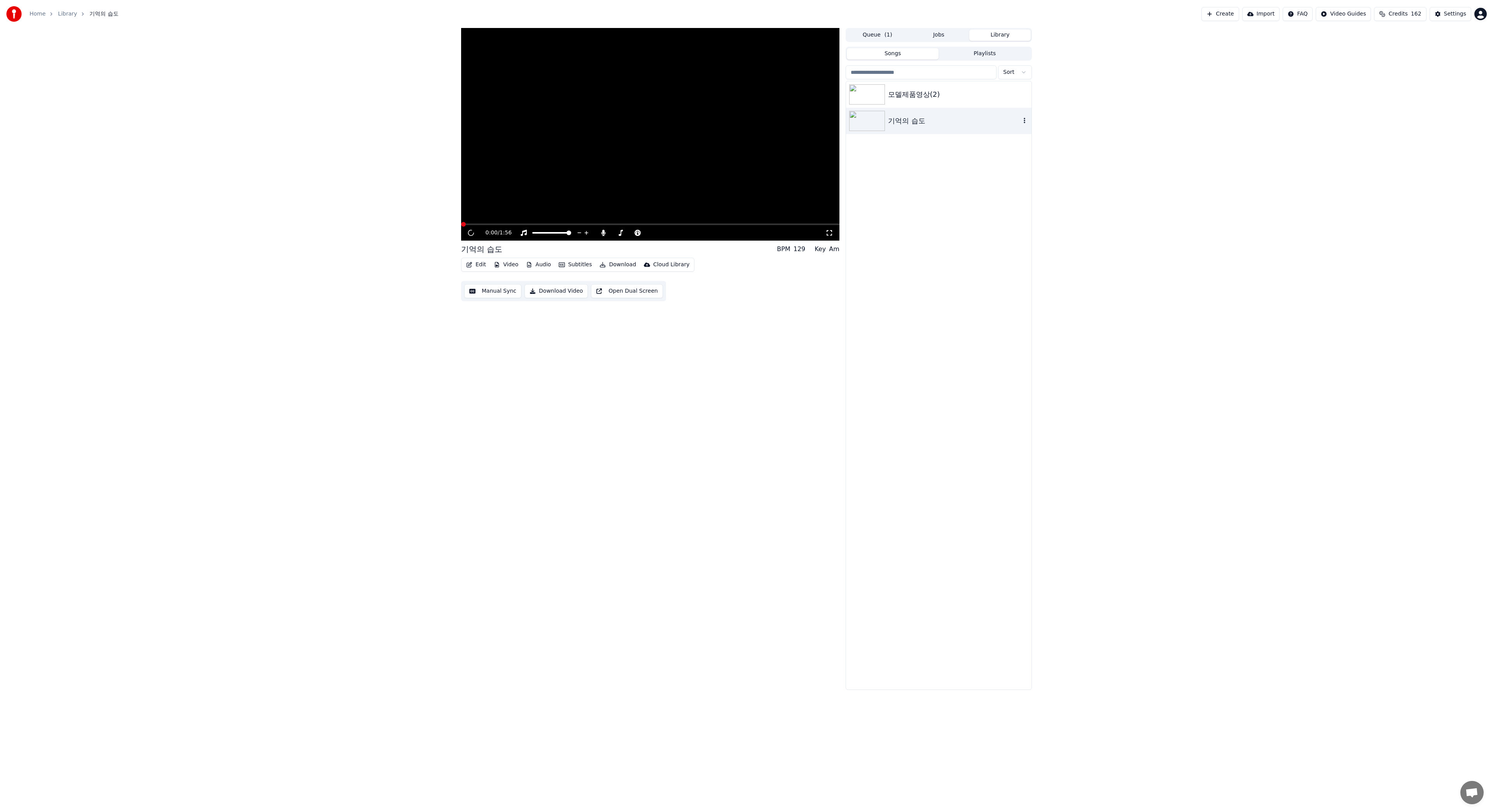
click at [925, 125] on div "기억의 습도" at bounding box center [954, 121] width 133 height 11
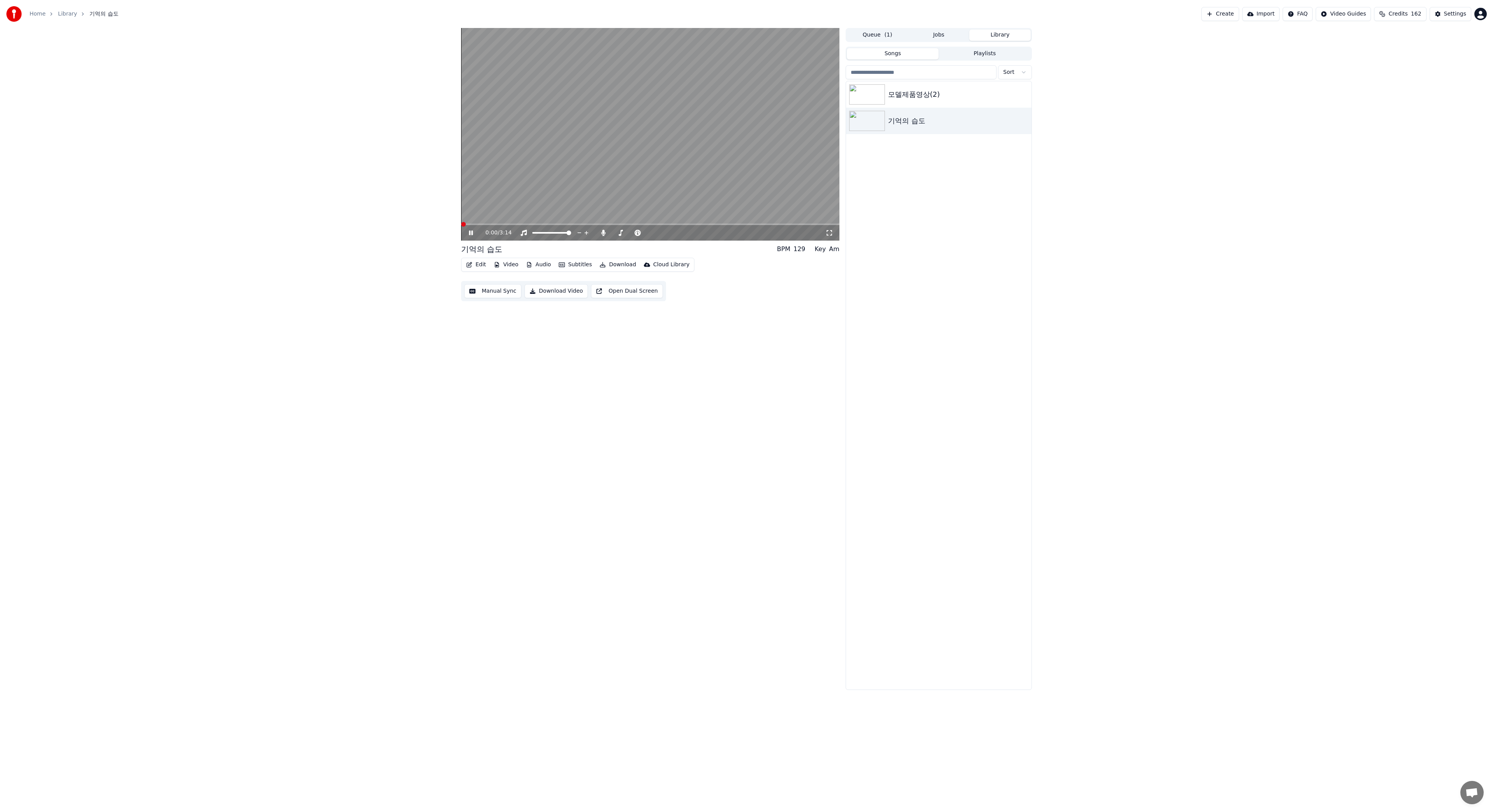
click at [475, 264] on button "Edit" at bounding box center [476, 264] width 26 height 11
click at [499, 325] on div "Style Editor" at bounding box center [494, 322] width 31 height 8
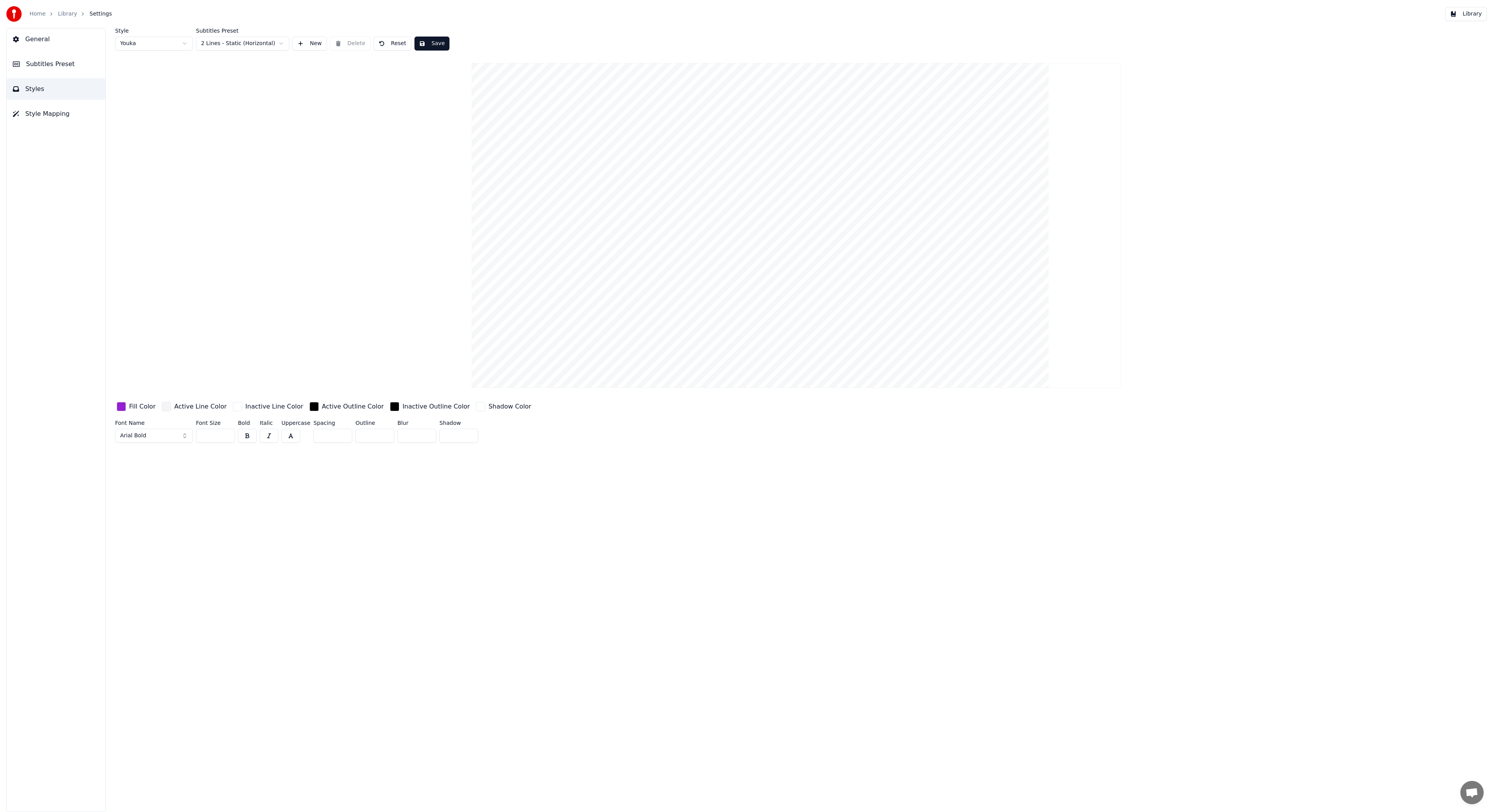
click at [60, 114] on span "Style Mapping" at bounding box center [48, 114] width 44 height 9
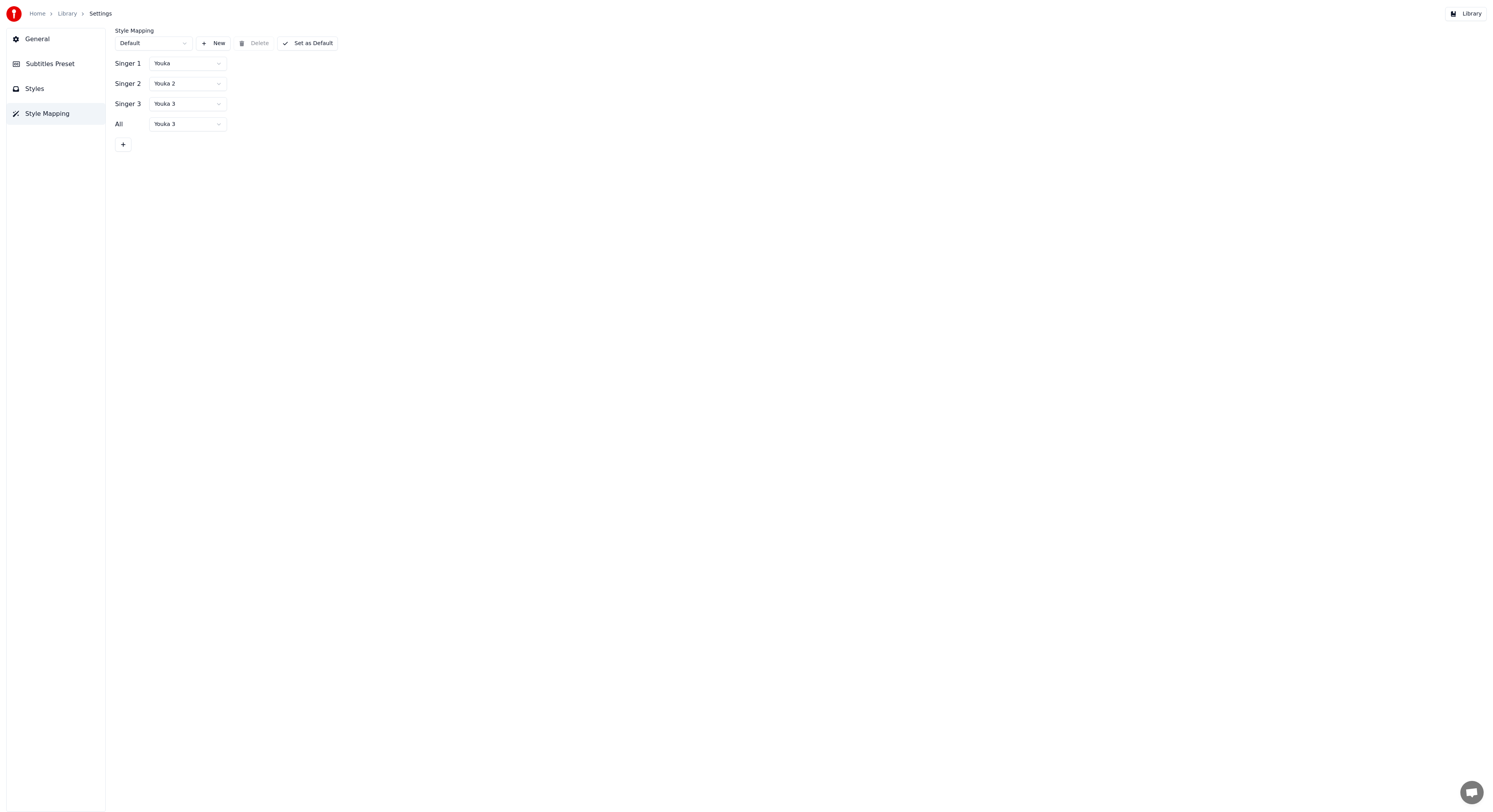
click at [164, 45] on html "Home Library Settings Library General Subtitles Preset Styles Style Mapping Sty…" at bounding box center [746, 406] width 1493 height 812
click at [321, 45] on button "Set as Default" at bounding box center [307, 43] width 61 height 14
click at [42, 92] on button "Styles" at bounding box center [56, 89] width 99 height 22
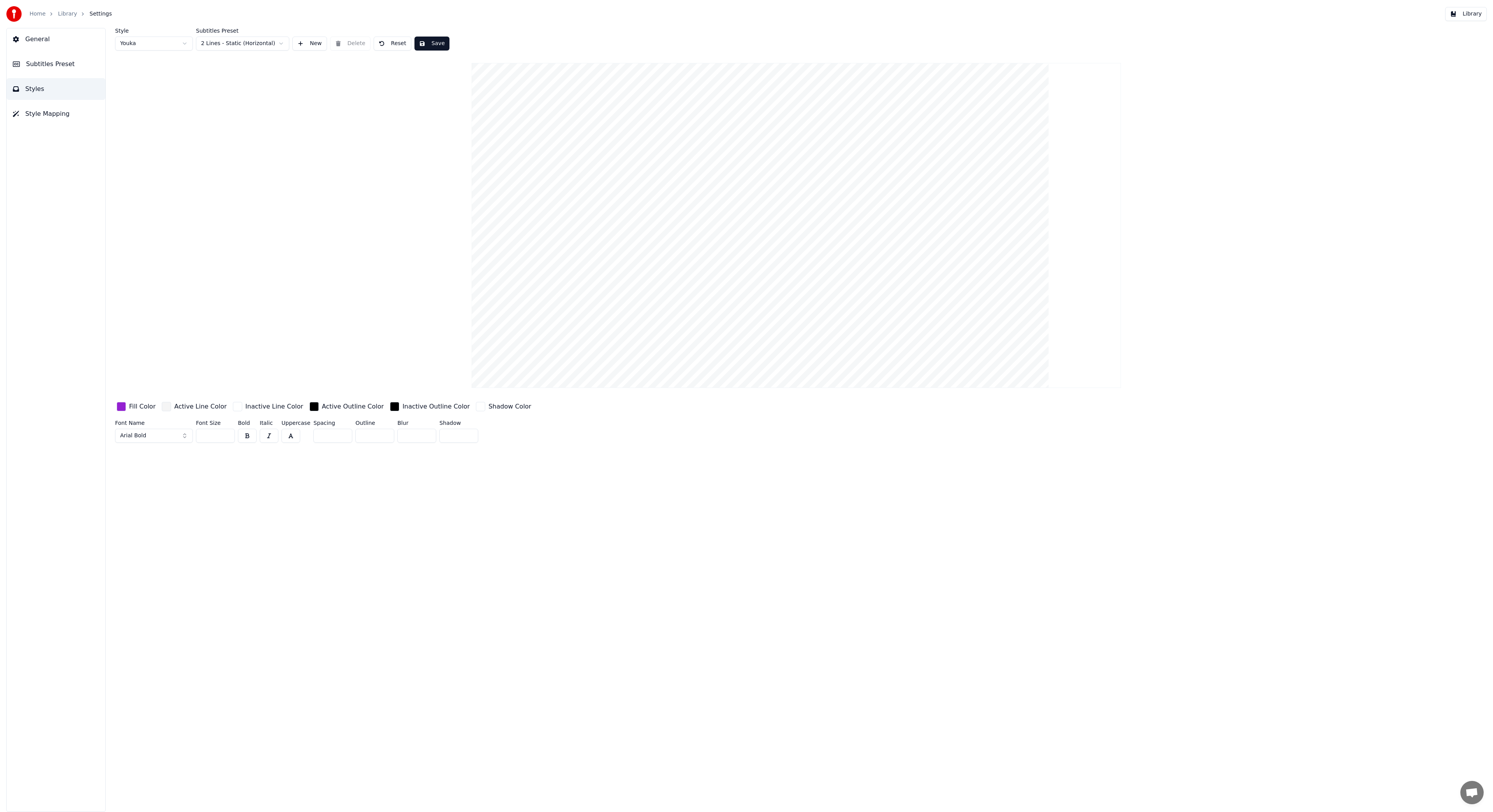
click at [50, 68] on span "Subtitles Preset" at bounding box center [50, 64] width 49 height 9
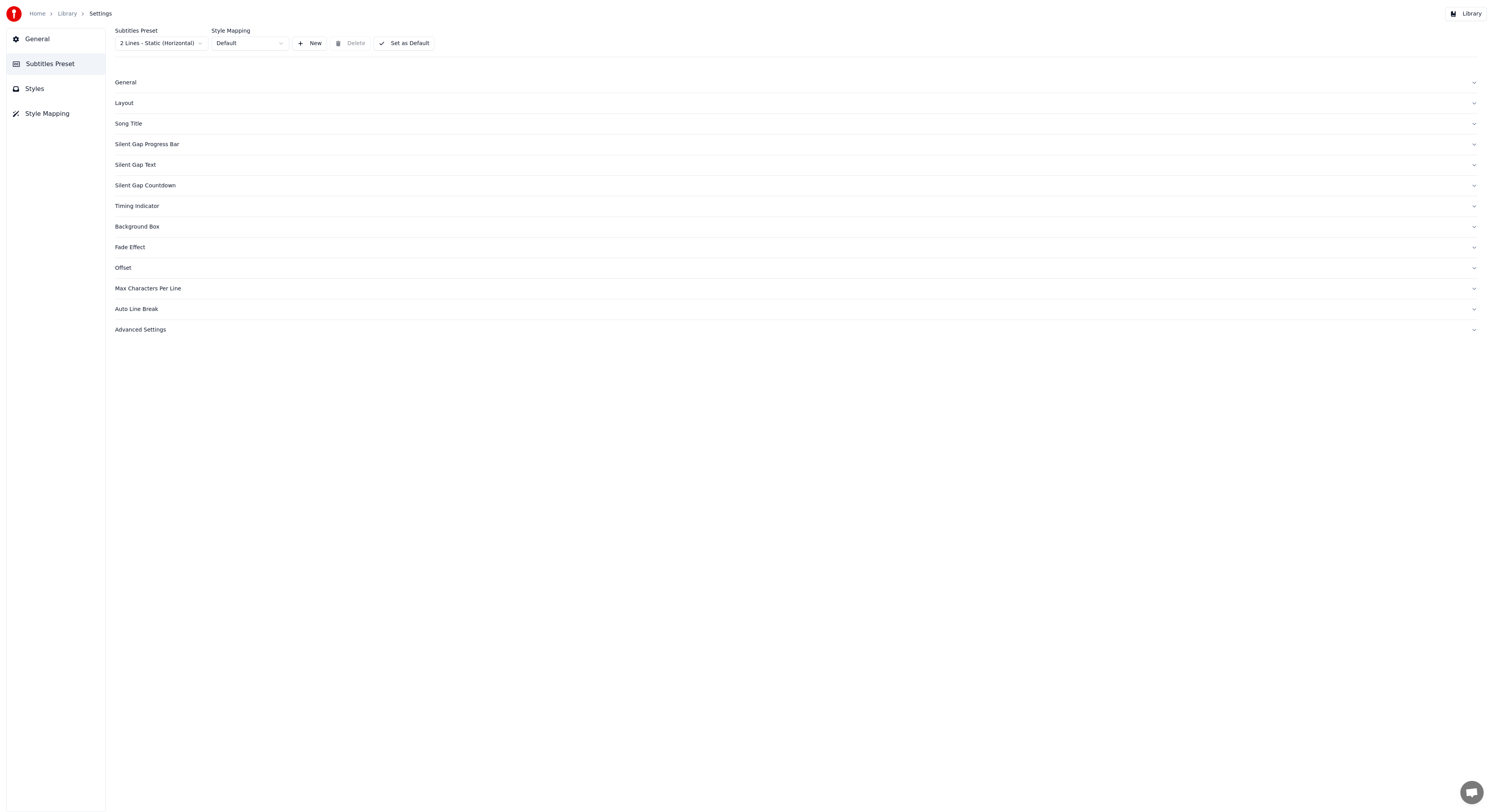
click at [140, 166] on div "Silent Gap Text" at bounding box center [790, 165] width 1350 height 8
click at [138, 148] on div "Silent Gap Progress Bar" at bounding box center [790, 144] width 1350 height 8
click at [119, 519] on button "button" at bounding box center [118, 521] width 6 height 6
click at [145, 521] on button "button" at bounding box center [147, 521] width 6 height 6
click at [144, 583] on input "*" at bounding box center [134, 581] width 39 height 14
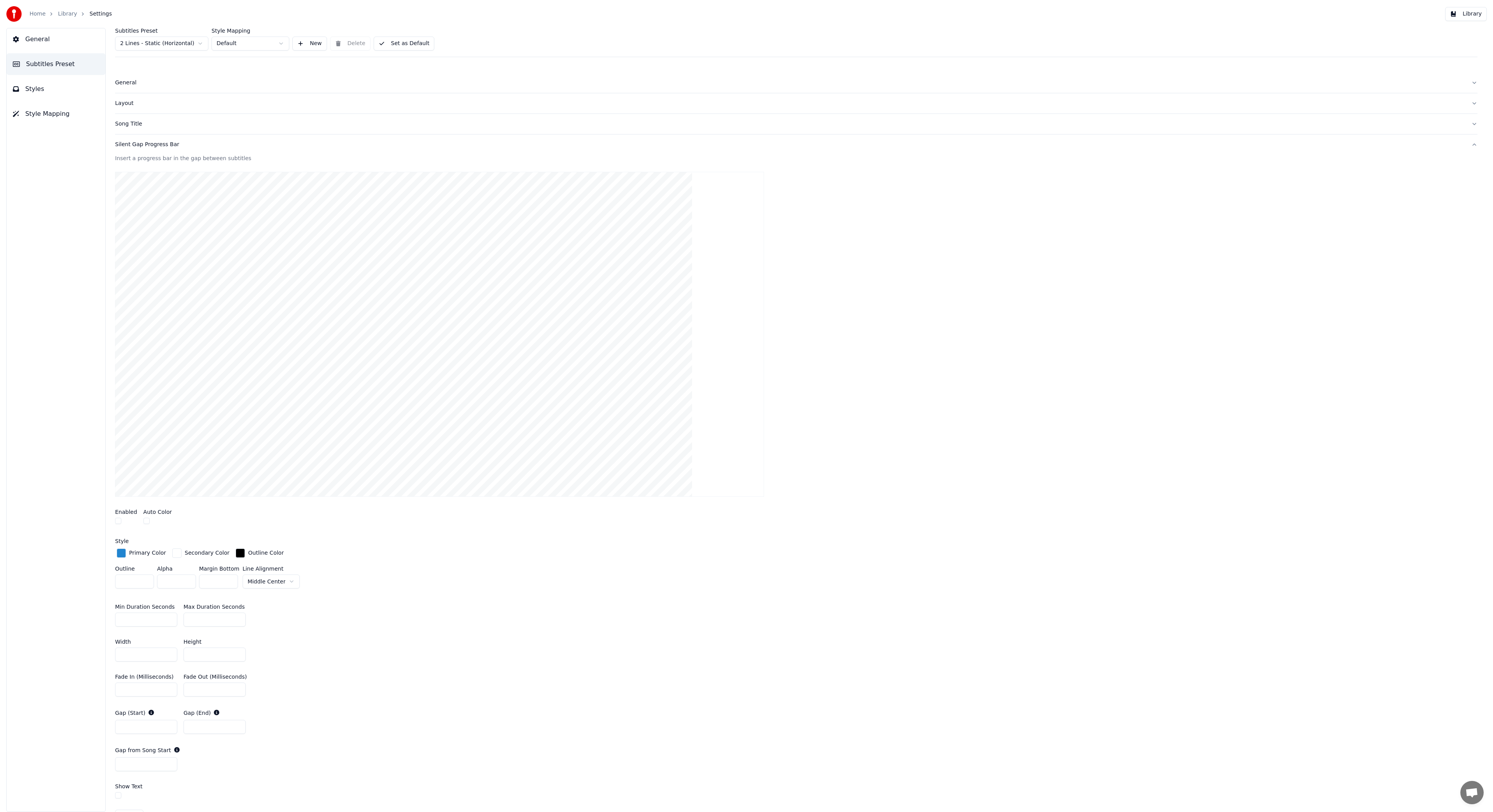
click at [144, 583] on input "*" at bounding box center [134, 581] width 39 height 14
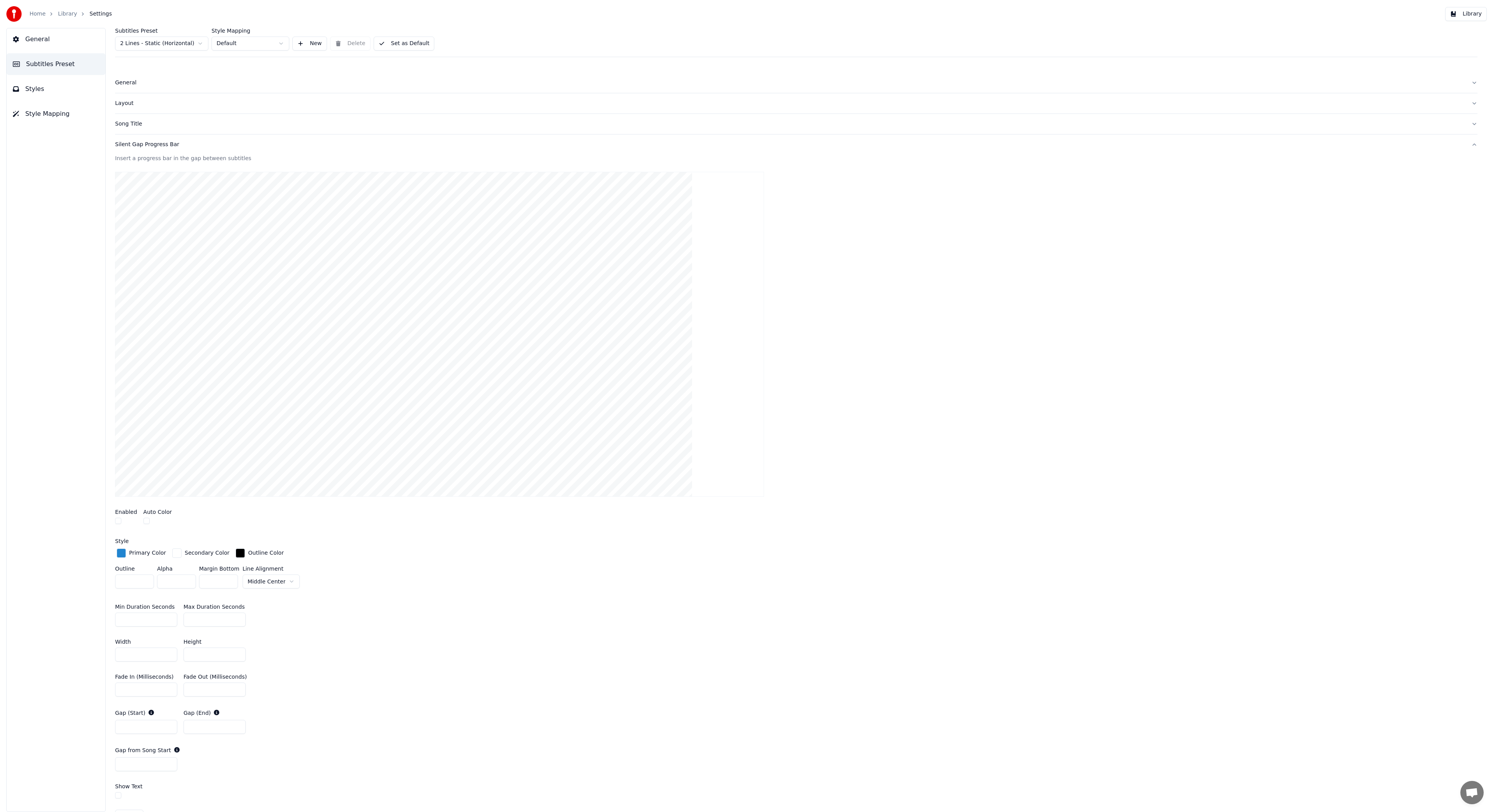
type input "*"
click at [144, 583] on input "*" at bounding box center [134, 581] width 39 height 14
click at [122, 553] on div "button" at bounding box center [121, 554] width 9 height 9
type input "*******"
click at [173, 634] on div "Hue" at bounding box center [154, 636] width 78 height 9
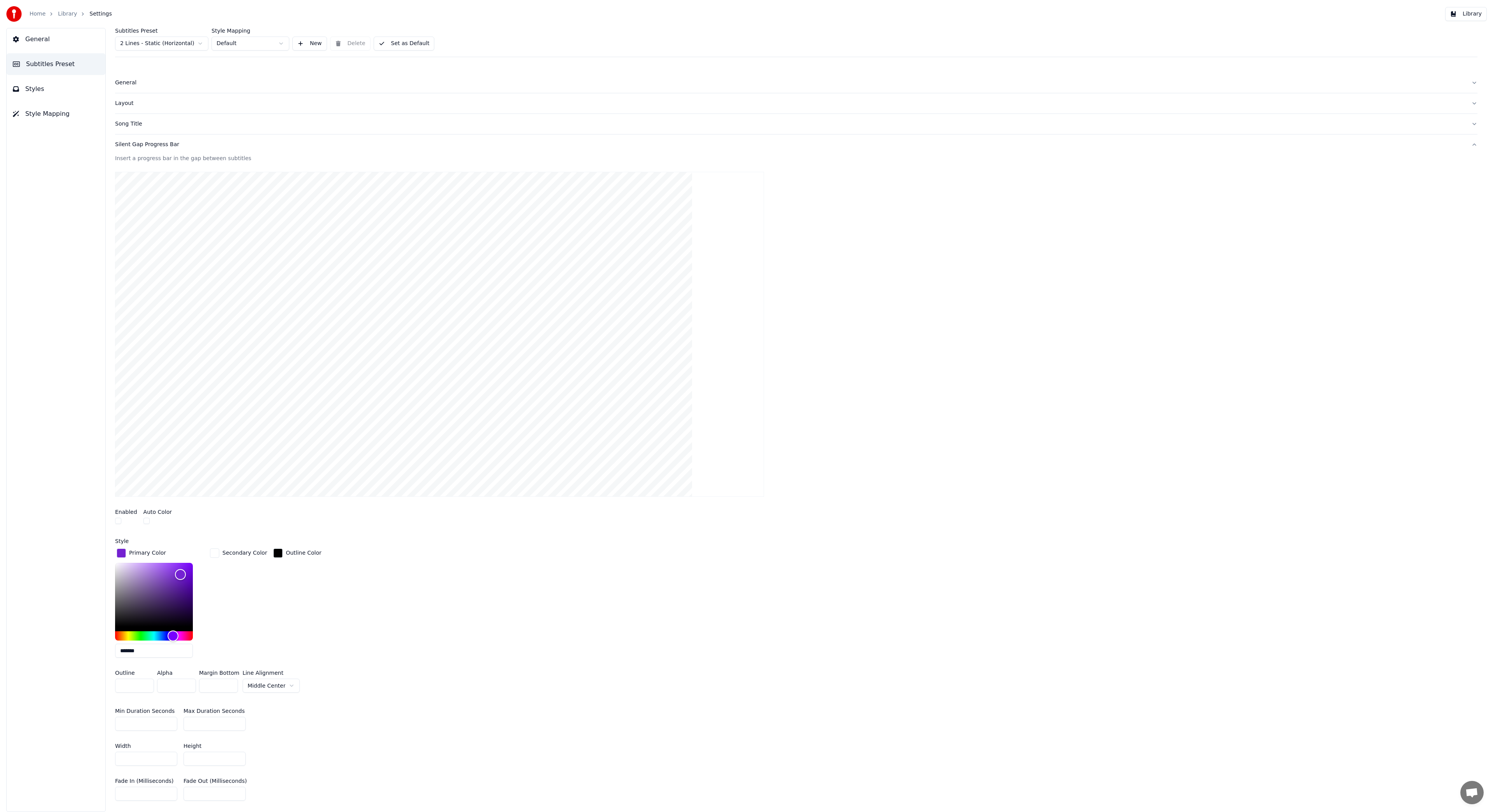
click at [326, 617] on div "Primary Color ******* Secondary Color Outline Color" at bounding box center [796, 606] width 1363 height 118
click at [327, 611] on div "Primary Color ******* Secondary Color Outline Color" at bounding box center [796, 606] width 1363 height 118
click at [119, 552] on div "button" at bounding box center [121, 554] width 9 height 9
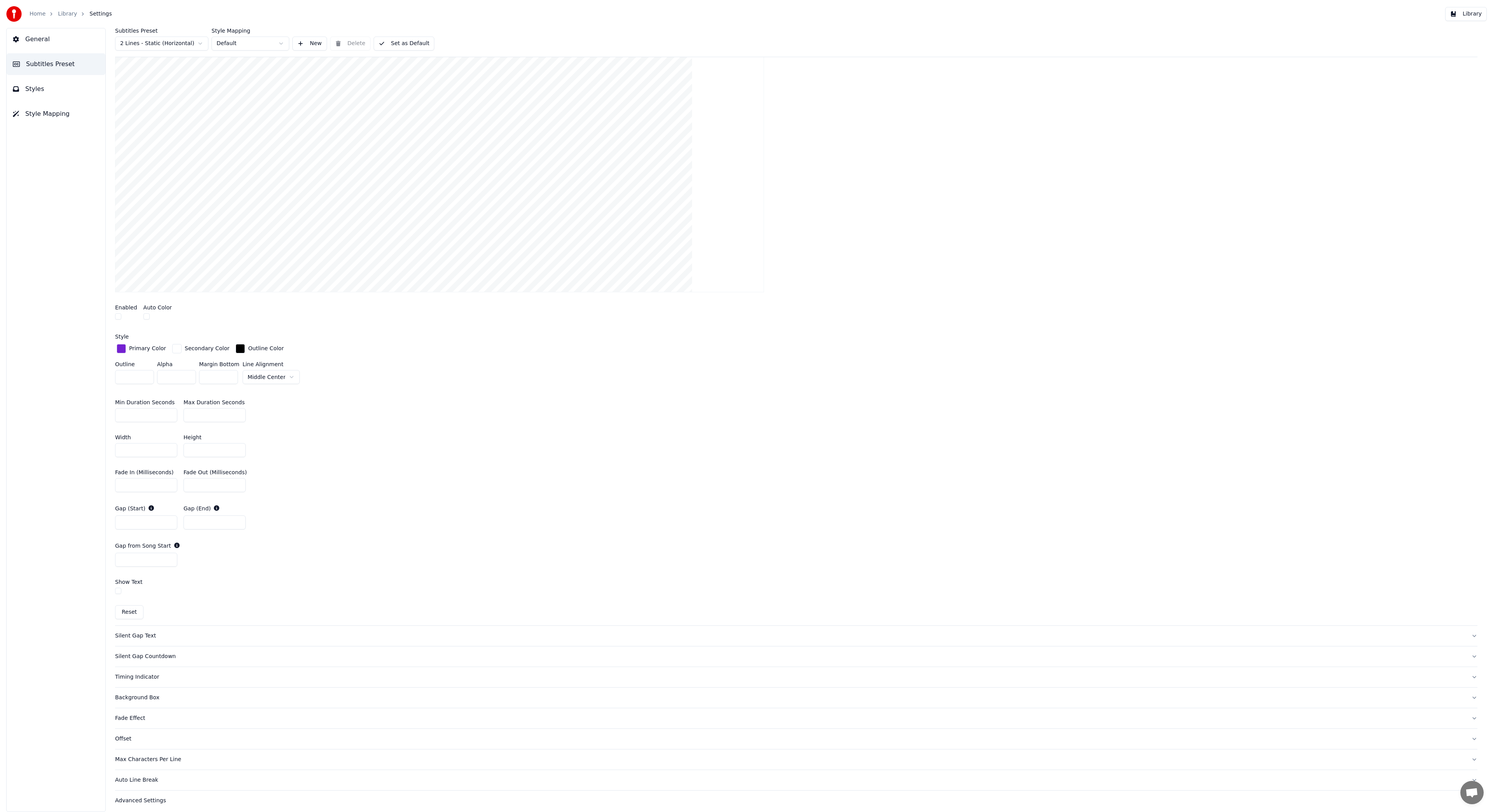
scroll to position [209, 0]
click at [143, 631] on div "Silent Gap Text" at bounding box center [790, 632] width 1350 height 8
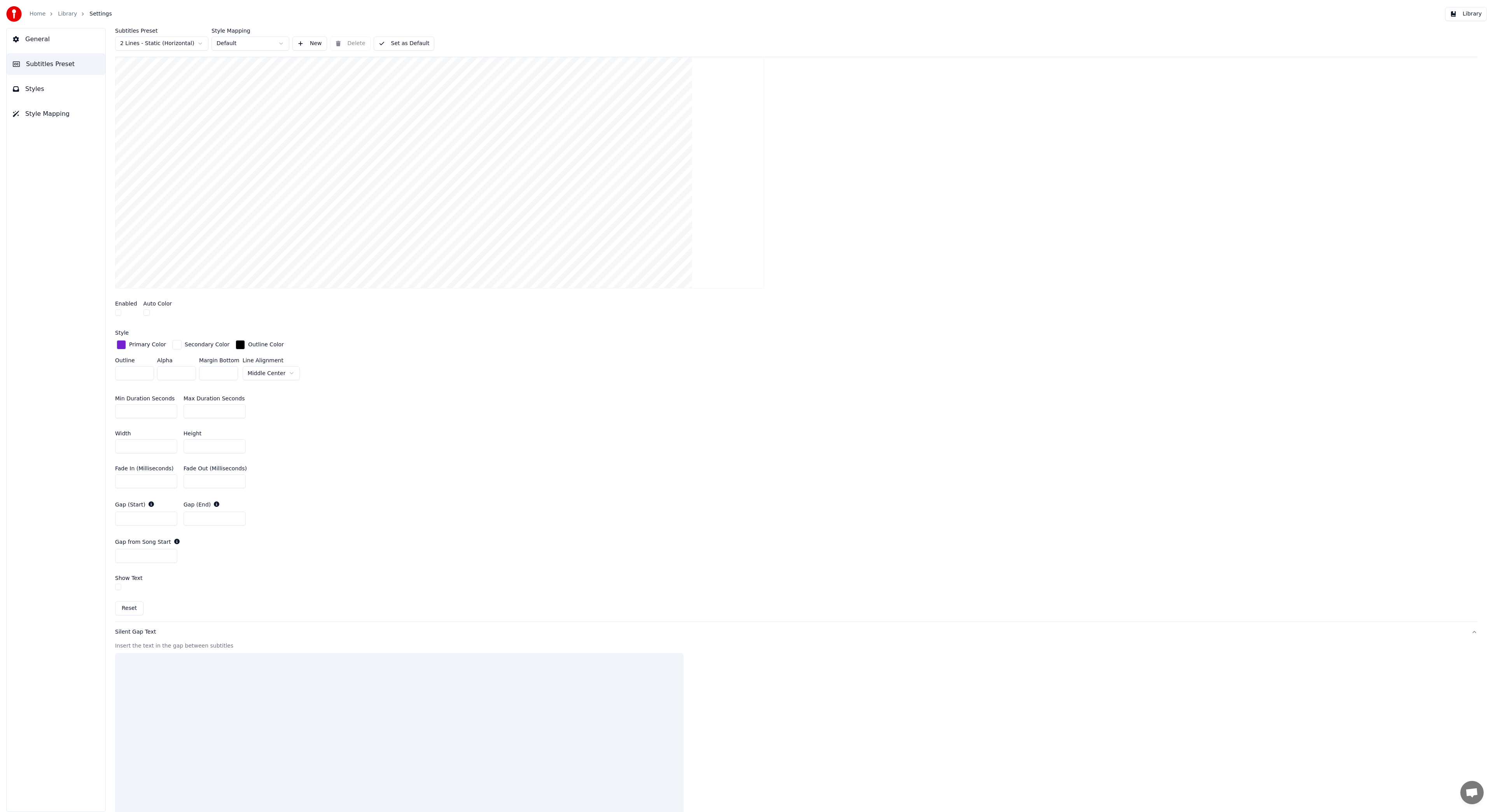
scroll to position [89, 0]
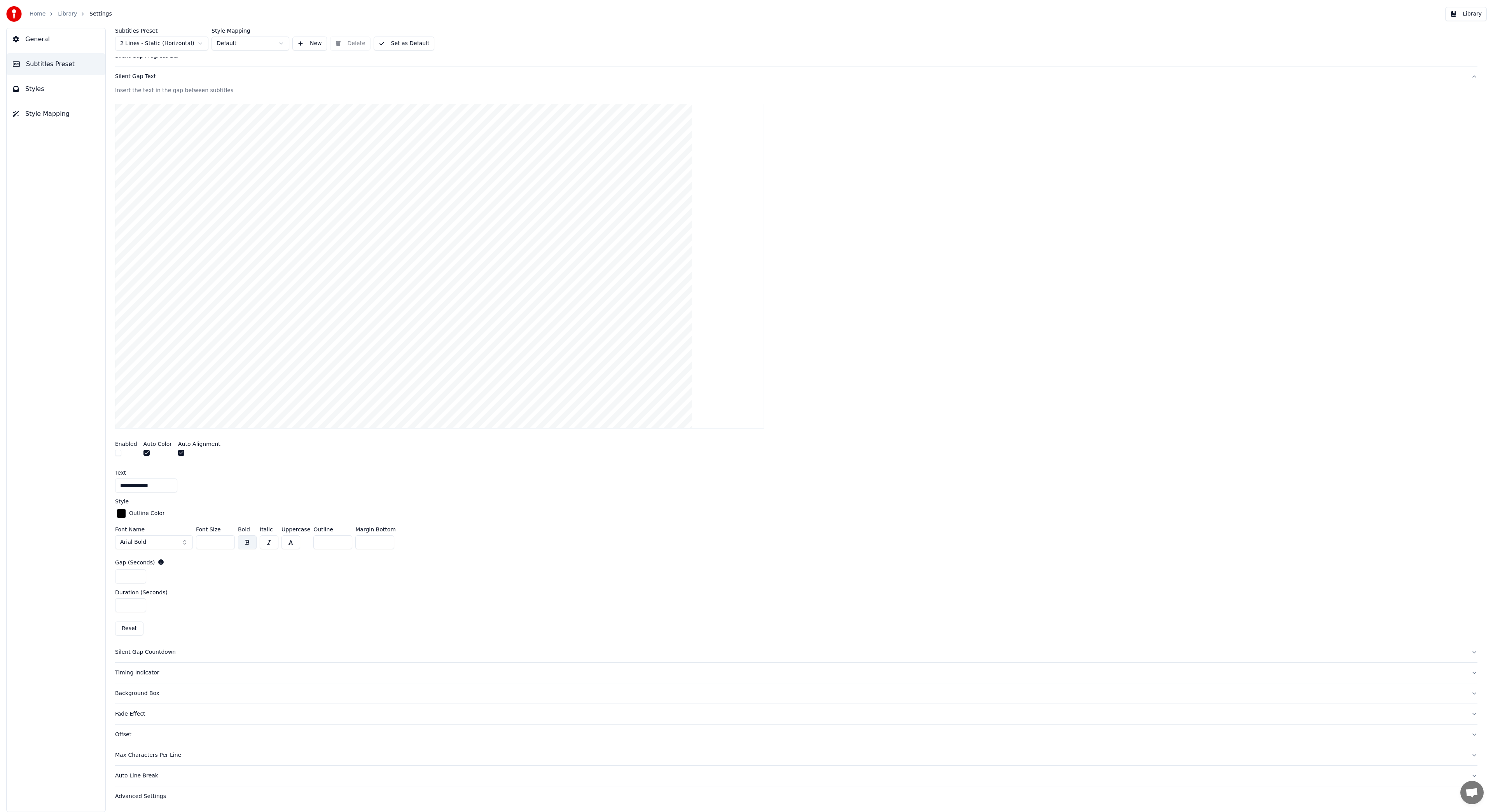
click at [226, 542] on input "**" at bounding box center [215, 542] width 39 height 14
type input "**"
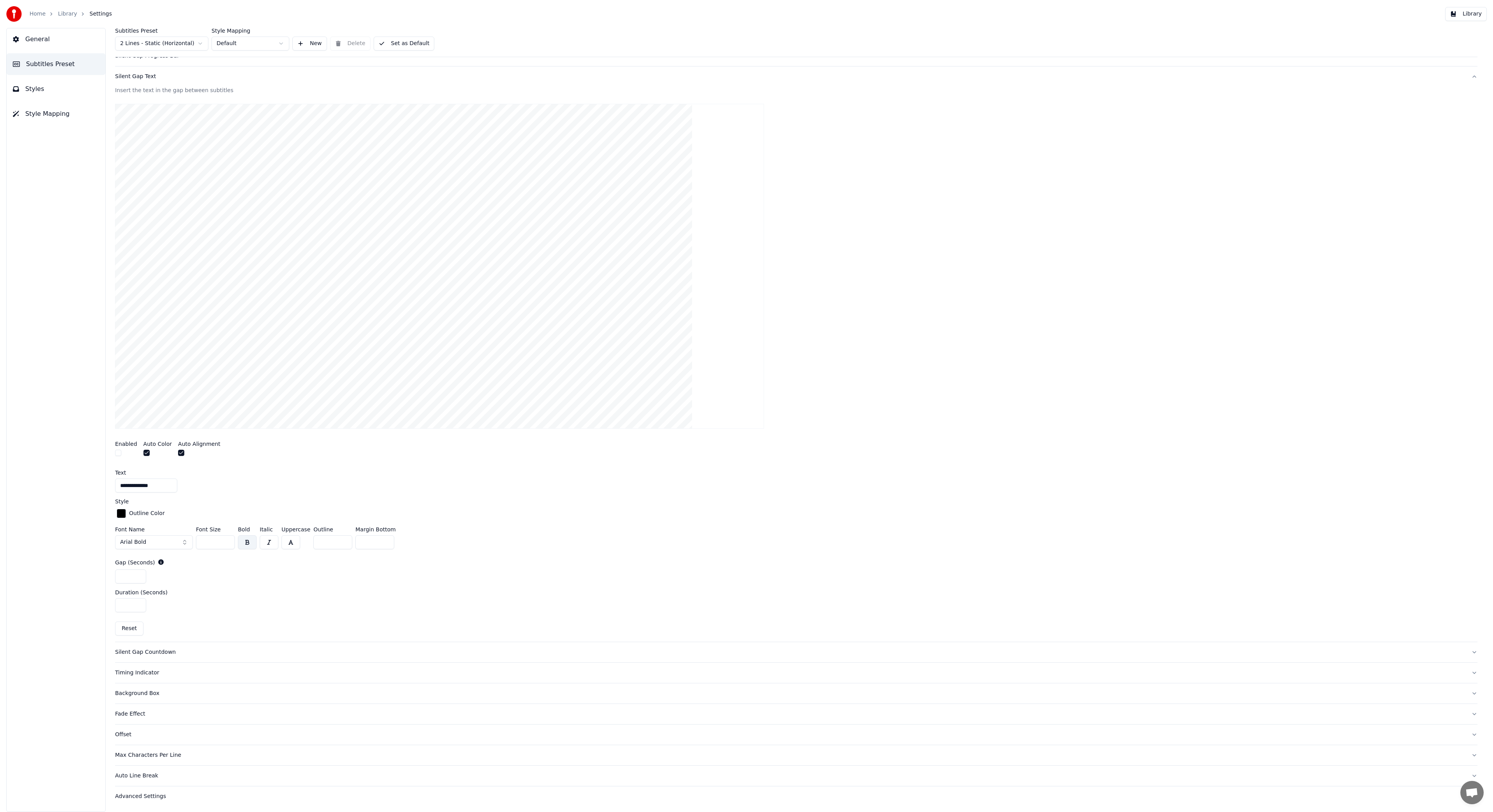
click at [226, 542] on input "**" at bounding box center [215, 542] width 39 height 14
click at [231, 586] on div "**********" at bounding box center [796, 365] width 1363 height 556
click at [341, 544] on input "*" at bounding box center [333, 542] width 39 height 14
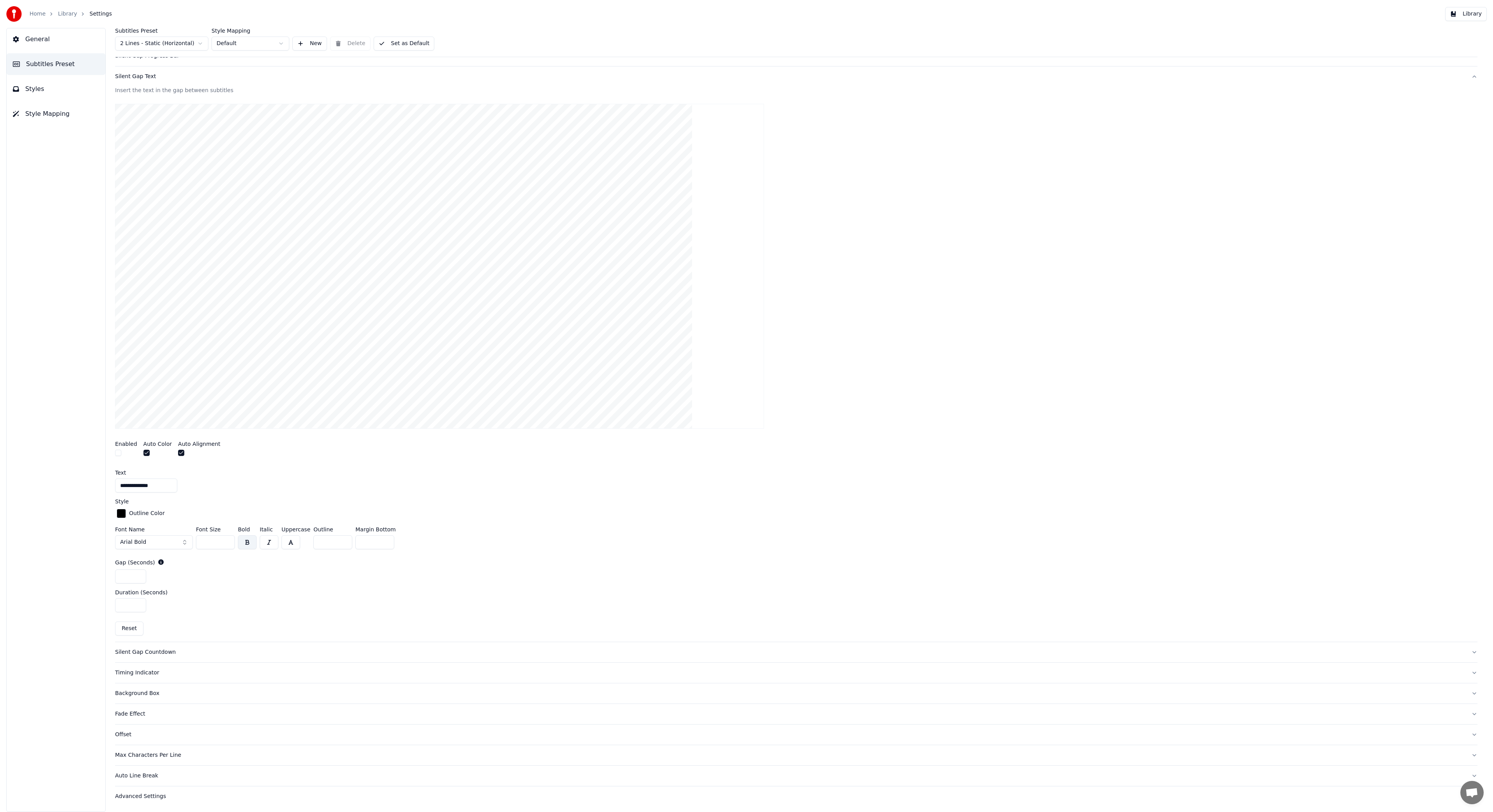
click at [341, 544] on input "*" at bounding box center [333, 542] width 39 height 14
type input "*"
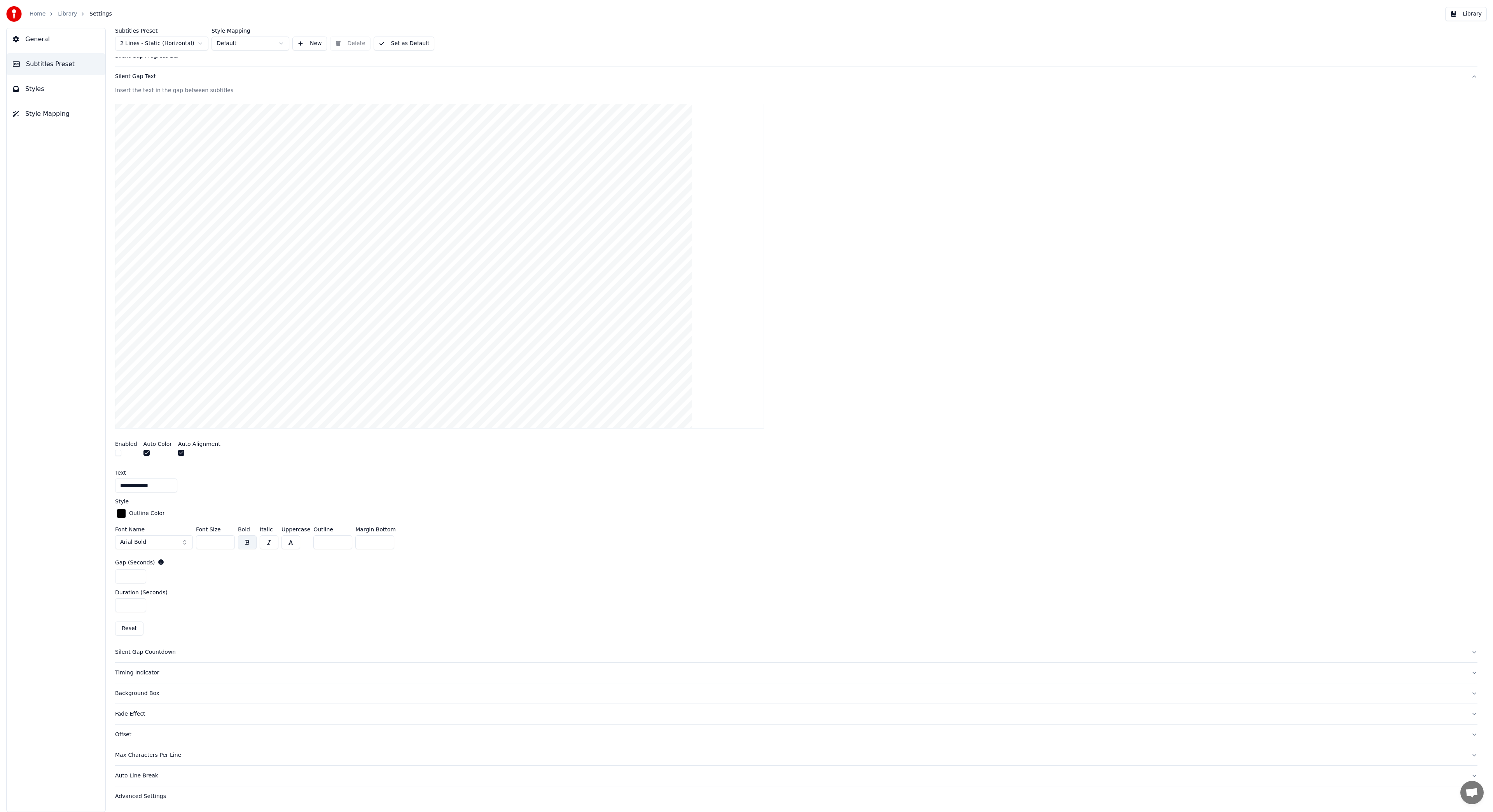
click at [340, 539] on input "*" at bounding box center [333, 542] width 39 height 14
click at [241, 590] on div "Duration (Seconds)" at bounding box center [796, 592] width 1363 height 5
click at [146, 653] on div "Silent Gap Countdown" at bounding box center [790, 652] width 1350 height 8
click at [139, 676] on div "Timing Indicator" at bounding box center [790, 673] width 1350 height 8
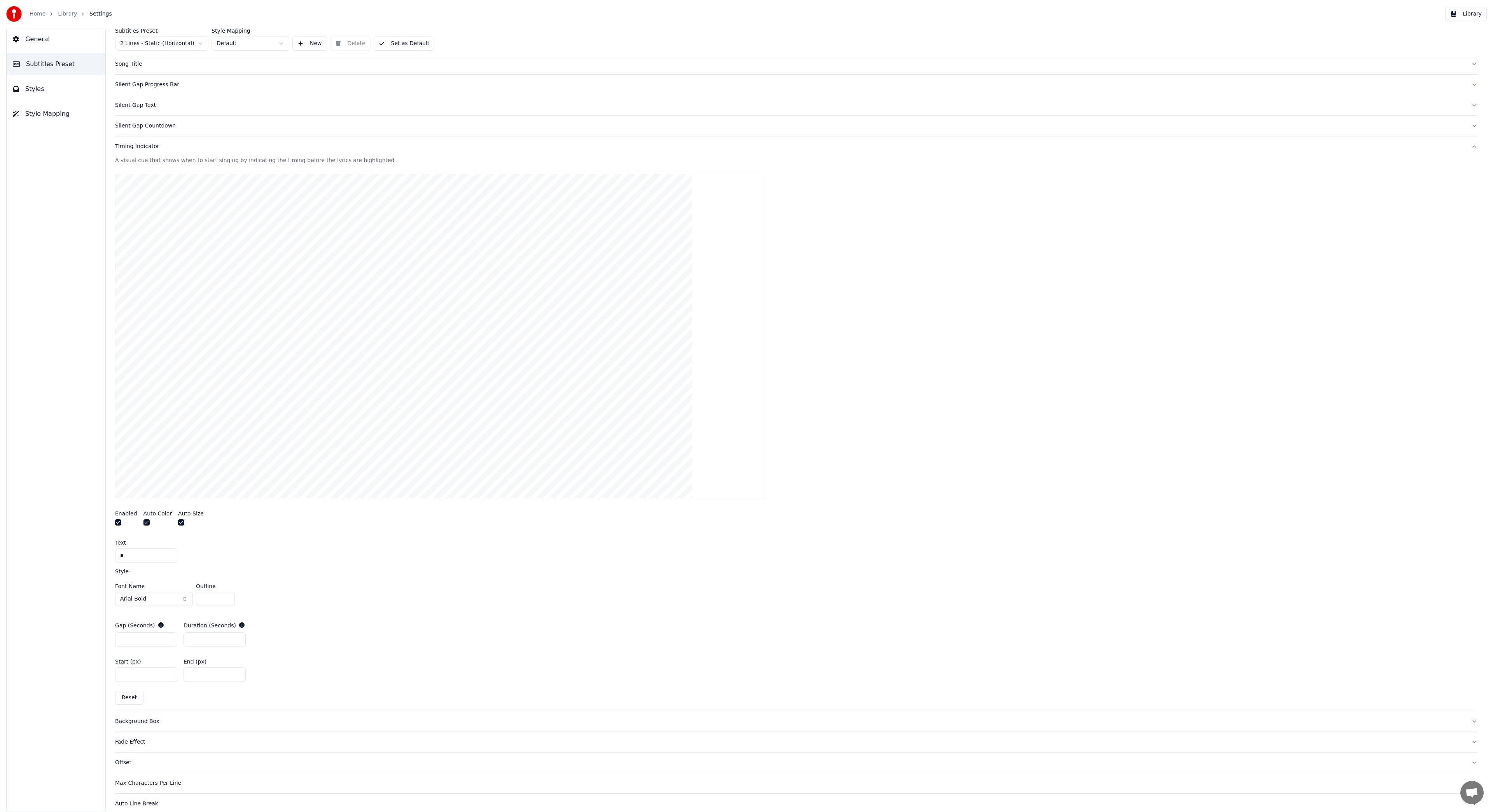
click at [178, 522] on button "button" at bounding box center [181, 522] width 6 height 6
click at [179, 523] on button "button" at bounding box center [181, 522] width 6 height 6
click at [144, 521] on button "button" at bounding box center [147, 522] width 6 height 6
click at [120, 520] on button "button" at bounding box center [118, 522] width 6 height 6
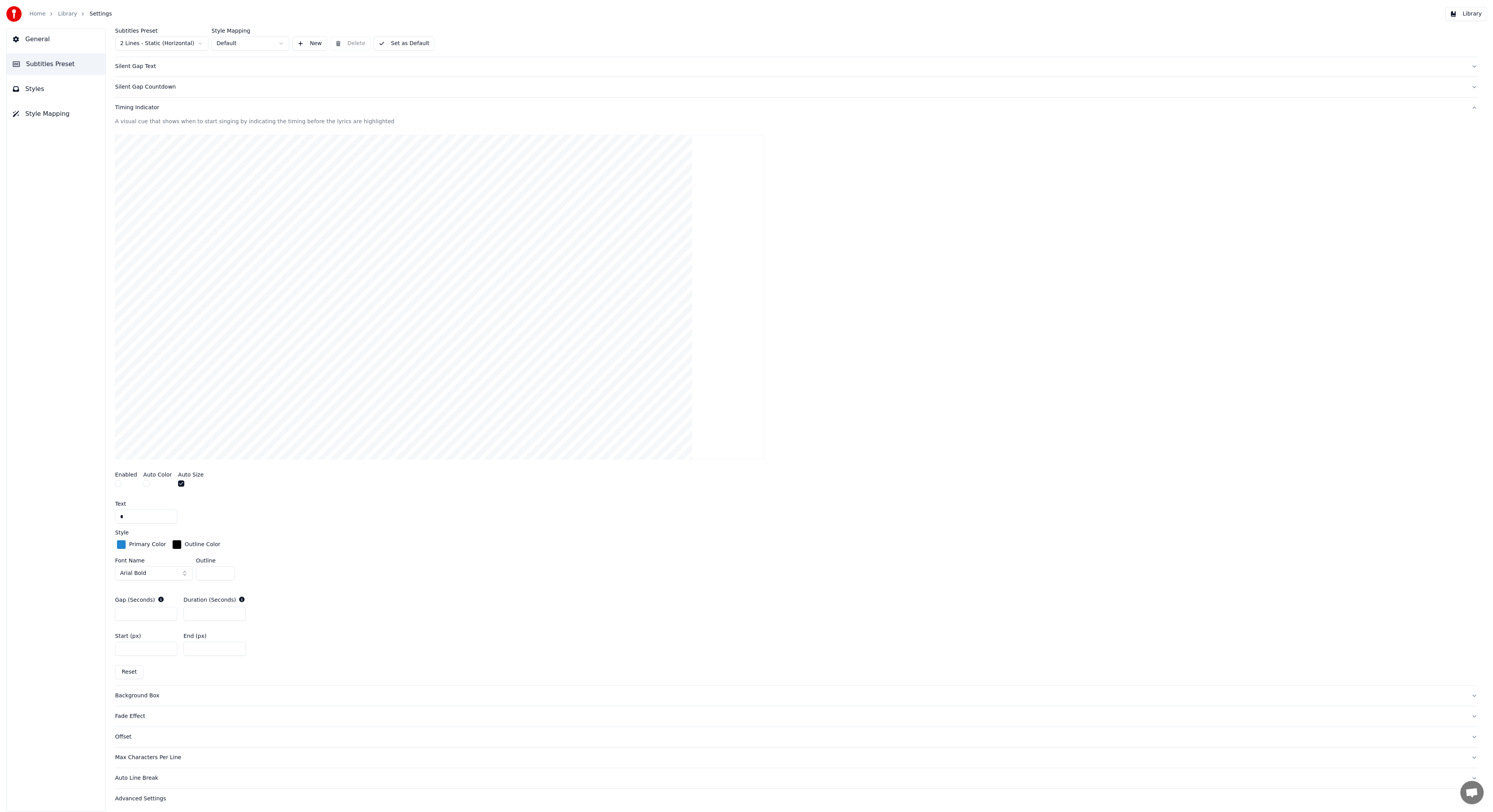
click at [123, 544] on div "button" at bounding box center [121, 545] width 9 height 9
type input "*******"
click at [174, 627] on div "Hue" at bounding box center [154, 628] width 78 height 9
click at [303, 576] on div "Primary Color ******* Outline Color" at bounding box center [796, 597] width 1363 height 118
click at [301, 580] on div "Primary Color ******* Outline Color" at bounding box center [796, 597] width 1363 height 118
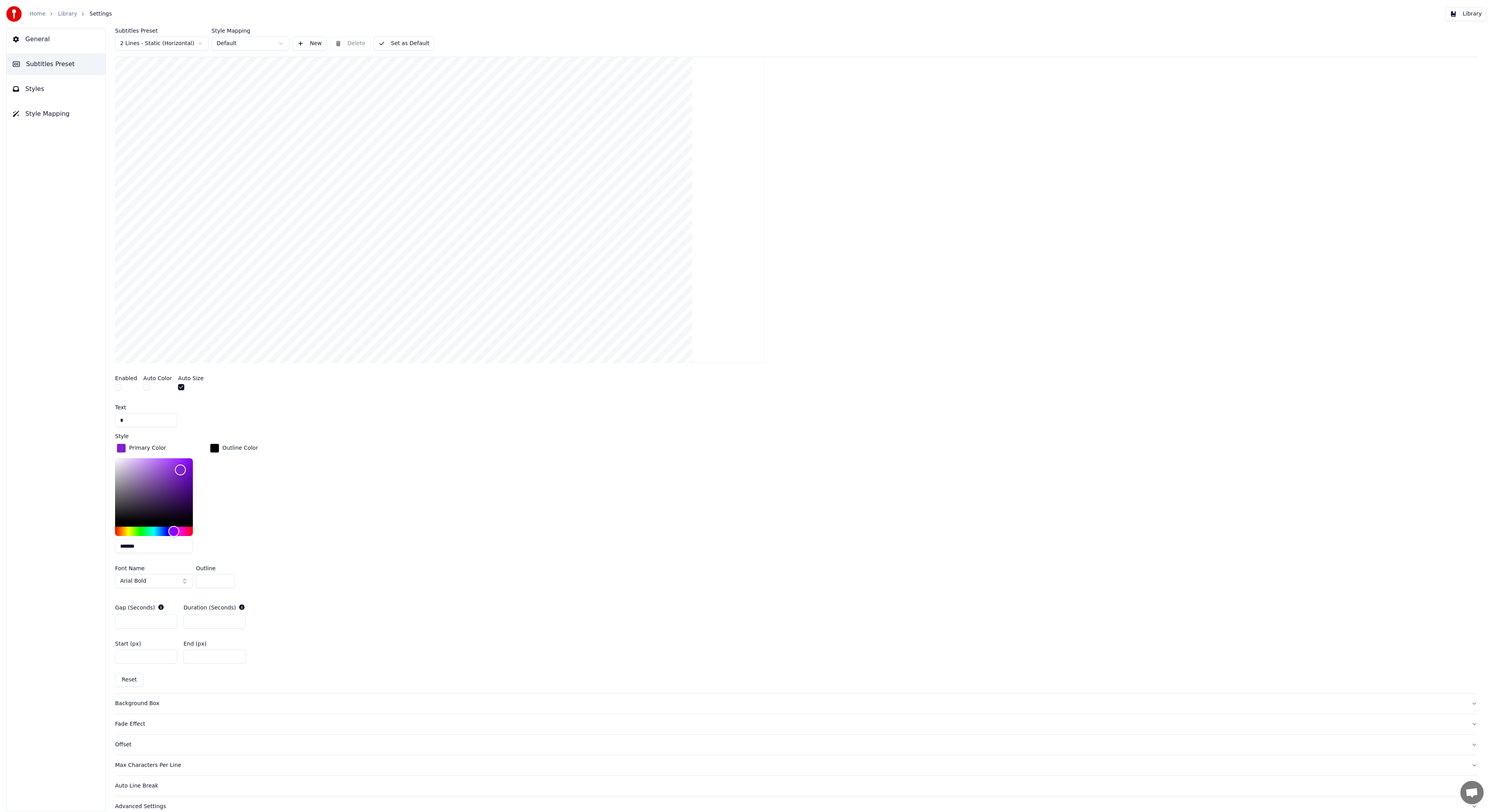
scroll to position [205, 0]
click at [147, 695] on div "Background Box" at bounding box center [790, 693] width 1350 height 8
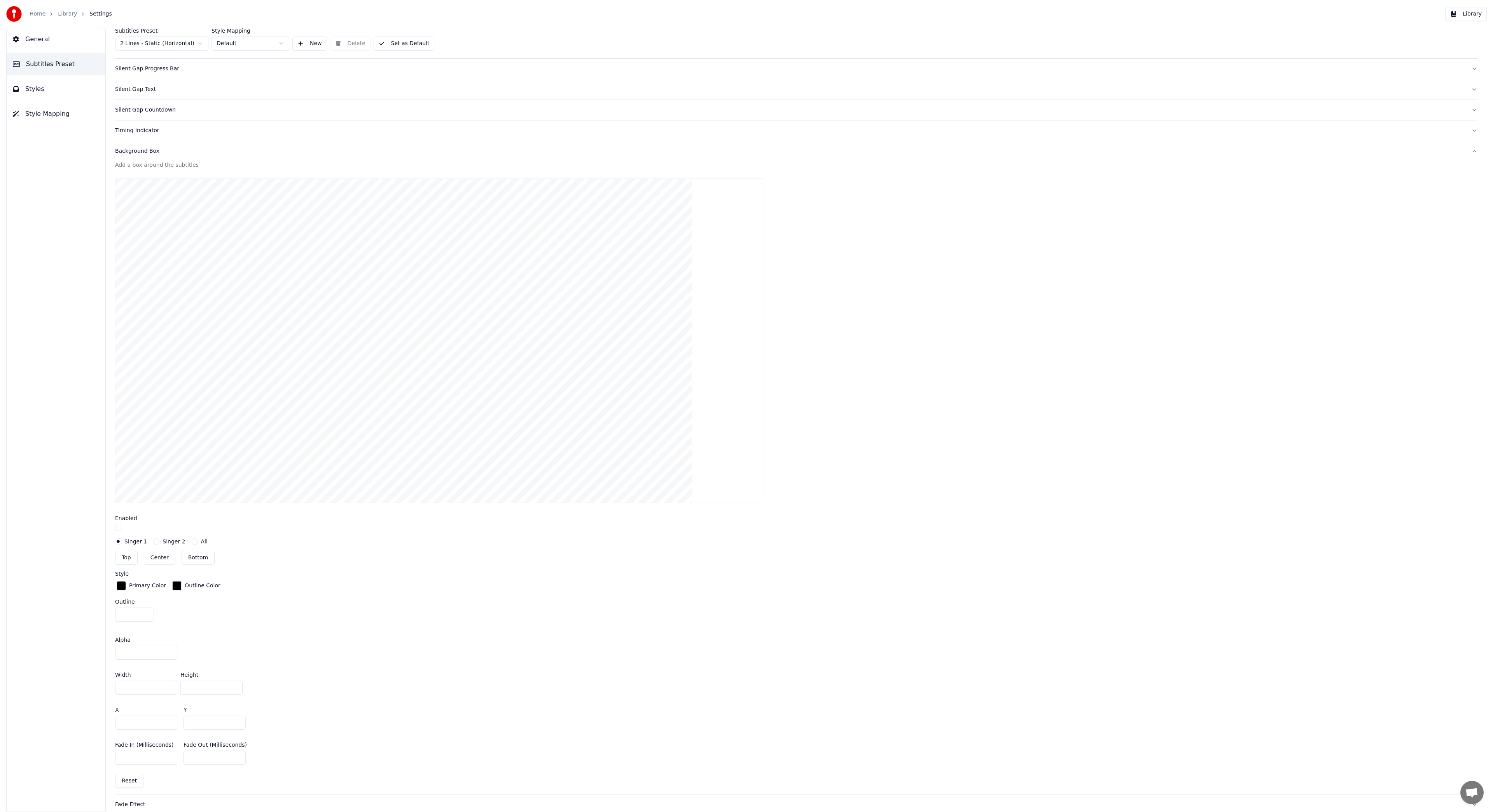
scroll to position [115, 0]
click at [129, 764] on div "Fade Effect" at bounding box center [790, 766] width 1350 height 8
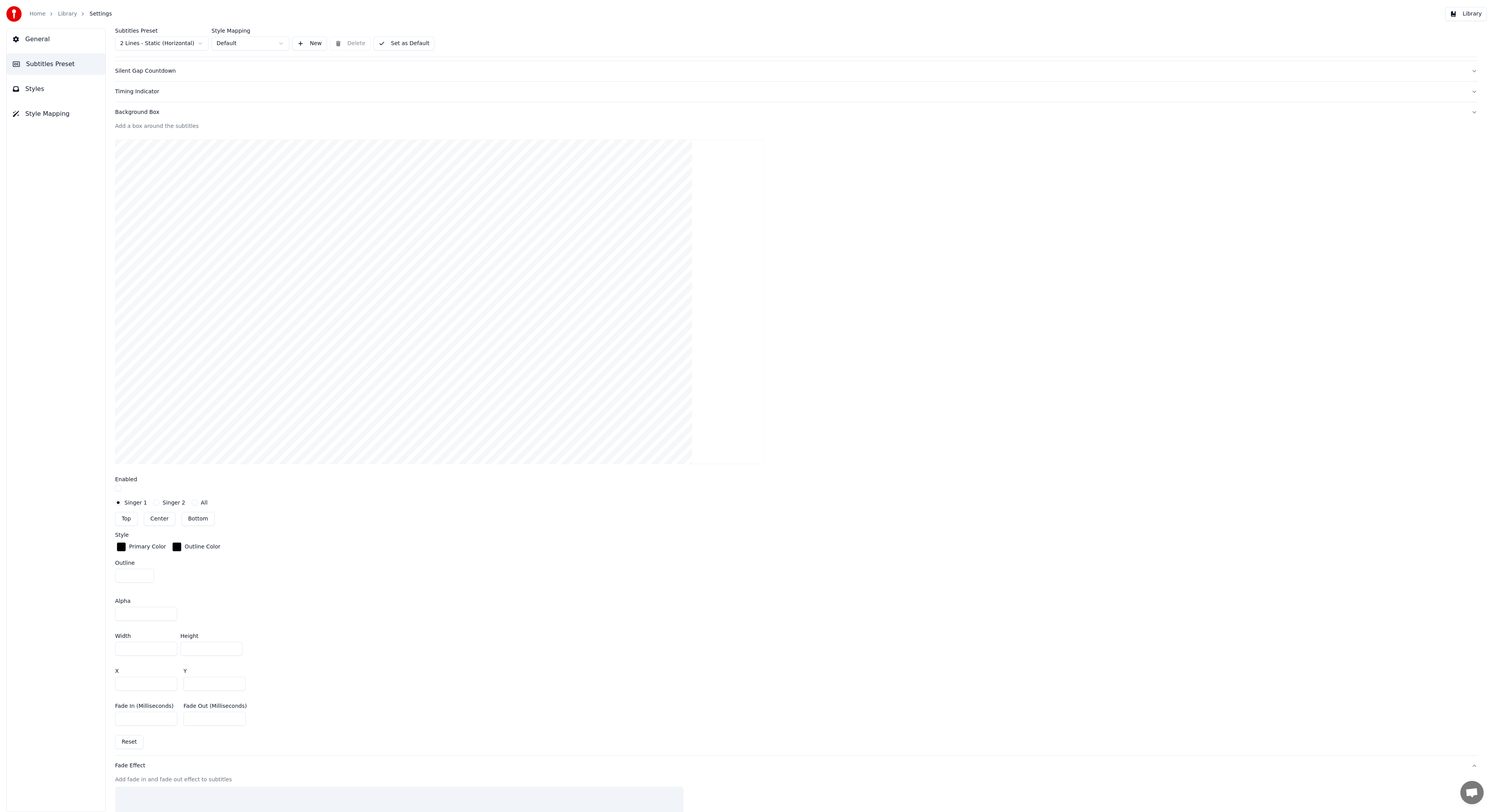
scroll to position [0, 0]
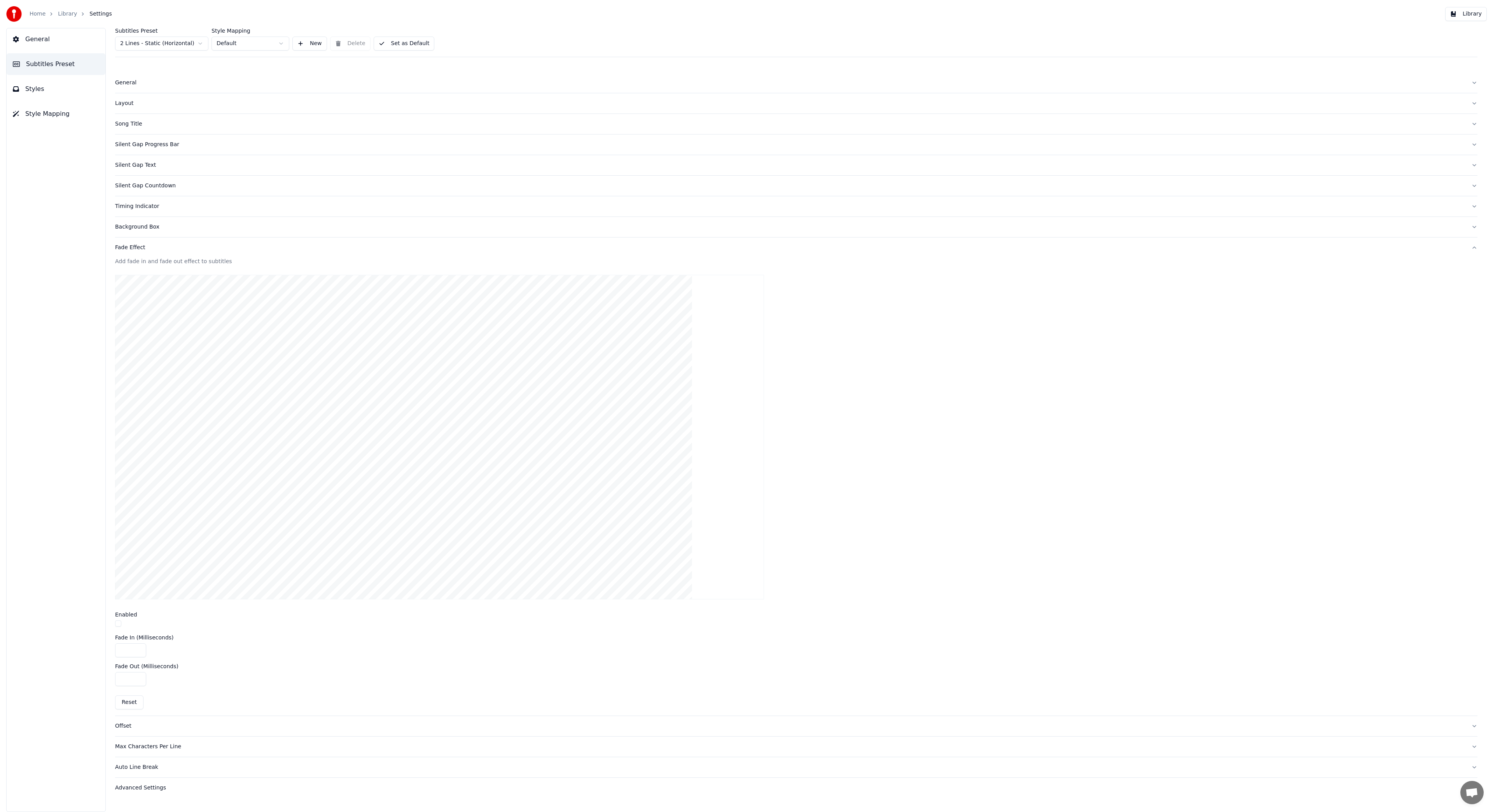
click at [139, 771] on div "Auto Line Break" at bounding box center [790, 767] width 1350 height 8
click at [148, 423] on div "Advanced Settings" at bounding box center [790, 422] width 1350 height 8
click at [357, 439] on label "Inactive Line" at bounding box center [796, 438] width 1363 height 5
click at [1467, 13] on button "Library" at bounding box center [1466, 14] width 42 height 14
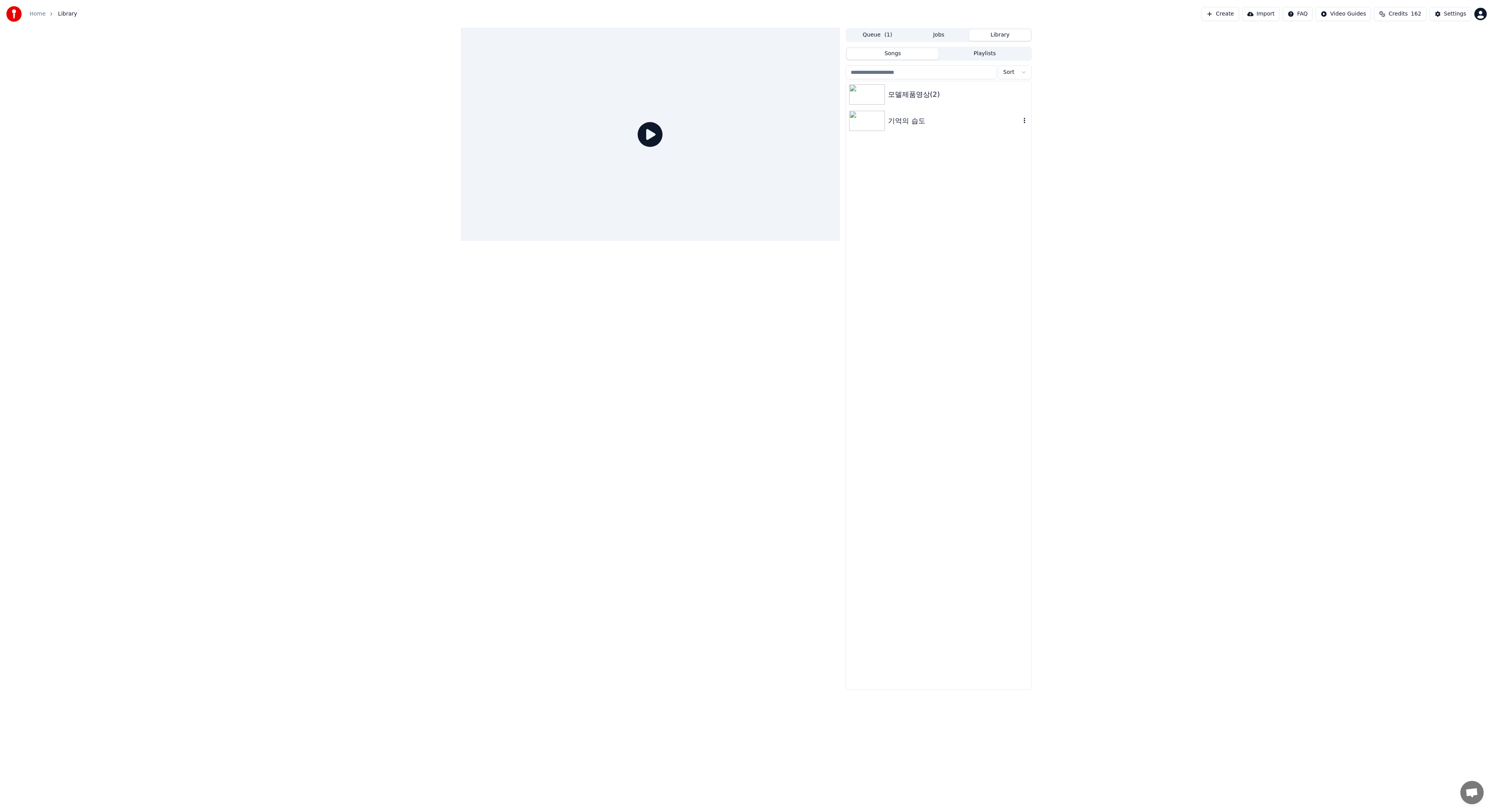
click at [906, 122] on div "기억의 습도" at bounding box center [954, 121] width 133 height 11
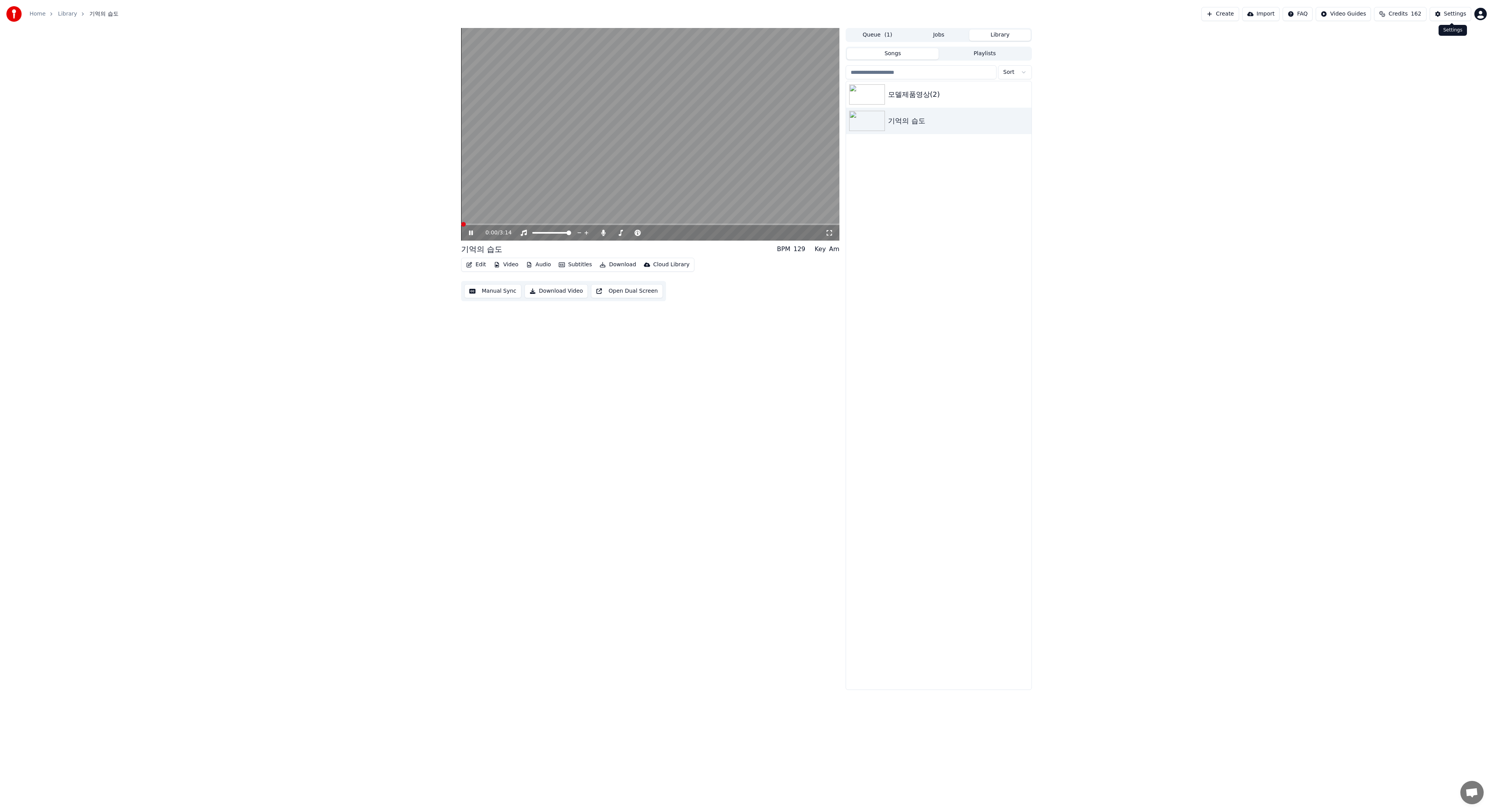
click at [1451, 16] on div "Settings" at bounding box center [1455, 13] width 22 height 8
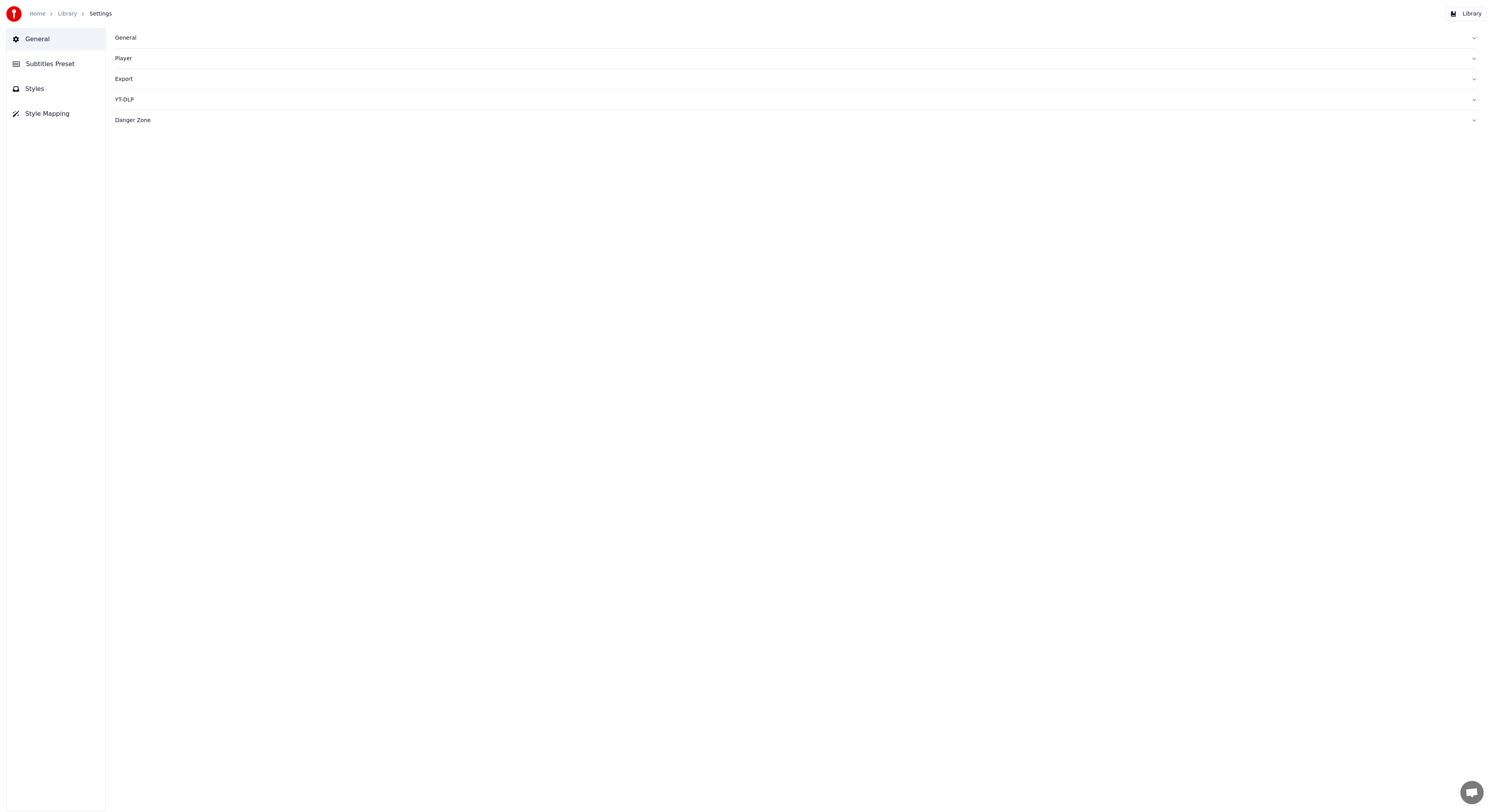
click at [121, 38] on div "General" at bounding box center [790, 38] width 1350 height 8
click at [52, 88] on button "Styles" at bounding box center [56, 89] width 99 height 22
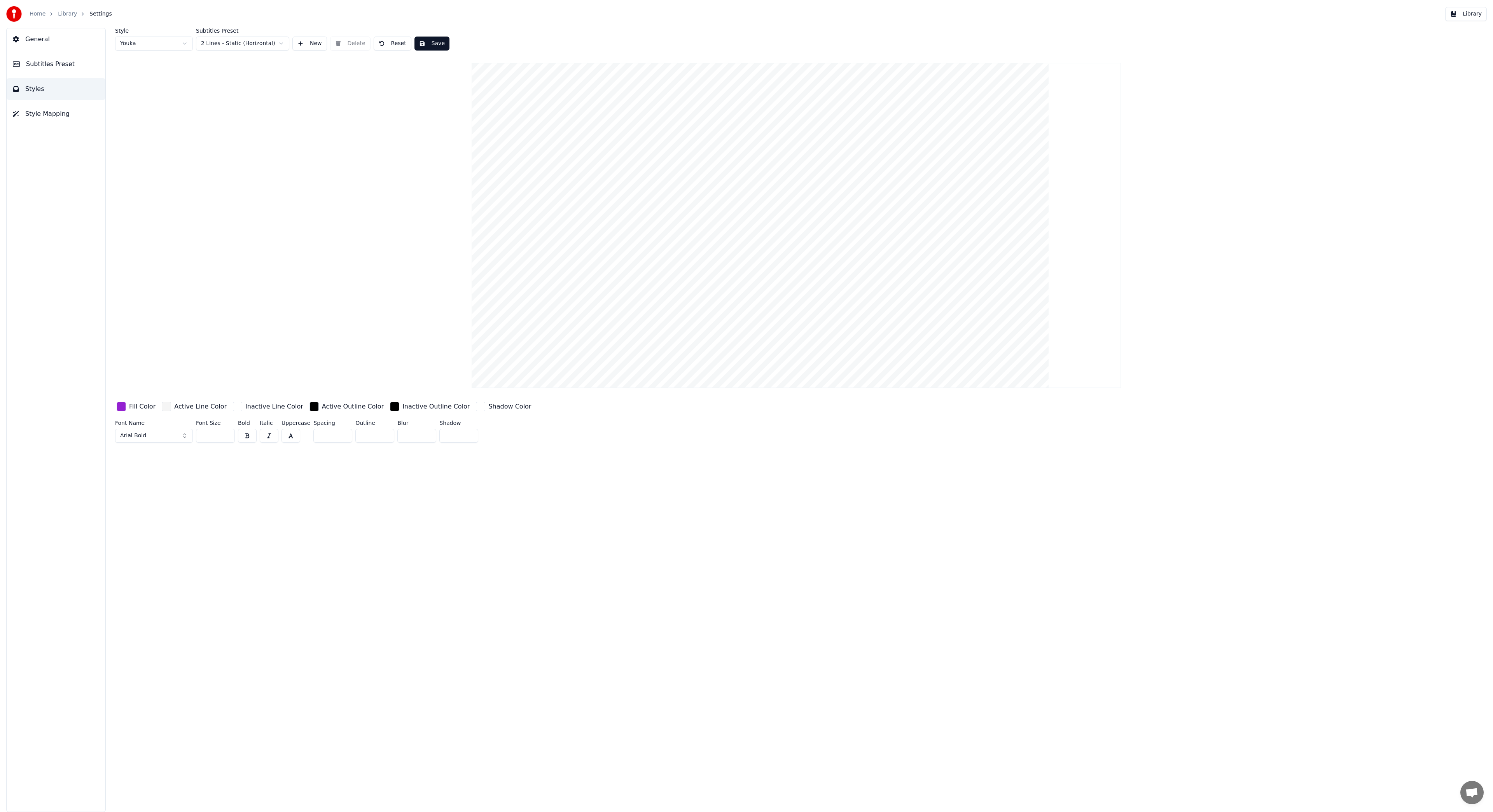
click at [55, 113] on span "Style Mapping" at bounding box center [48, 114] width 44 height 9
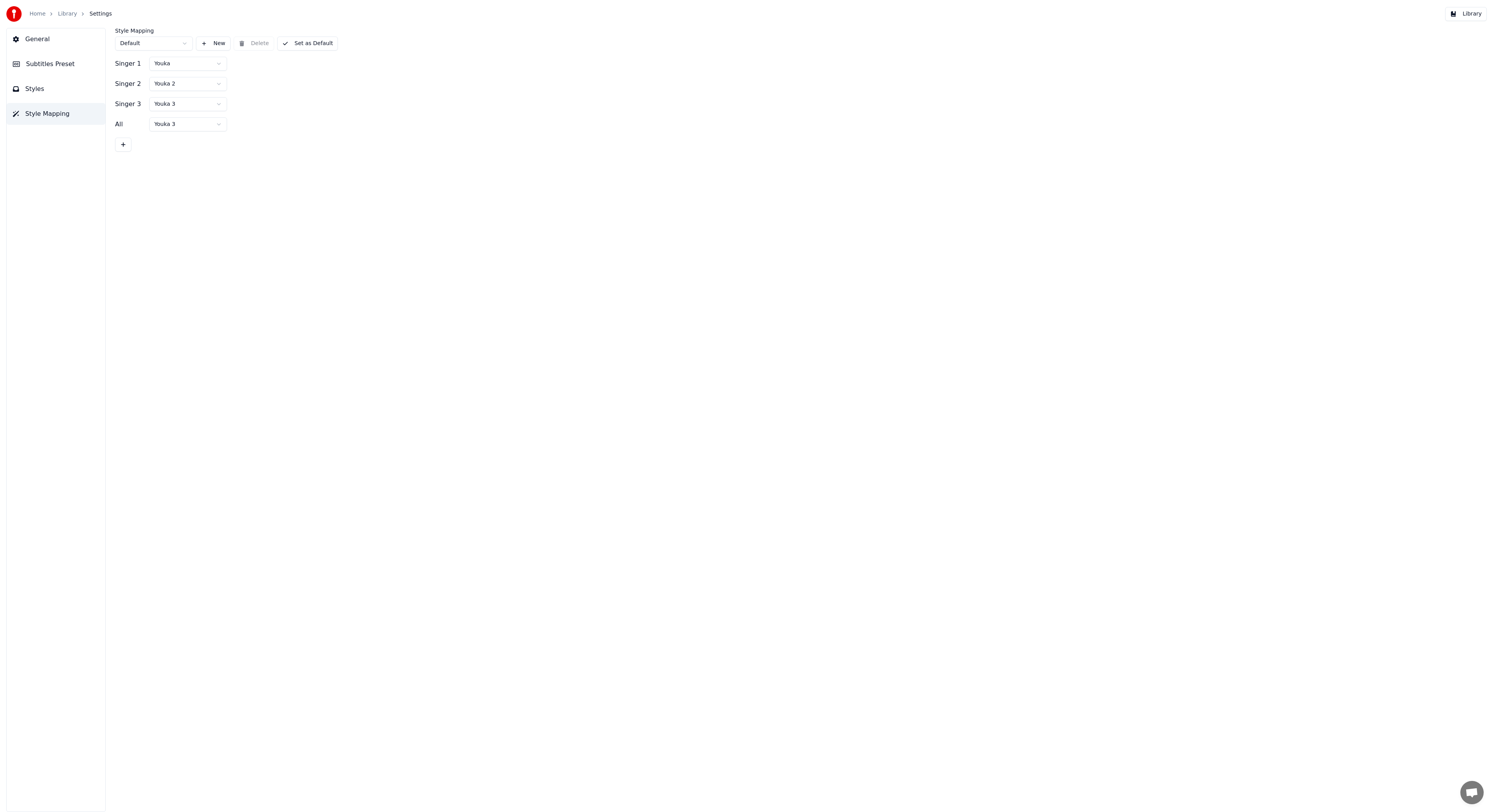
click at [45, 67] on span "Subtitles Preset" at bounding box center [50, 64] width 49 height 9
click at [132, 167] on div "Silent Gap Text" at bounding box center [790, 165] width 1350 height 8
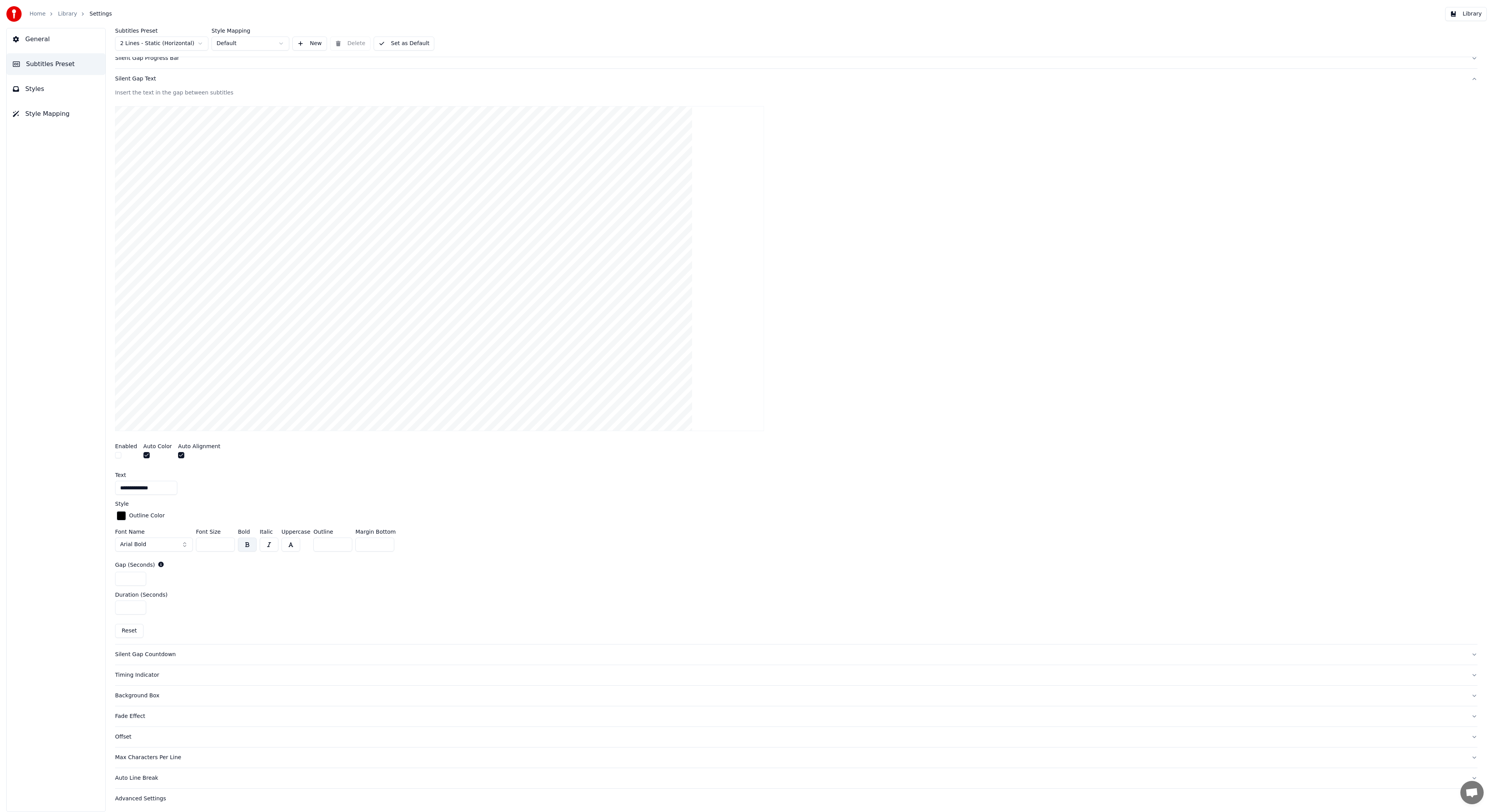
scroll to position [89, 0]
click at [156, 653] on div "Silent Gap Countdown" at bounding box center [790, 652] width 1350 height 8
click at [118, 500] on button "button" at bounding box center [118, 502] width 6 height 6
click at [141, 672] on div "Timing Indicator" at bounding box center [790, 673] width 1350 height 8
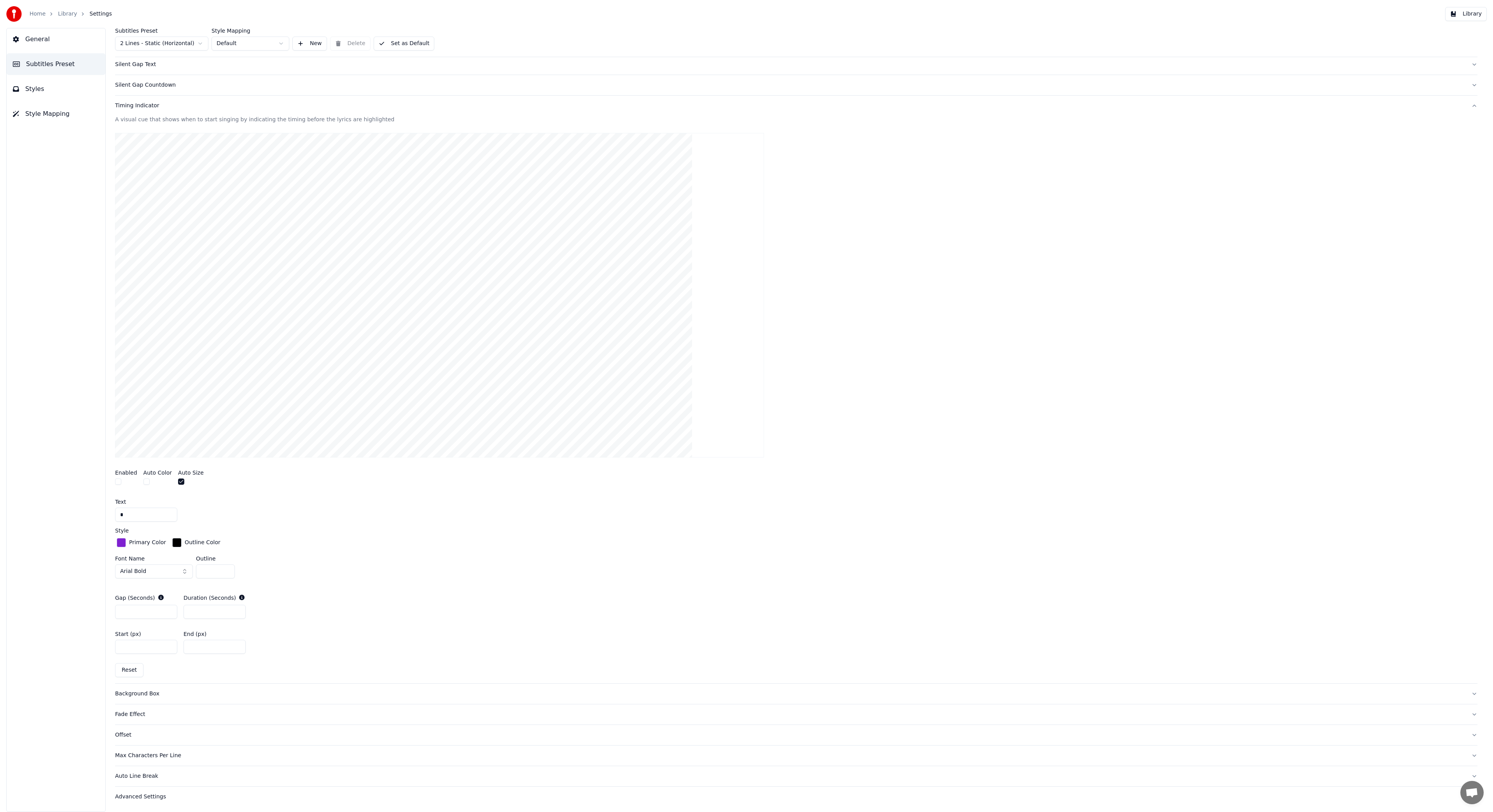
scroll to position [101, 0]
click at [1459, 13] on button "Library" at bounding box center [1466, 14] width 42 height 14
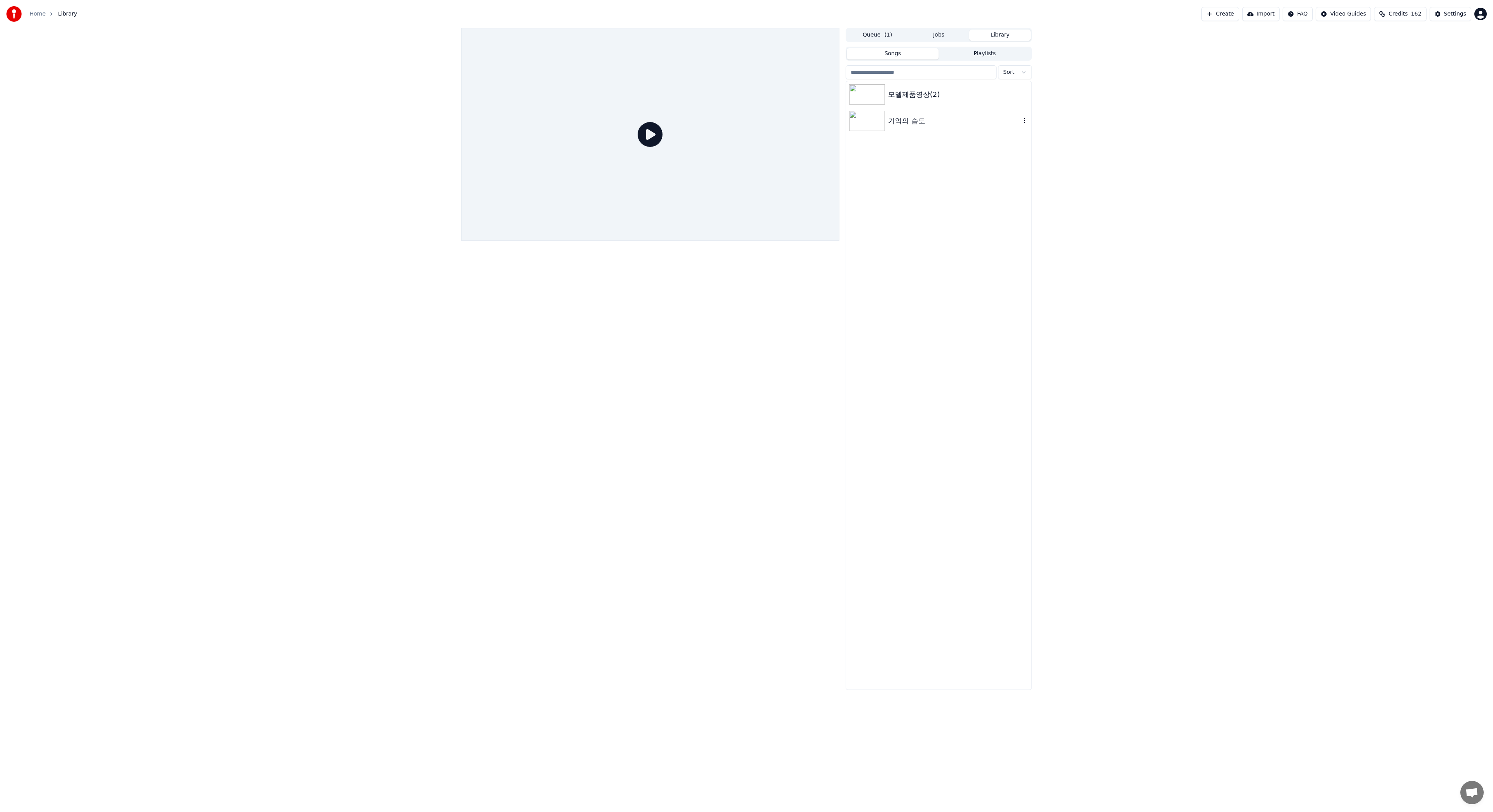
click at [866, 120] on img at bounding box center [867, 121] width 36 height 20
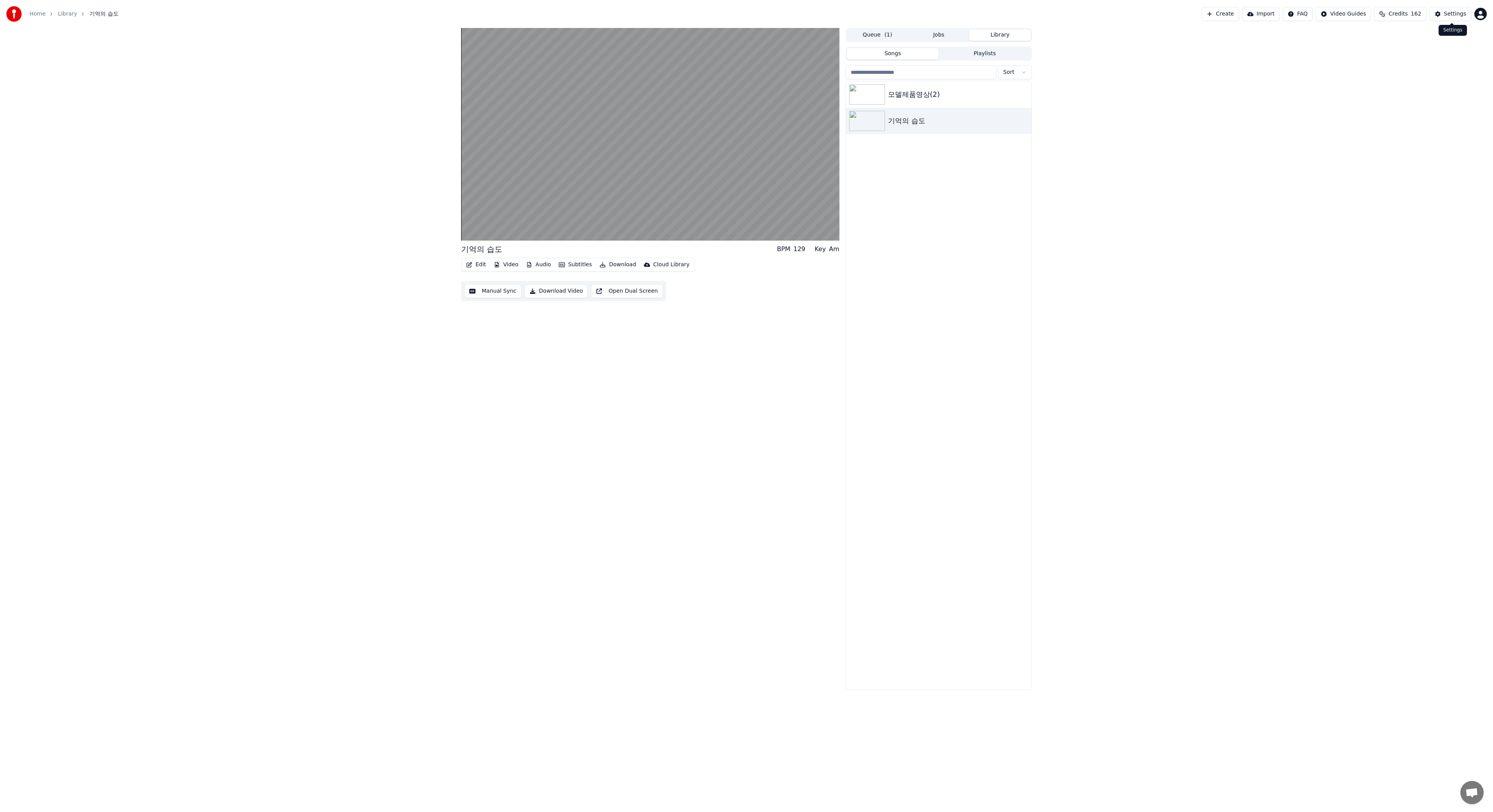
click at [1445, 16] on button "Settings" at bounding box center [1451, 14] width 42 height 14
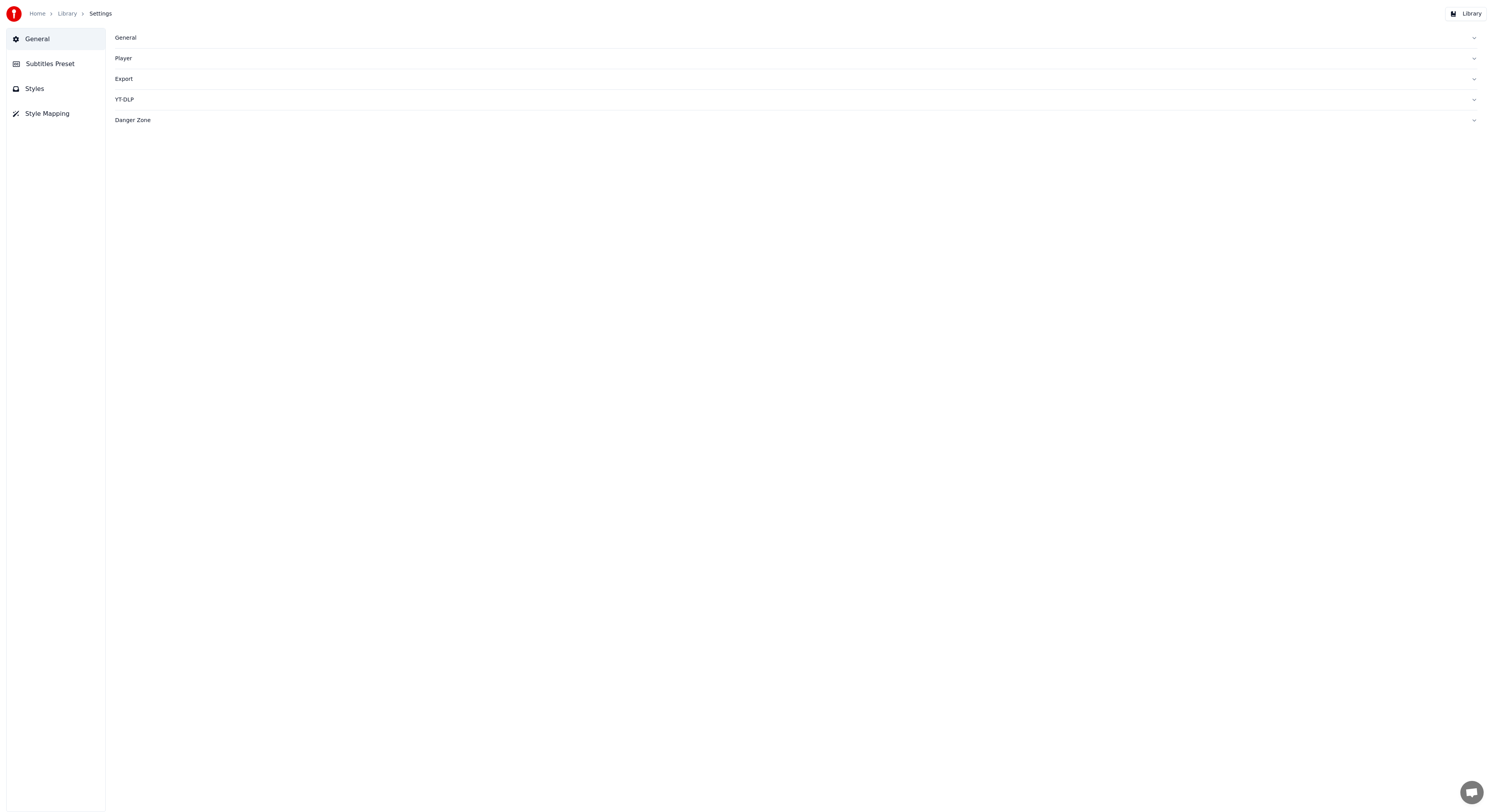
click at [49, 64] on span "Subtitles Preset" at bounding box center [50, 64] width 49 height 9
click at [129, 83] on div "General" at bounding box center [790, 82] width 1350 height 8
click at [125, 165] on div "Layout" at bounding box center [790, 163] width 1350 height 8
click at [155, 465] on button "Singer 2" at bounding box center [156, 465] width 6 height 6
click at [192, 465] on button "All" at bounding box center [195, 465] width 6 height 6
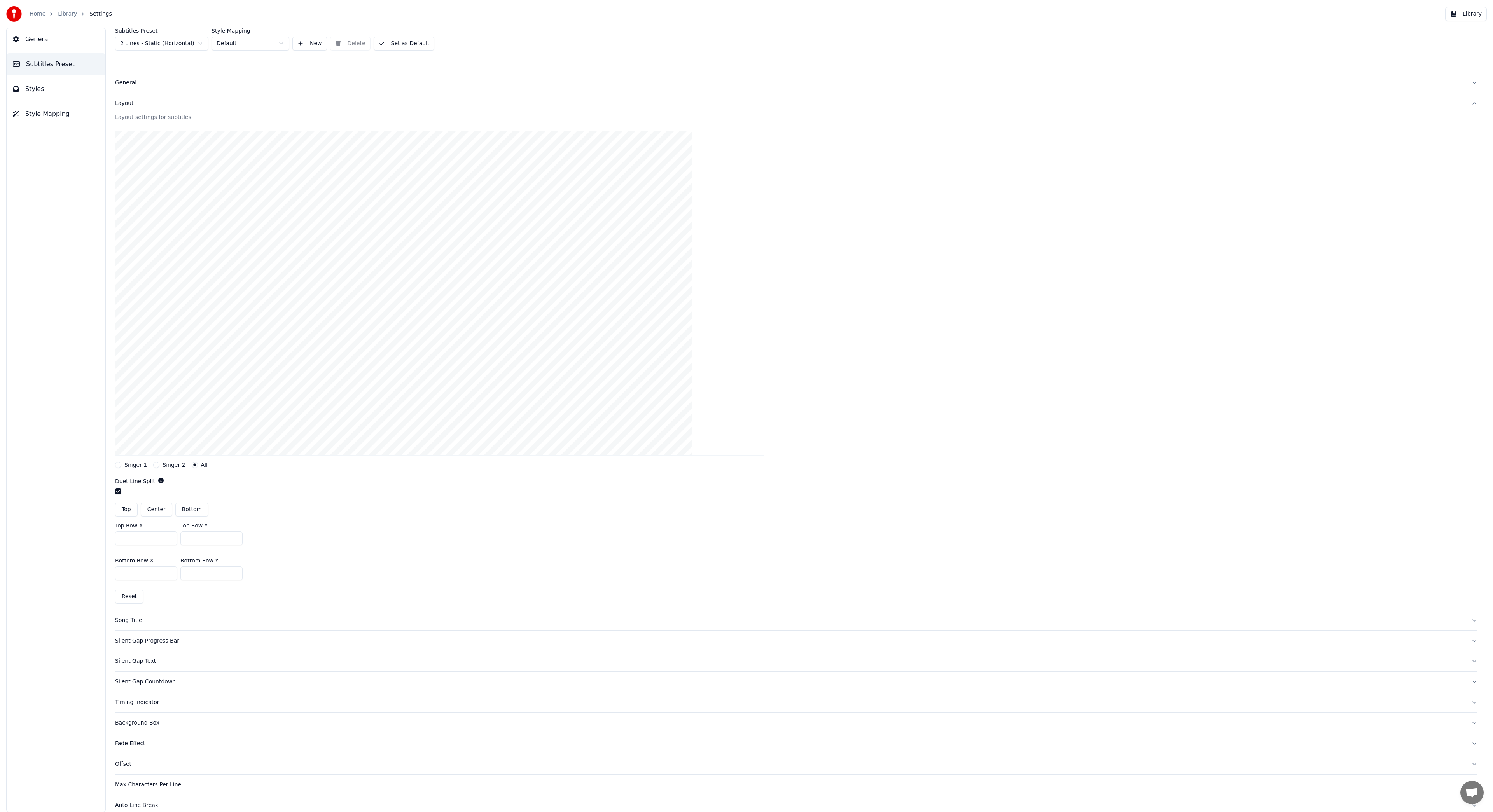
click at [155, 464] on button "Singer 2" at bounding box center [156, 465] width 6 height 6
drag, startPoint x: 199, startPoint y: 549, endPoint x: 177, endPoint y: 551, distance: 22.1
click at [177, 551] on div "Bottom Row X *** Bottom Row Y ***" at bounding box center [796, 544] width 1363 height 35
click at [265, 517] on div "Top Row X *** Top Row Y ***" at bounding box center [796, 509] width 1363 height 35
drag, startPoint x: 198, startPoint y: 547, endPoint x: 183, endPoint y: 551, distance: 15.5
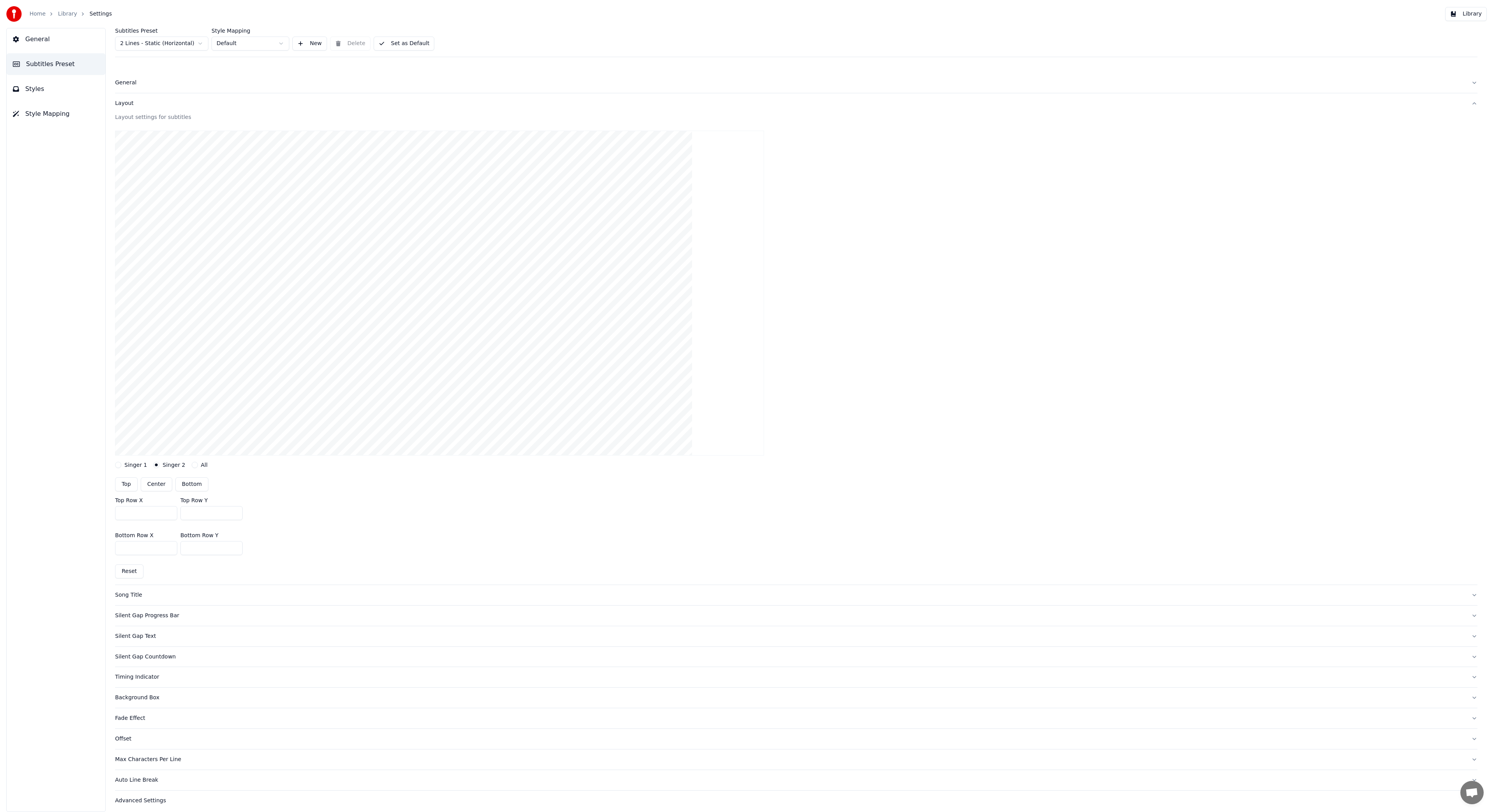
click at [183, 551] on input "***" at bounding box center [211, 548] width 62 height 14
type input "***"
click at [520, 560] on div "Bottom Row X *** Bottom Row Y ***" at bounding box center [796, 544] width 1363 height 35
click at [129, 596] on div "Song Title" at bounding box center [790, 595] width 1350 height 8
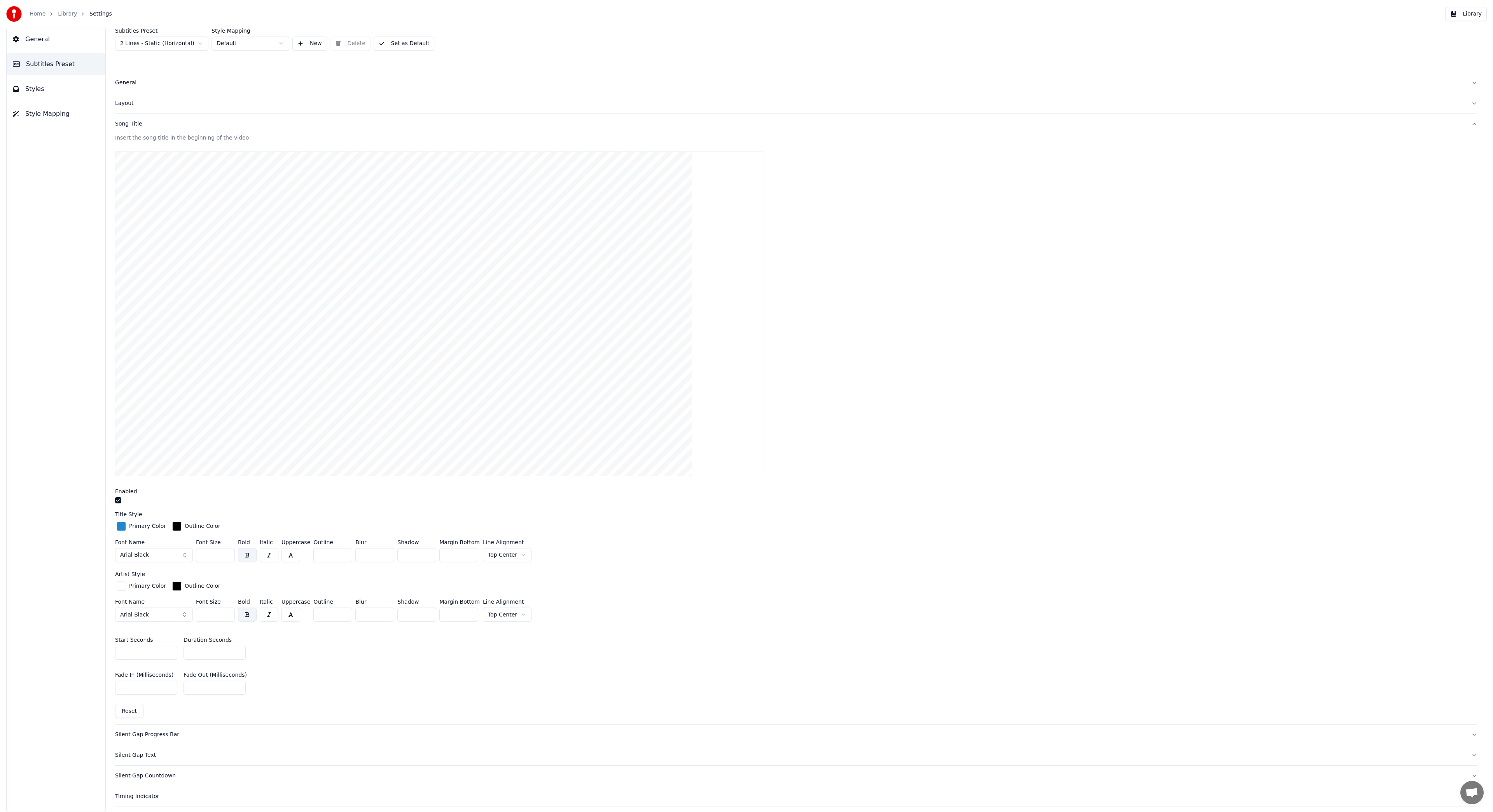
click at [120, 526] on div "button" at bounding box center [121, 526] width 9 height 9
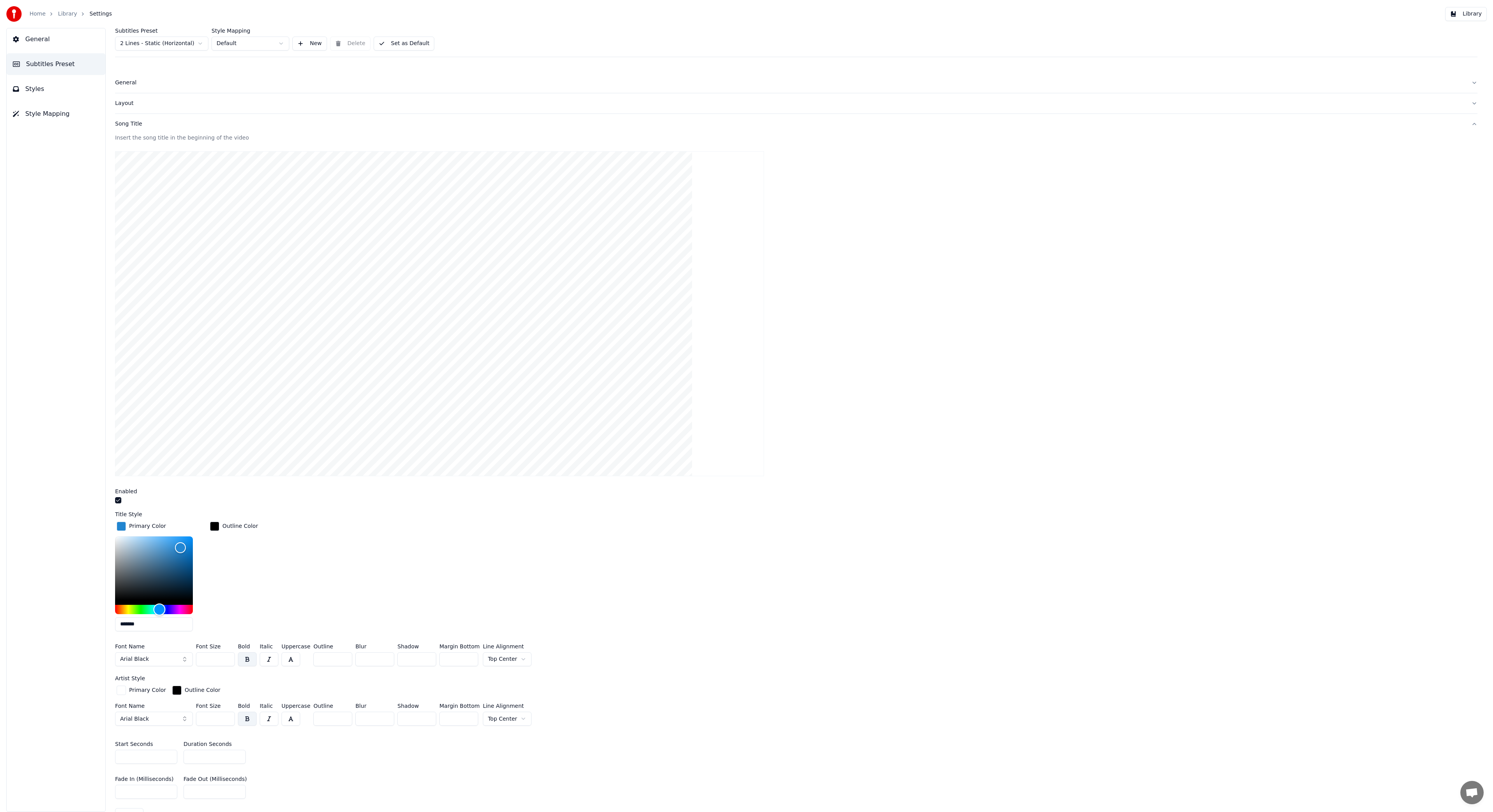
type input "*******"
click at [177, 608] on div "Hue" at bounding box center [154, 610] width 78 height 9
click at [228, 660] on input "***" at bounding box center [215, 660] width 39 height 14
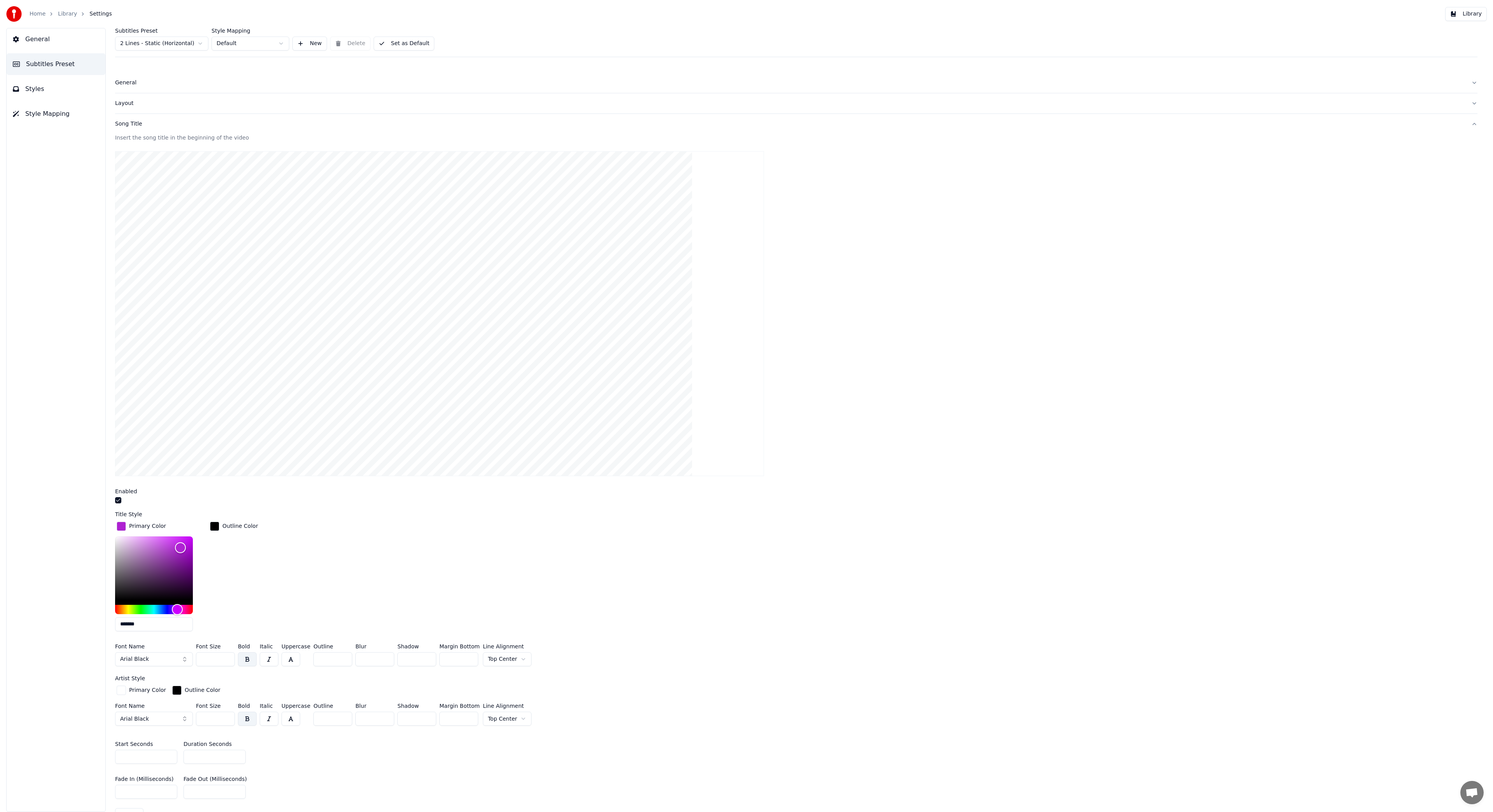
click at [228, 660] on input "***" at bounding box center [215, 660] width 39 height 14
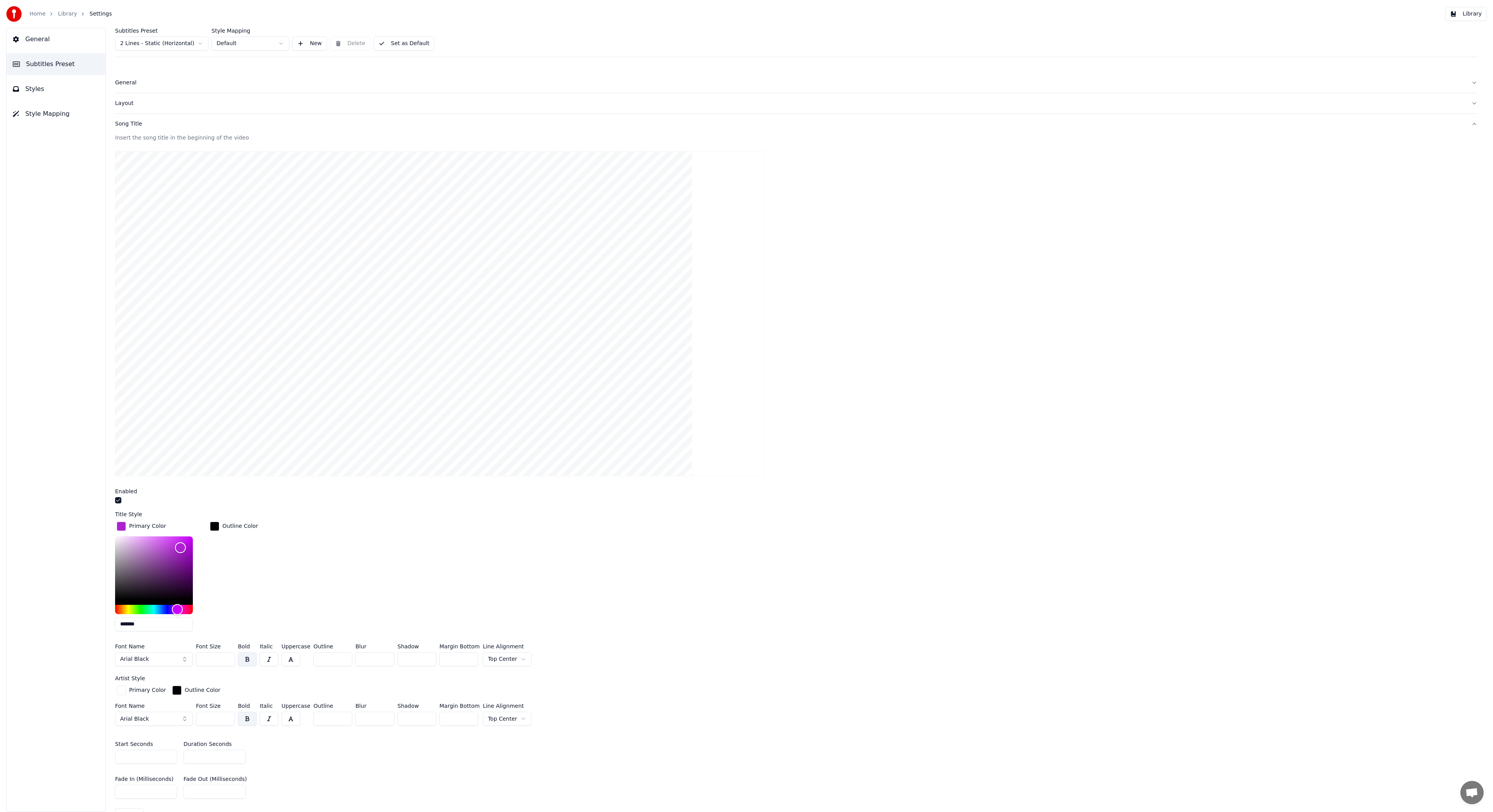
click at [228, 660] on input "***" at bounding box center [215, 660] width 39 height 14
type input "***"
click at [228, 660] on input "***" at bounding box center [215, 660] width 39 height 14
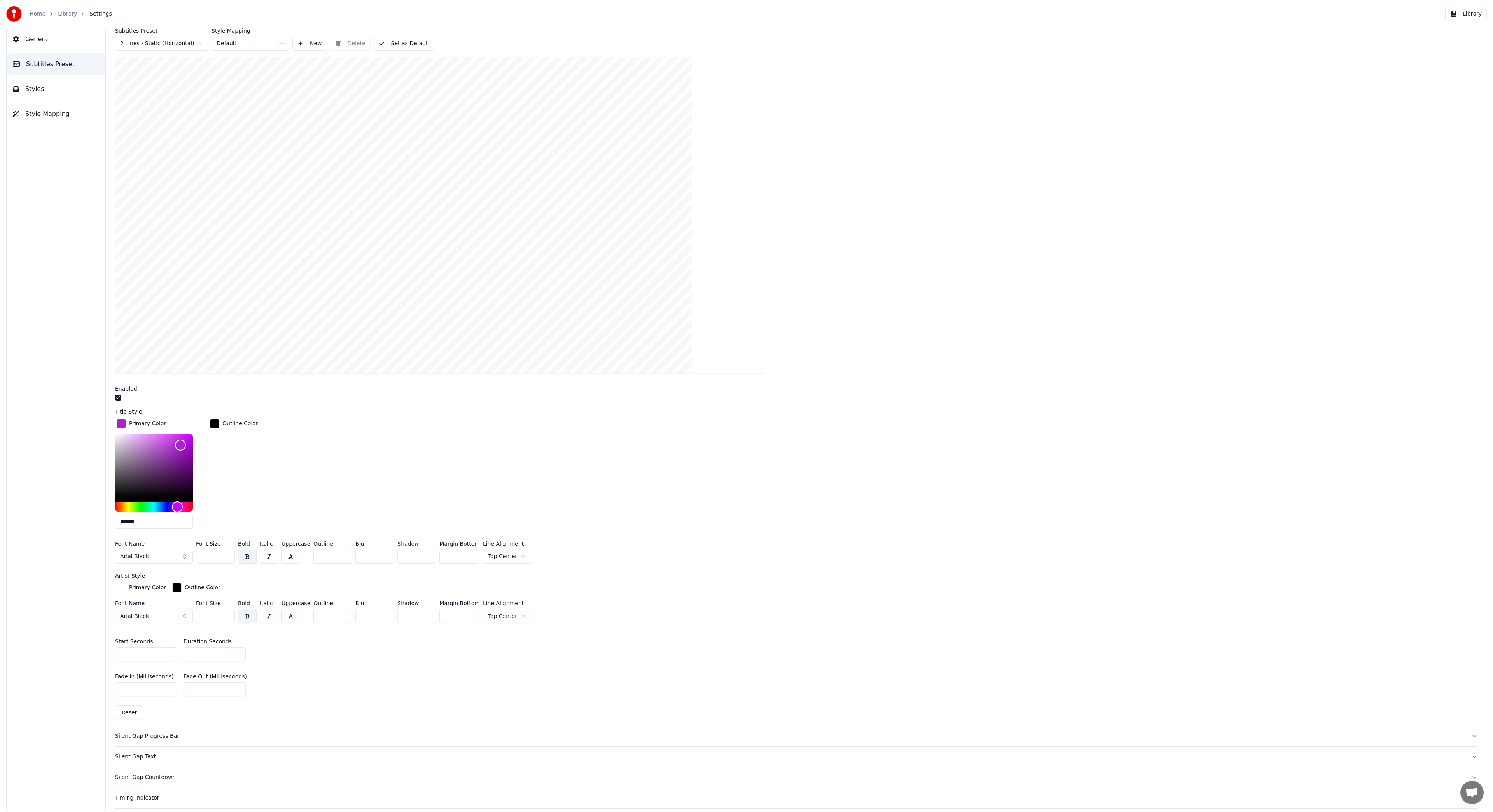
scroll to position [116, 0]
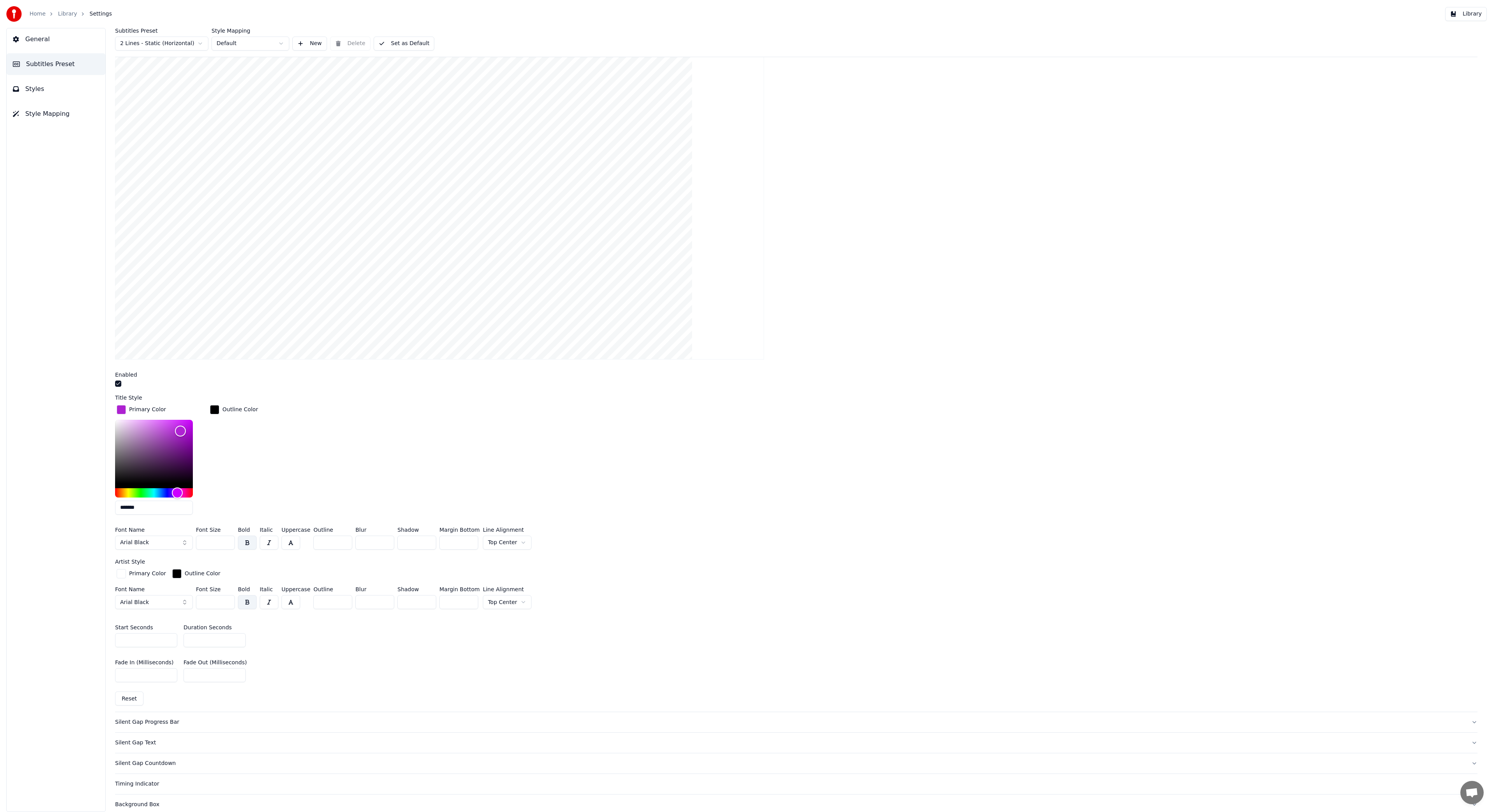
click at [145, 722] on div "Silent Gap Progress Bar" at bounding box center [790, 722] width 1350 height 8
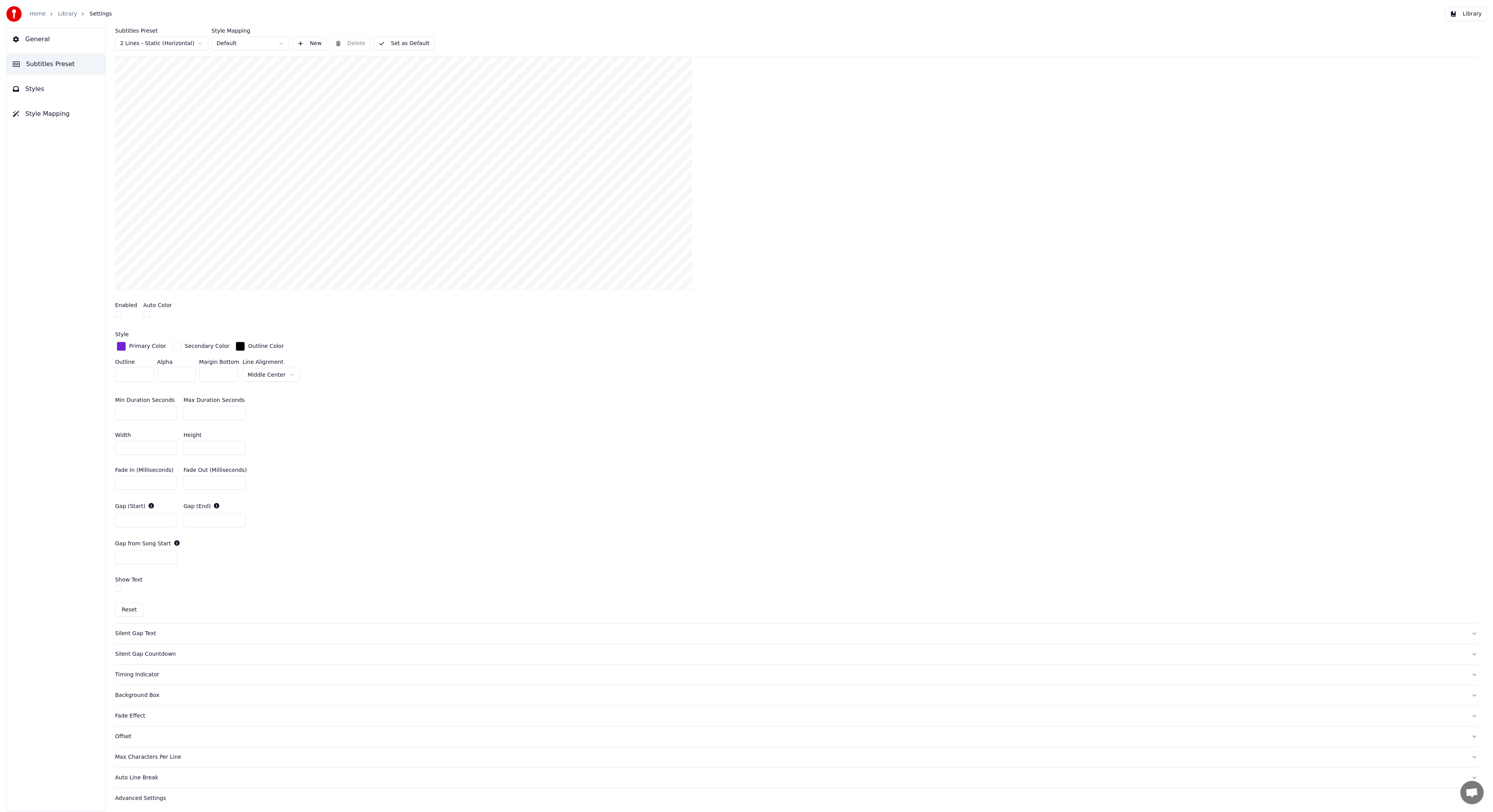
scroll to position [209, 0]
click at [131, 633] on div "Silent Gap Text" at bounding box center [790, 632] width 1350 height 8
click at [159, 654] on div "Silent Gap Countdown" at bounding box center [790, 652] width 1350 height 8
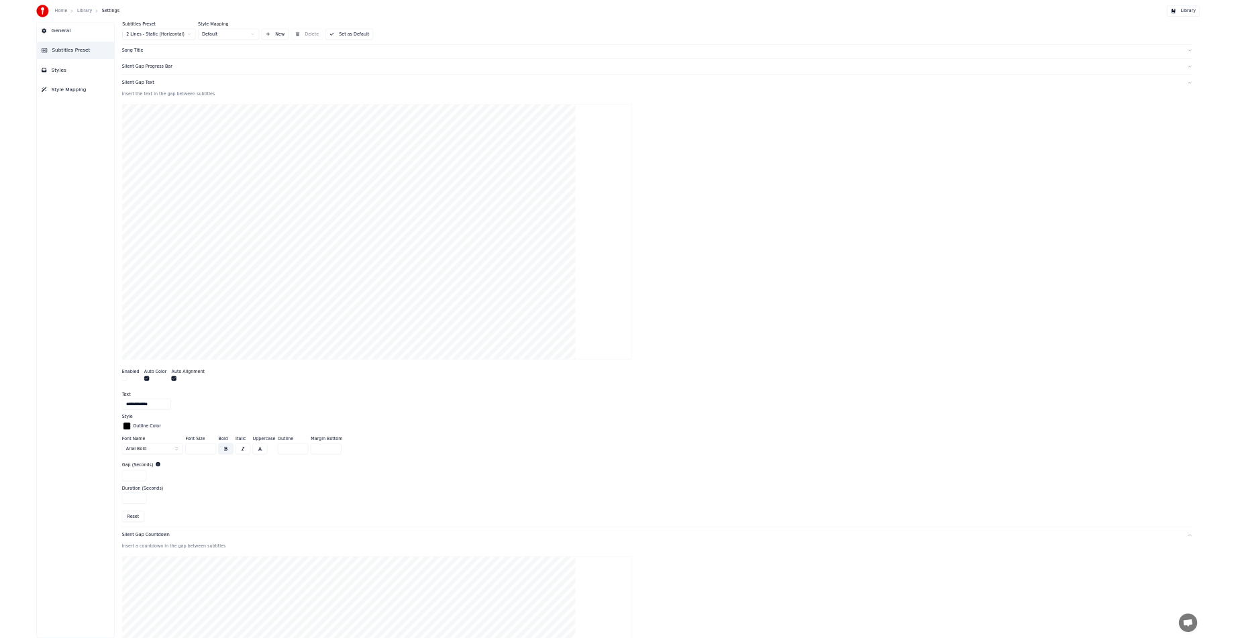
scroll to position [103, 0]
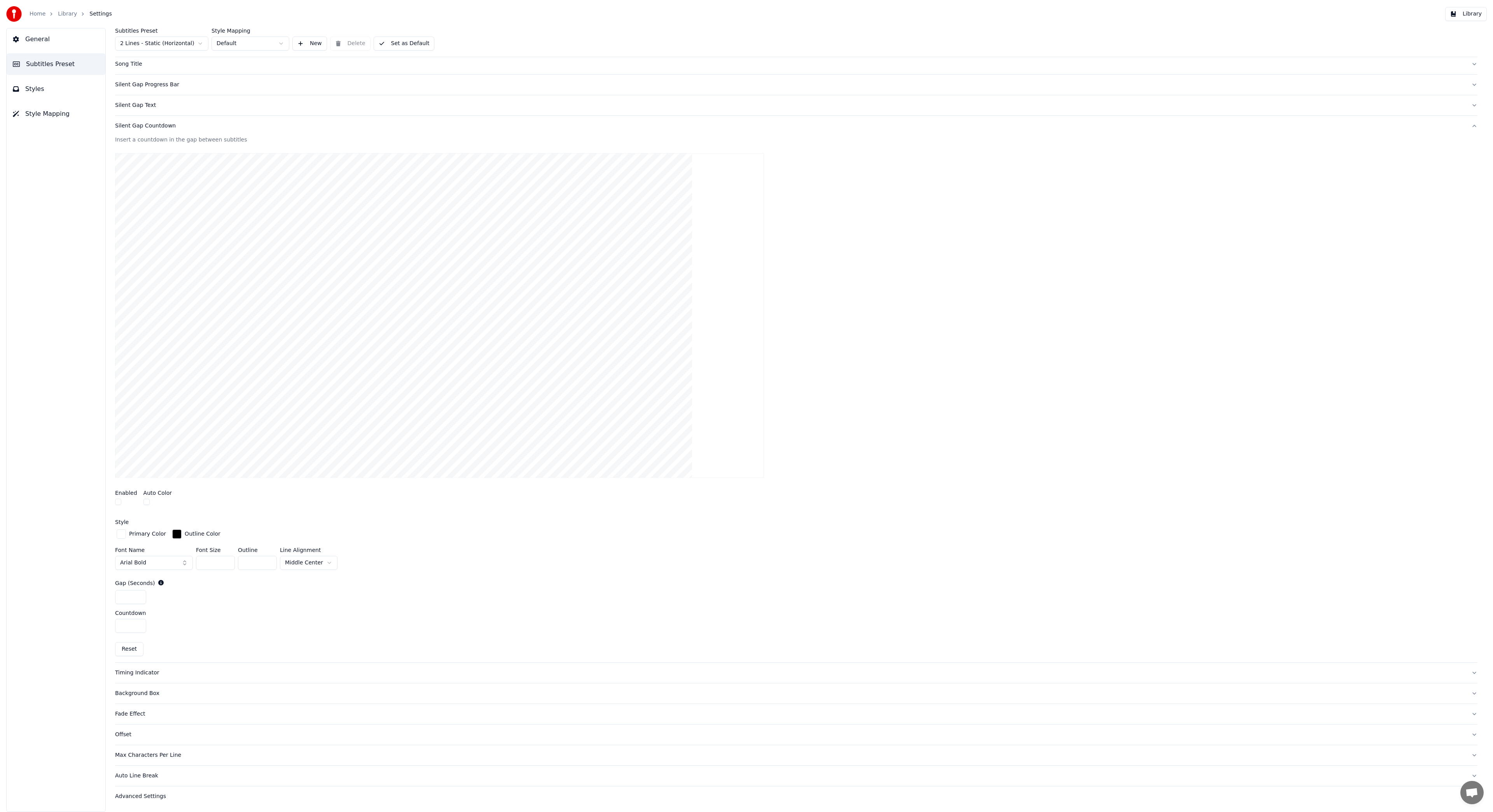
click at [1471, 14] on button "Library" at bounding box center [1466, 14] width 42 height 14
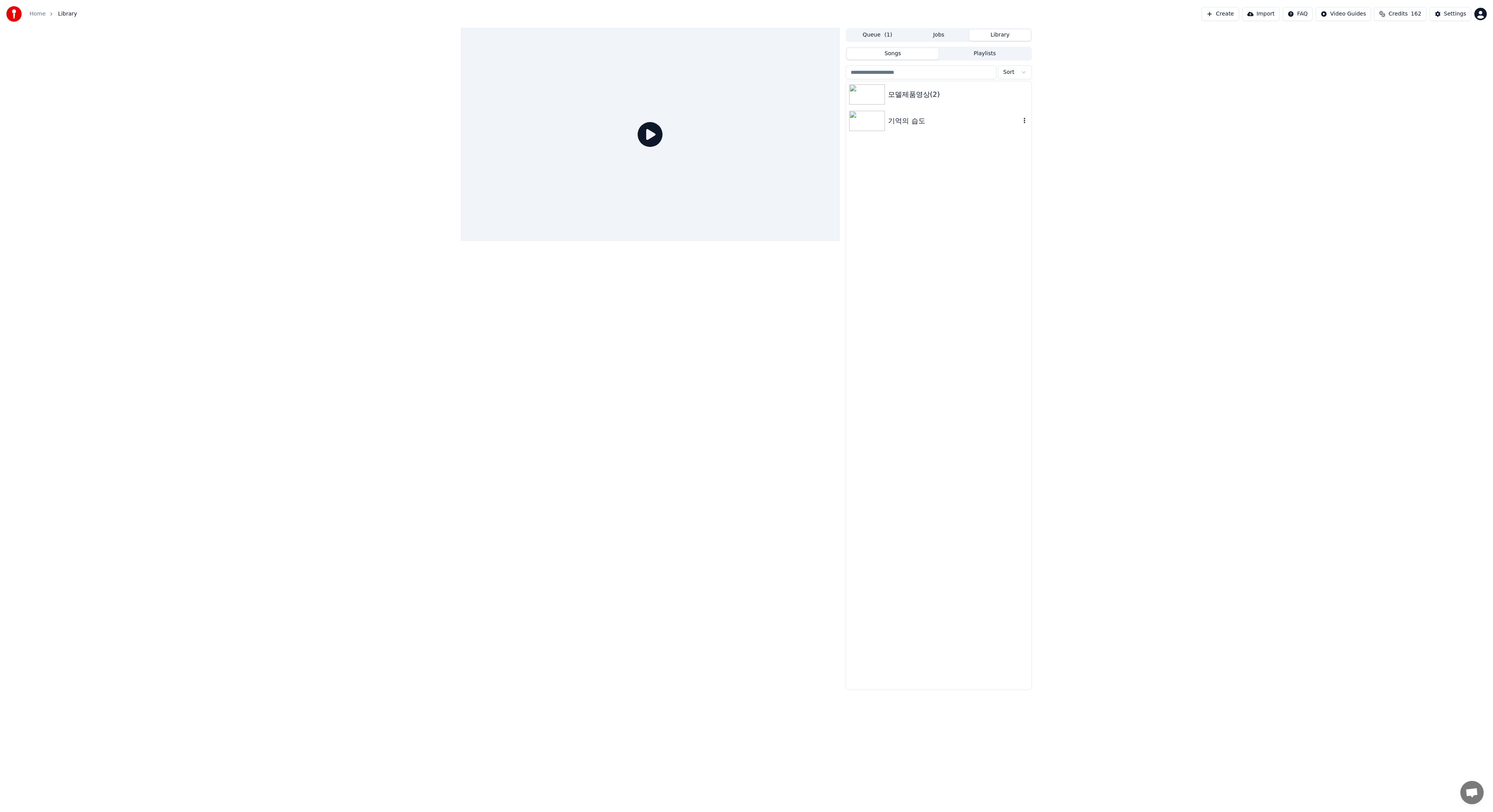
click at [853, 125] on img at bounding box center [867, 121] width 36 height 20
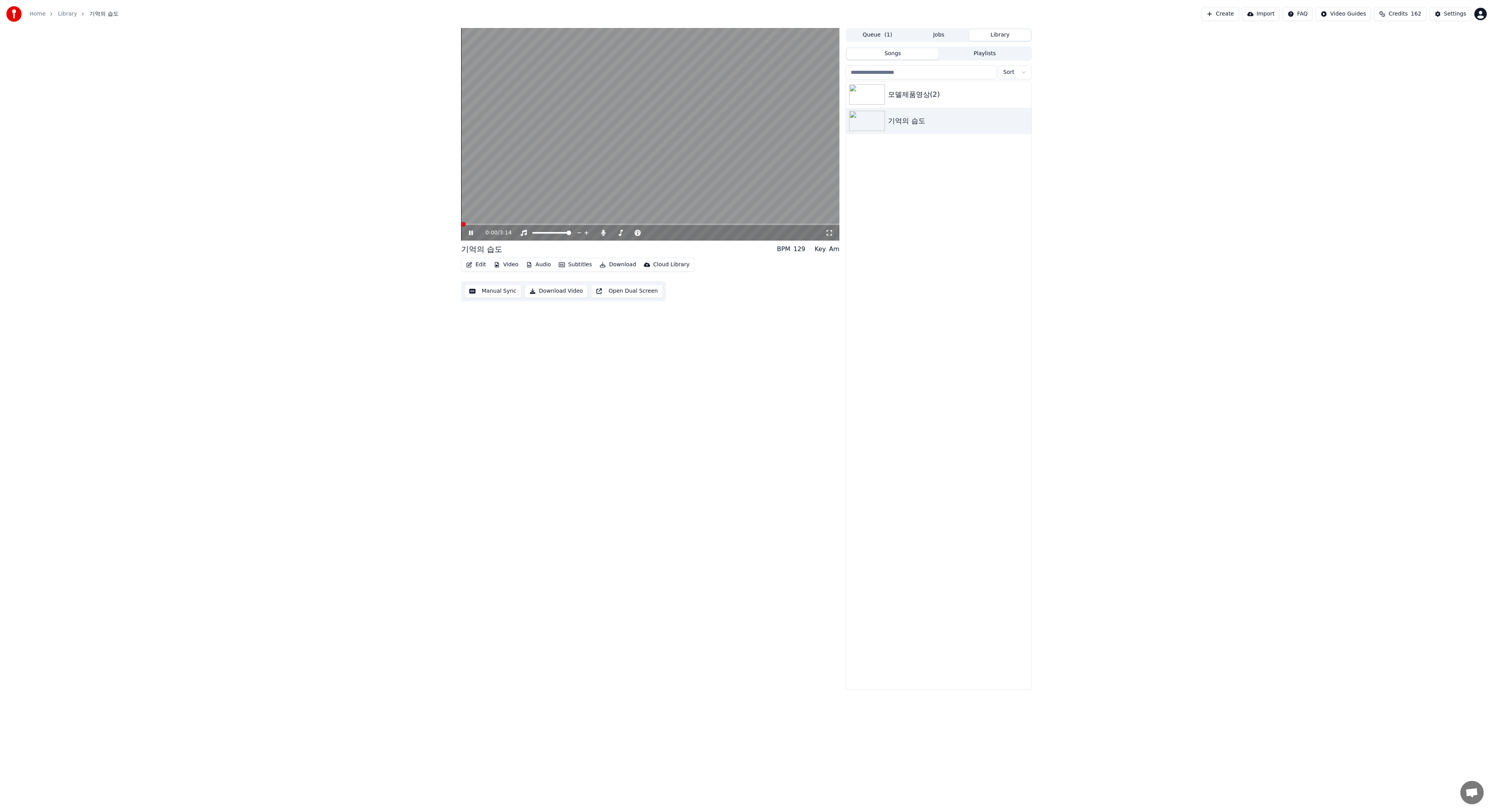
click at [501, 224] on span at bounding box center [650, 224] width 378 height 2
click at [482, 265] on button "Edit" at bounding box center [476, 264] width 26 height 11
click at [499, 323] on div "Style Editor" at bounding box center [494, 322] width 31 height 8
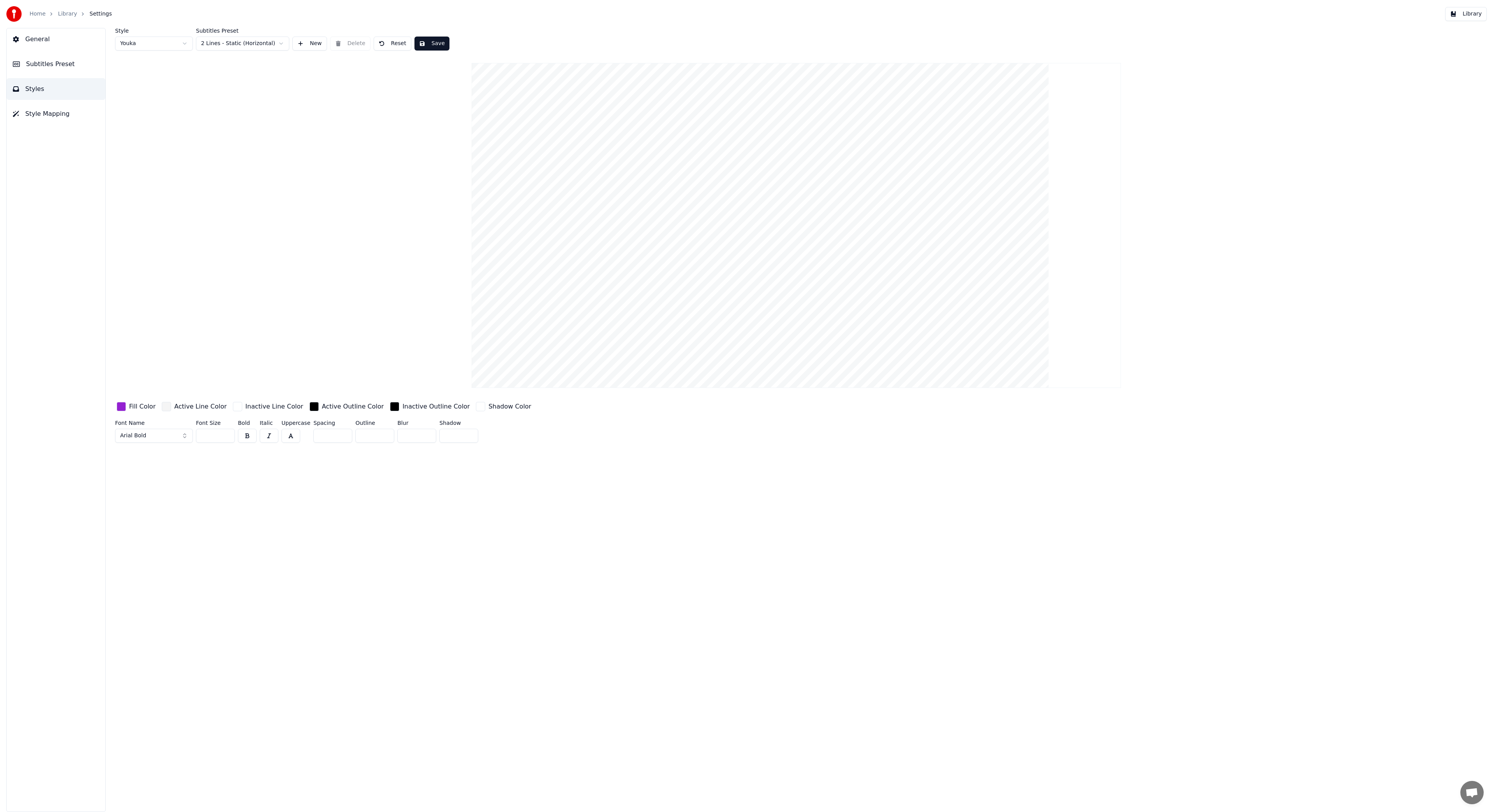
click at [226, 434] on input "**" at bounding box center [215, 436] width 39 height 14
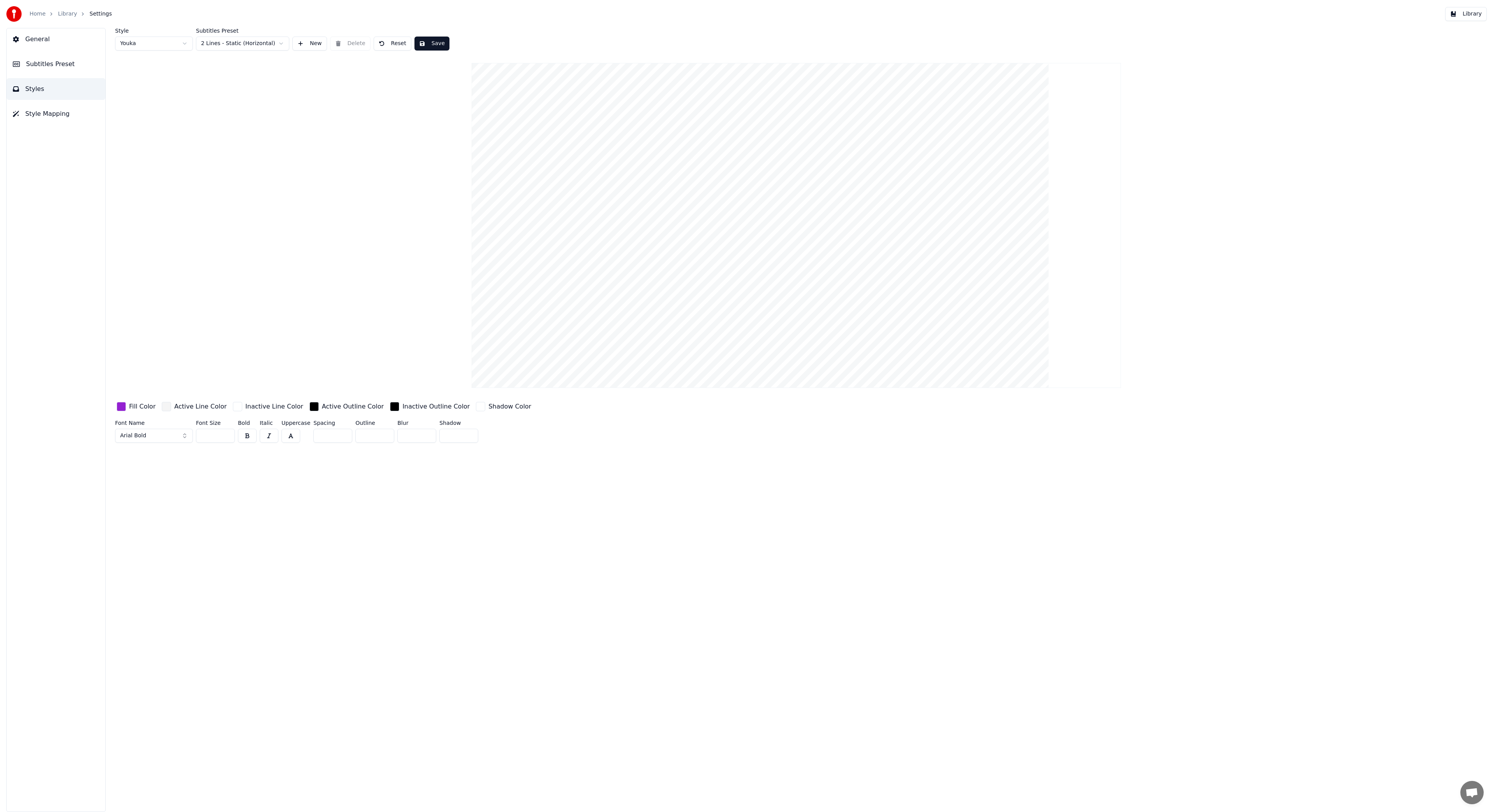
click at [226, 434] on input "**" at bounding box center [215, 436] width 39 height 14
type input "**"
click at [226, 434] on input "**" at bounding box center [215, 436] width 39 height 14
click at [366, 439] on input "*" at bounding box center [374, 436] width 39 height 14
click at [383, 438] on input "*" at bounding box center [374, 436] width 39 height 14
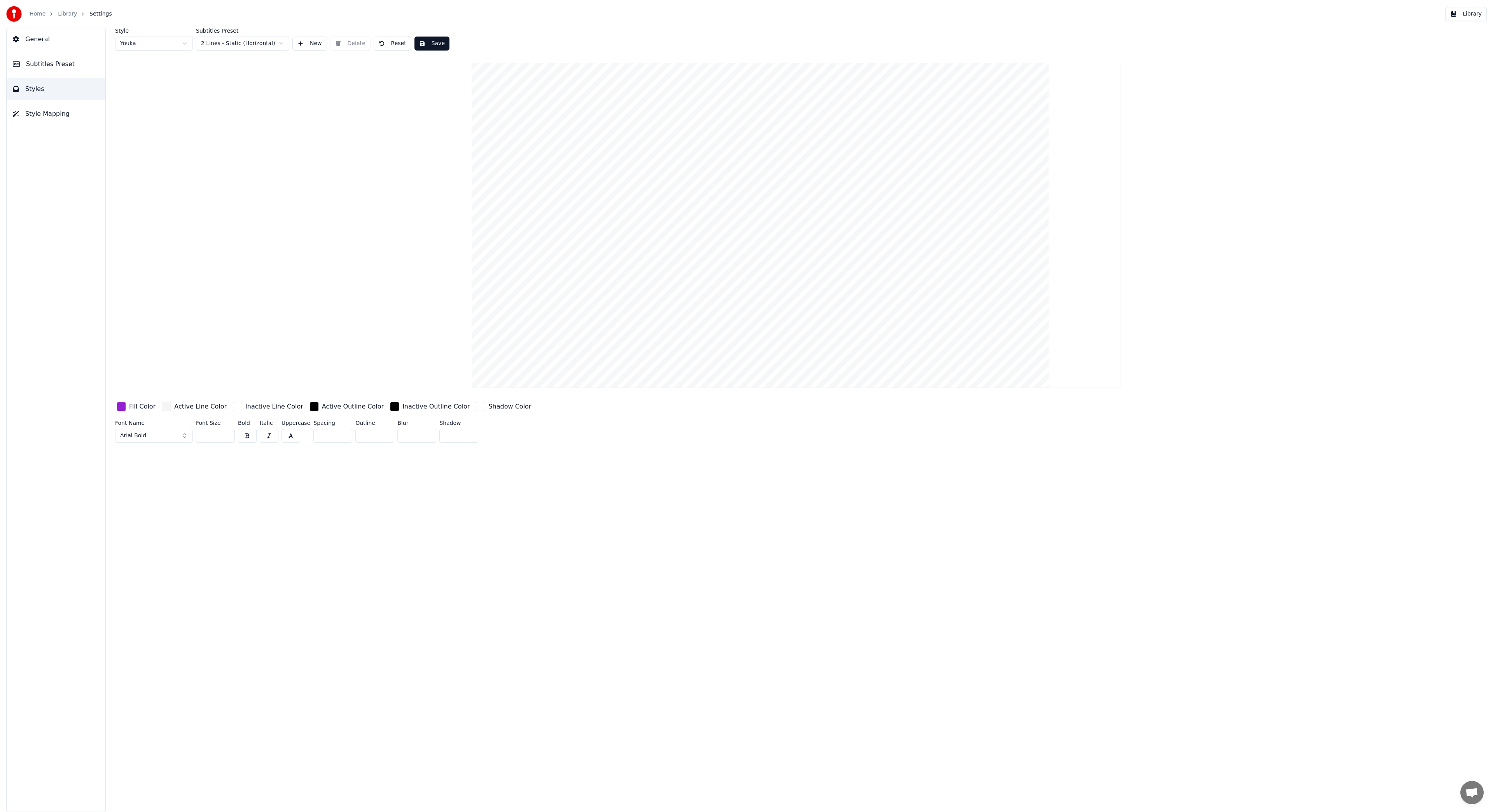
type input "*"
click at [383, 432] on input "*" at bounding box center [374, 436] width 39 height 14
click at [427, 37] on button "Save" at bounding box center [432, 43] width 35 height 14
click at [1473, 12] on button "Library" at bounding box center [1466, 14] width 42 height 14
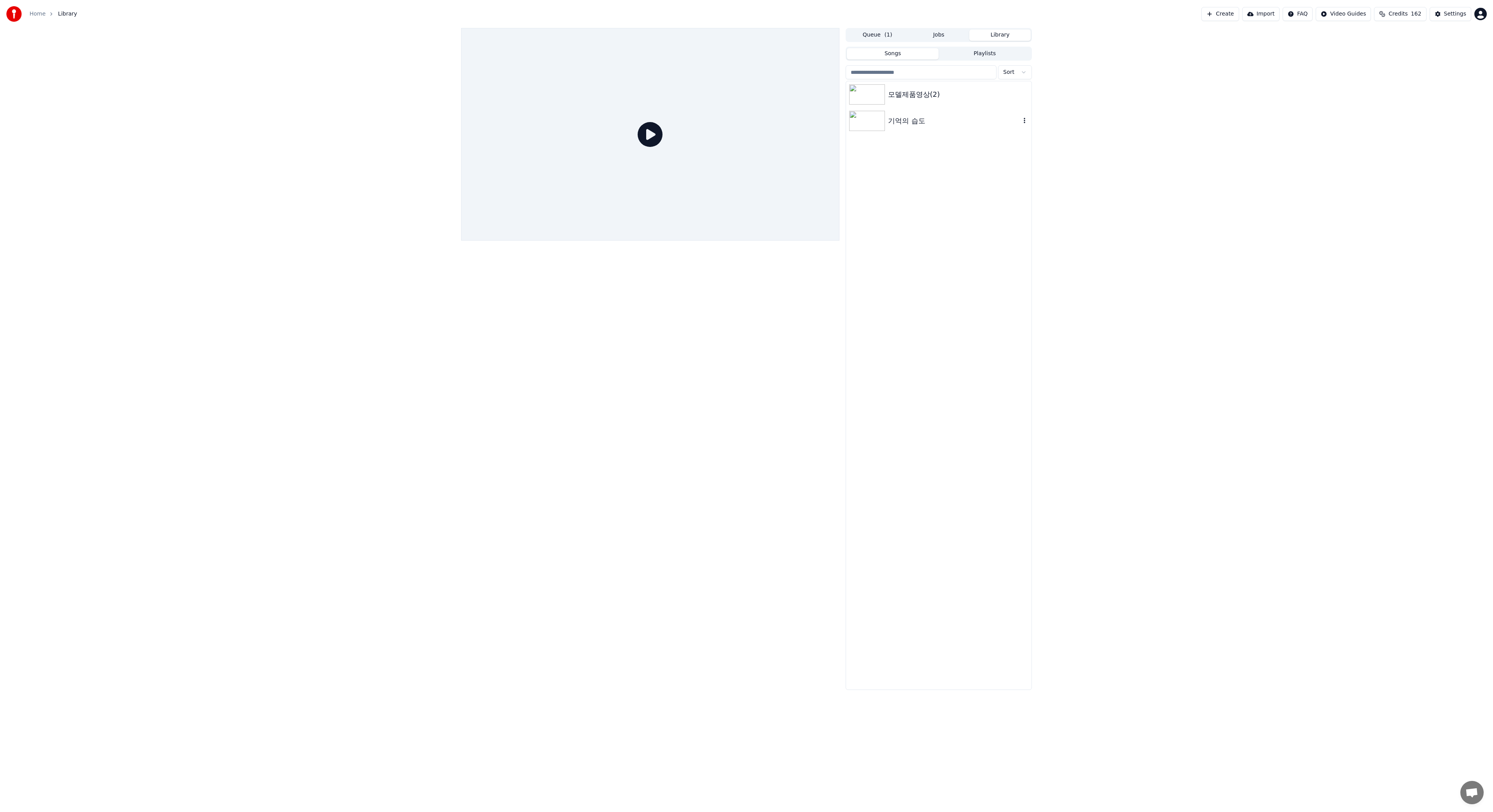
click at [882, 119] on img at bounding box center [867, 121] width 36 height 20
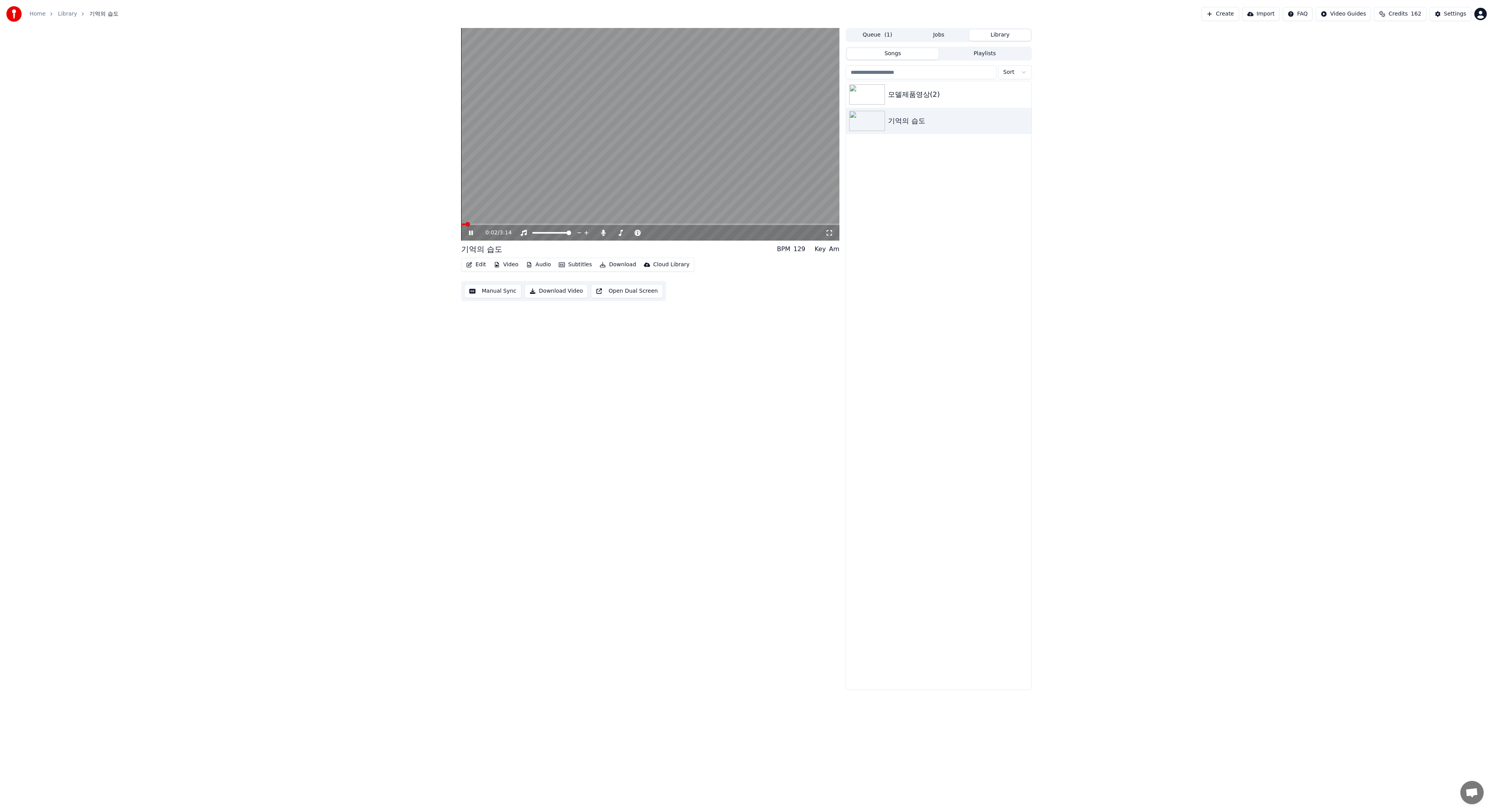
click at [475, 266] on button "Edit" at bounding box center [476, 264] width 26 height 11
click at [485, 284] on div "Edit Lyrics" at bounding box center [493, 281] width 28 height 8
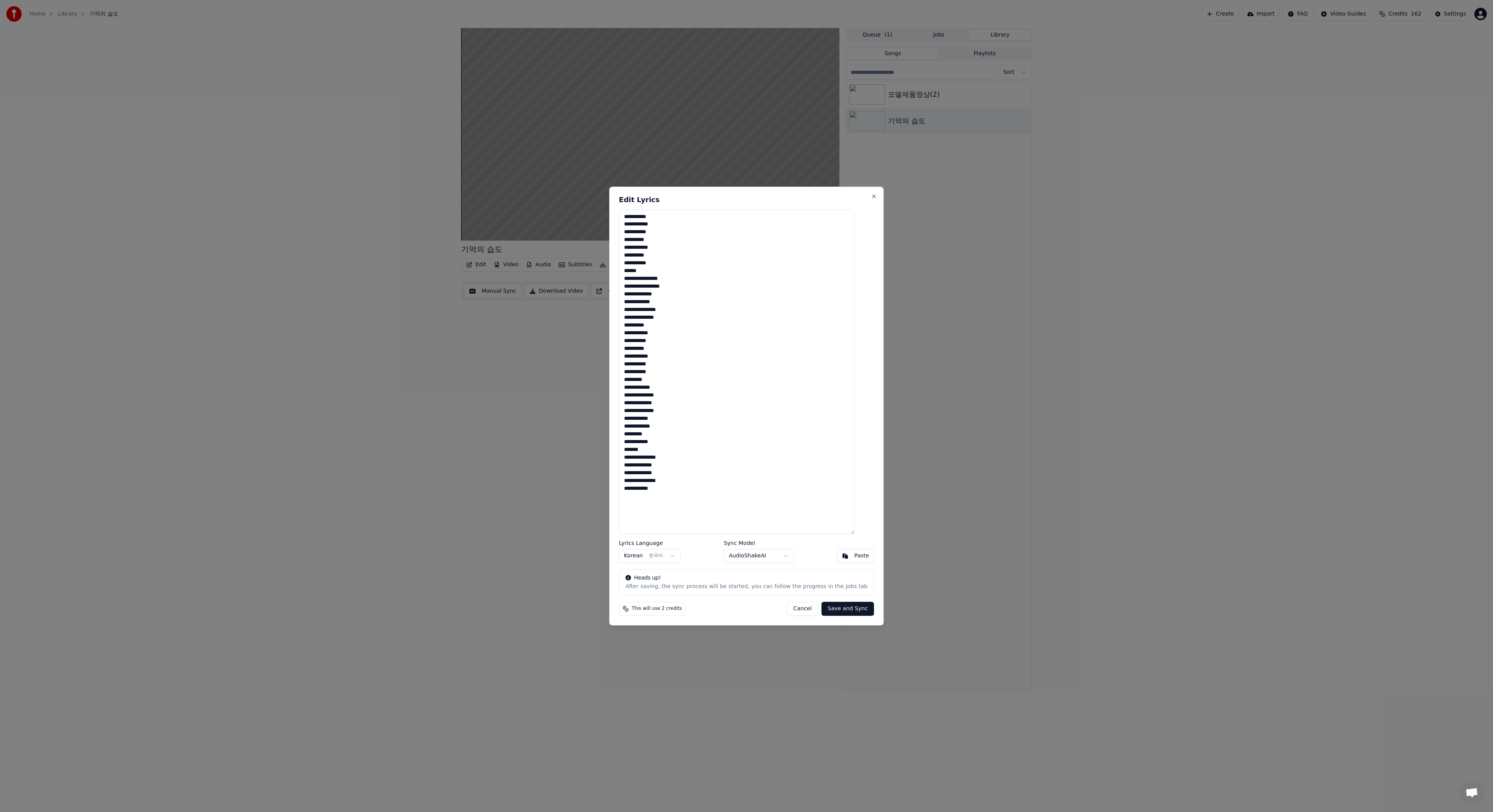
click at [862, 609] on button "Save and Sync" at bounding box center [847, 609] width 53 height 14
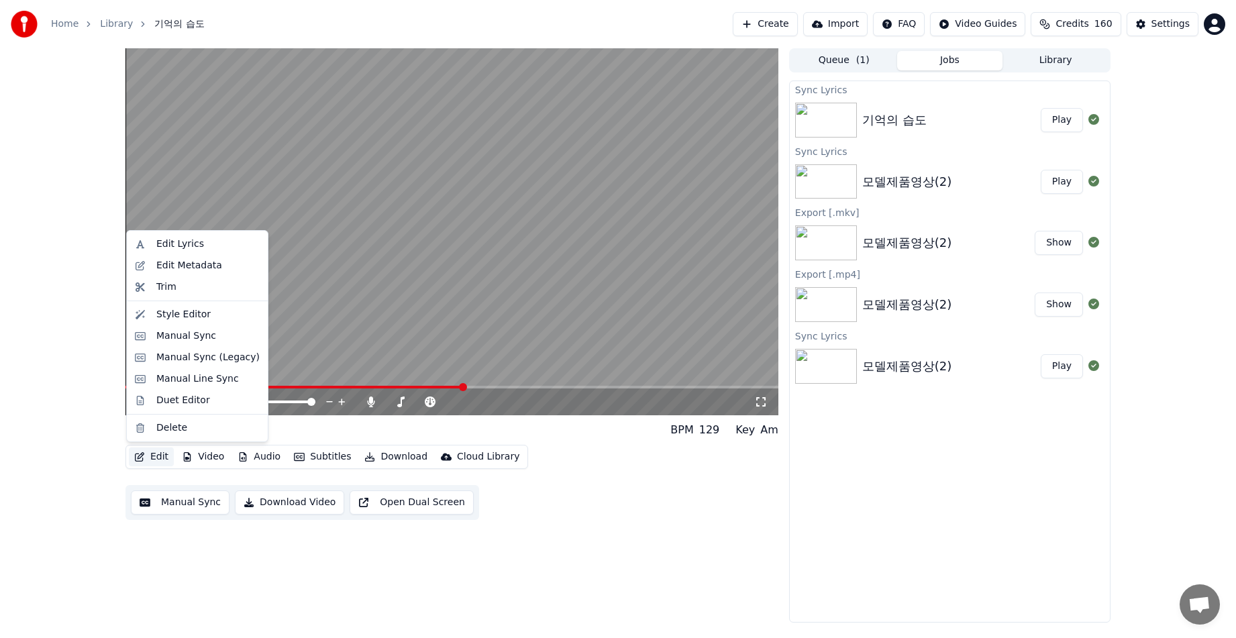
click at [157, 460] on button "Edit" at bounding box center [151, 456] width 45 height 19
click at [211, 246] on div "Edit Lyrics" at bounding box center [207, 243] width 103 height 13
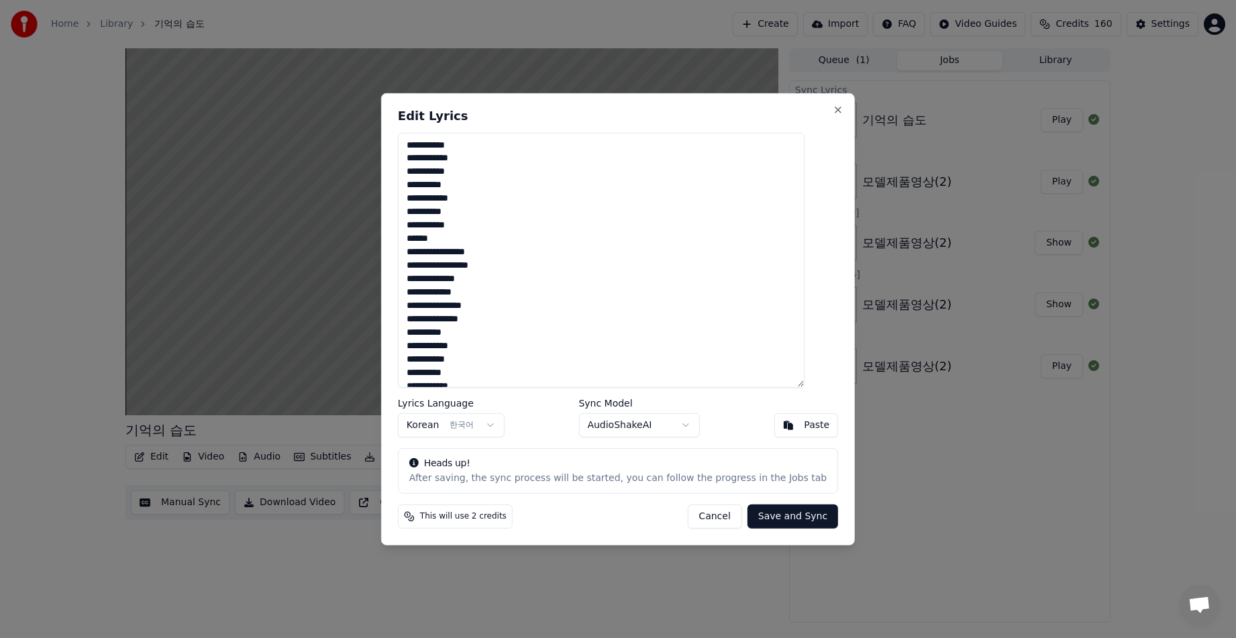
click at [533, 318] on textarea "**********" at bounding box center [601, 259] width 407 height 255
type textarea "**********"
drag, startPoint x: 633, startPoint y: 101, endPoint x: 828, endPoint y: 111, distance: 194.8
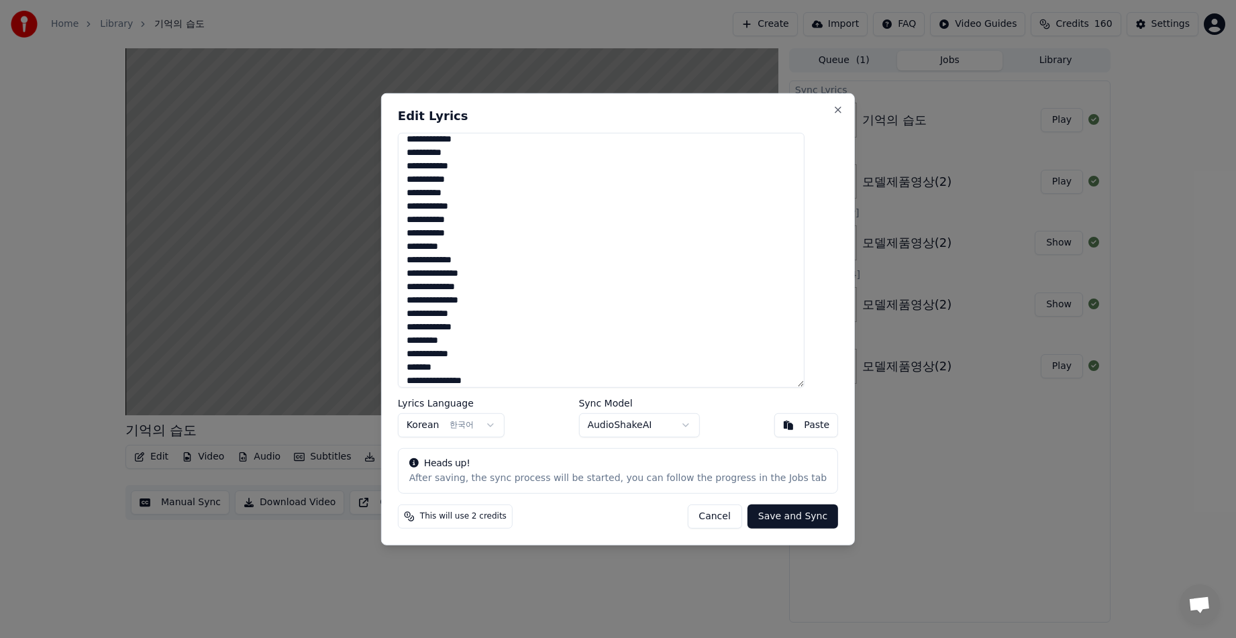
click at [828, 111] on div "**********" at bounding box center [618, 319] width 474 height 452
click at [773, 521] on button "Save and Sync" at bounding box center [792, 516] width 91 height 24
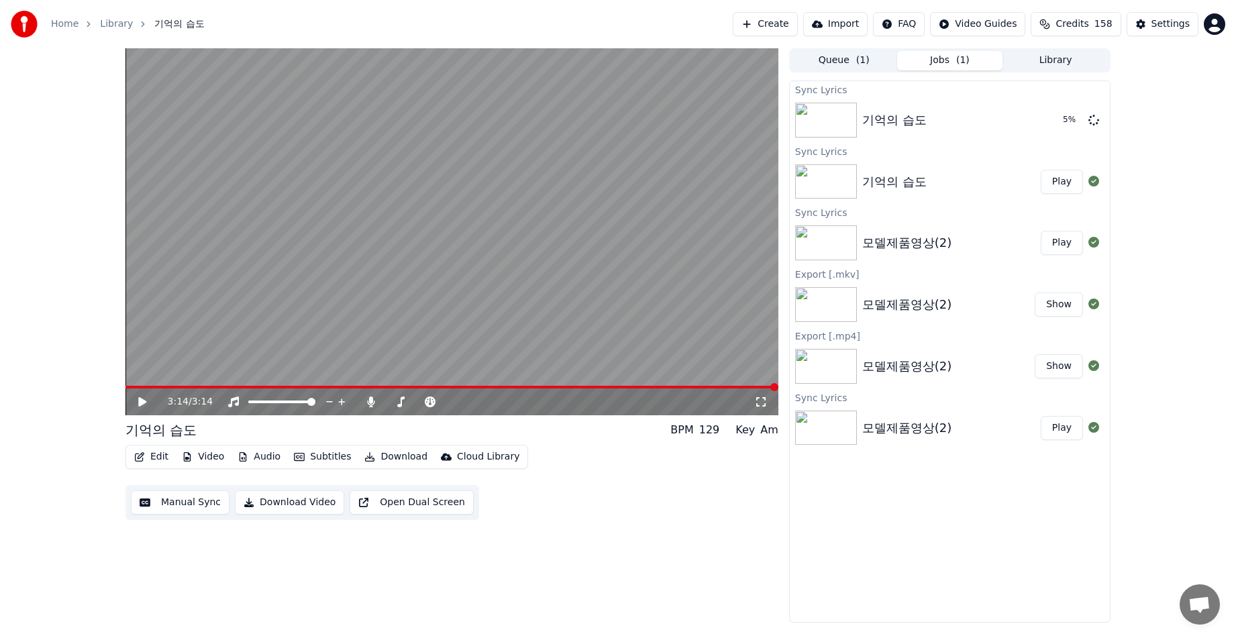
click at [140, 402] on icon at bounding box center [142, 401] width 8 height 9
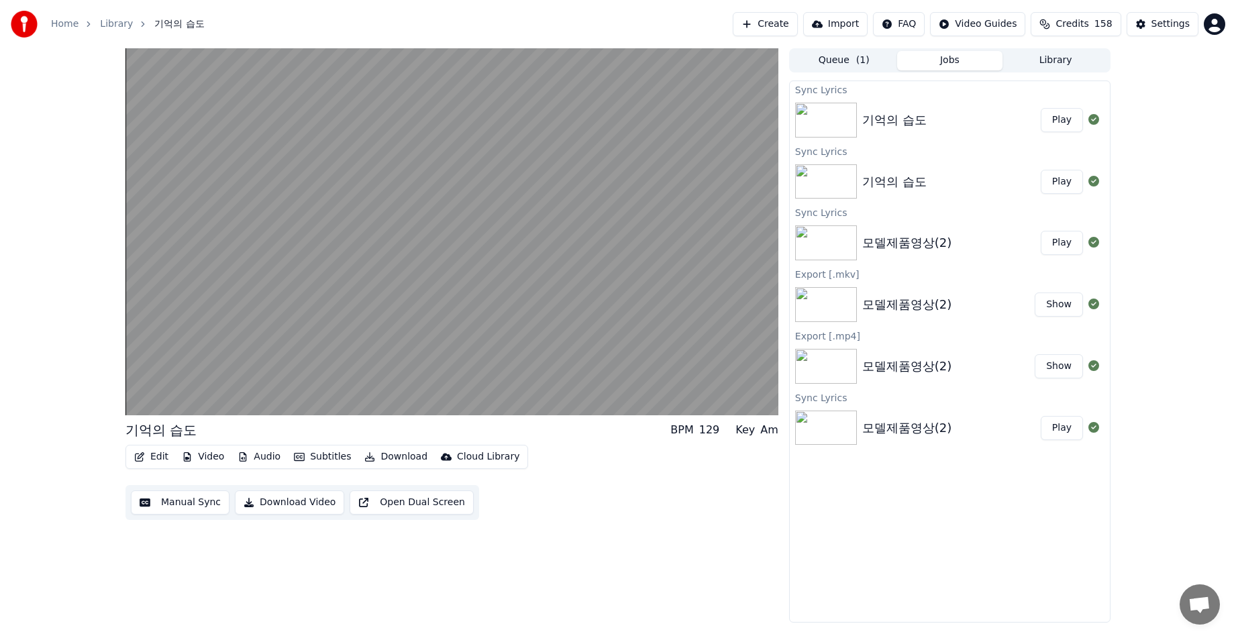
click at [158, 456] on button "Edit" at bounding box center [151, 456] width 45 height 19
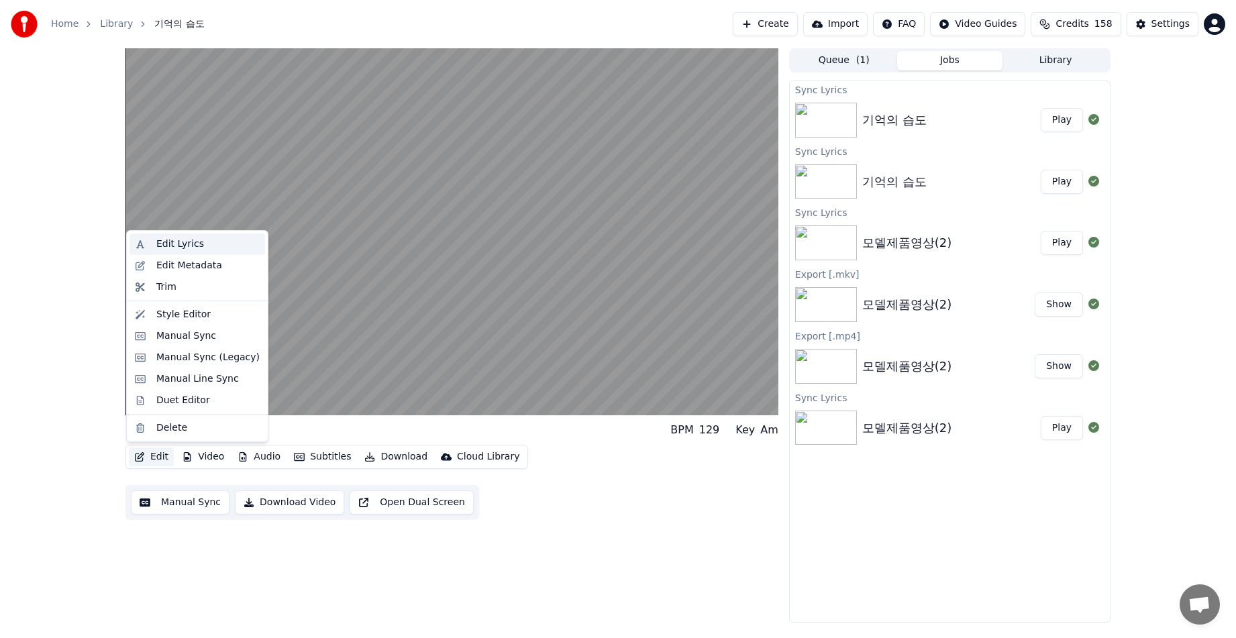
click at [205, 243] on div "Edit Lyrics" at bounding box center [207, 243] width 103 height 13
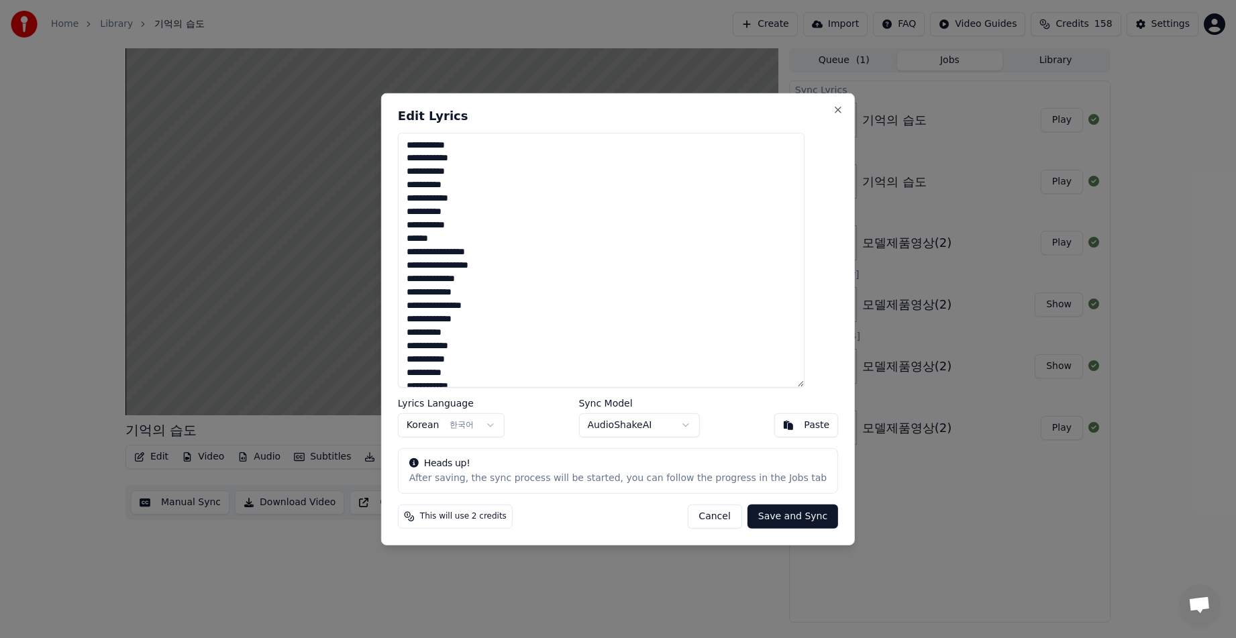
click at [474, 319] on textarea "**********" at bounding box center [601, 259] width 407 height 255
type textarea "**********"
click at [802, 519] on button "Save and Sync" at bounding box center [792, 516] width 91 height 24
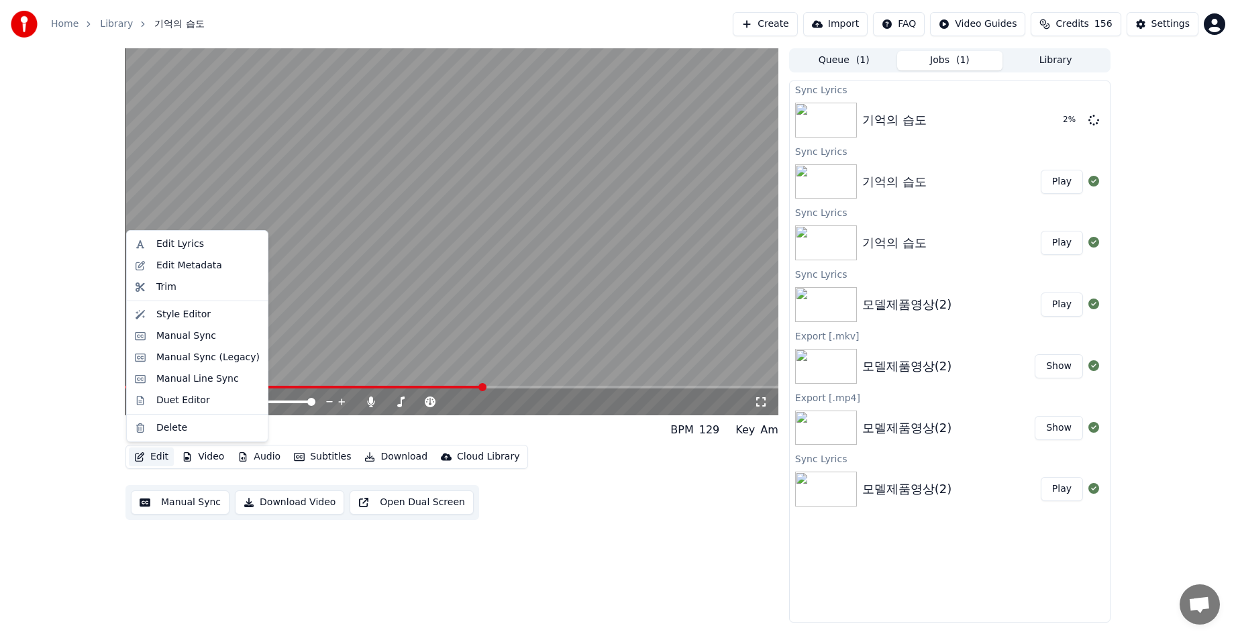
click at [156, 458] on button "Edit" at bounding box center [151, 456] width 45 height 19
click at [195, 242] on div "Edit Lyrics" at bounding box center [180, 243] width 48 height 13
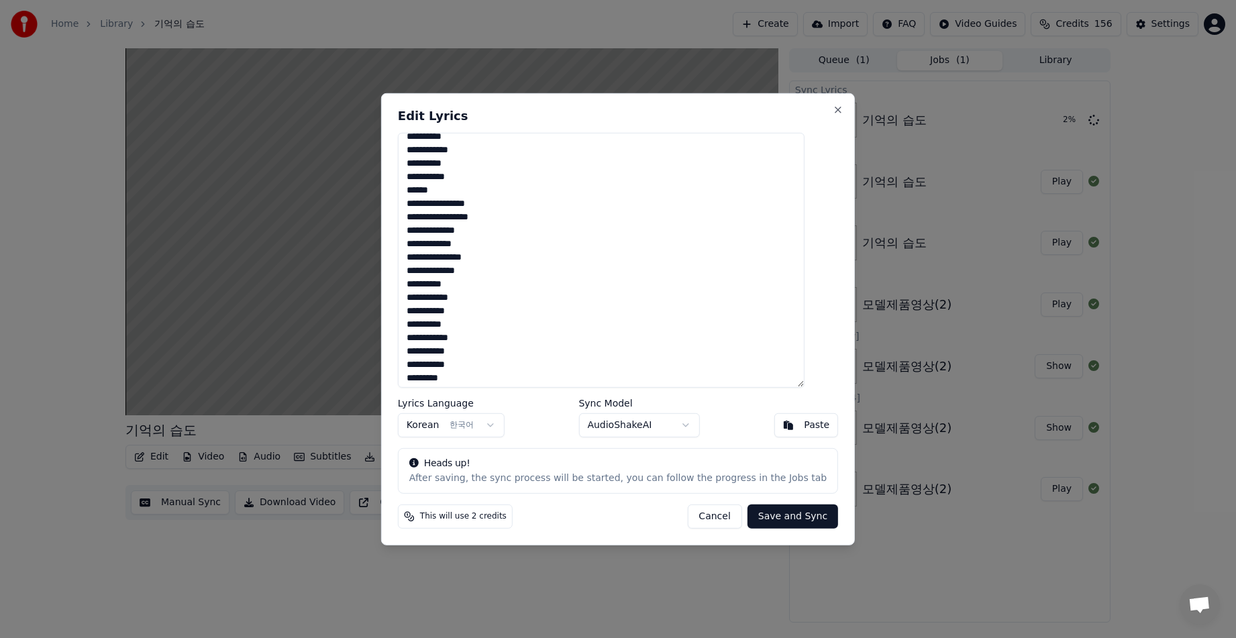
scroll to position [67, 0]
click at [472, 331] on textarea "**********" at bounding box center [601, 259] width 407 height 255
drag, startPoint x: 664, startPoint y: 96, endPoint x: 751, endPoint y: 104, distance: 87.6
click at [751, 104] on div "**********" at bounding box center [618, 319] width 474 height 452
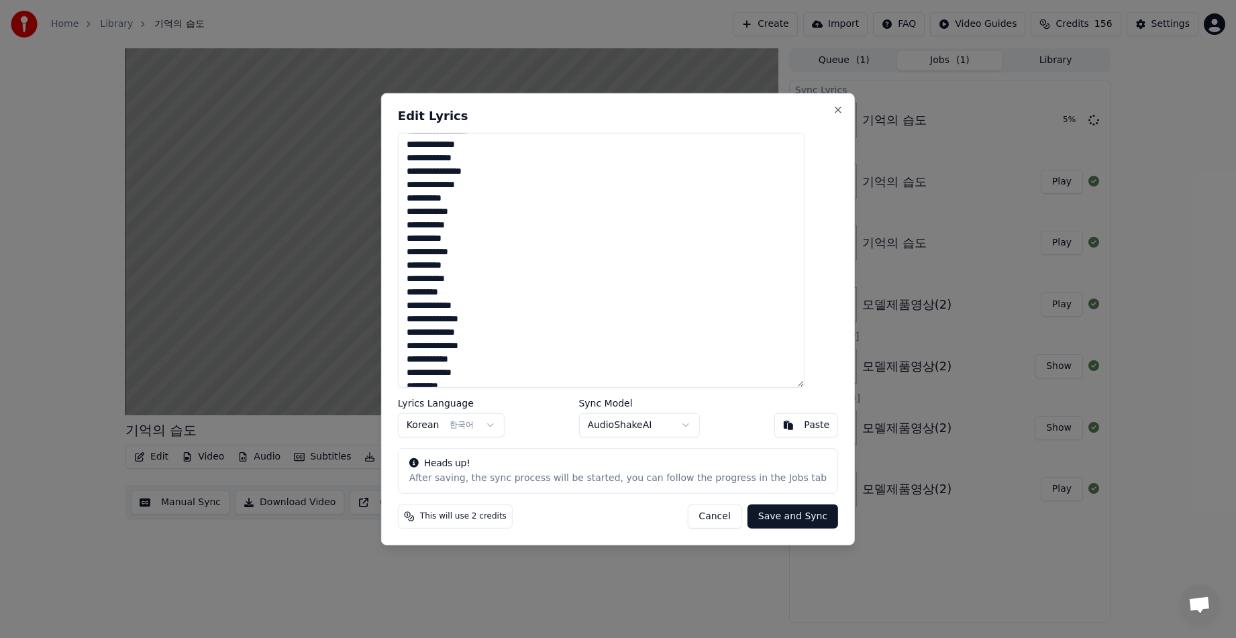
type textarea "**********"
click at [787, 519] on button "Save and Sync" at bounding box center [792, 516] width 91 height 24
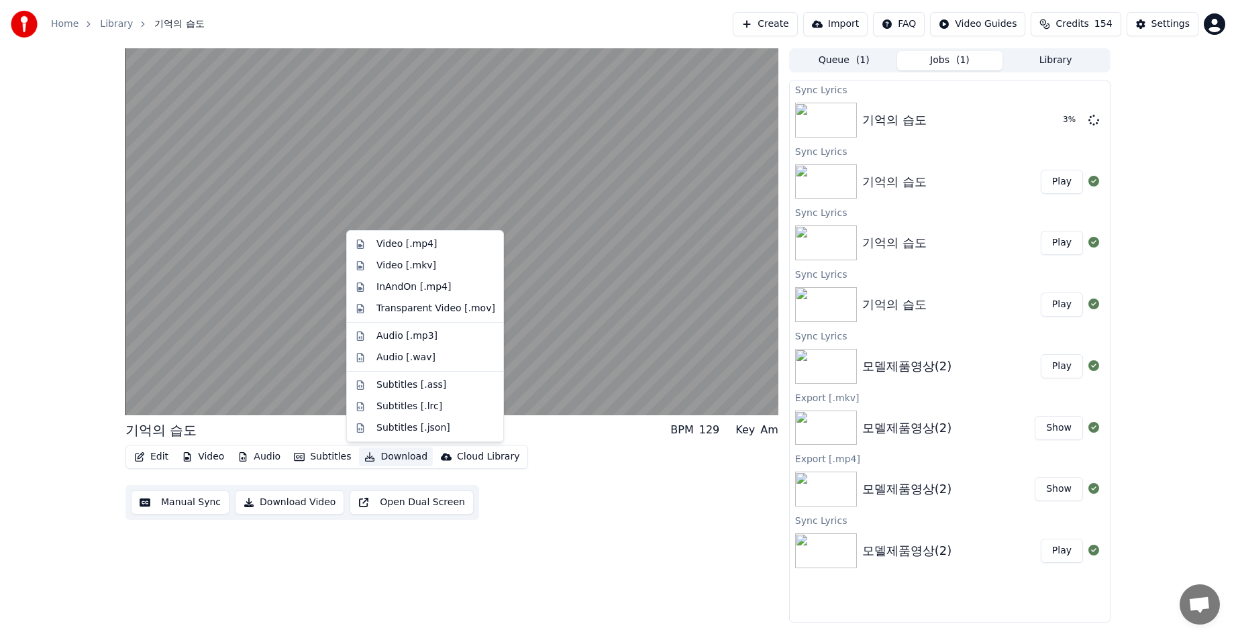
click at [390, 459] on button "Download" at bounding box center [396, 456] width 74 height 19
click at [409, 386] on div "Subtitles [.ass]" at bounding box center [411, 384] width 70 height 13
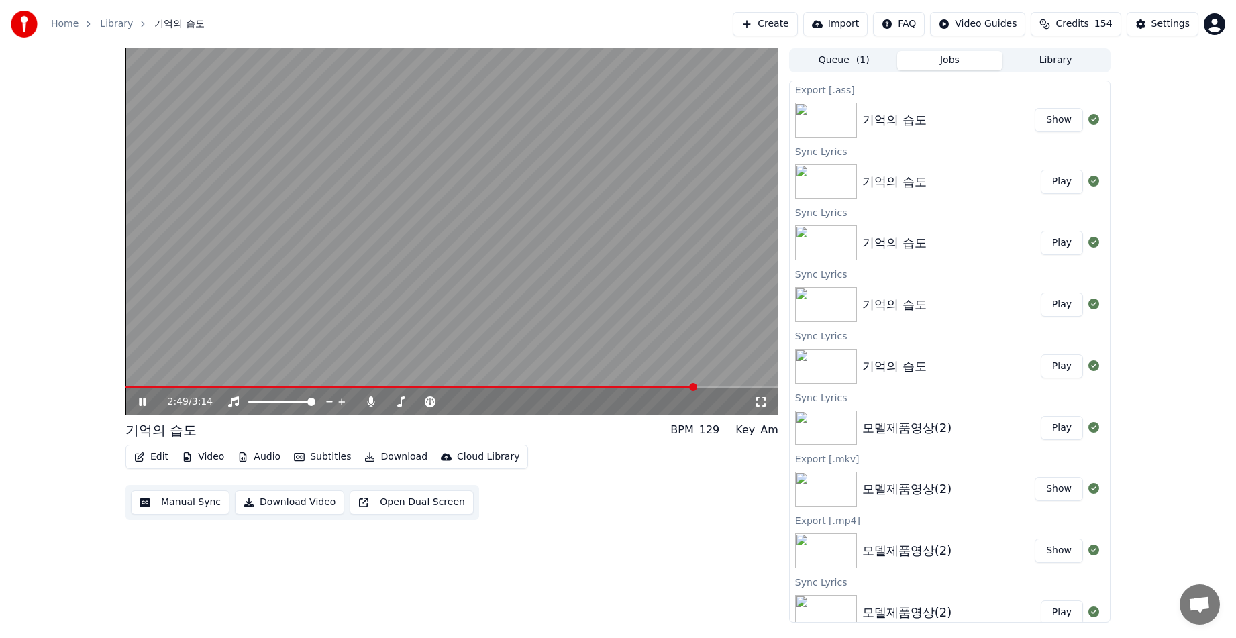
click at [378, 463] on button "Download" at bounding box center [396, 456] width 74 height 19
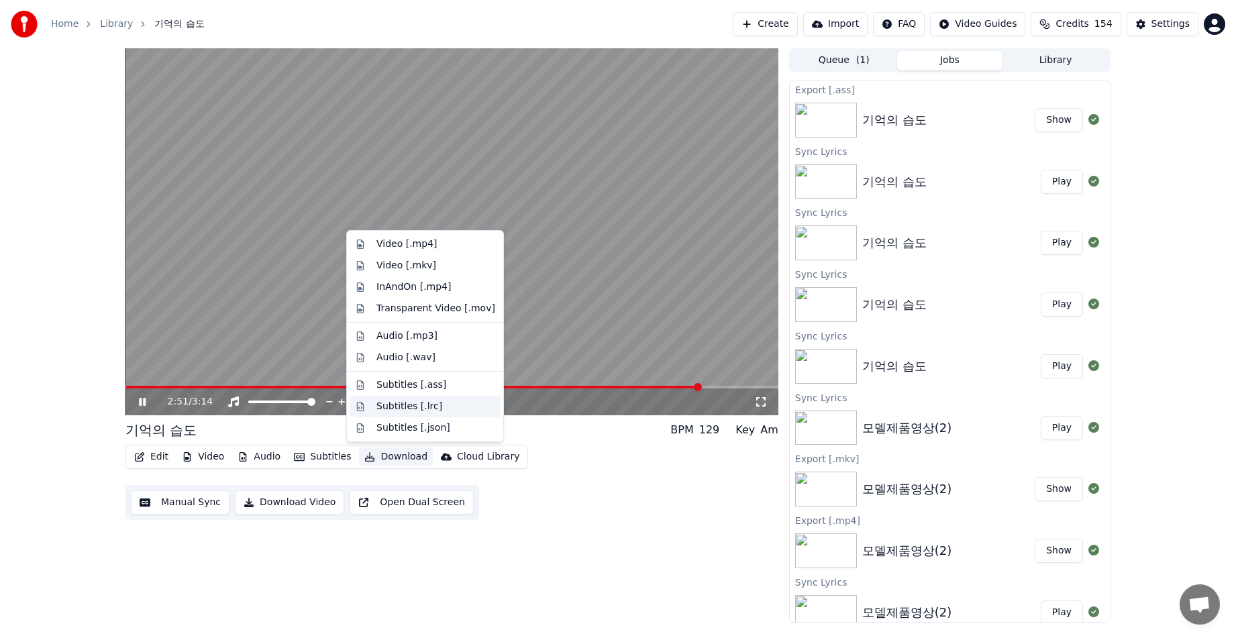
click at [402, 409] on div "Subtitles [.lrc]" at bounding box center [409, 406] width 66 height 13
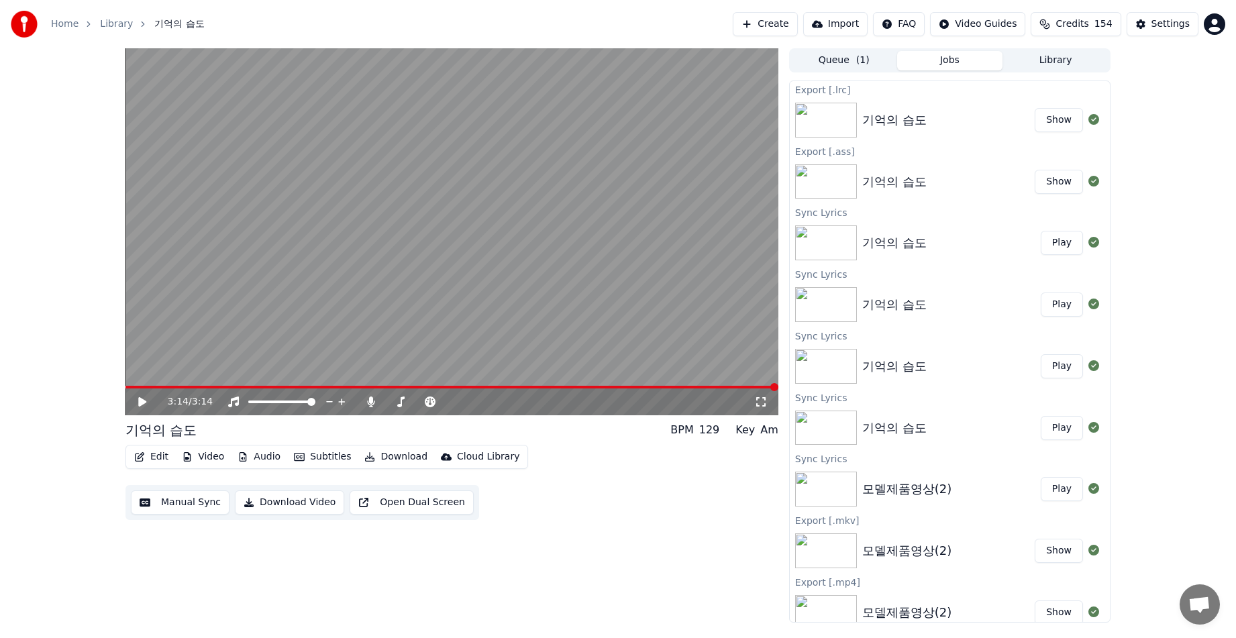
click at [375, 458] on button "Download" at bounding box center [396, 456] width 74 height 19
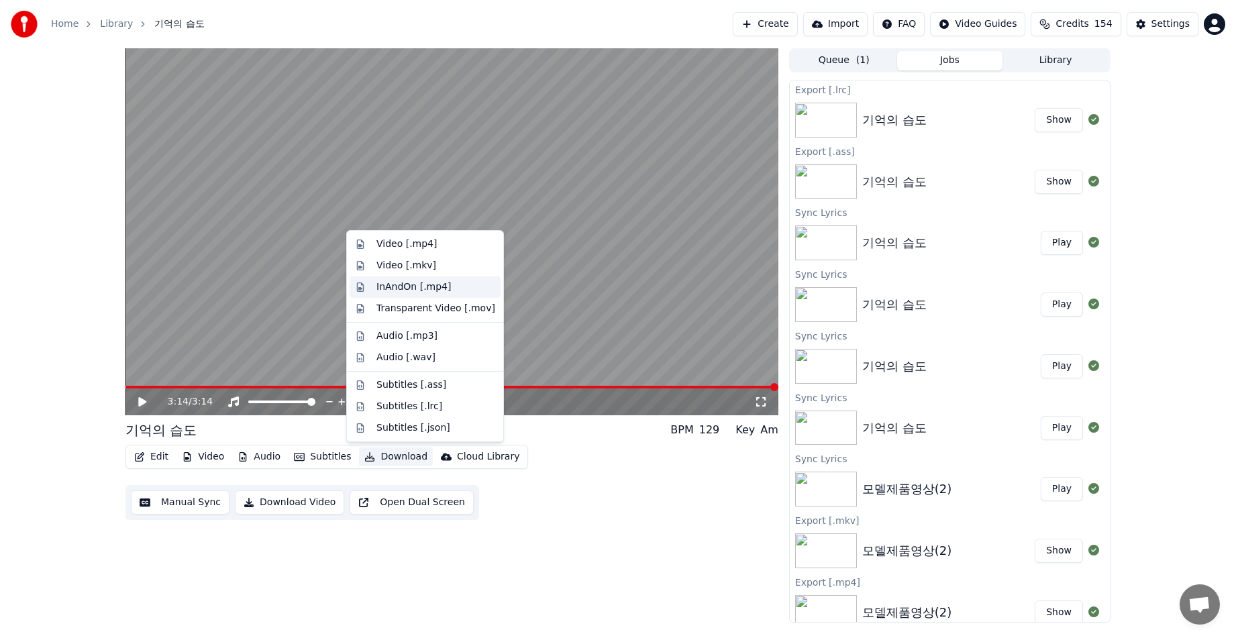
click at [422, 288] on div "InAndOn [.mp4]" at bounding box center [413, 286] width 75 height 13
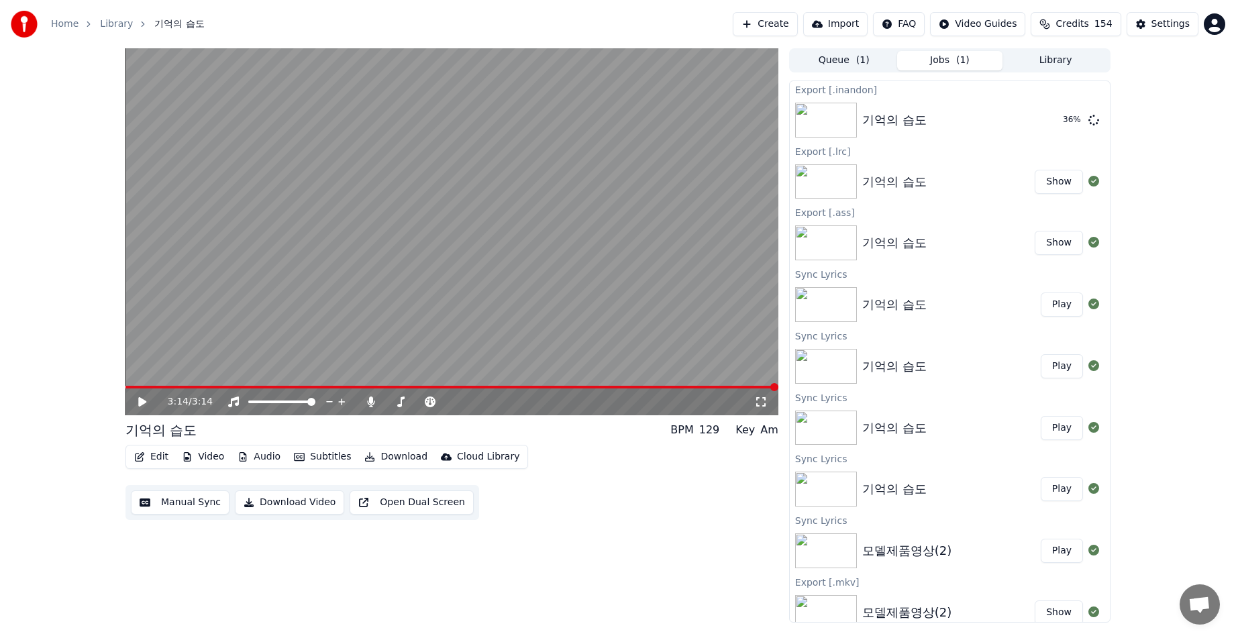
click at [396, 458] on button "Download" at bounding box center [396, 456] width 74 height 19
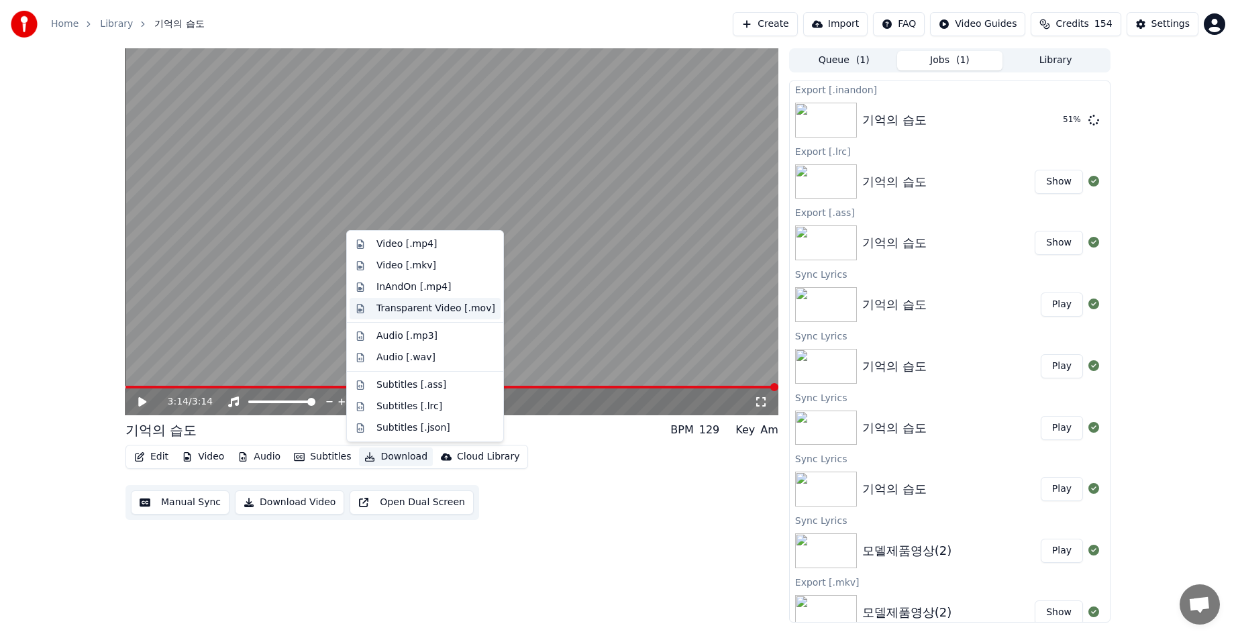
click at [392, 307] on div "Transparent Video [.mov]" at bounding box center [435, 308] width 119 height 13
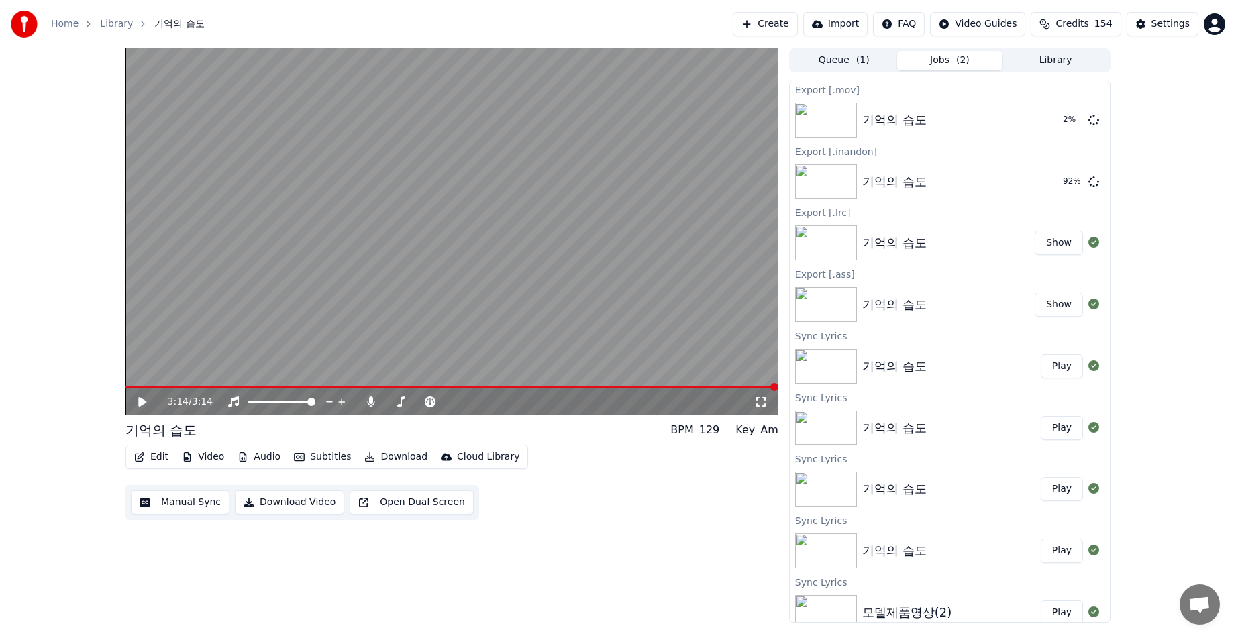
click at [1046, 240] on button "Show" at bounding box center [1058, 243] width 48 height 24
click at [43, 256] on div "3:14 / 3:14 기억의 습도 BPM 129 Key Am Edit Video Audio Subtitles Download Cloud Lib…" at bounding box center [618, 335] width 1236 height 574
click at [52, 445] on div "3:14 / 3:14 기억의 습도 BPM 129 Key Am Edit Video Audio Subtitles Download Cloud Lib…" at bounding box center [618, 335] width 1236 height 574
click at [1055, 183] on button "Show" at bounding box center [1058, 182] width 48 height 24
click at [17, 282] on div "3:14 / 3:14 기억의 습도 BPM 129 Key Am Edit Video Audio Subtitles Download Cloud Lib…" at bounding box center [618, 335] width 1236 height 574
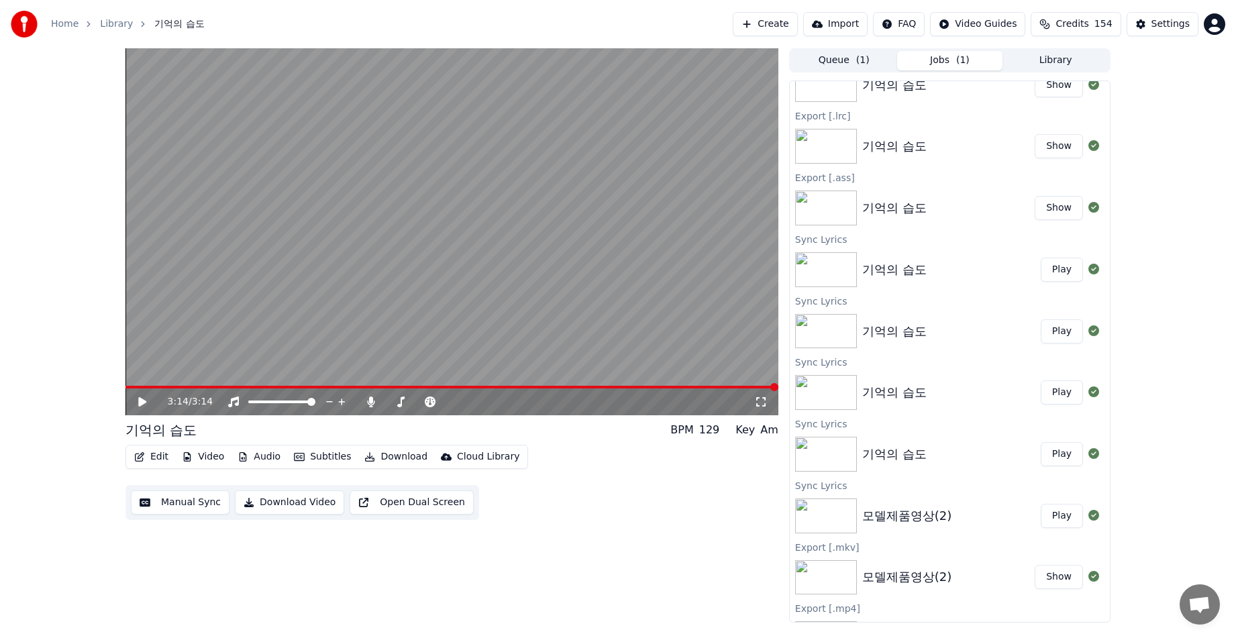
scroll to position [0, 0]
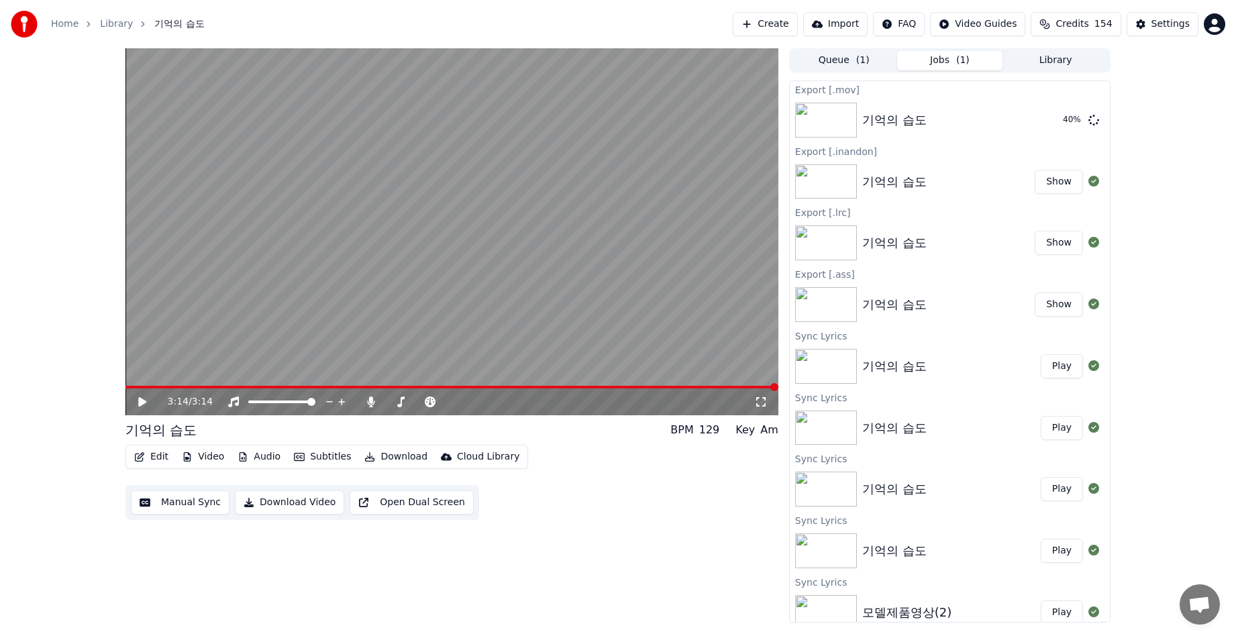
click at [1053, 182] on button "Show" at bounding box center [1058, 182] width 48 height 24
click at [29, 299] on div "3:14 / 3:14 기억의 습도 BPM 129 Key Am Edit Video Audio Subtitles Download Cloud Lib…" at bounding box center [618, 335] width 1236 height 574
click at [1040, 119] on button "Show" at bounding box center [1058, 120] width 48 height 24
click at [141, 402] on icon at bounding box center [142, 401] width 8 height 9
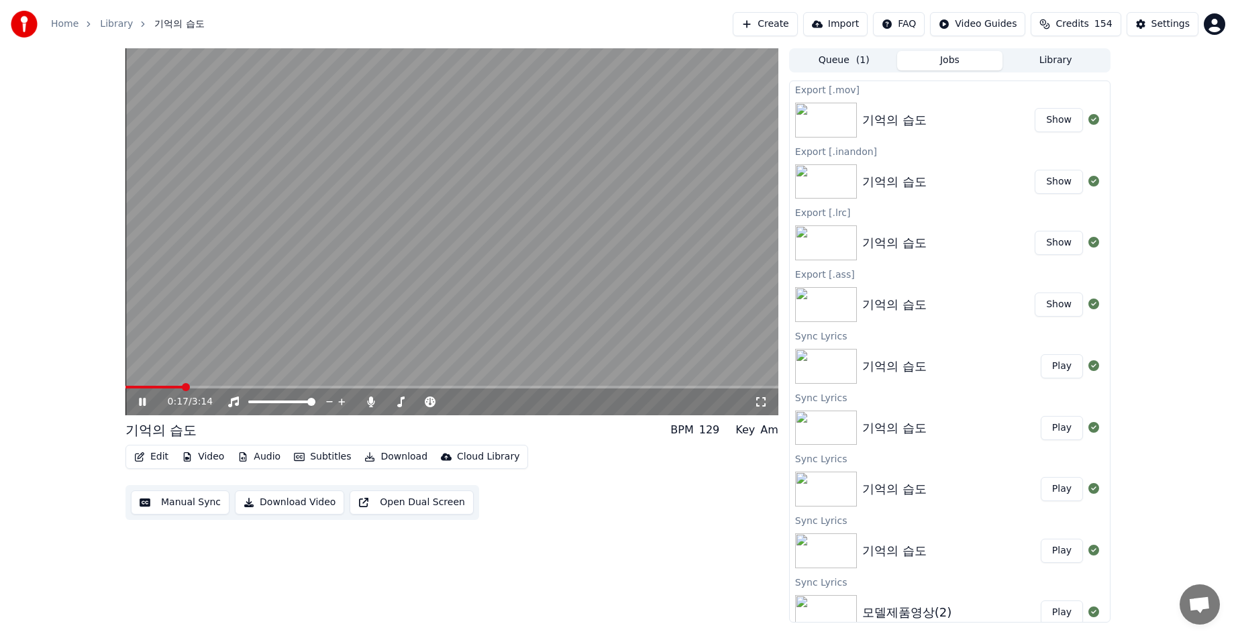
click at [182, 386] on span at bounding box center [451, 387] width 653 height 3
click at [156, 457] on button "Edit" at bounding box center [151, 456] width 45 height 19
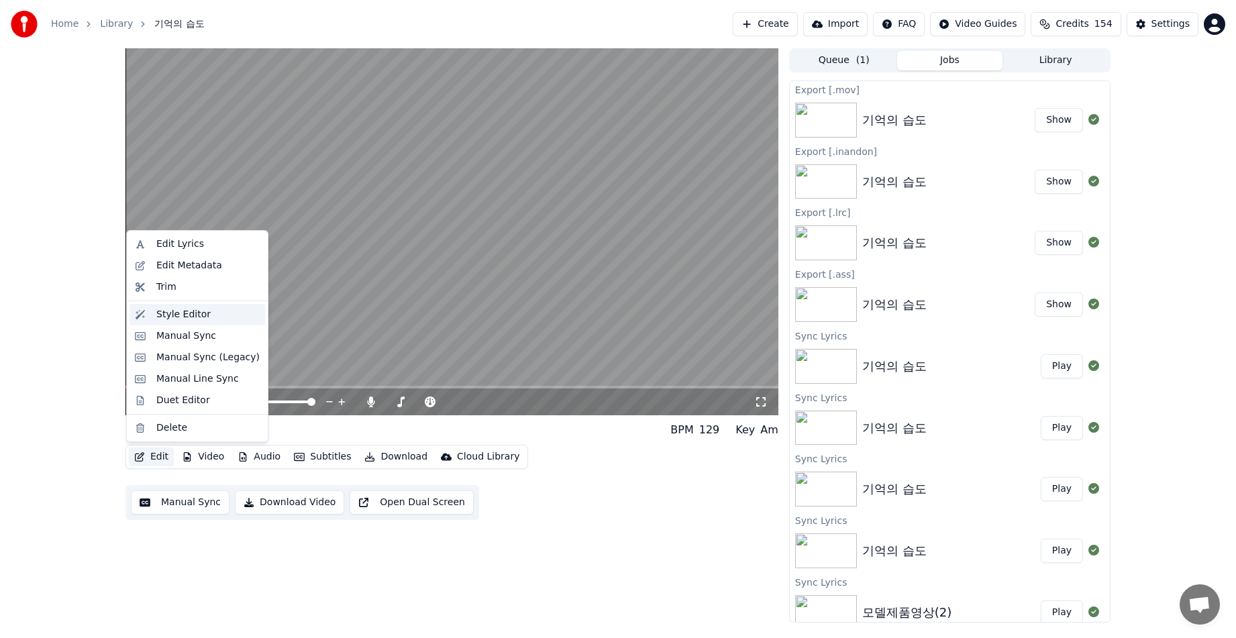
click at [186, 317] on div "Style Editor" at bounding box center [183, 314] width 54 height 13
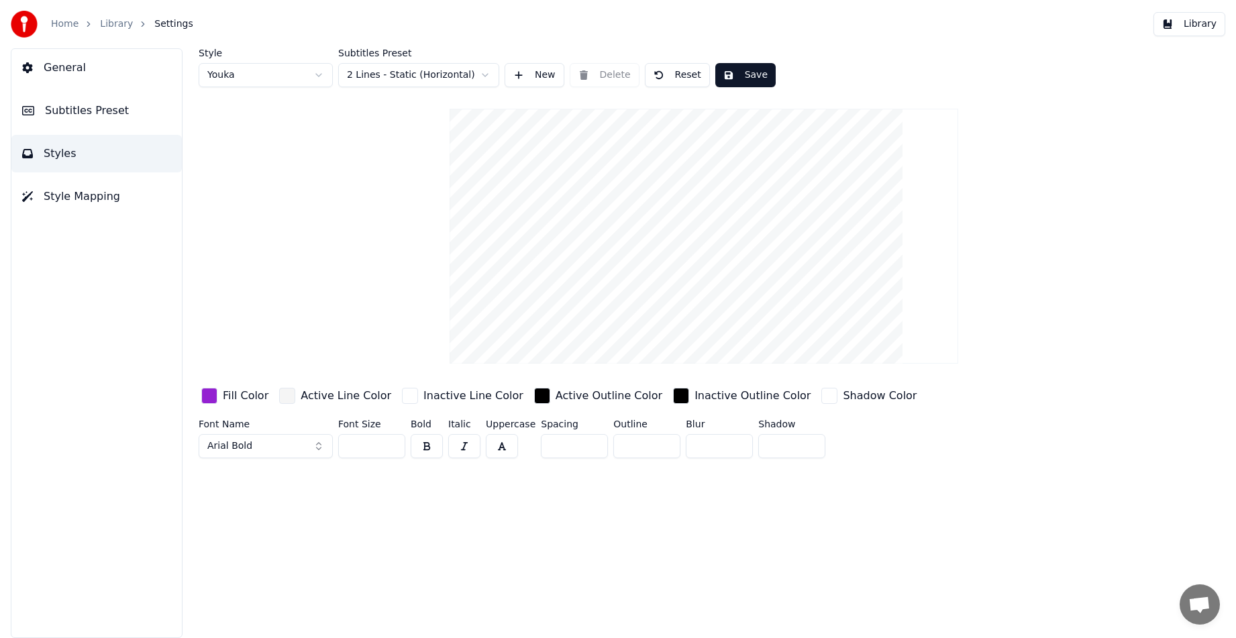
click at [1187, 25] on button "Library" at bounding box center [1189, 24] width 72 height 24
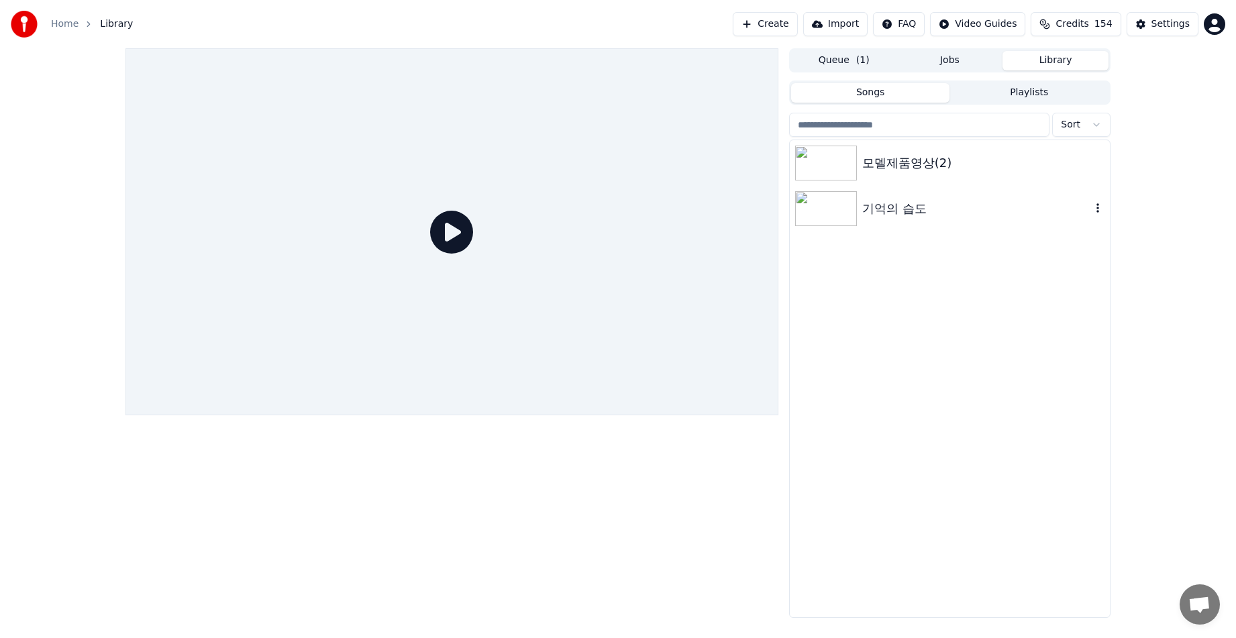
click at [847, 220] on img at bounding box center [826, 208] width 62 height 35
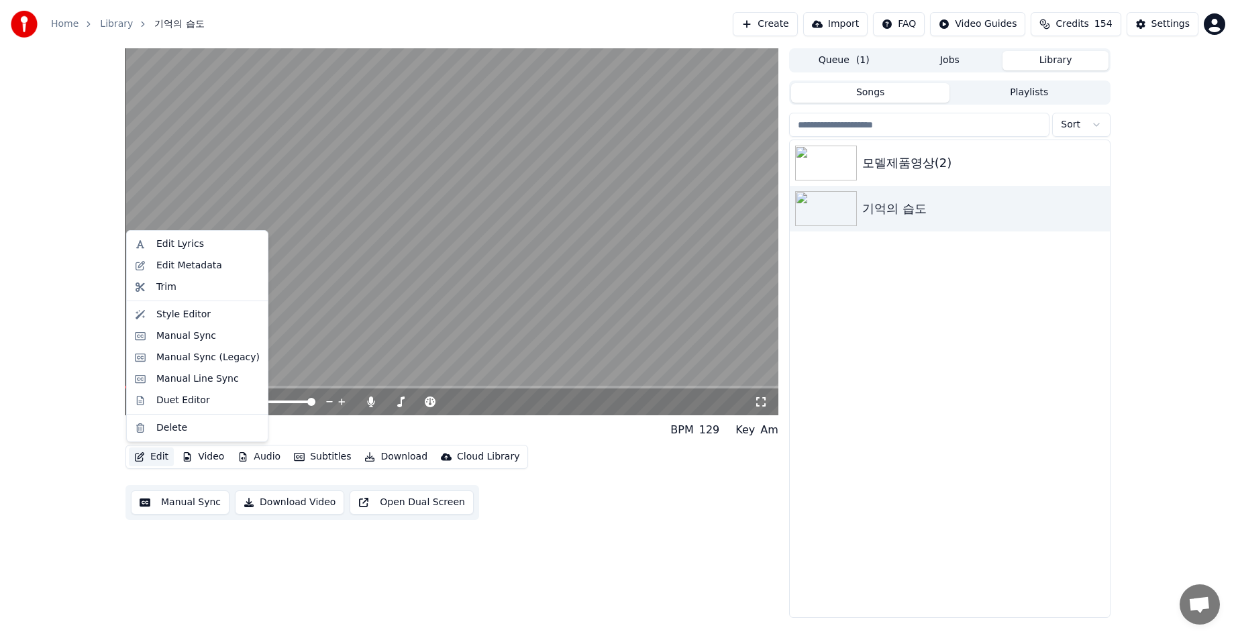
click at [152, 460] on button "Edit" at bounding box center [151, 456] width 45 height 19
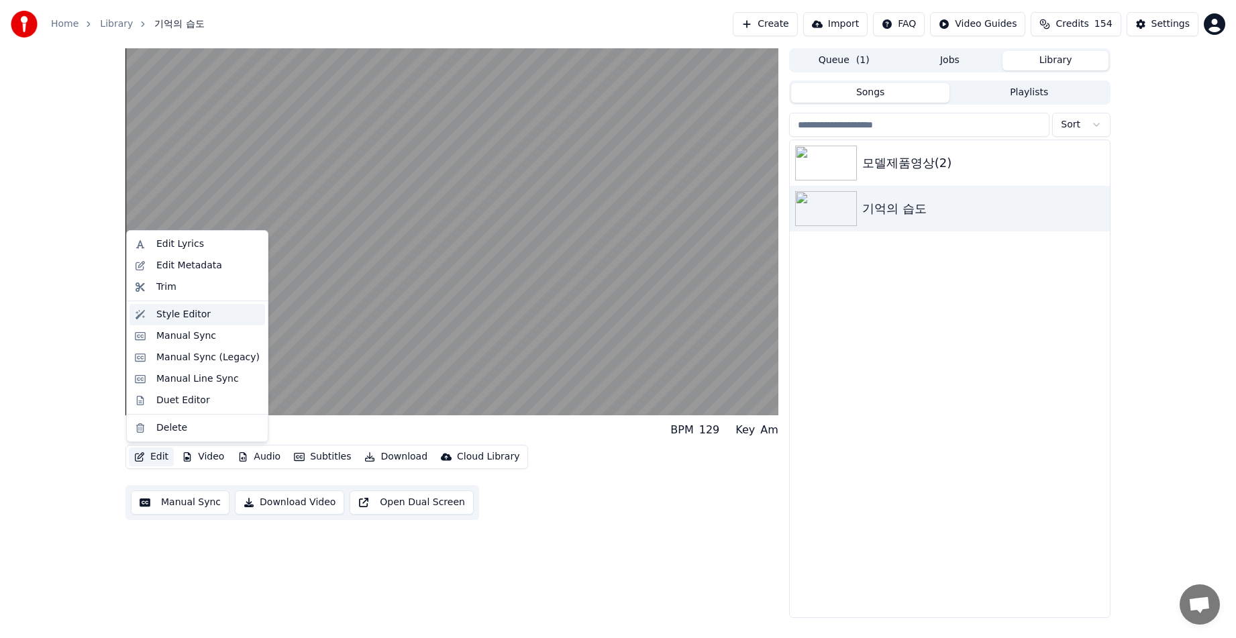
click at [186, 317] on div "Style Editor" at bounding box center [183, 314] width 54 height 13
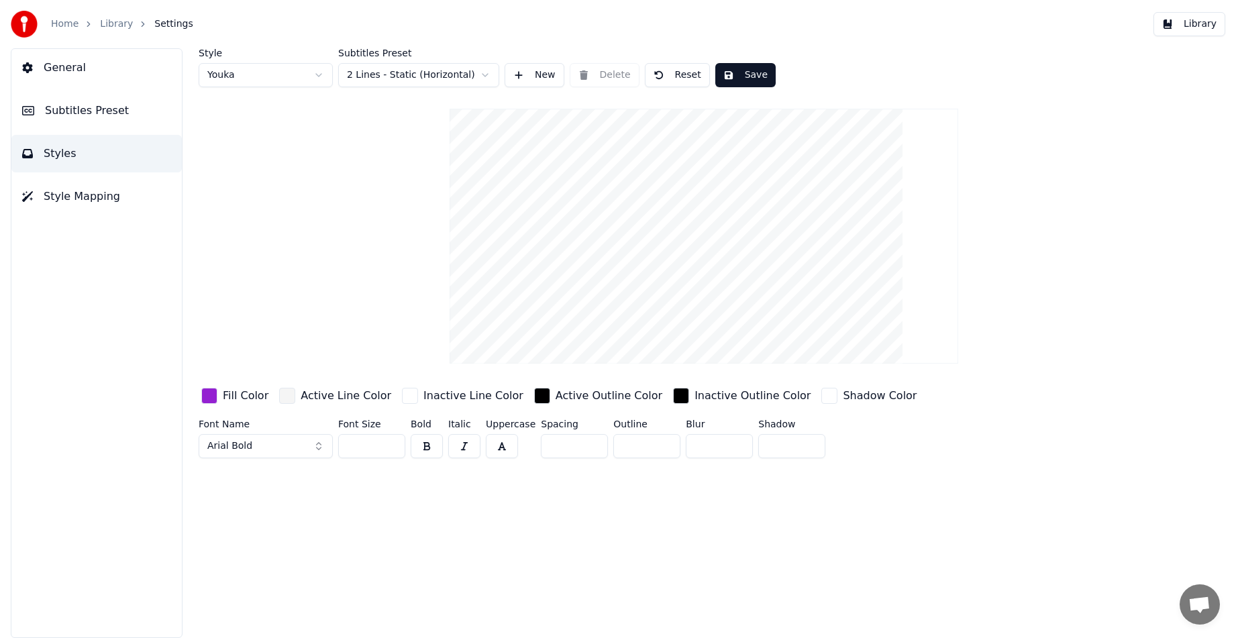
click at [95, 115] on span "Subtitles Preset" at bounding box center [87, 111] width 84 height 16
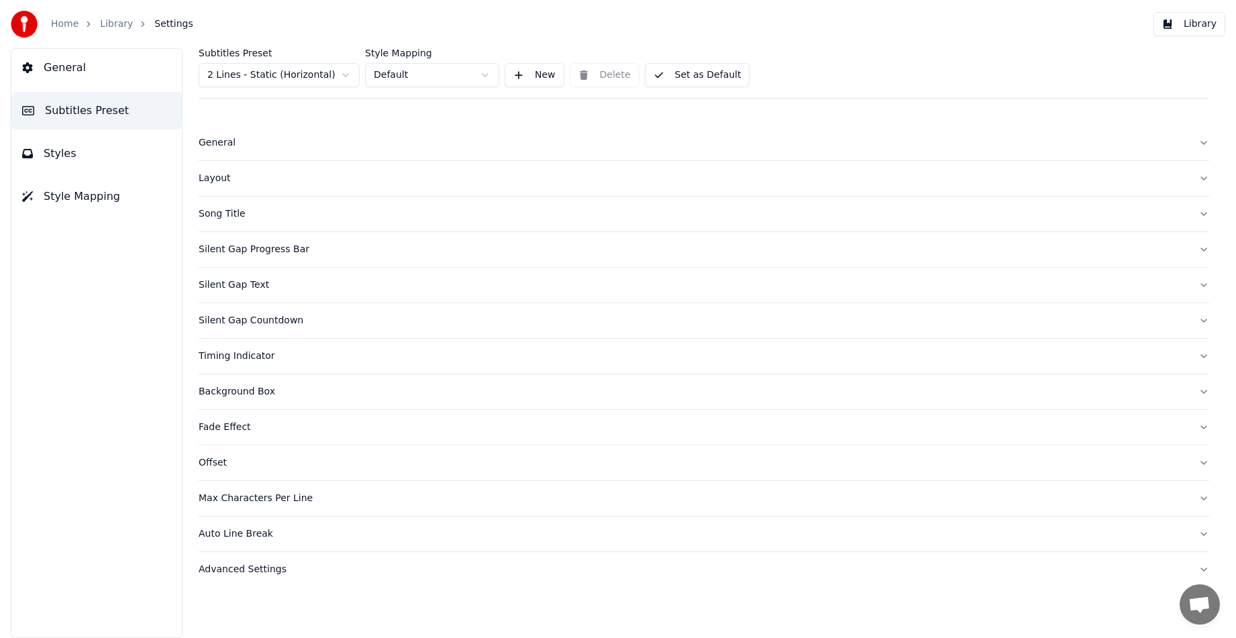
click at [248, 391] on div "Background Box" at bounding box center [693, 391] width 989 height 13
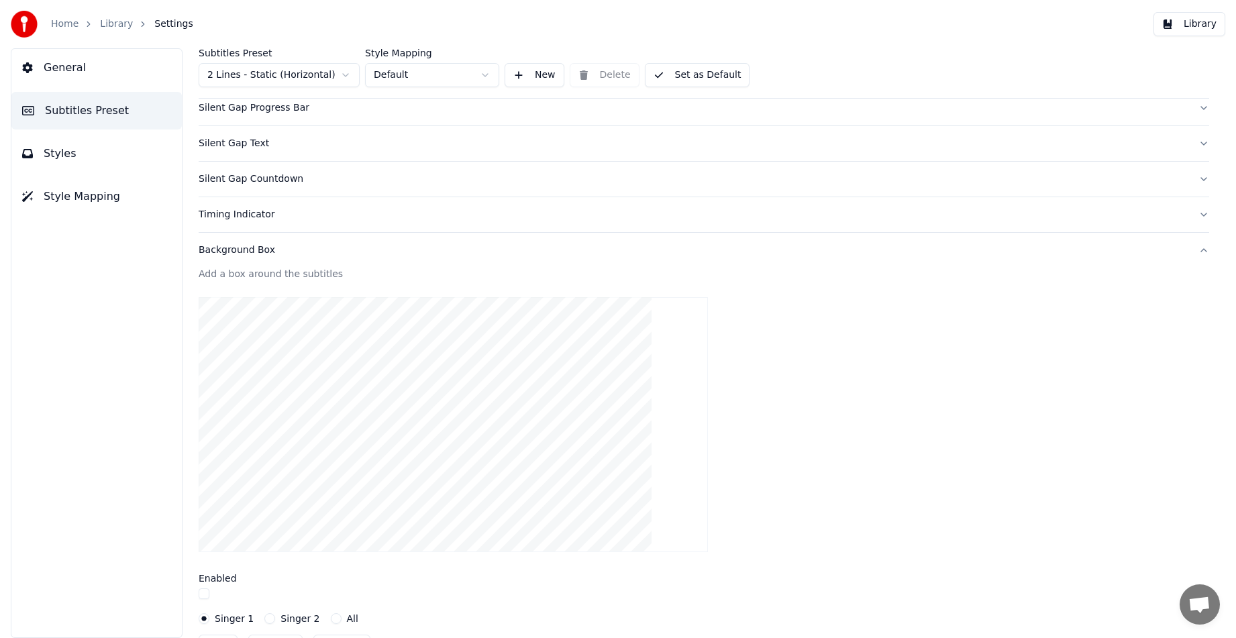
scroll to position [134, 0]
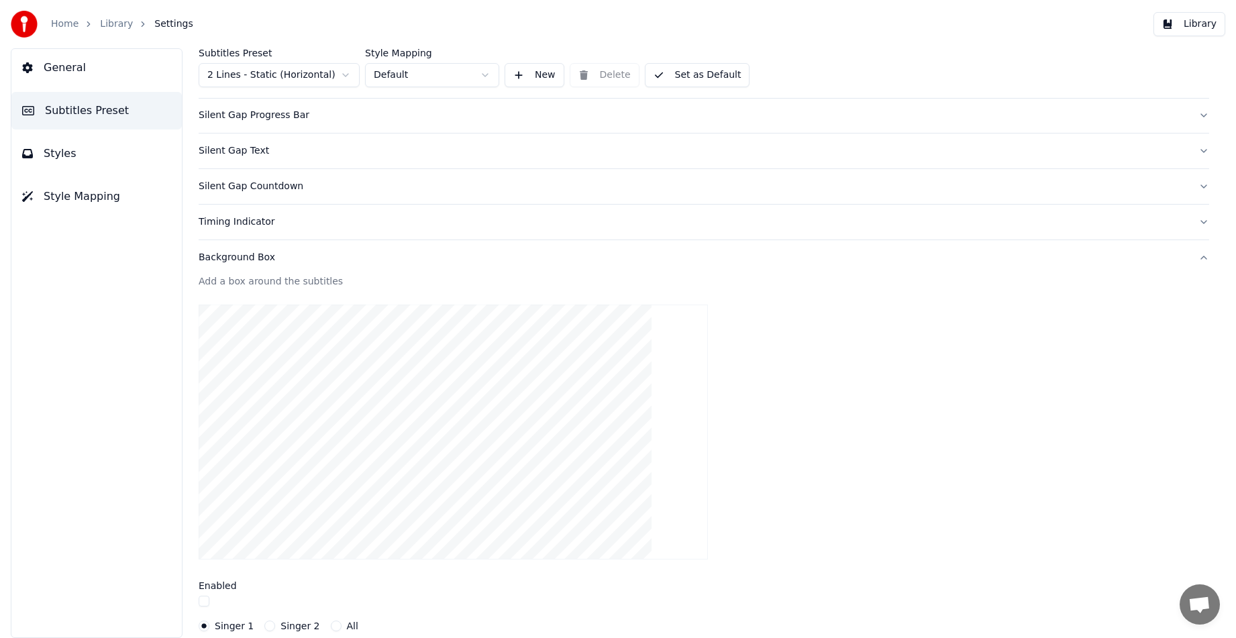
click at [206, 600] on button "button" at bounding box center [204, 601] width 11 height 11
click at [62, 158] on span "Styles" at bounding box center [60, 154] width 33 height 16
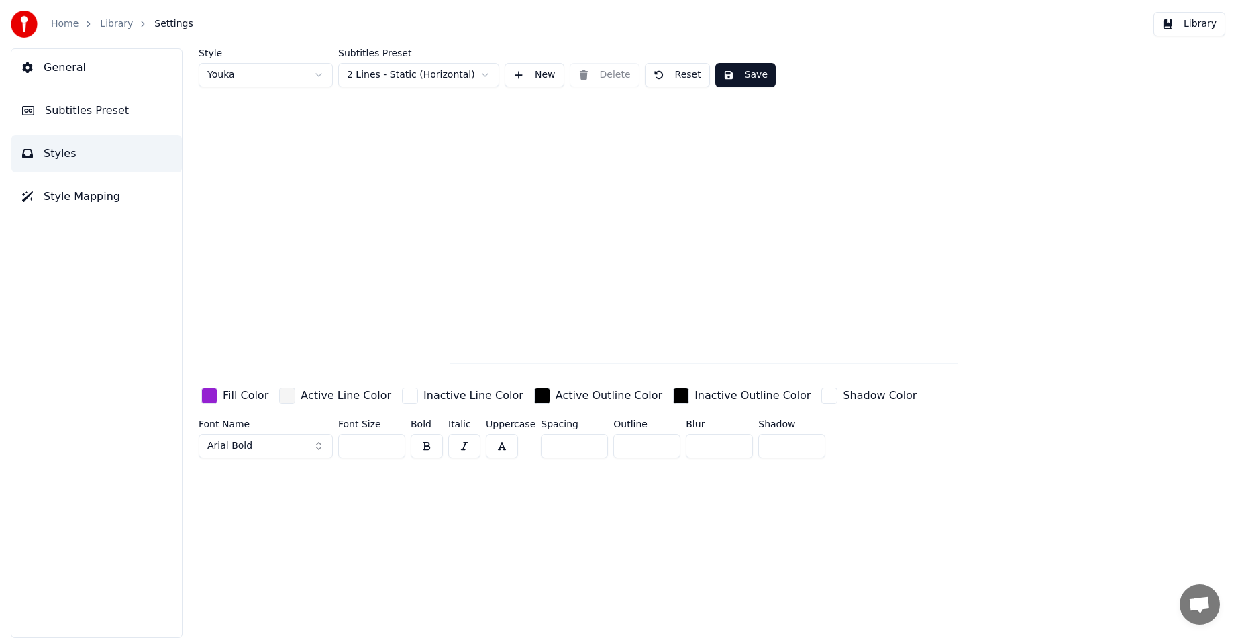
scroll to position [0, 0]
click at [476, 76] on html "Home Library Settings Library General Subtitles Preset Styles Style Mapping Sty…" at bounding box center [618, 319] width 1236 height 638
click at [288, 239] on html "Home Library Settings Library General Subtitles Preset Styles Style Mapping Sty…" at bounding box center [618, 319] width 1236 height 638
click at [100, 202] on span "Style Mapping" at bounding box center [82, 197] width 76 height 16
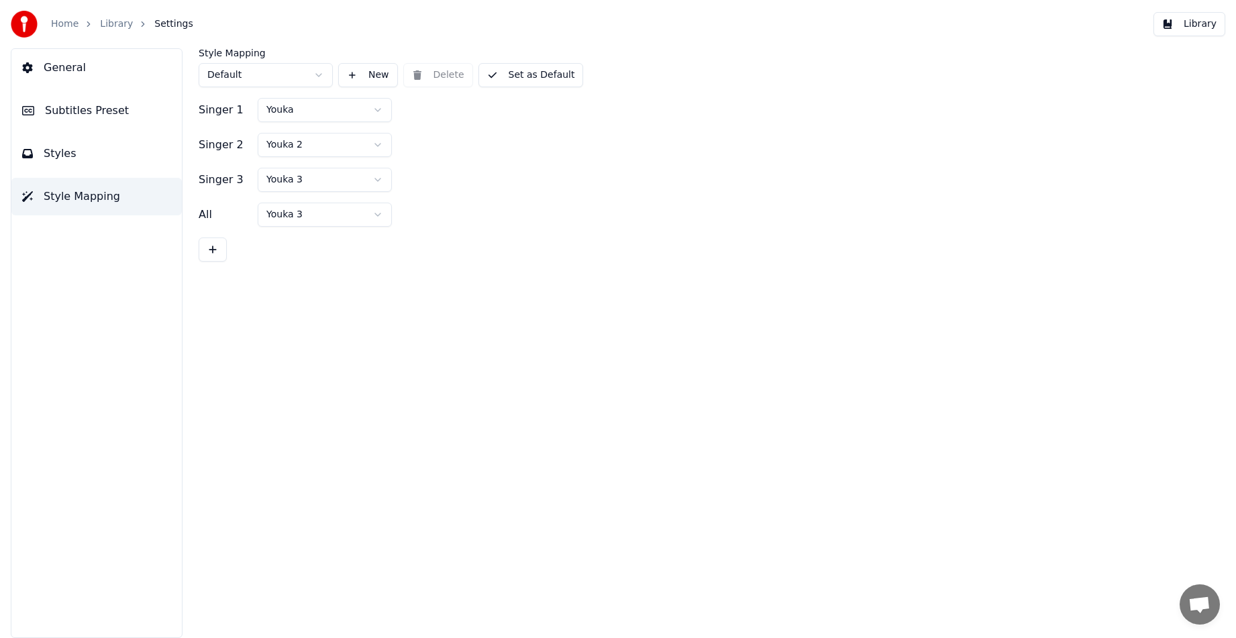
click at [385, 110] on html "Home Library Settings Library General Subtitles Preset Styles Style Mapping Sty…" at bounding box center [618, 319] width 1236 height 638
click at [575, 113] on html "Home Library Settings Library General Subtitles Preset Styles Style Mapping Sty…" at bounding box center [618, 319] width 1236 height 638
click at [217, 248] on button at bounding box center [213, 249] width 28 height 24
click at [296, 215] on html "Home Library Settings Library General Subtitles Preset Styles Style Mapping Sty…" at bounding box center [618, 319] width 1236 height 638
click at [229, 399] on html "Home Library Settings Library General Subtitles Preset Styles Style Mapping Sty…" at bounding box center [618, 319] width 1236 height 638
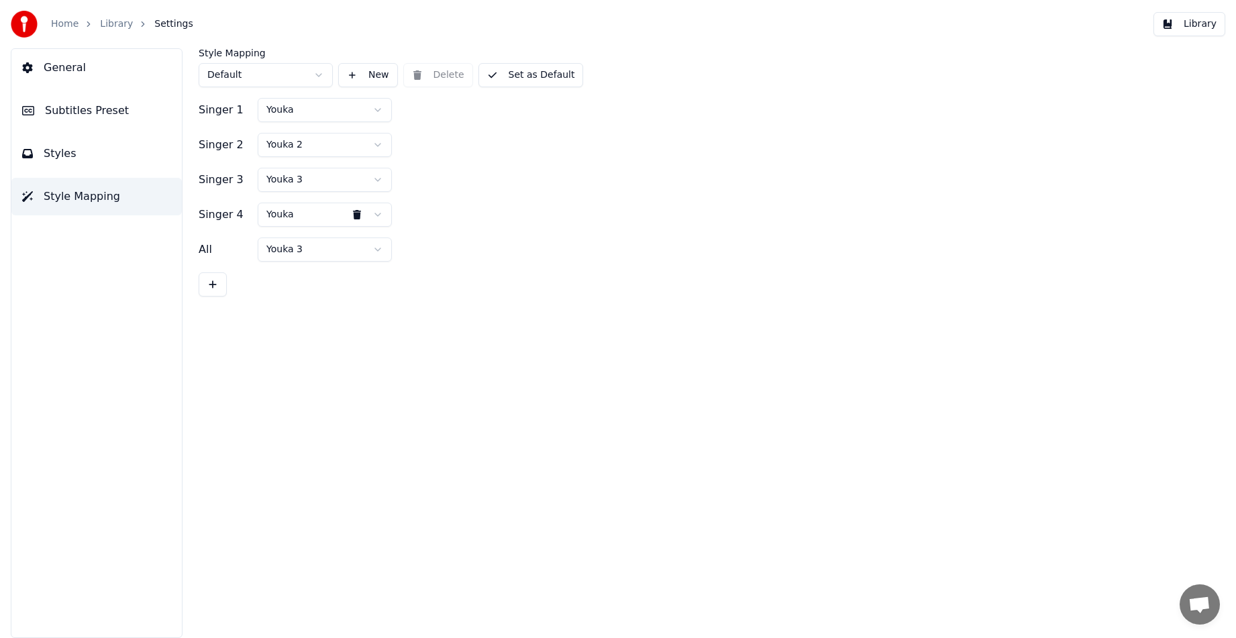
click at [58, 64] on span "General" at bounding box center [65, 68] width 42 height 16
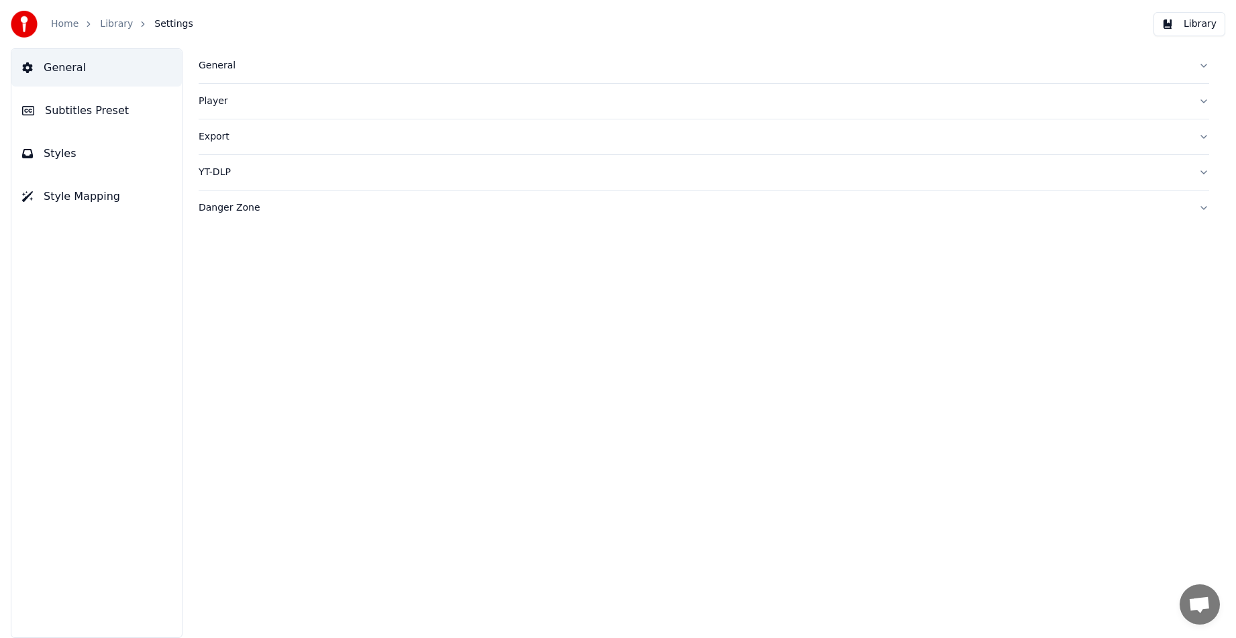
click at [215, 104] on div "Player" at bounding box center [693, 101] width 989 height 13
click at [223, 71] on div "General" at bounding box center [693, 65] width 989 height 13
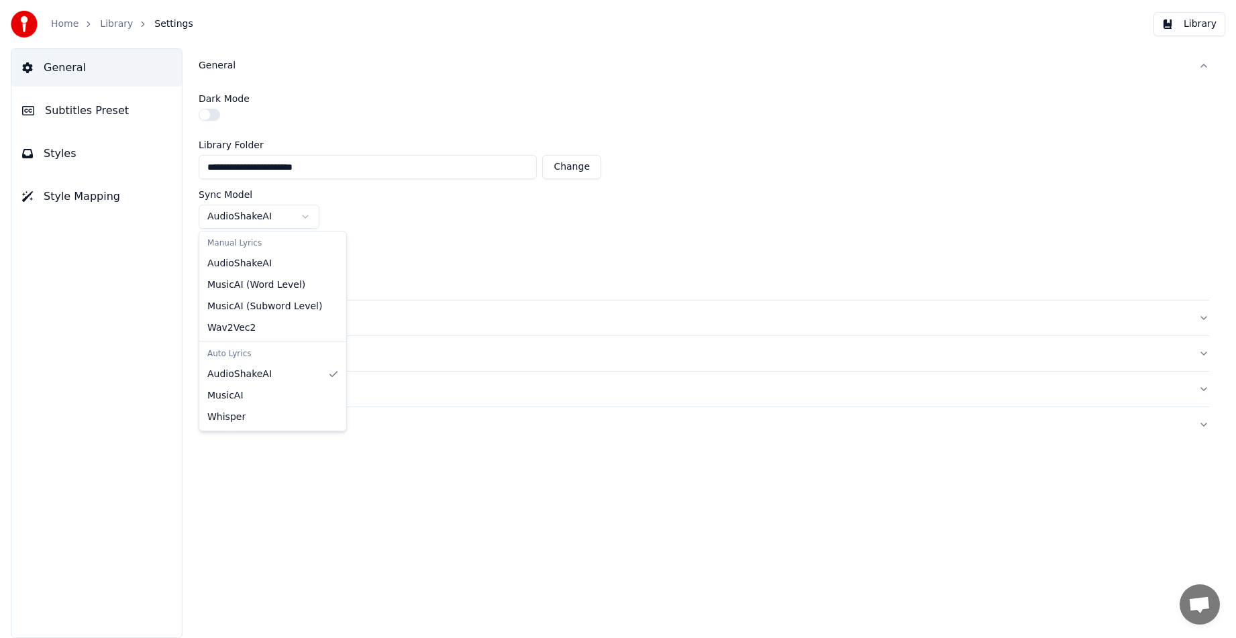
click at [298, 223] on html "**********" at bounding box center [618, 319] width 1236 height 638
click at [481, 231] on html "**********" at bounding box center [618, 319] width 1236 height 638
click at [305, 264] on html "**********" at bounding box center [618, 319] width 1236 height 638
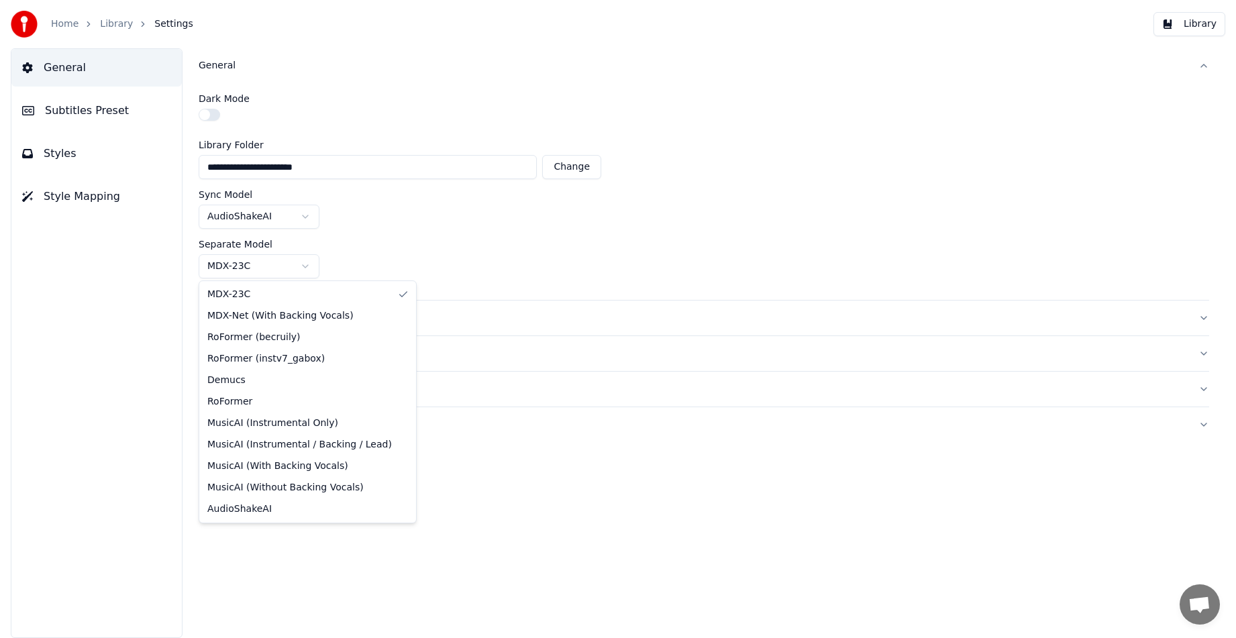
click at [595, 257] on html "**********" at bounding box center [618, 319] width 1236 height 638
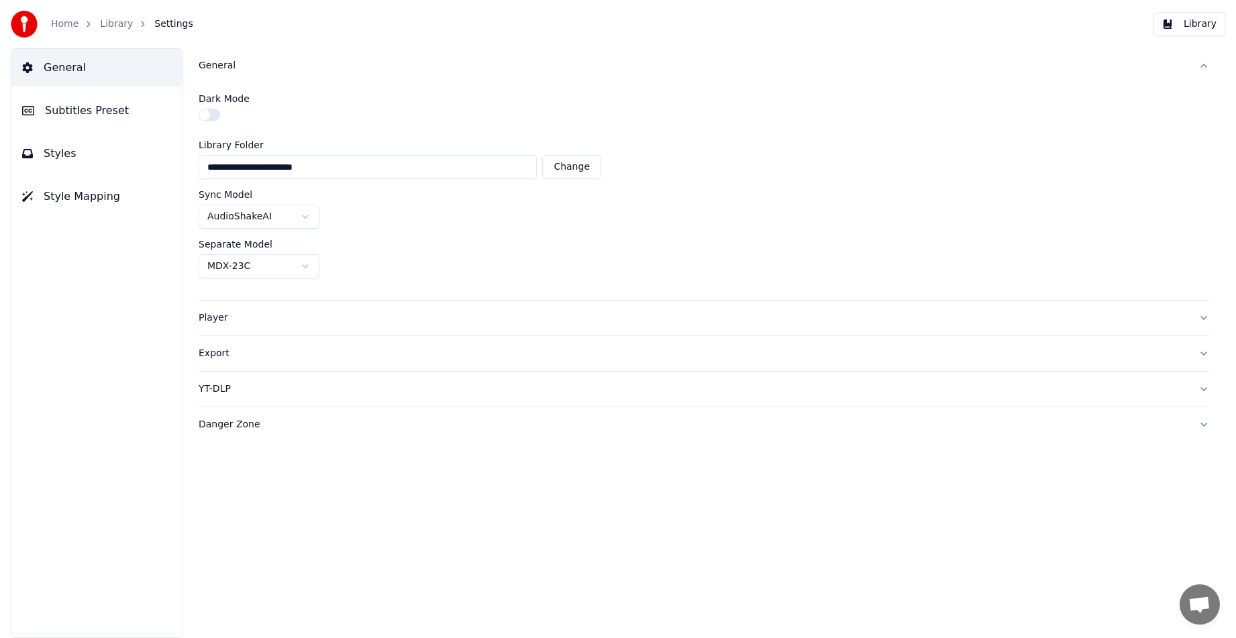
click at [217, 390] on div "YT-DLP" at bounding box center [693, 388] width 989 height 13
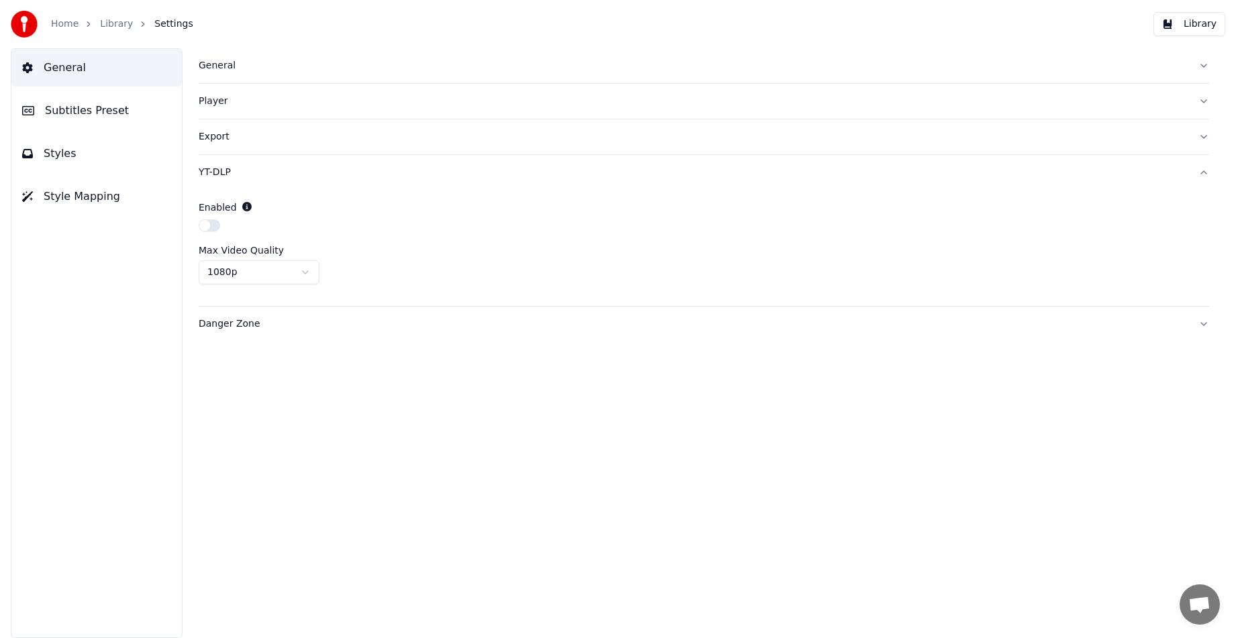
click at [213, 225] on button "button" at bounding box center [209, 225] width 21 height 12
click at [448, 208] on div "Enabled" at bounding box center [704, 207] width 1010 height 13
click at [1198, 28] on button "Library" at bounding box center [1189, 24] width 72 height 24
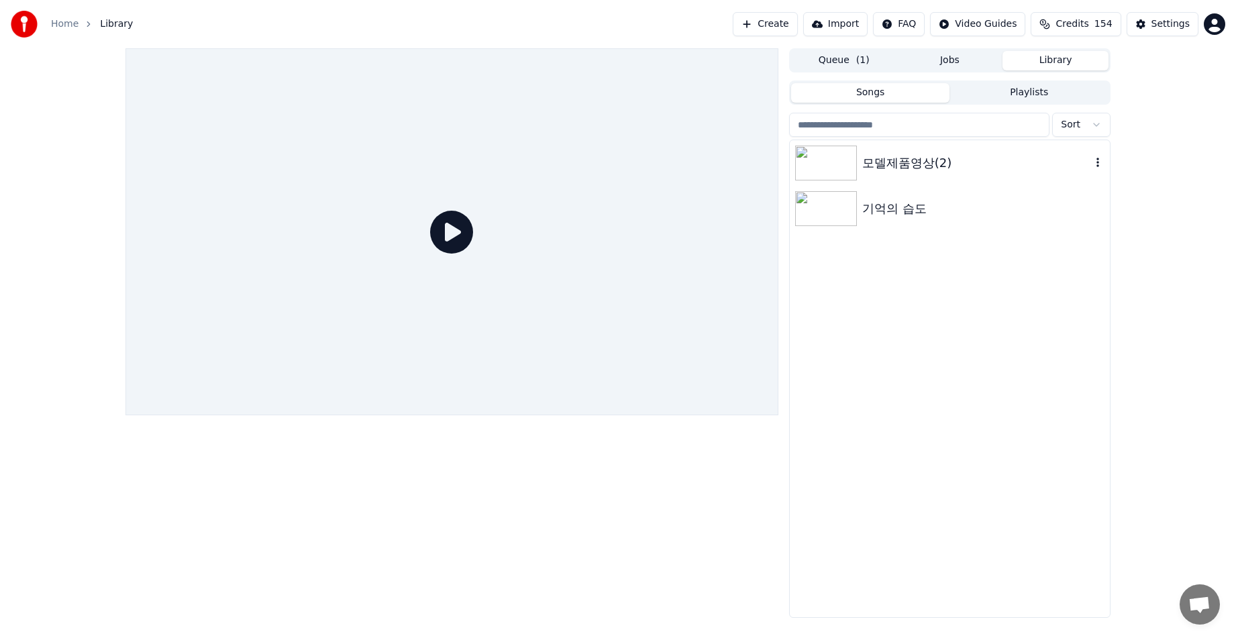
click at [824, 164] on img at bounding box center [826, 163] width 62 height 35
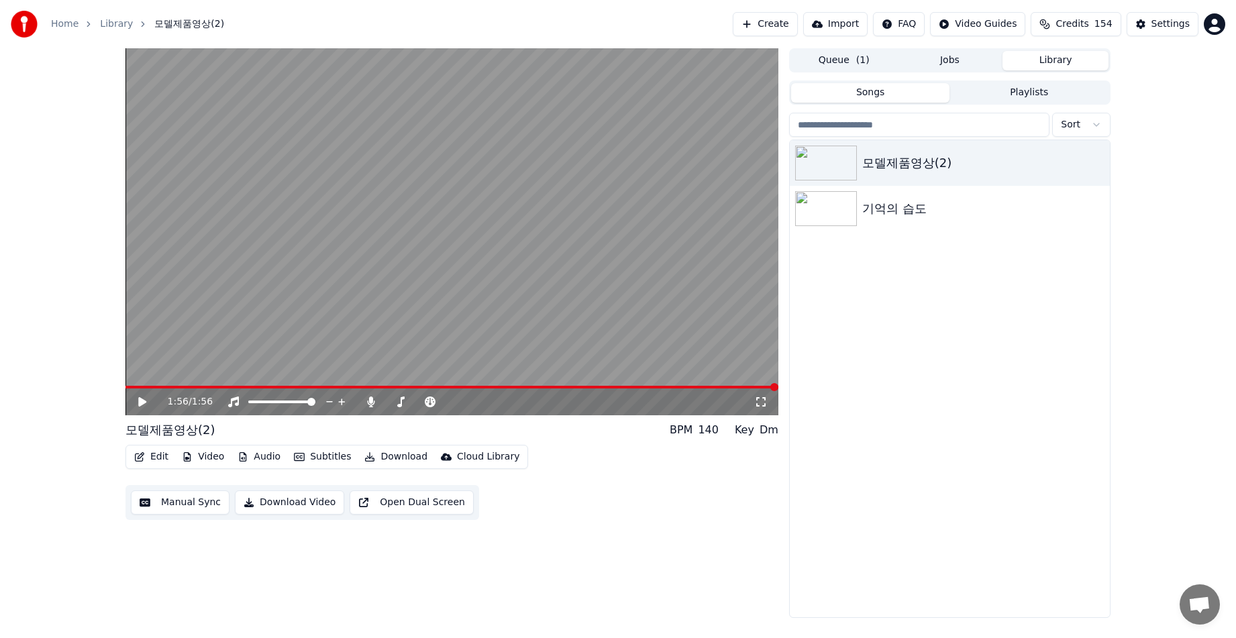
click at [276, 504] on button "Download Video" at bounding box center [289, 502] width 109 height 24
